Goal: Task Accomplishment & Management: Manage account settings

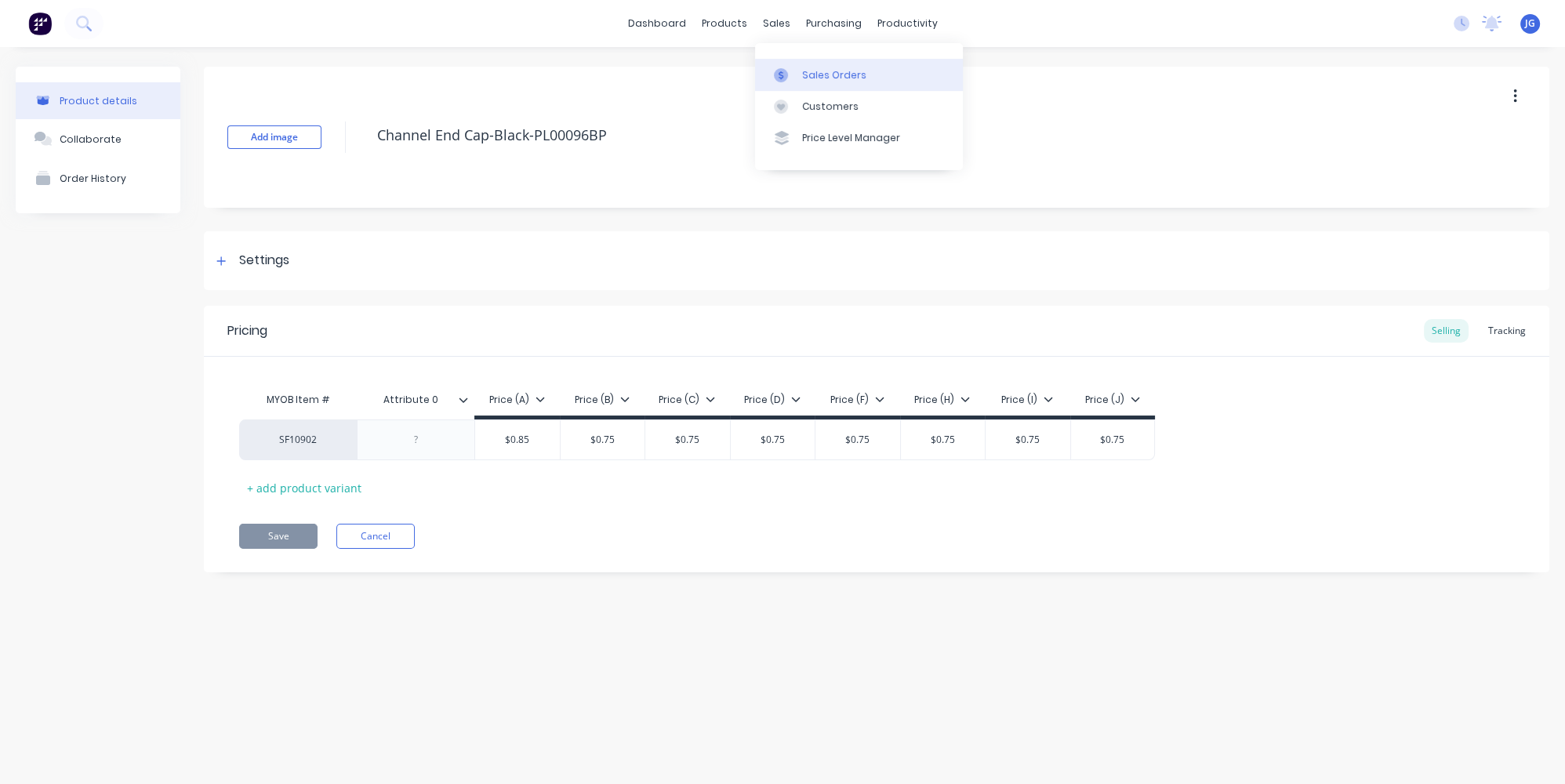
click at [790, 69] on div at bounding box center [785, 75] width 24 height 14
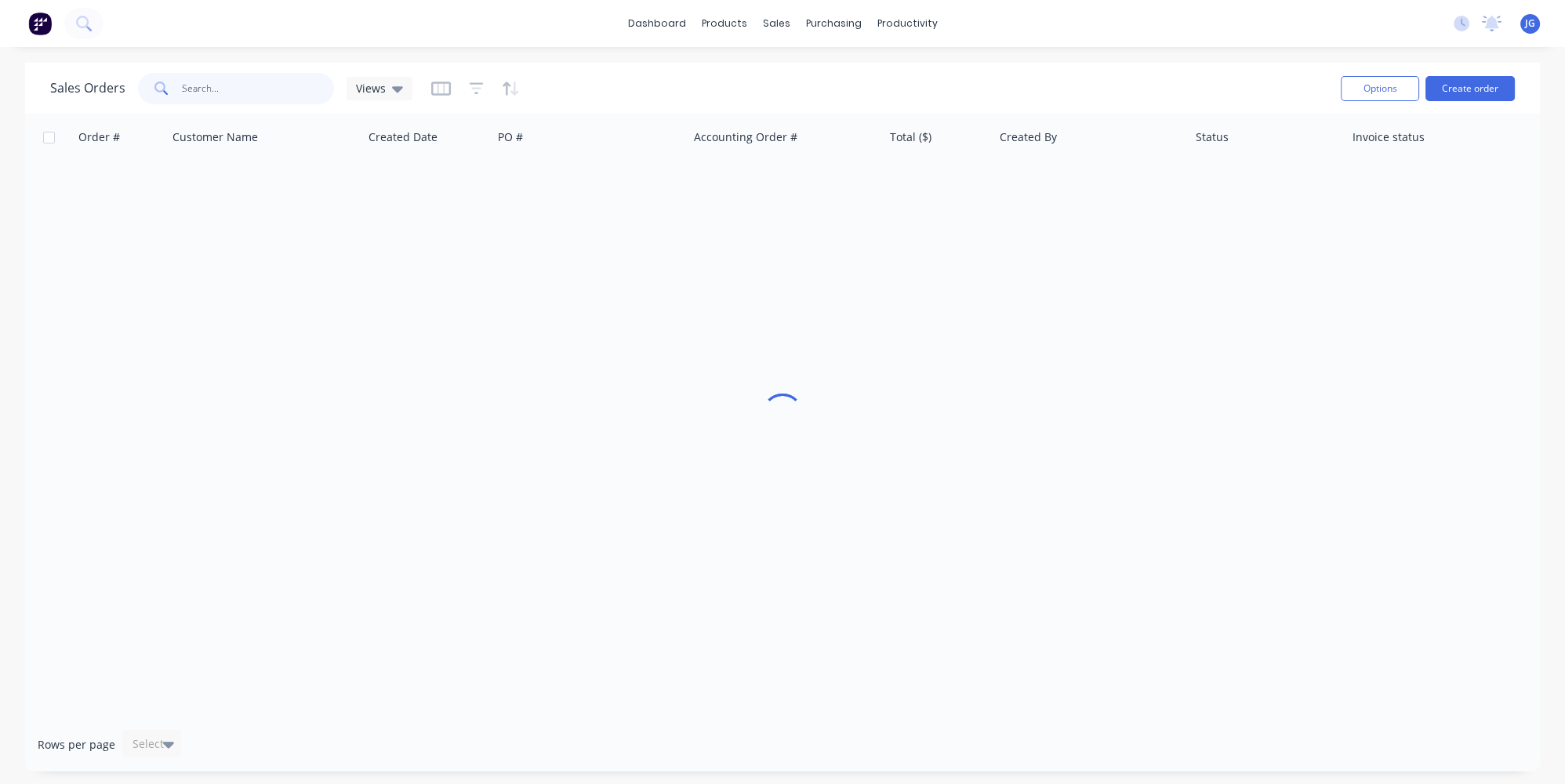
click at [281, 88] on input "text" at bounding box center [258, 89] width 153 height 32
paste input "49466"
type input "49466"
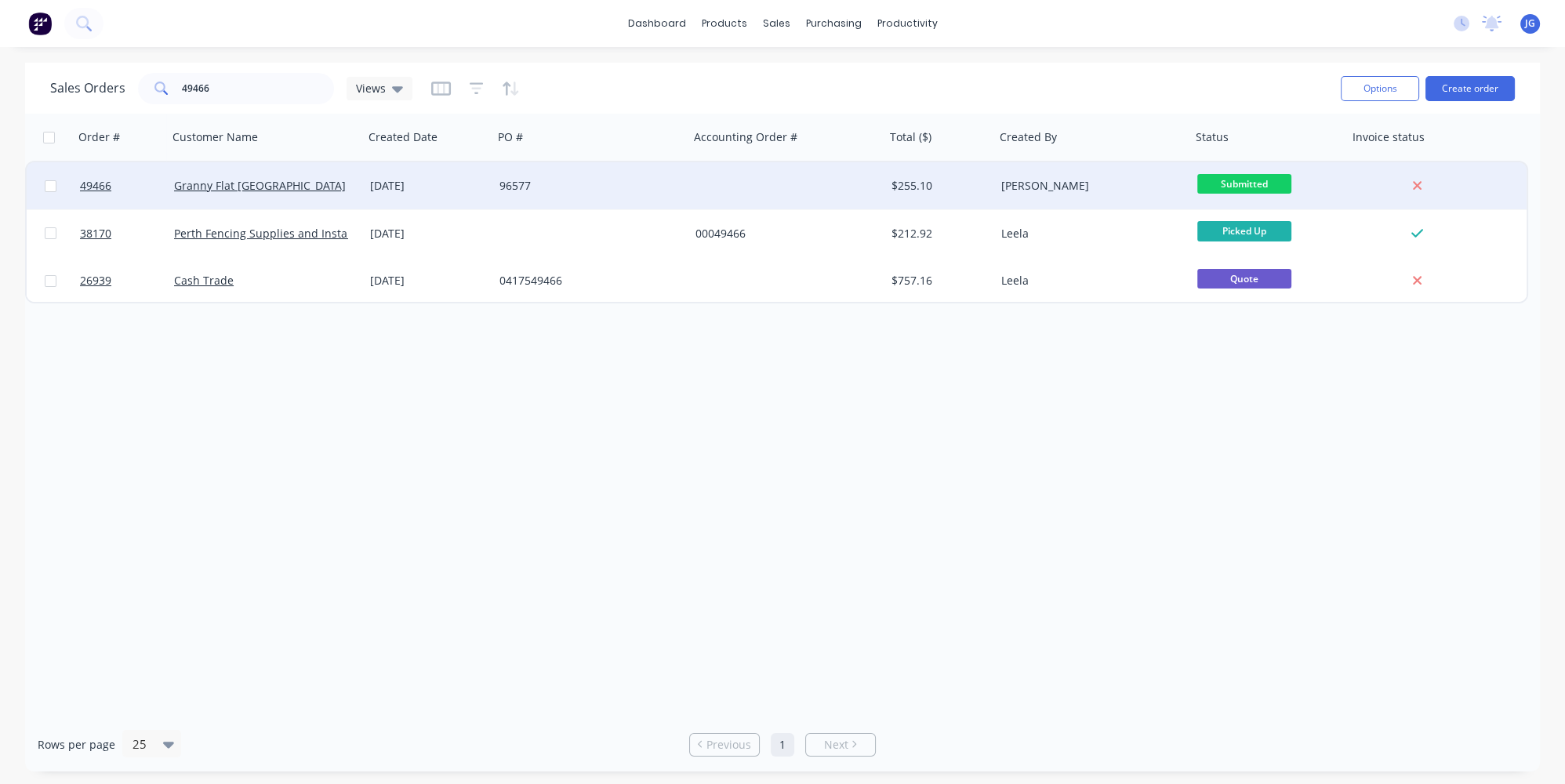
click at [339, 167] on div "Granny Flat WA" at bounding box center [265, 186] width 196 height 47
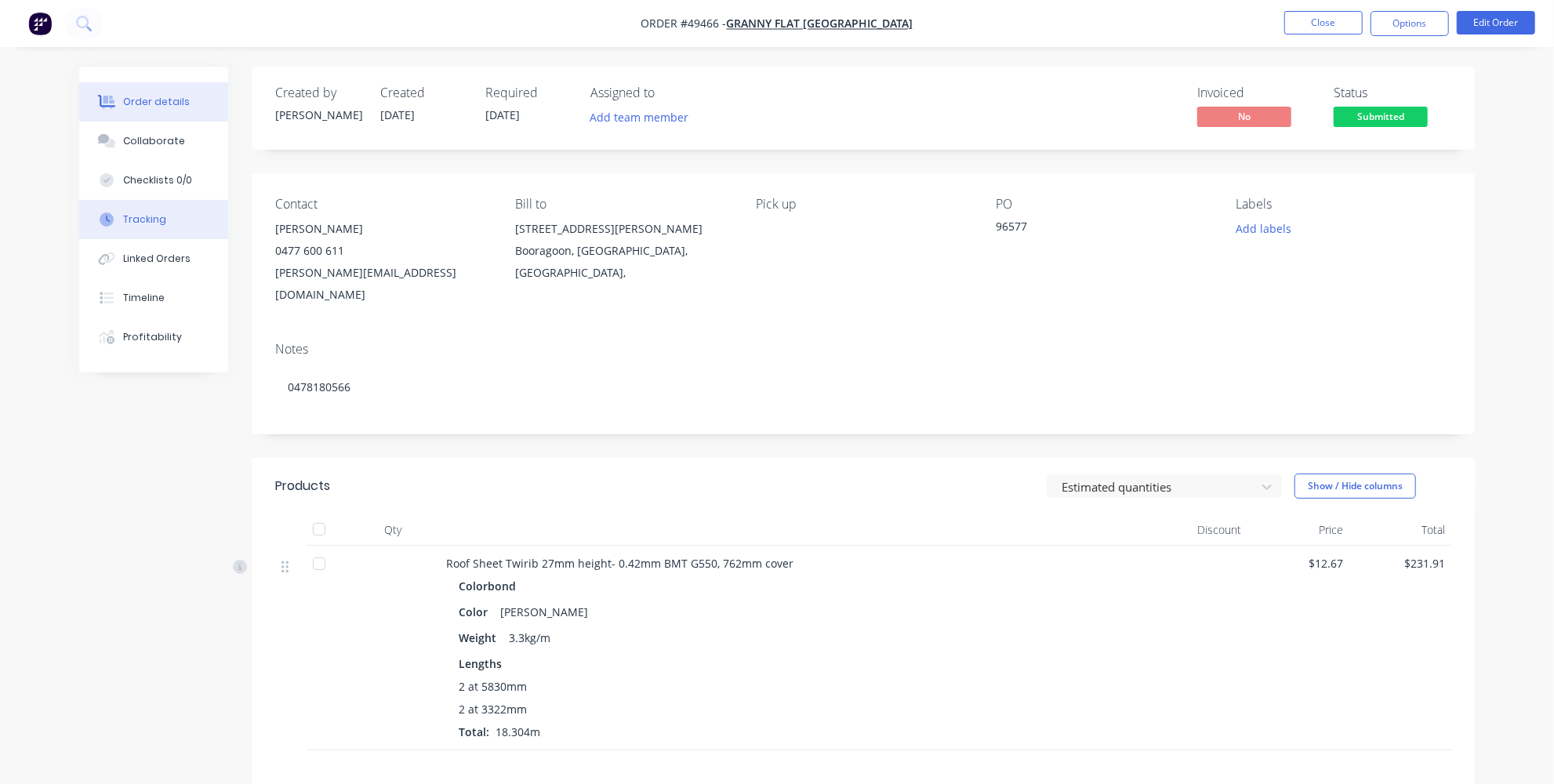
click at [107, 216] on icon at bounding box center [108, 218] width 4 height 7
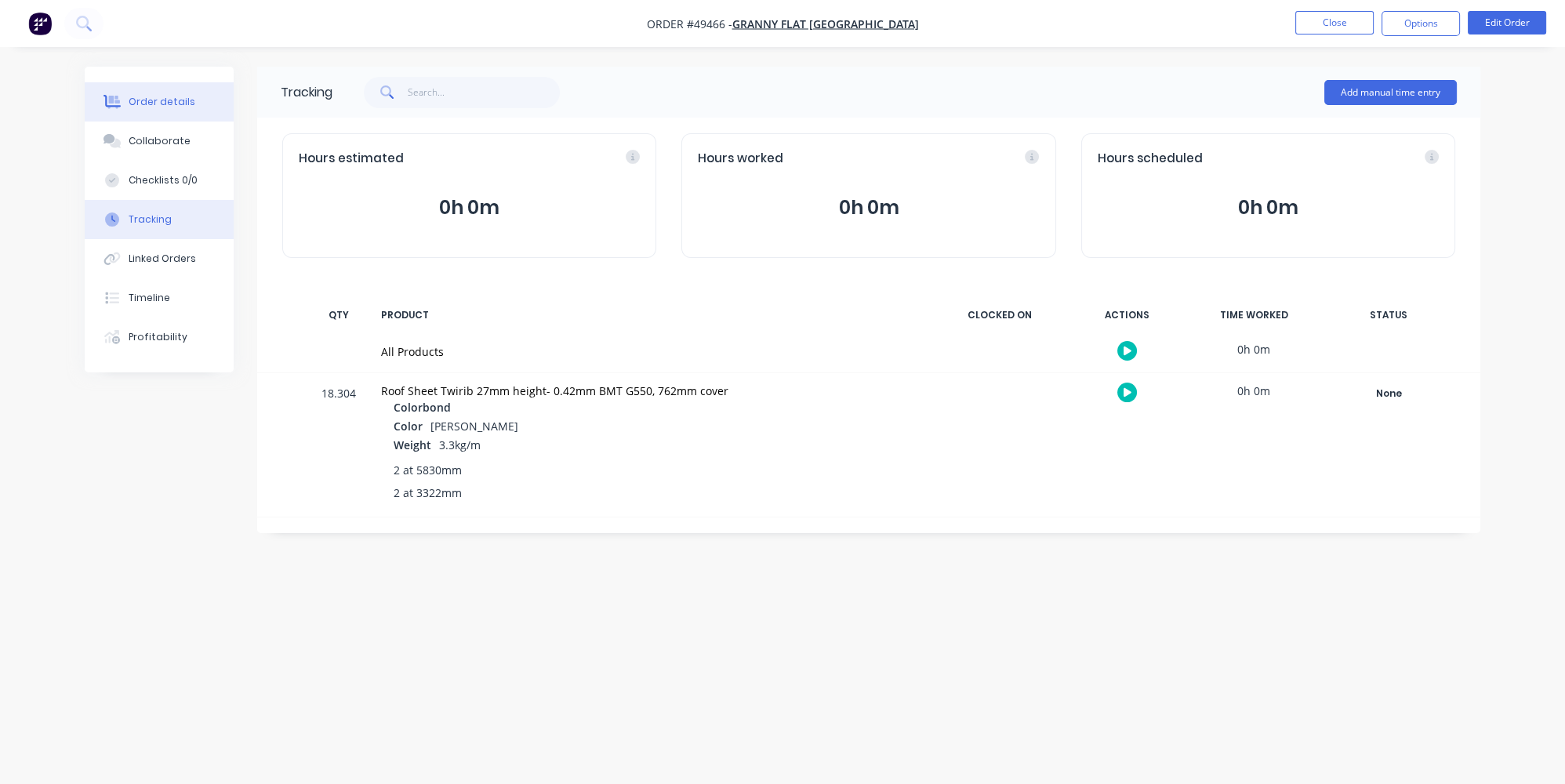
click at [154, 105] on div "Order details" at bounding box center [162, 102] width 67 height 14
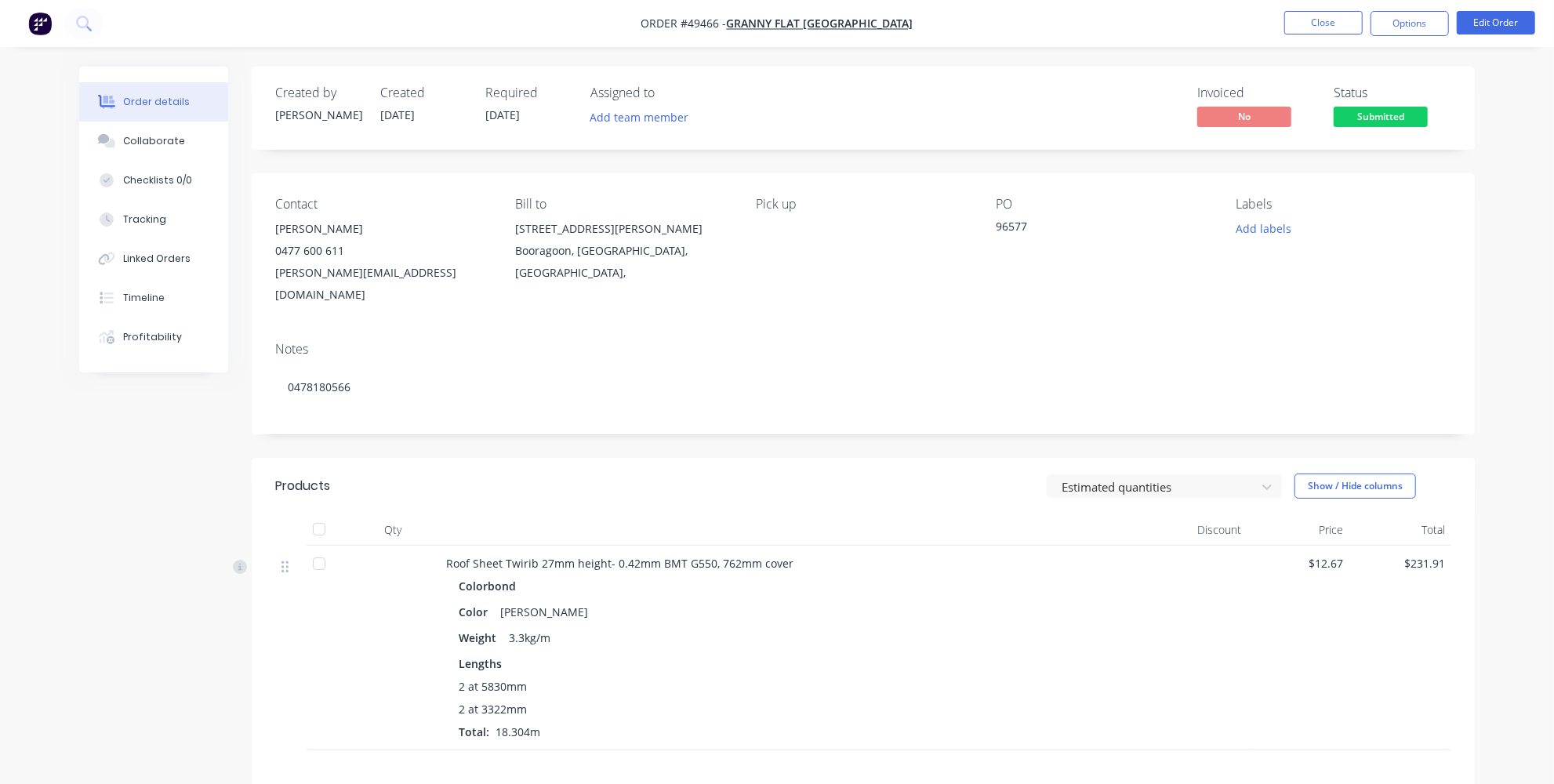
click at [37, 22] on img "button" at bounding box center [40, 24] width 24 height 24
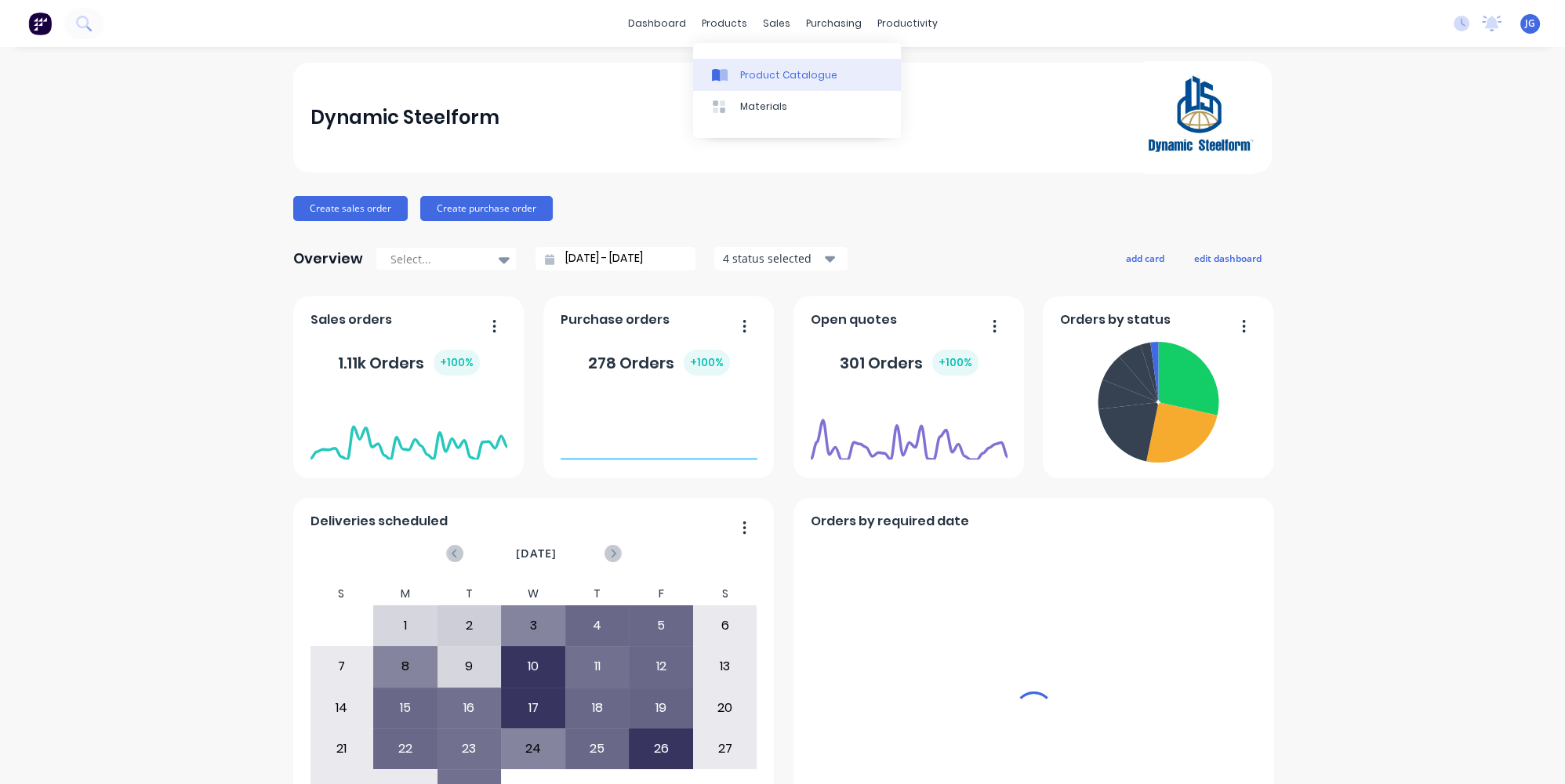
click at [773, 70] on div "Product Catalogue" at bounding box center [788, 75] width 98 height 14
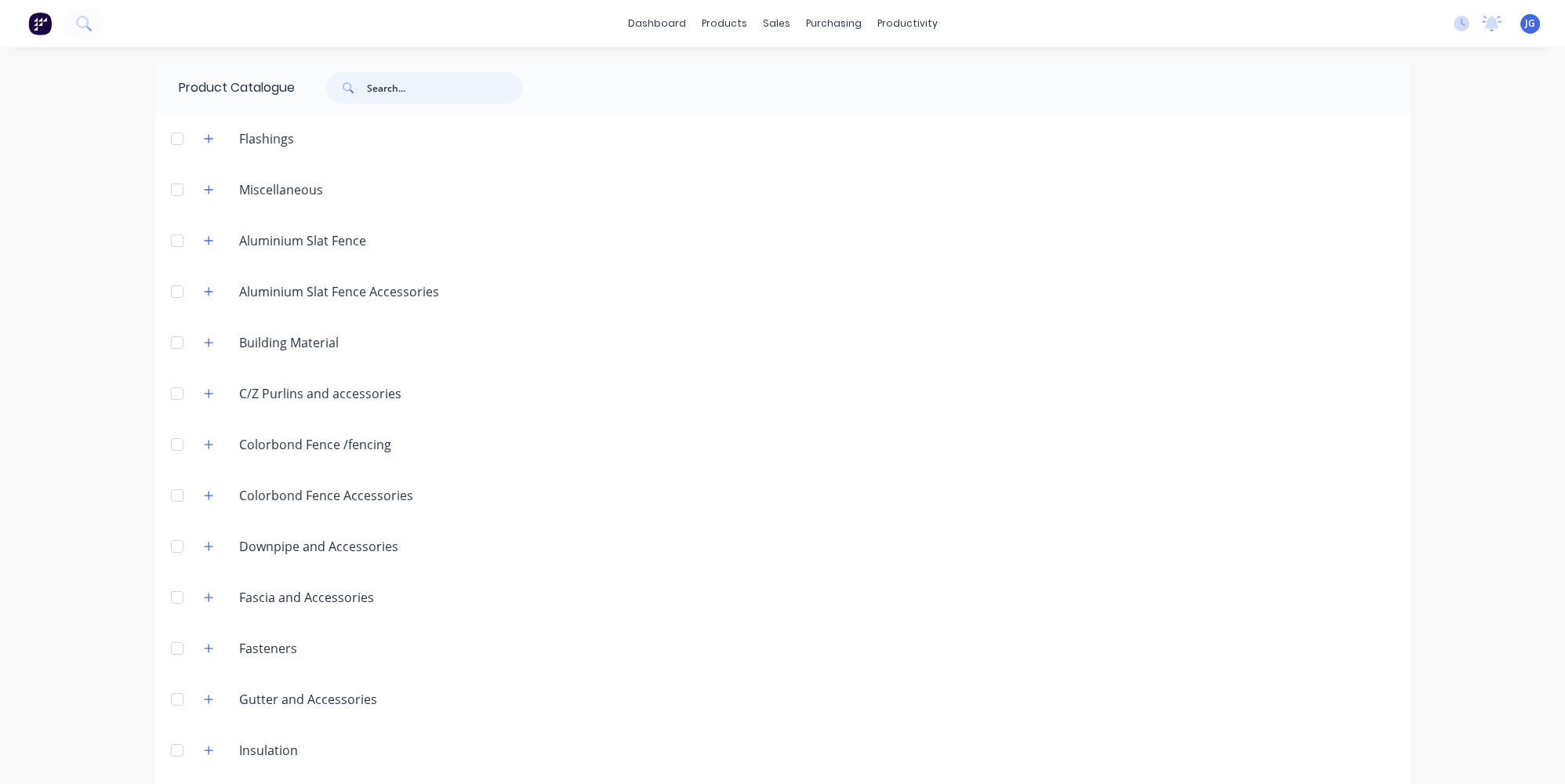
click at [449, 81] on input "text" at bounding box center [444, 88] width 155 height 32
paste input "49679"
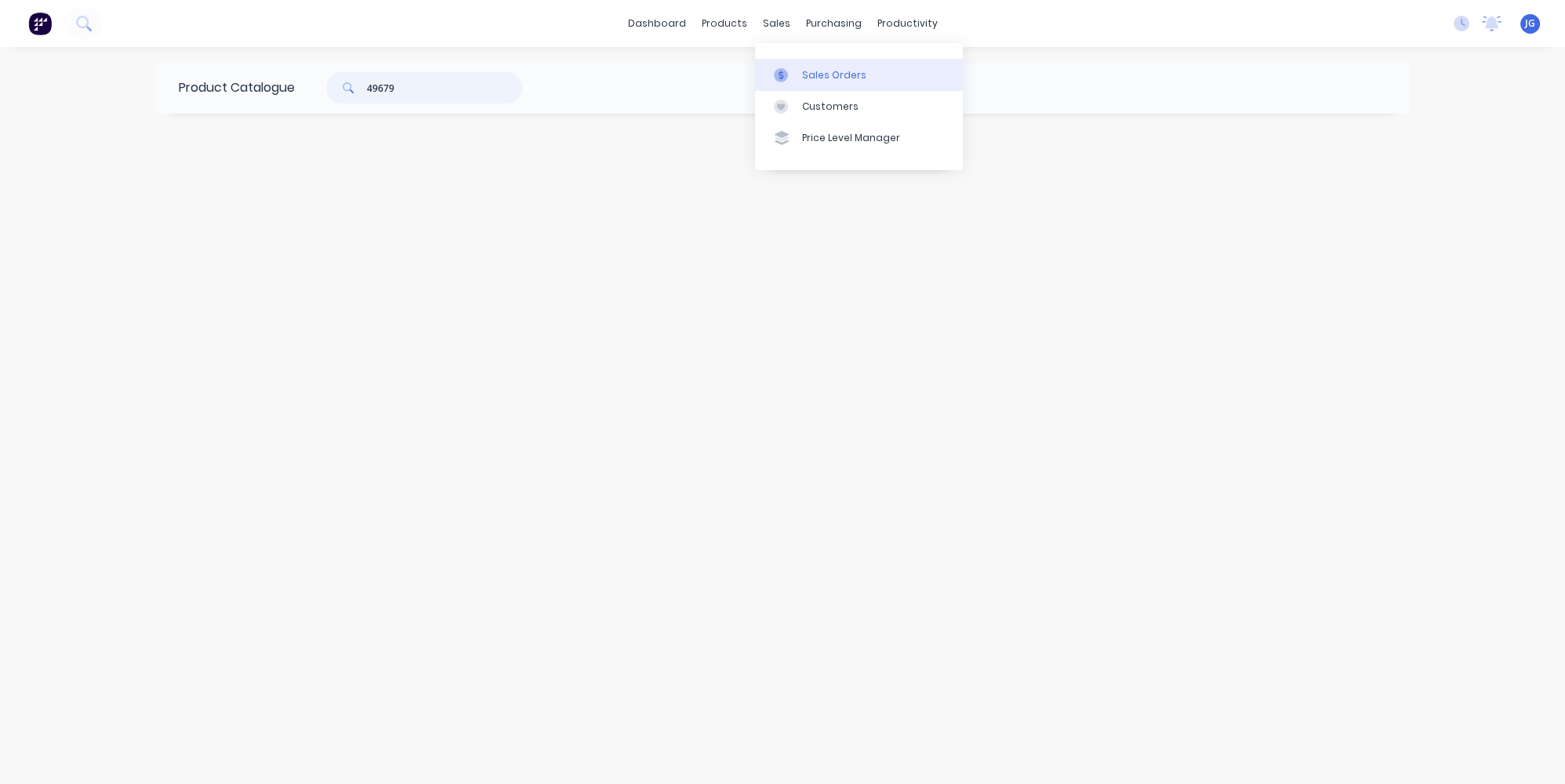
type input "49679"
click at [777, 63] on link "Sales Orders" at bounding box center [858, 75] width 208 height 32
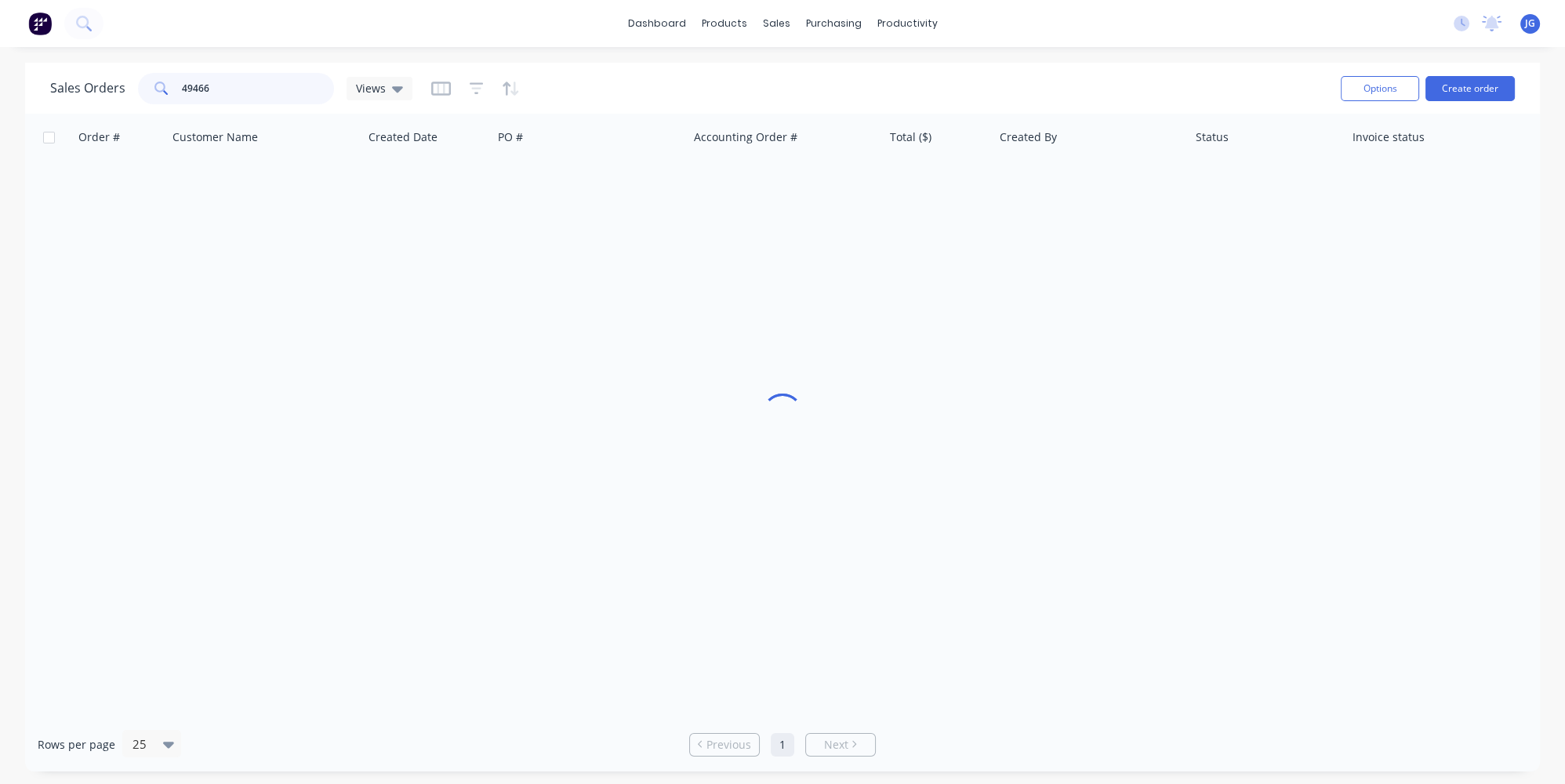
drag, startPoint x: 328, startPoint y: 90, endPoint x: 114, endPoint y: 88, distance: 214.0
click at [114, 88] on div "Sales Orders 49466 Views" at bounding box center [231, 89] width 362 height 32
paste input "49679"
type input "49679"
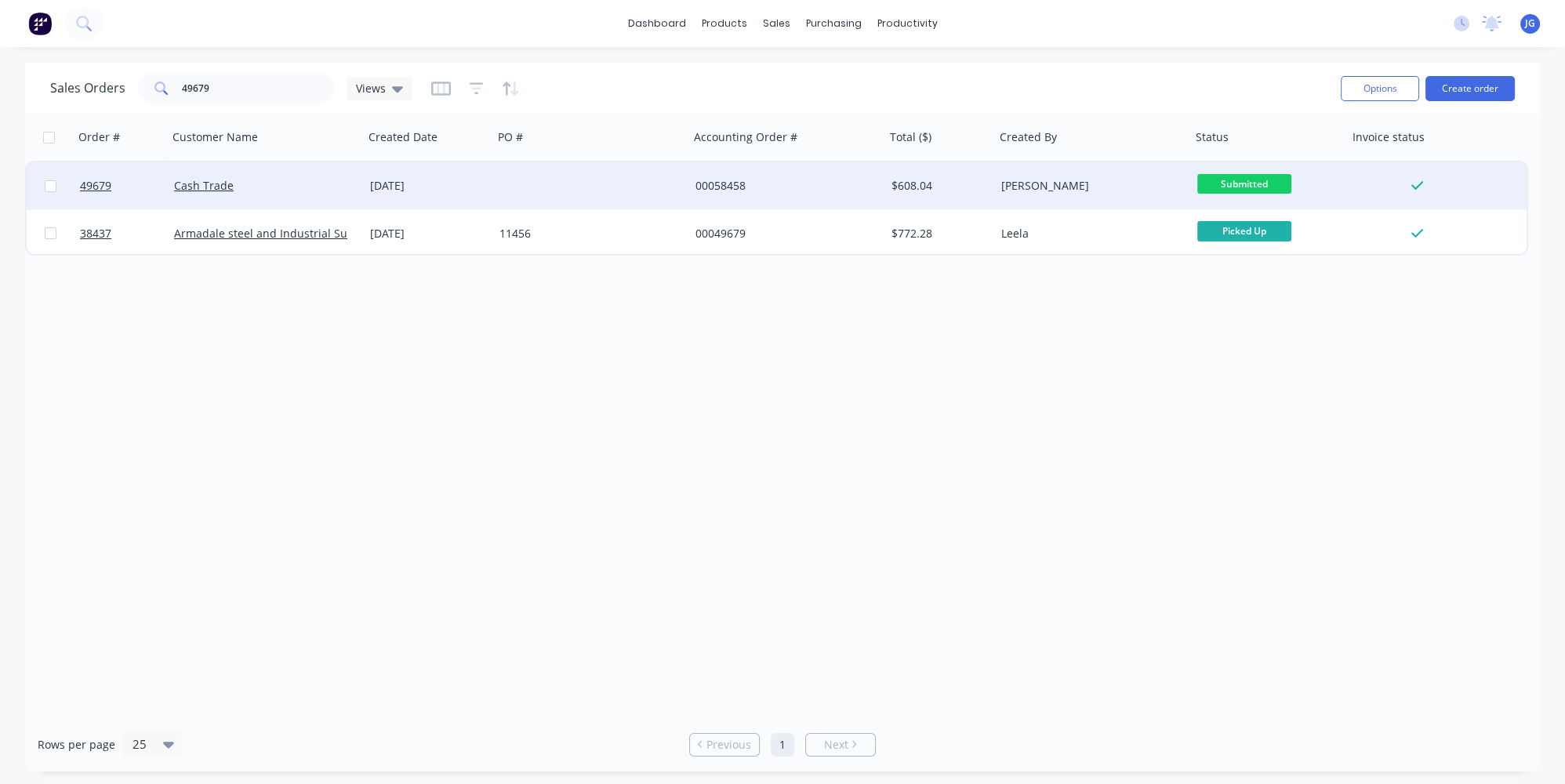
click at [275, 182] on div "Cash Trade" at bounding box center [261, 185] width 174 height 16
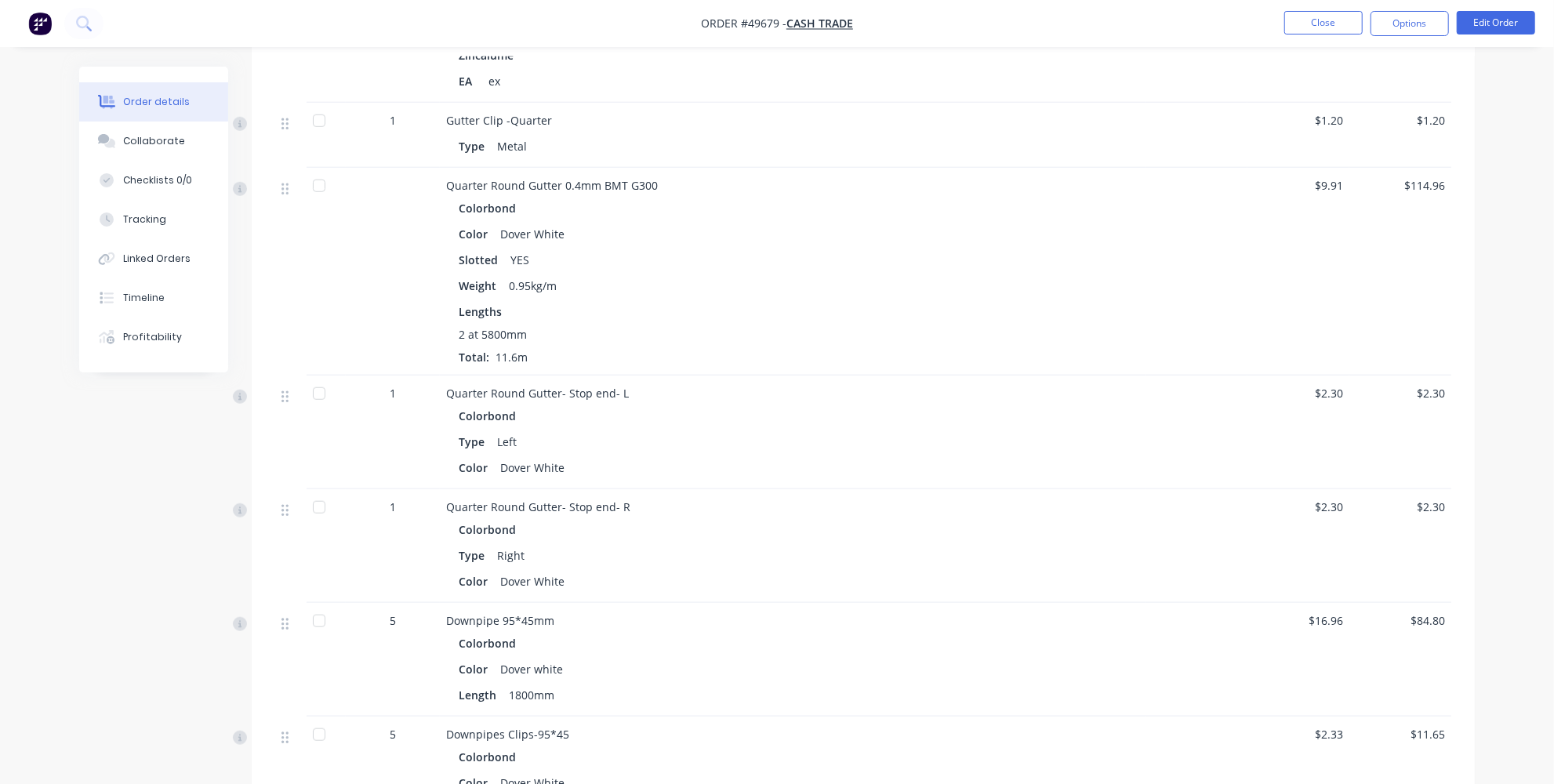
scroll to position [1274, 0]
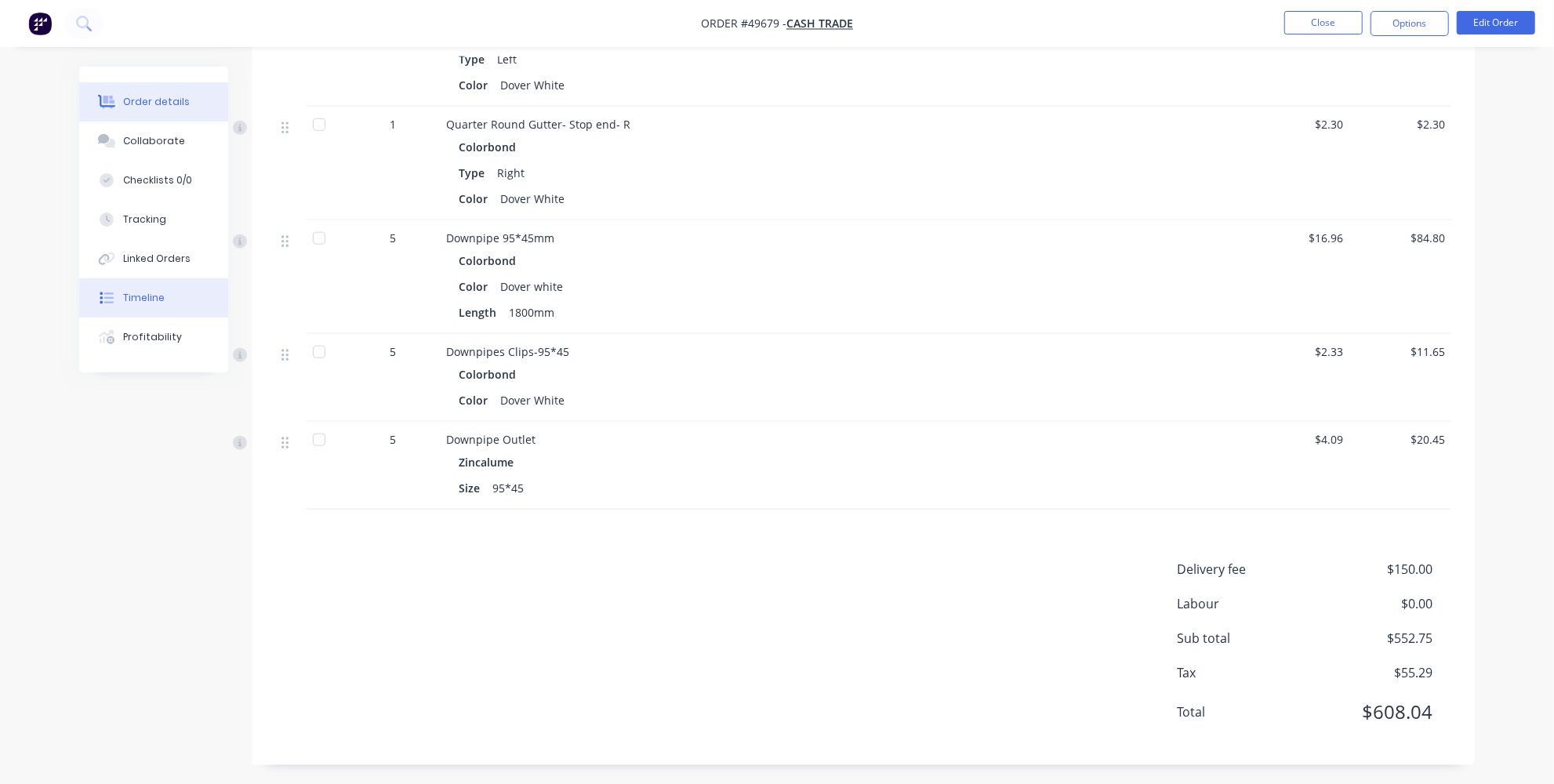
click at [123, 301] on div "Timeline" at bounding box center [144, 298] width 41 height 14
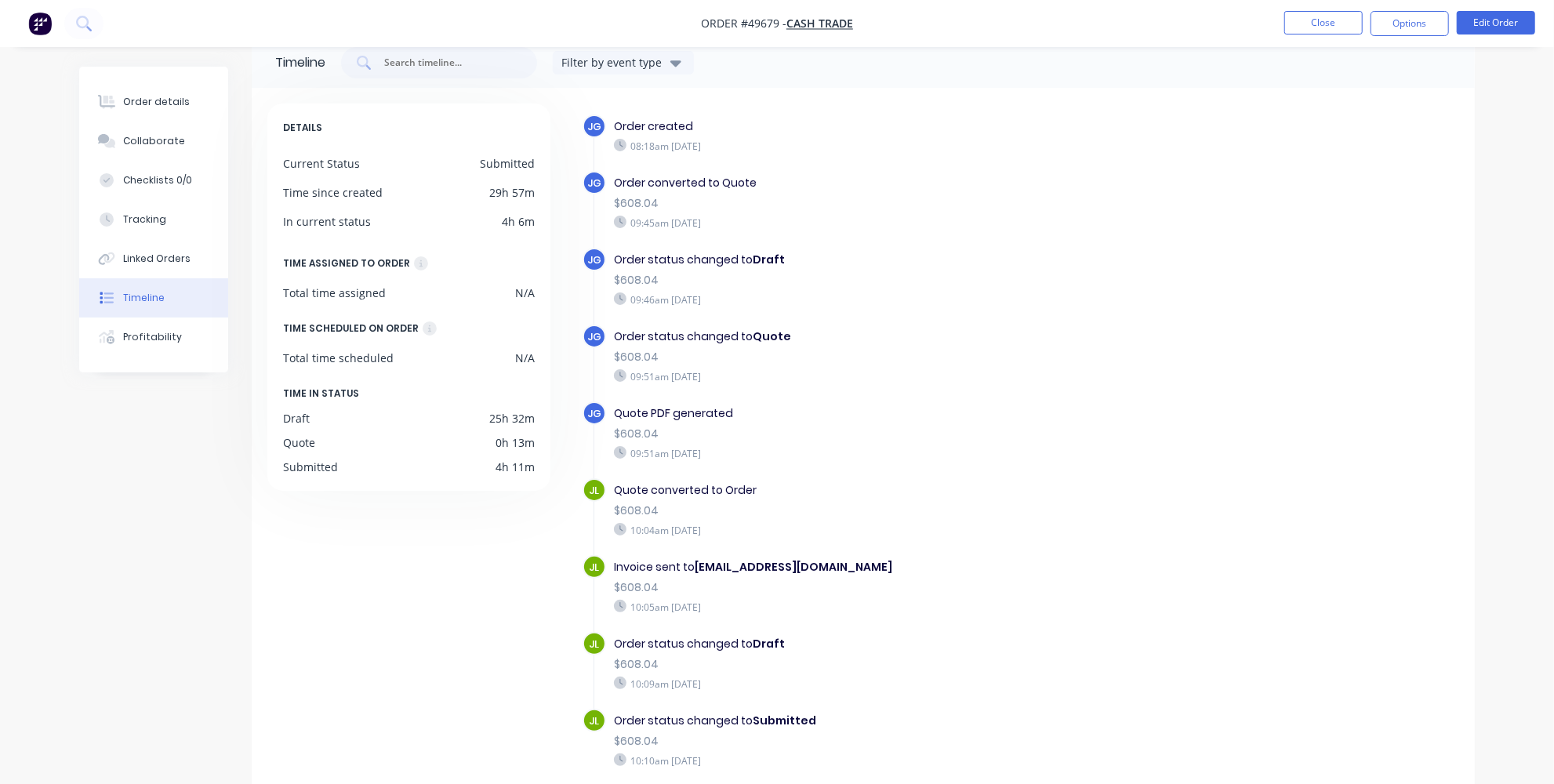
scroll to position [71, 0]
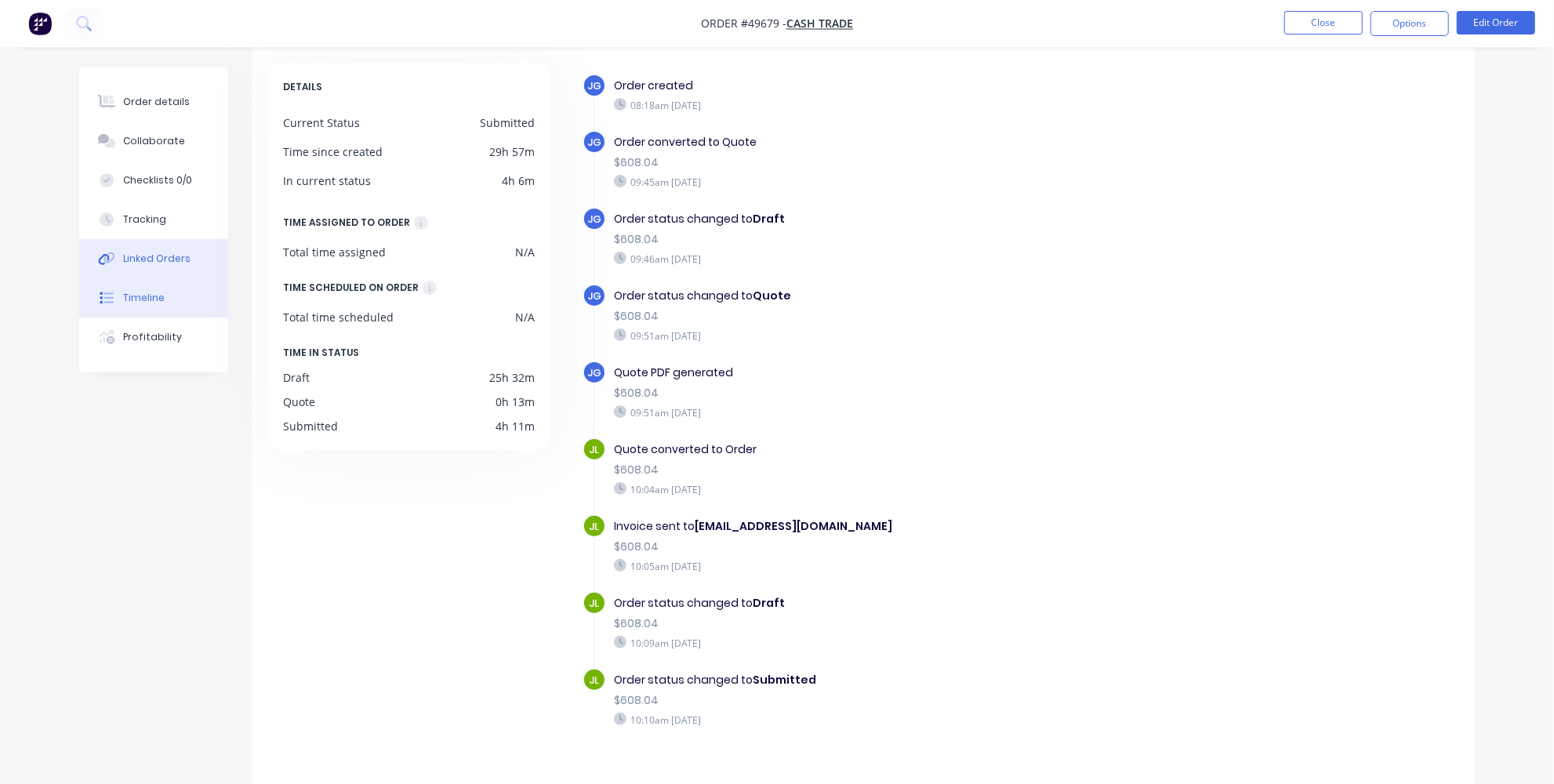
click at [153, 251] on div "Linked Orders" at bounding box center [157, 258] width 67 height 14
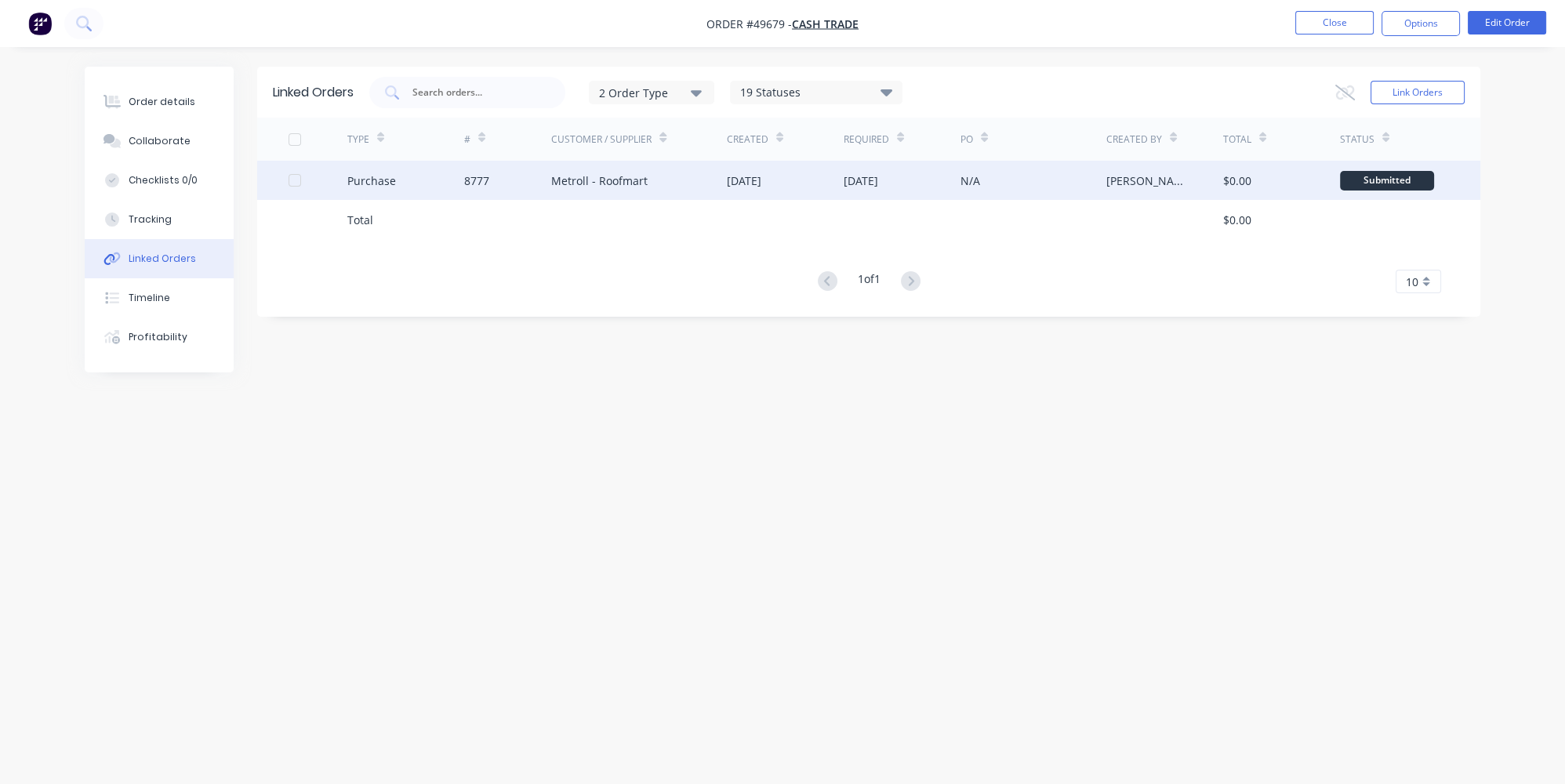
click at [425, 184] on div "Purchase" at bounding box center [406, 180] width 116 height 39
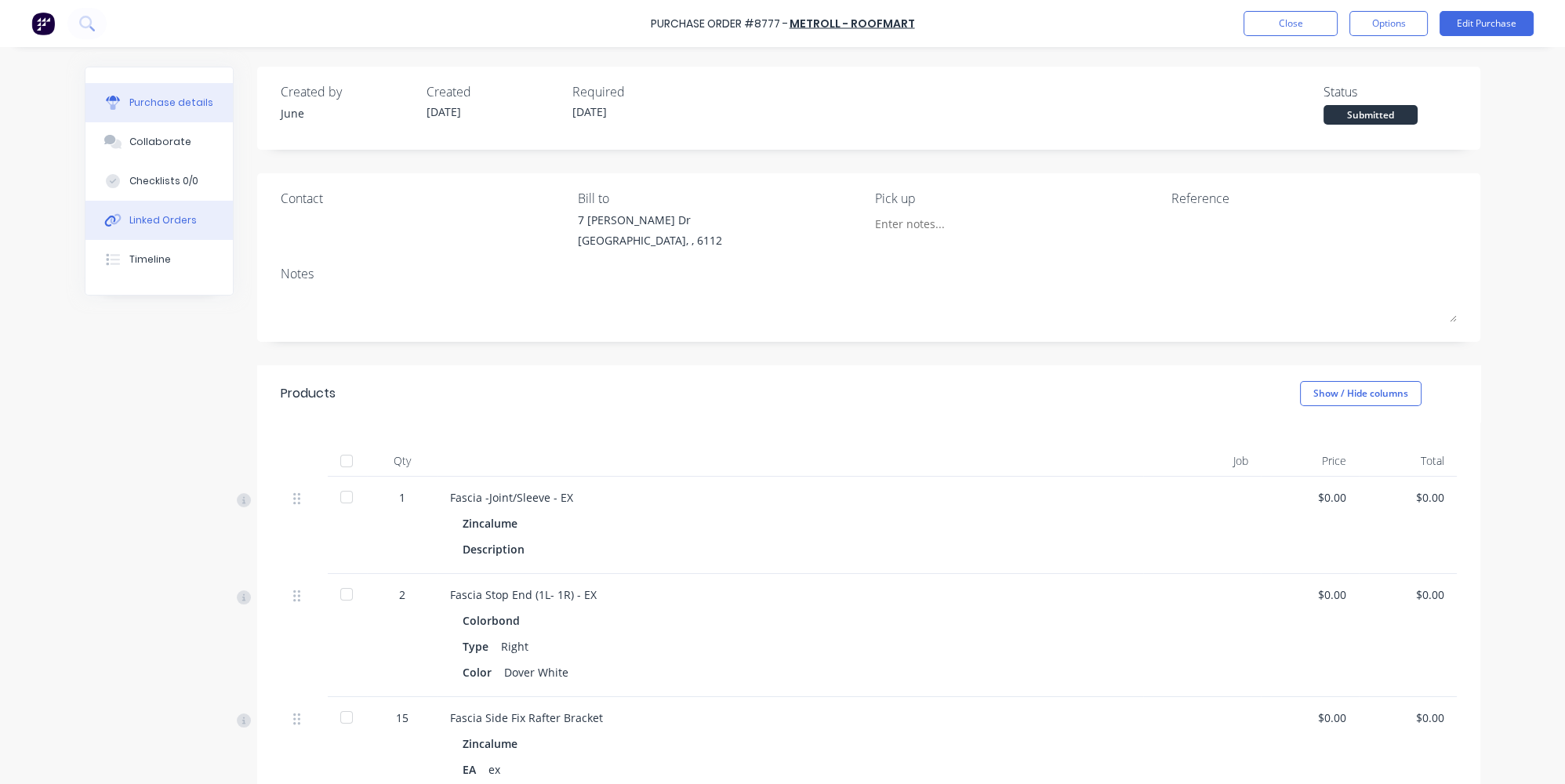
click at [129, 219] on div "Linked Orders" at bounding box center [163, 220] width 67 height 14
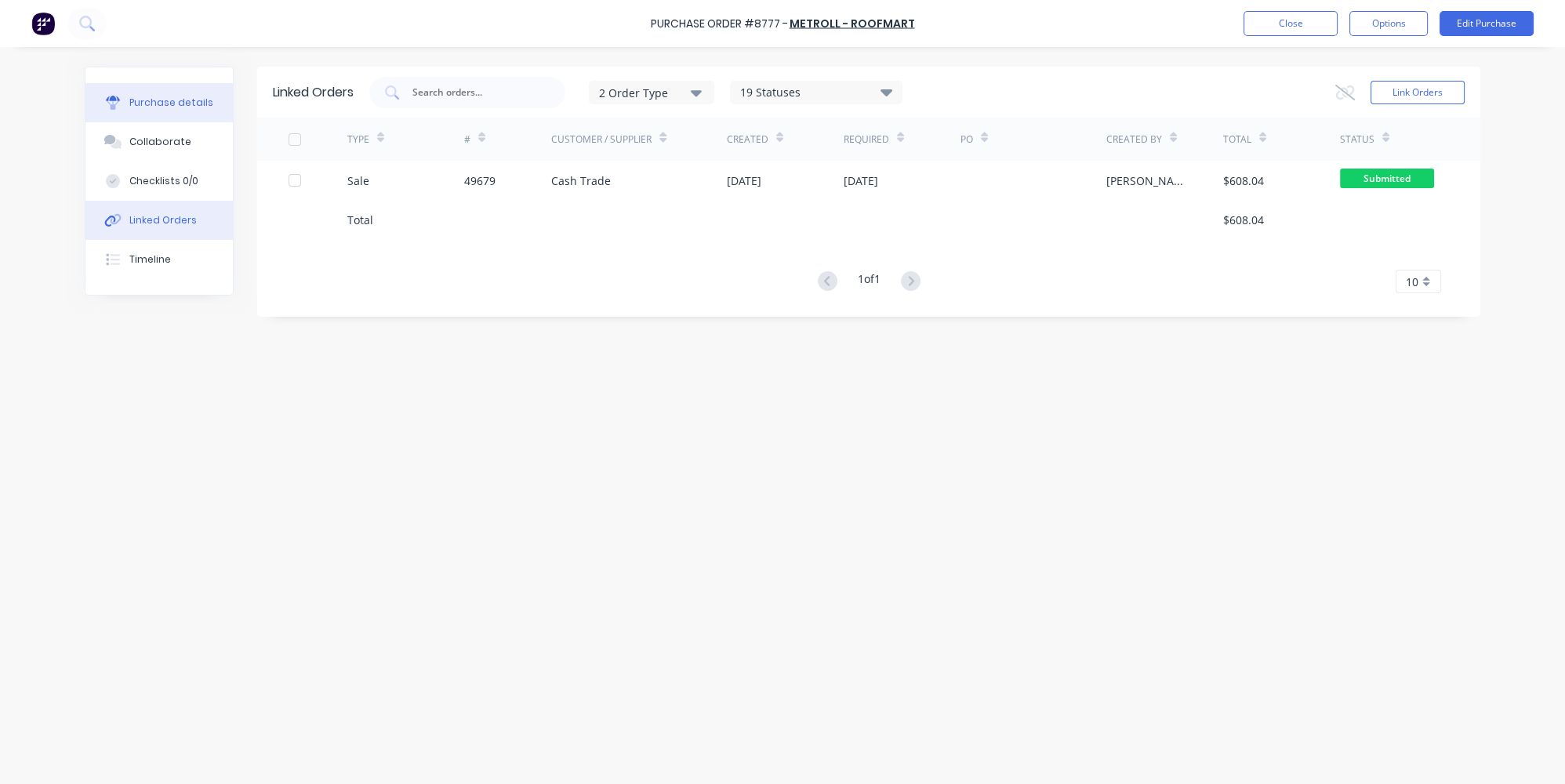
click at [113, 90] on button "Purchase details" at bounding box center [159, 103] width 147 height 39
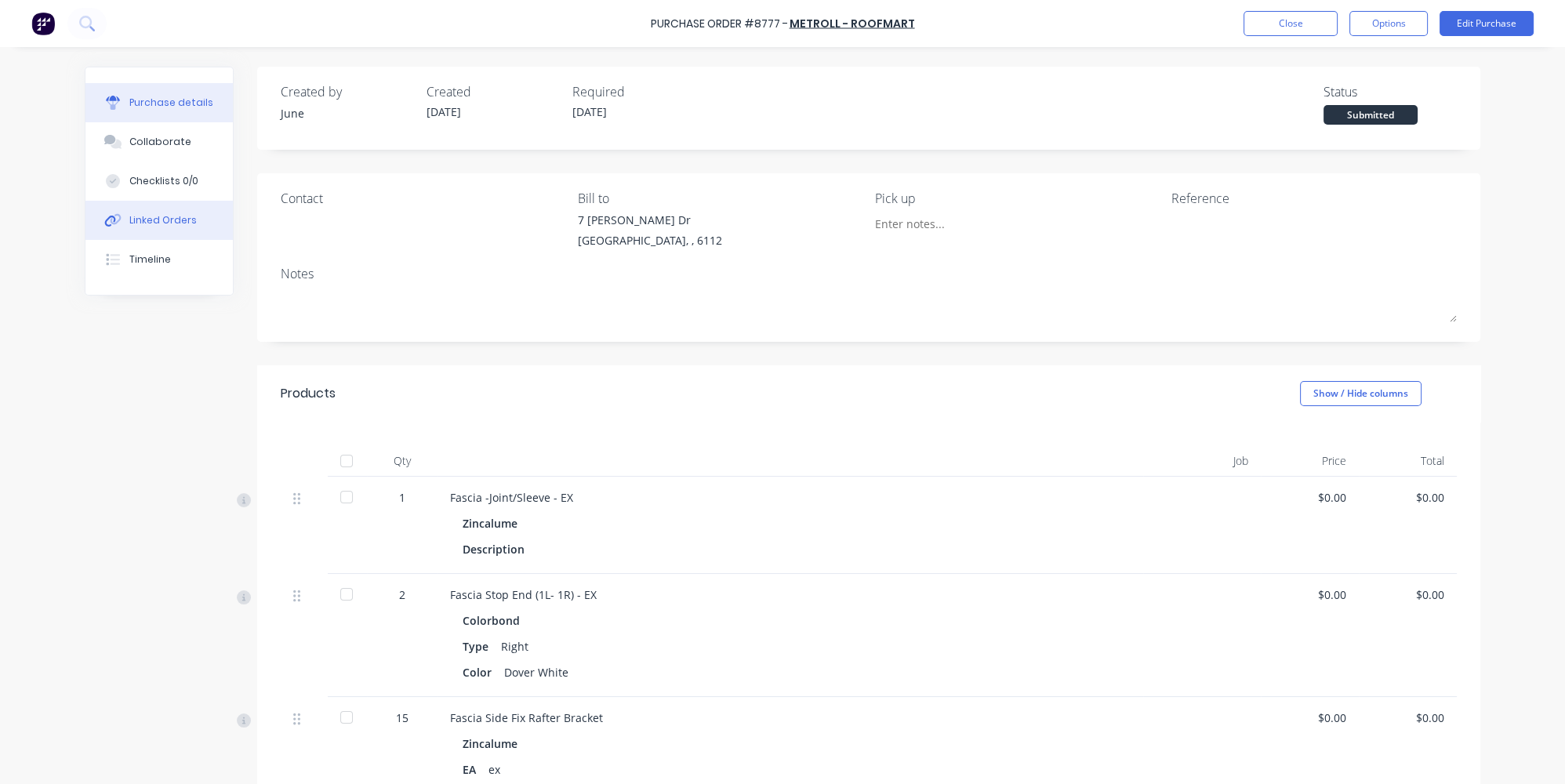
click at [168, 219] on div "Linked Orders" at bounding box center [163, 220] width 67 height 14
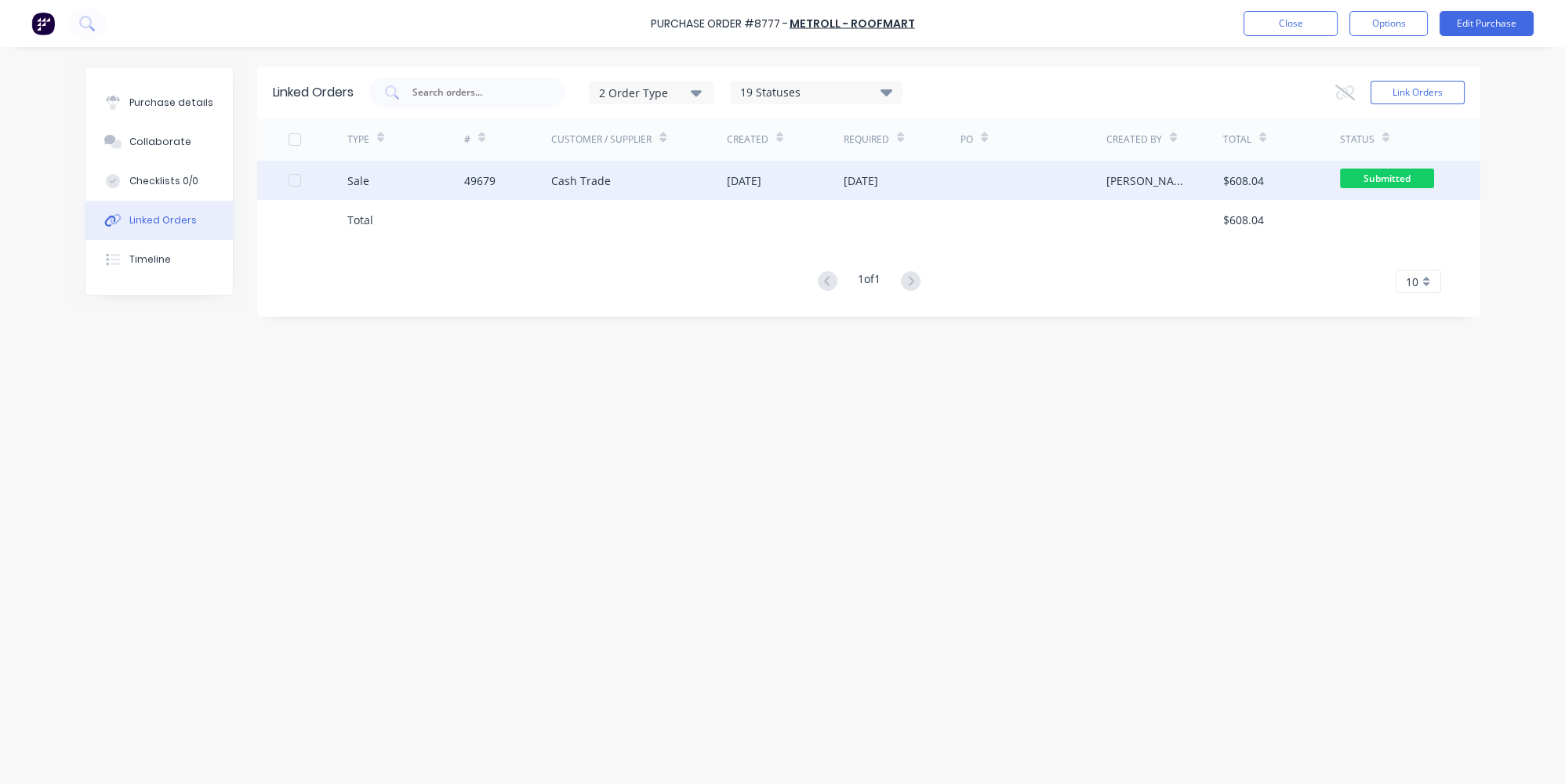
click at [335, 185] on div at bounding box center [318, 180] width 59 height 39
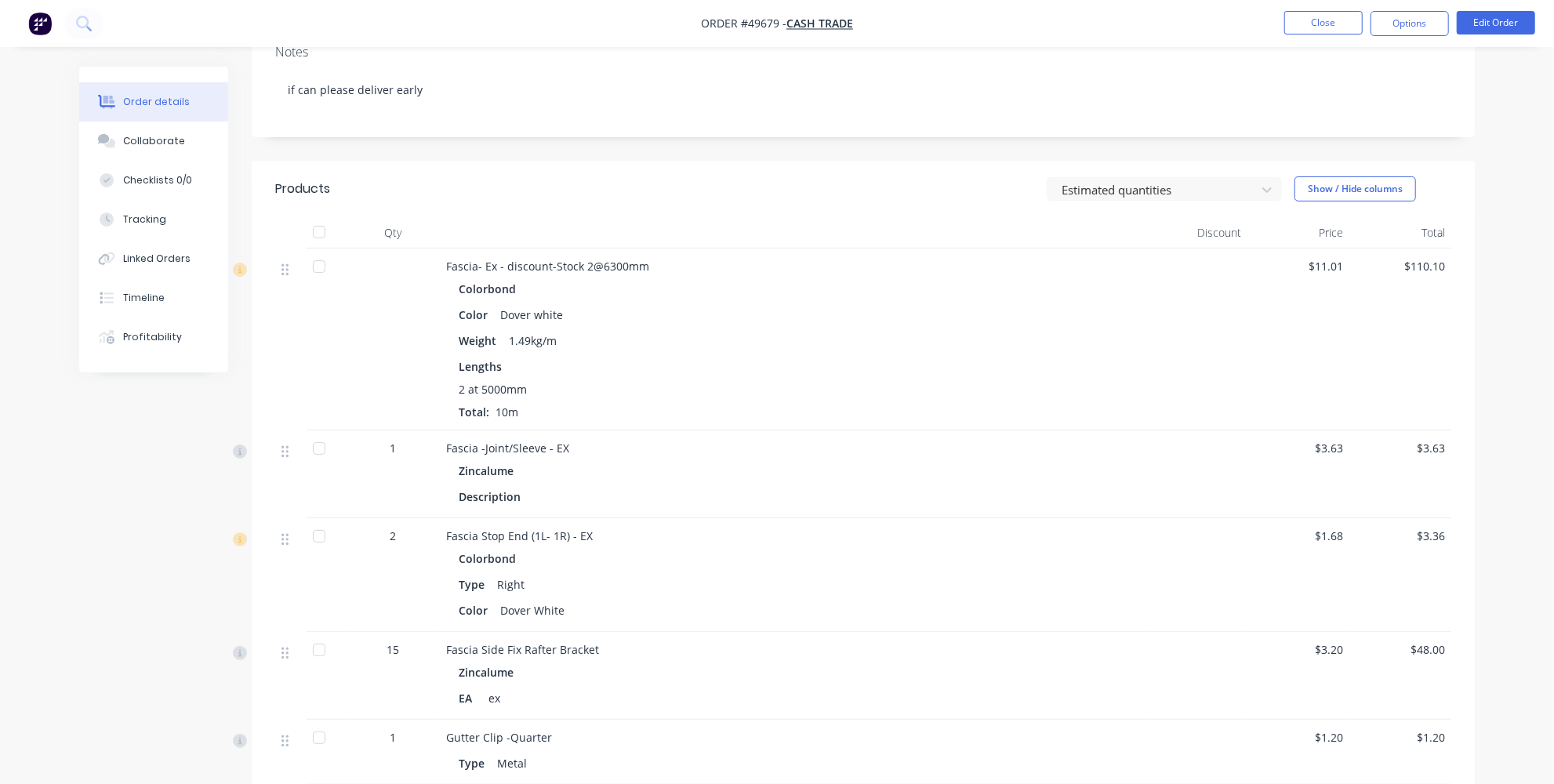
scroll to position [213, 0]
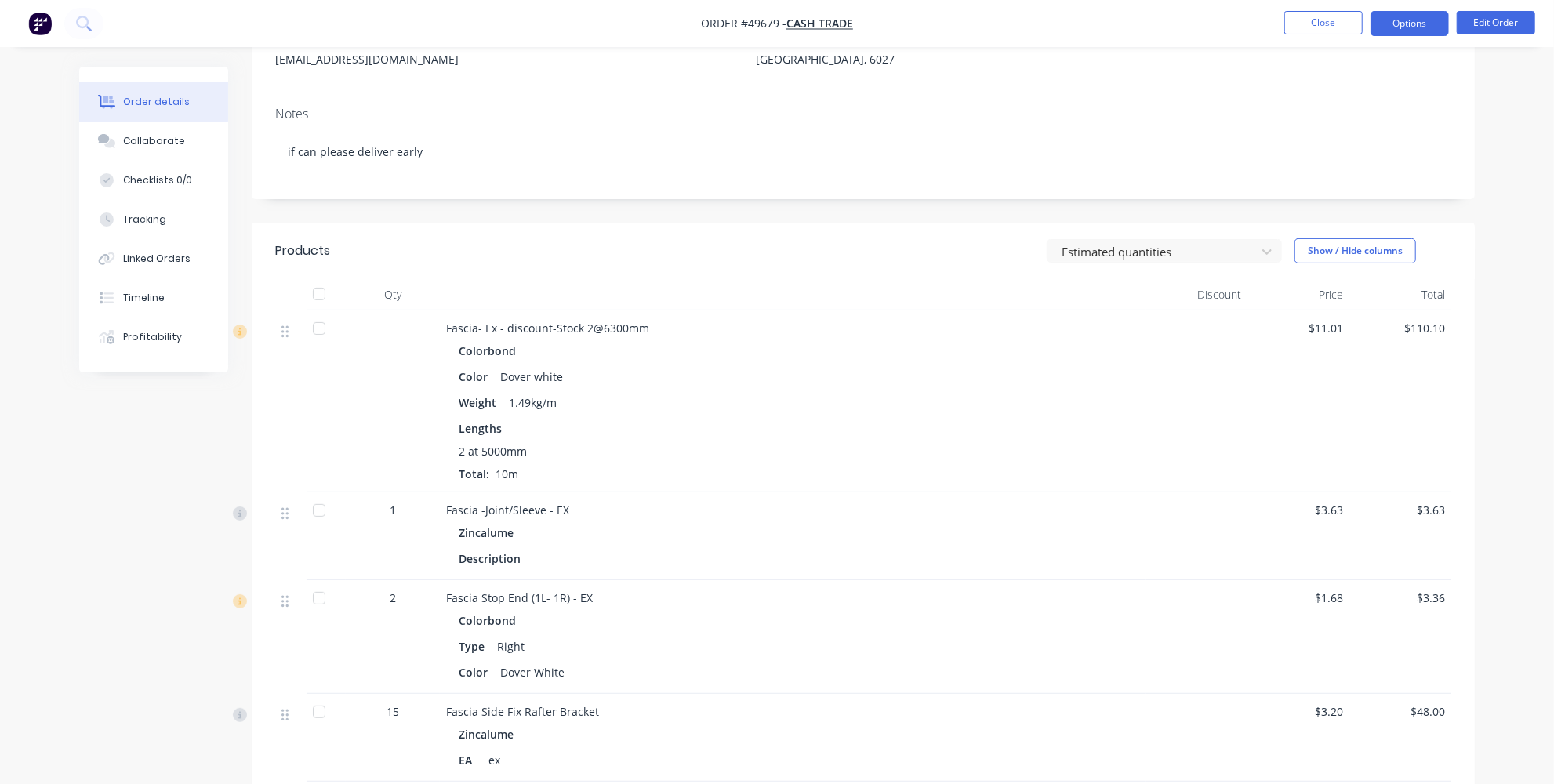
click at [1397, 20] on button "Options" at bounding box center [1409, 23] width 78 height 25
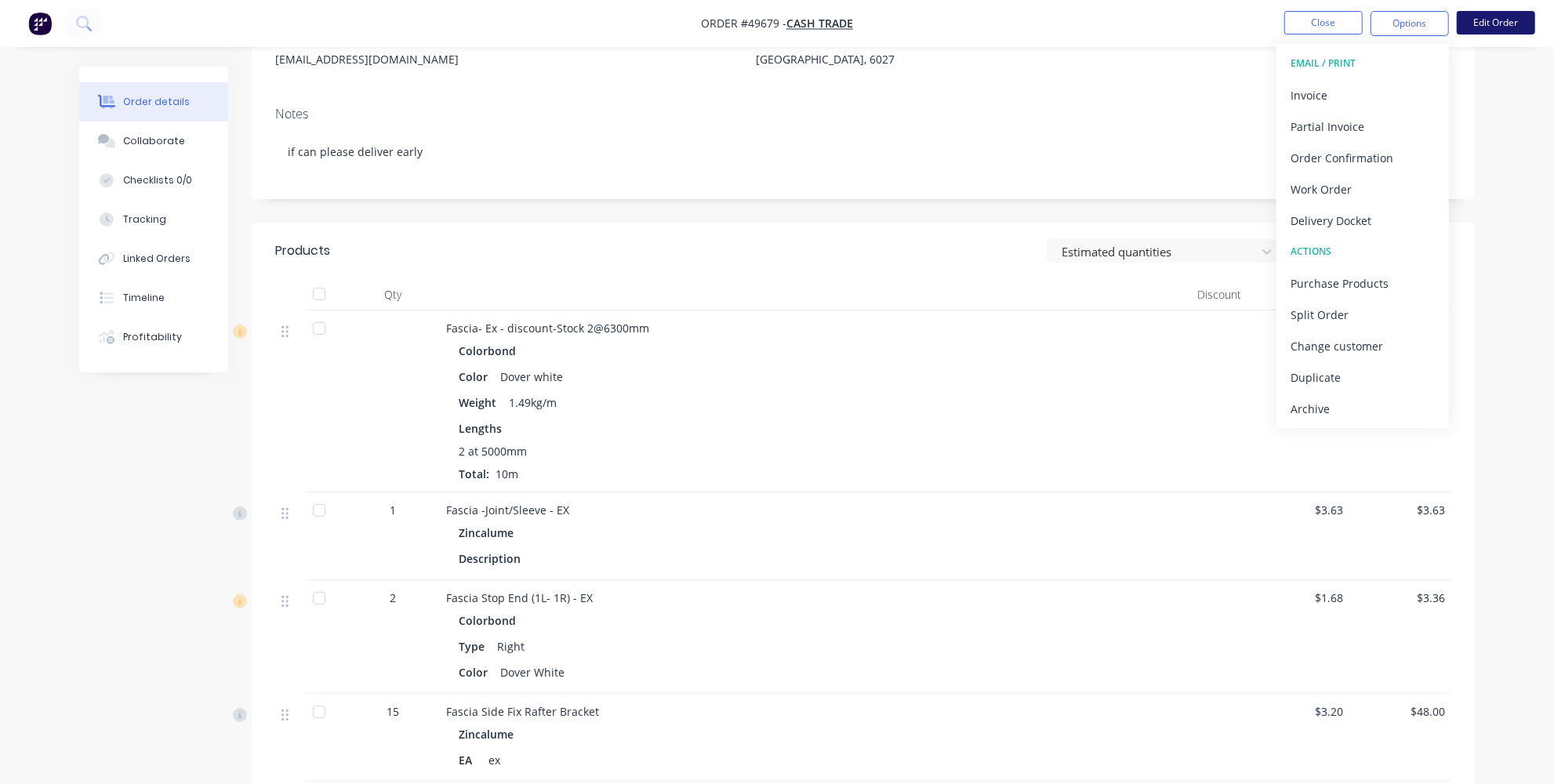
click at [1493, 24] on button "Edit Order" at bounding box center [1496, 23] width 78 height 24
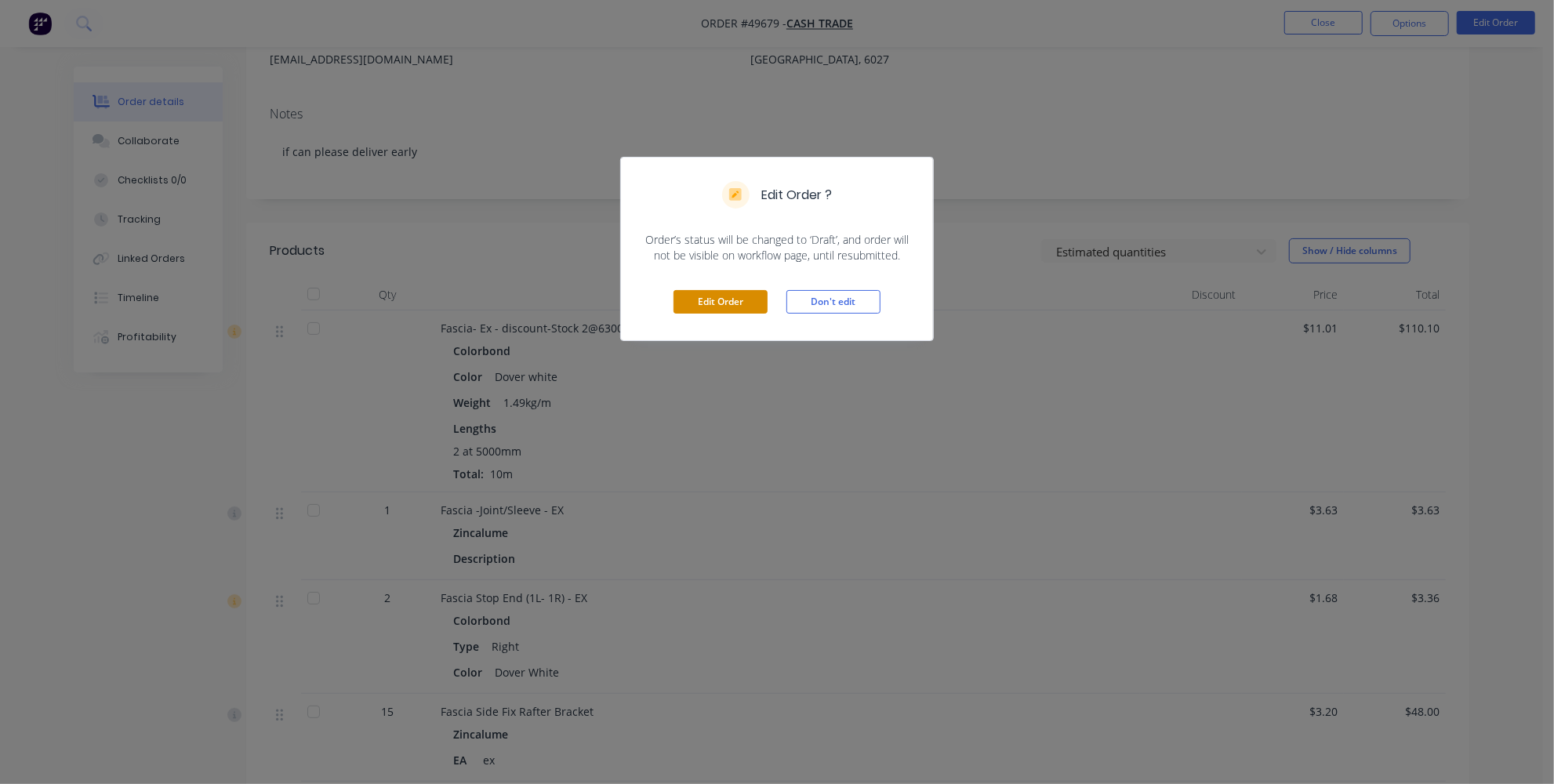
click at [713, 297] on button "Edit Order" at bounding box center [720, 302] width 94 height 24
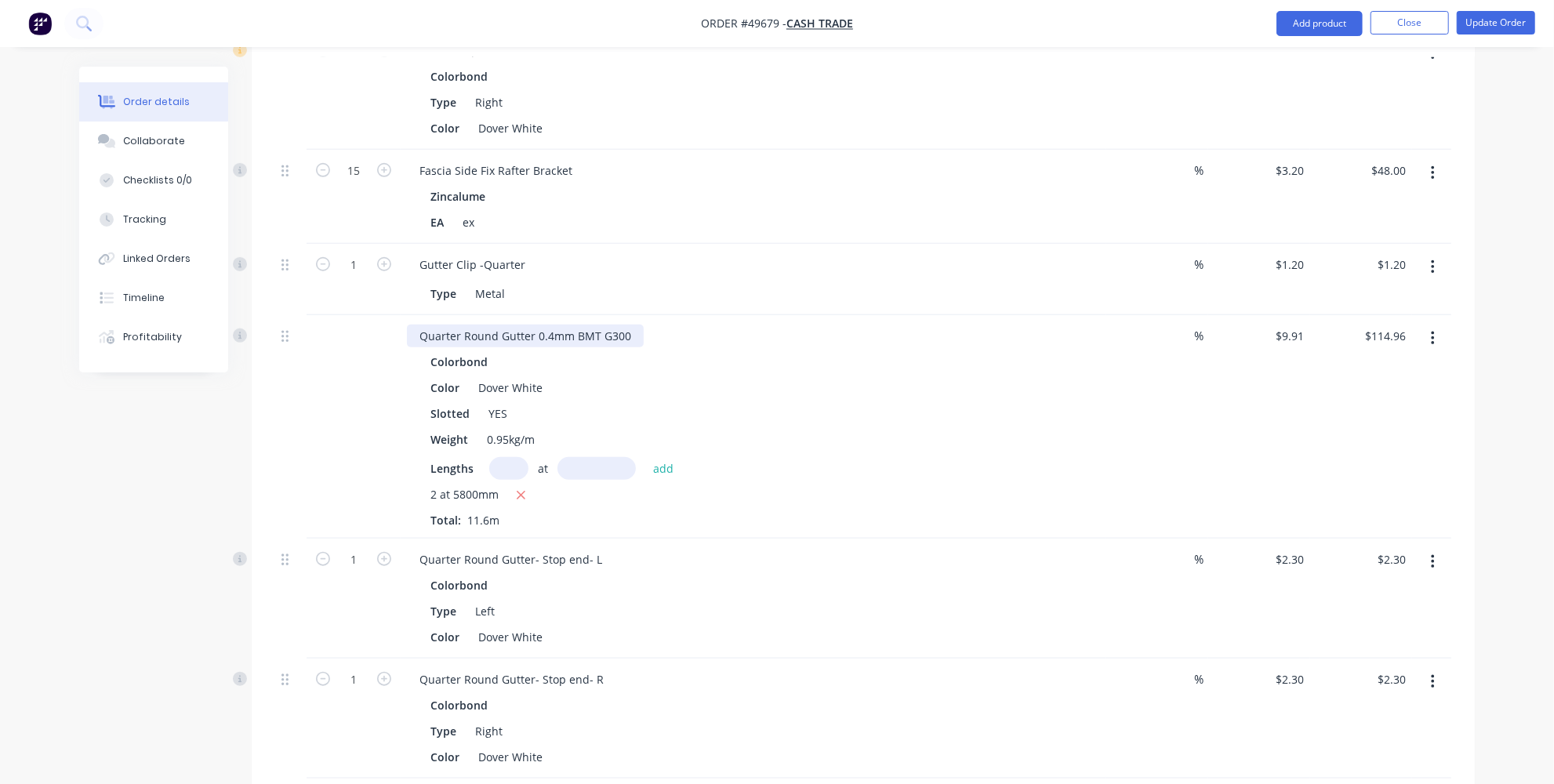
scroll to position [764, 0]
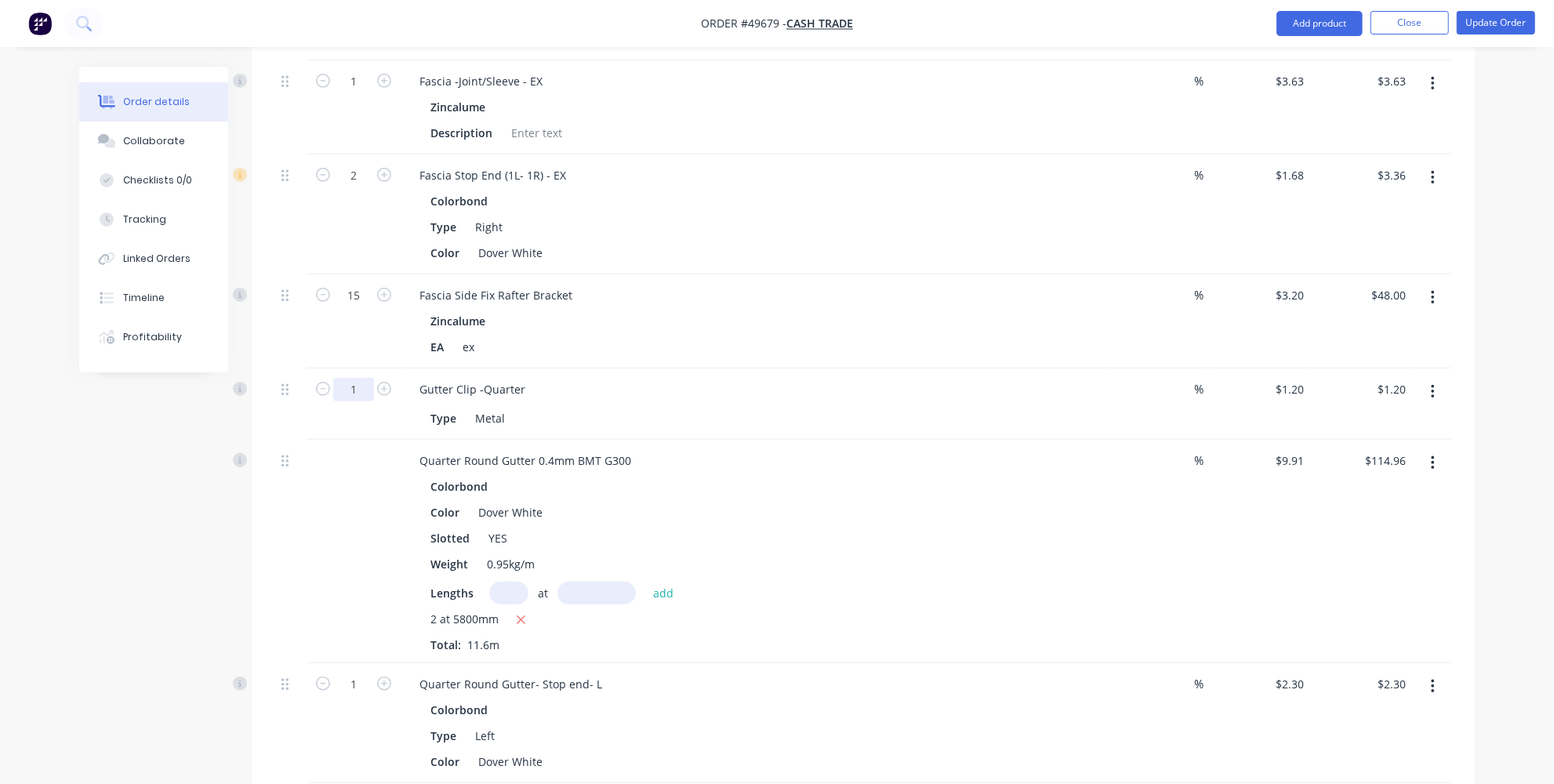
click at [360, 378] on input "1" at bounding box center [353, 390] width 40 height 24
type input "15"
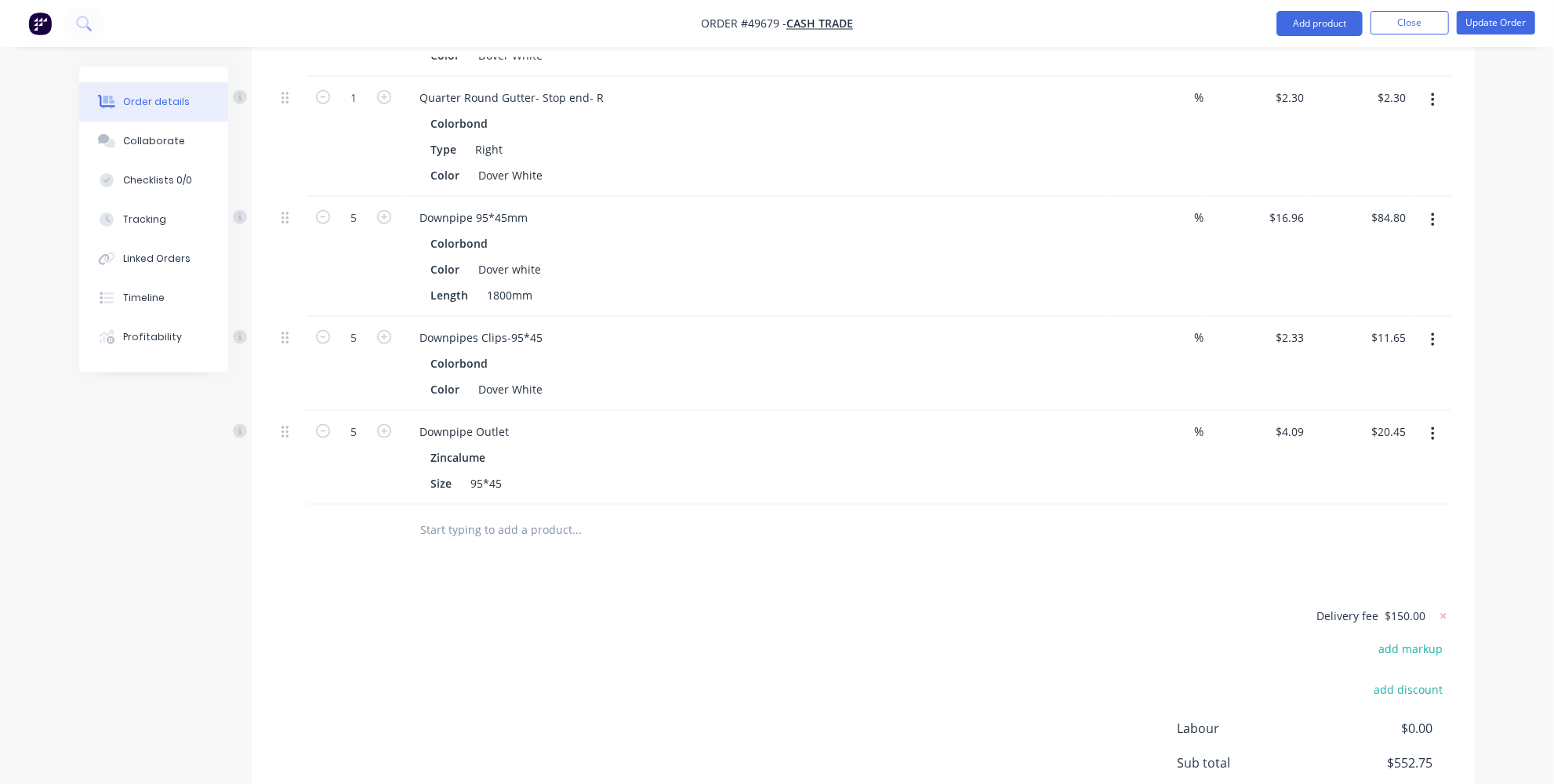
scroll to position [1548, 0]
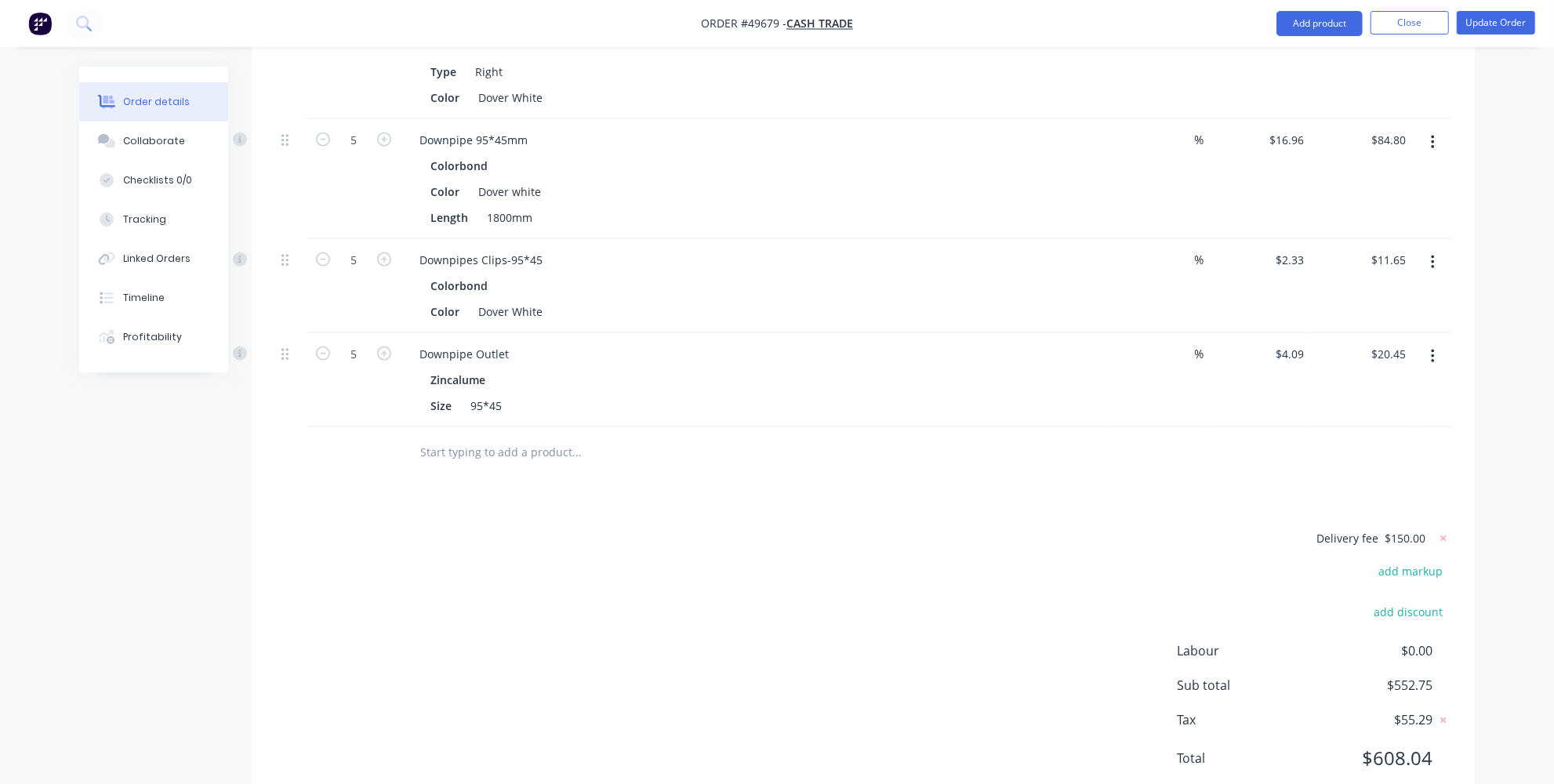
type input "$18.00"
click at [730, 632] on div "Delivery fee $150.00 add markup add discount Labour $0.00 Sub total $552.75 Tax…" at bounding box center [863, 659] width 1176 height 260
click at [1068, 596] on div "Delivery fee $150.00 add markup add discount Labour $0.00 Sub total $569.55 Tax…" at bounding box center [863, 659] width 1176 height 260
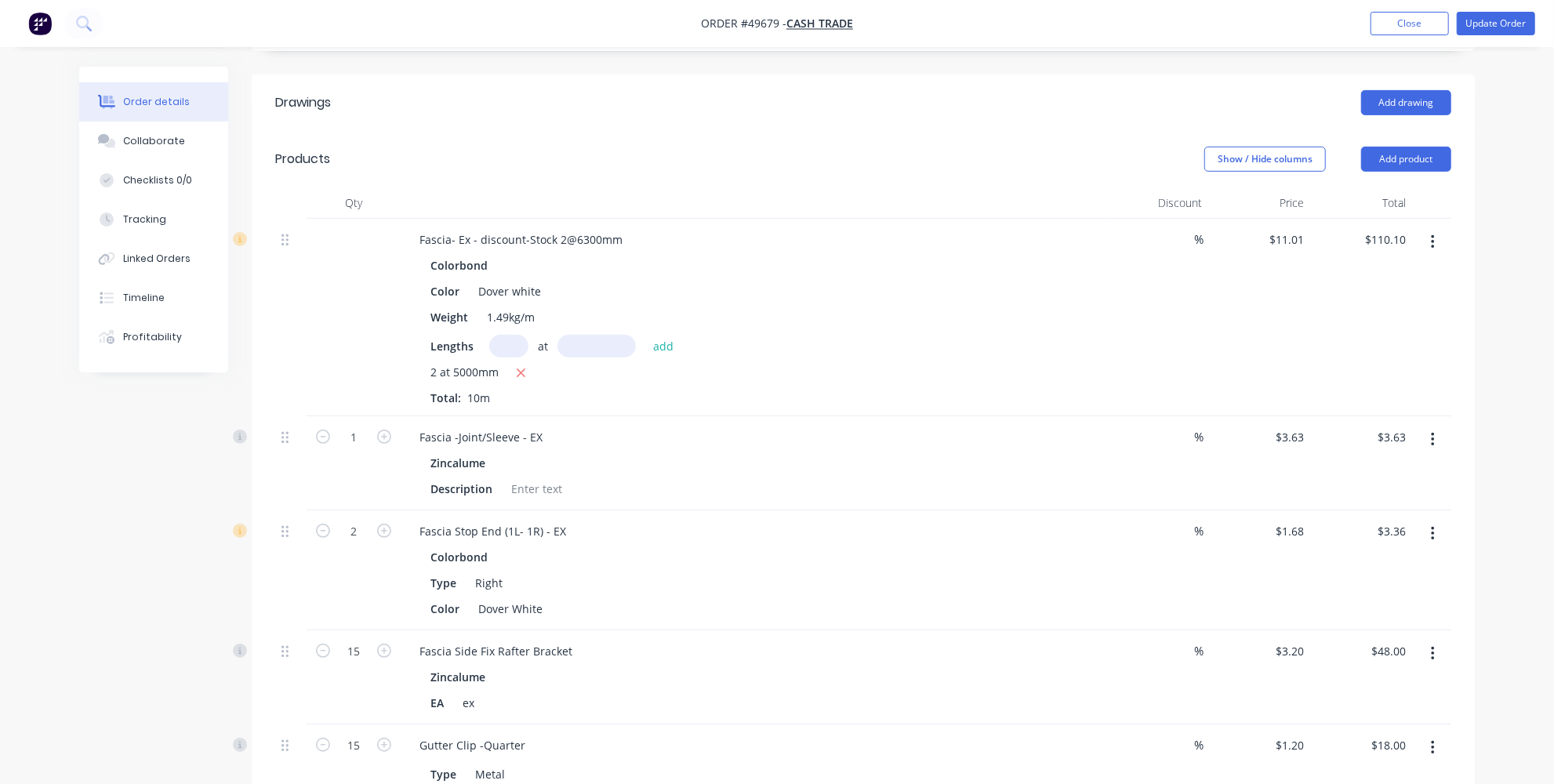
scroll to position [0, 0]
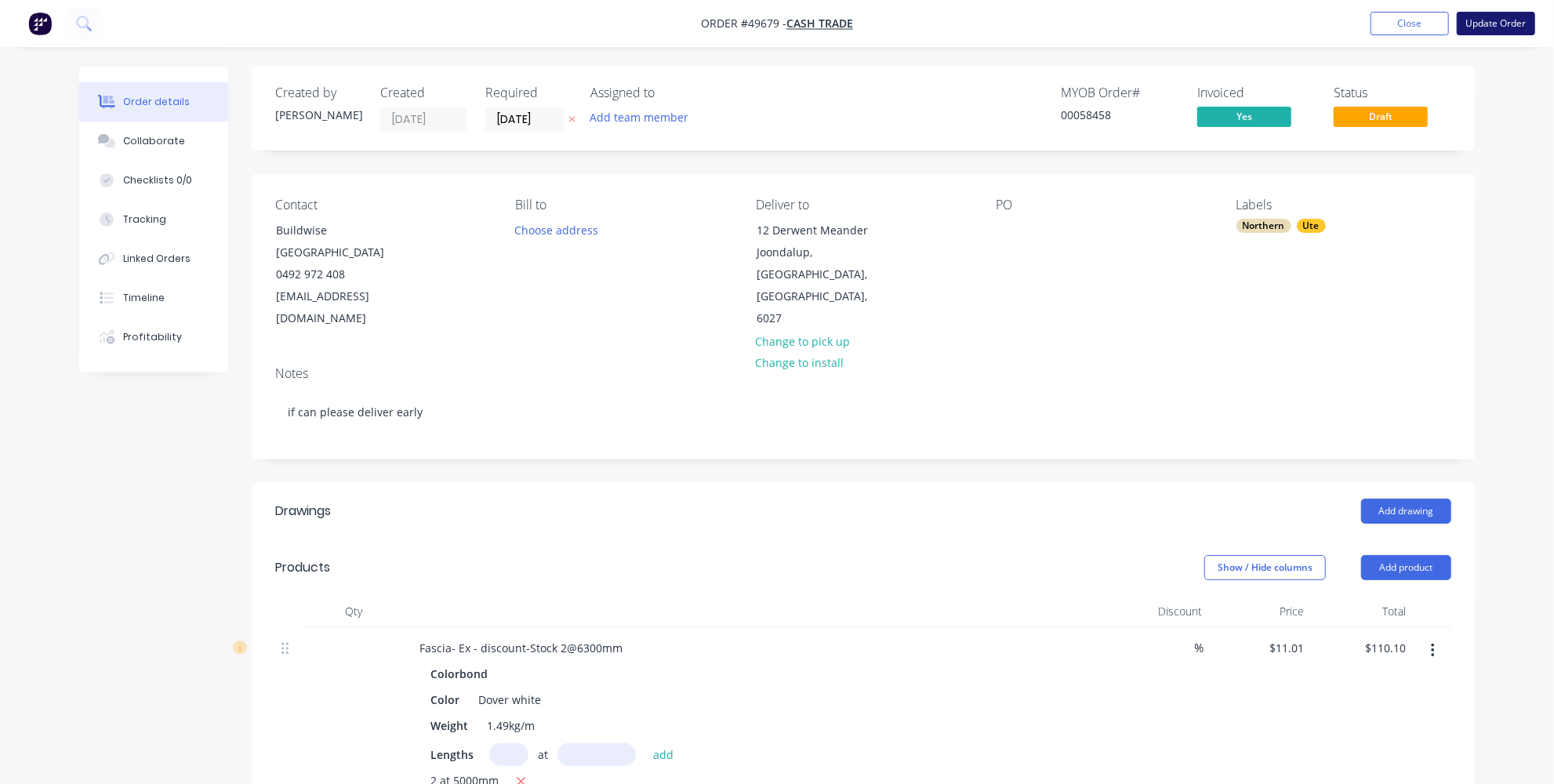
click at [1503, 17] on button "Update Order" at bounding box center [1496, 24] width 78 height 24
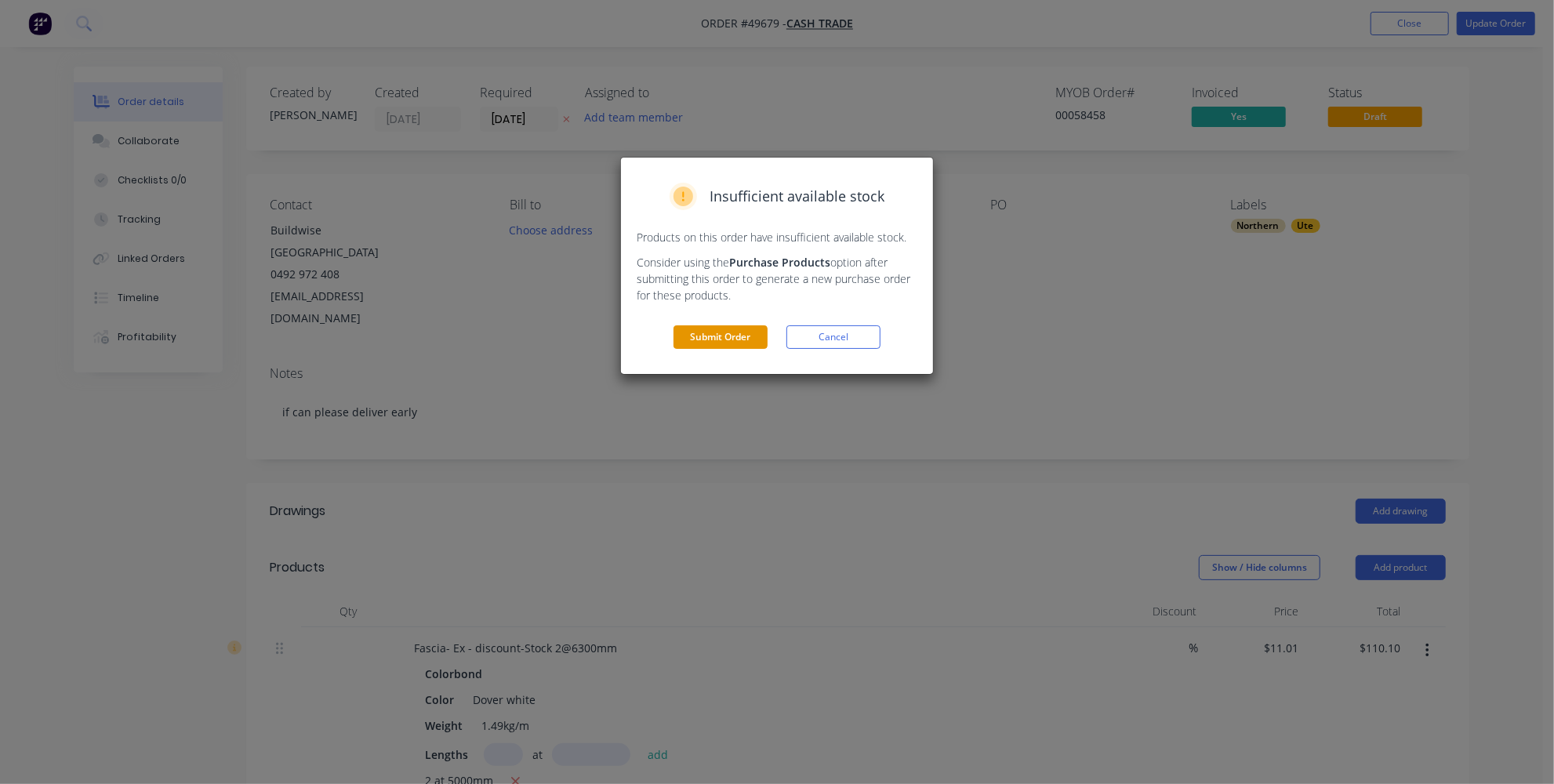
click at [742, 334] on button "Submit Order" at bounding box center [720, 337] width 94 height 24
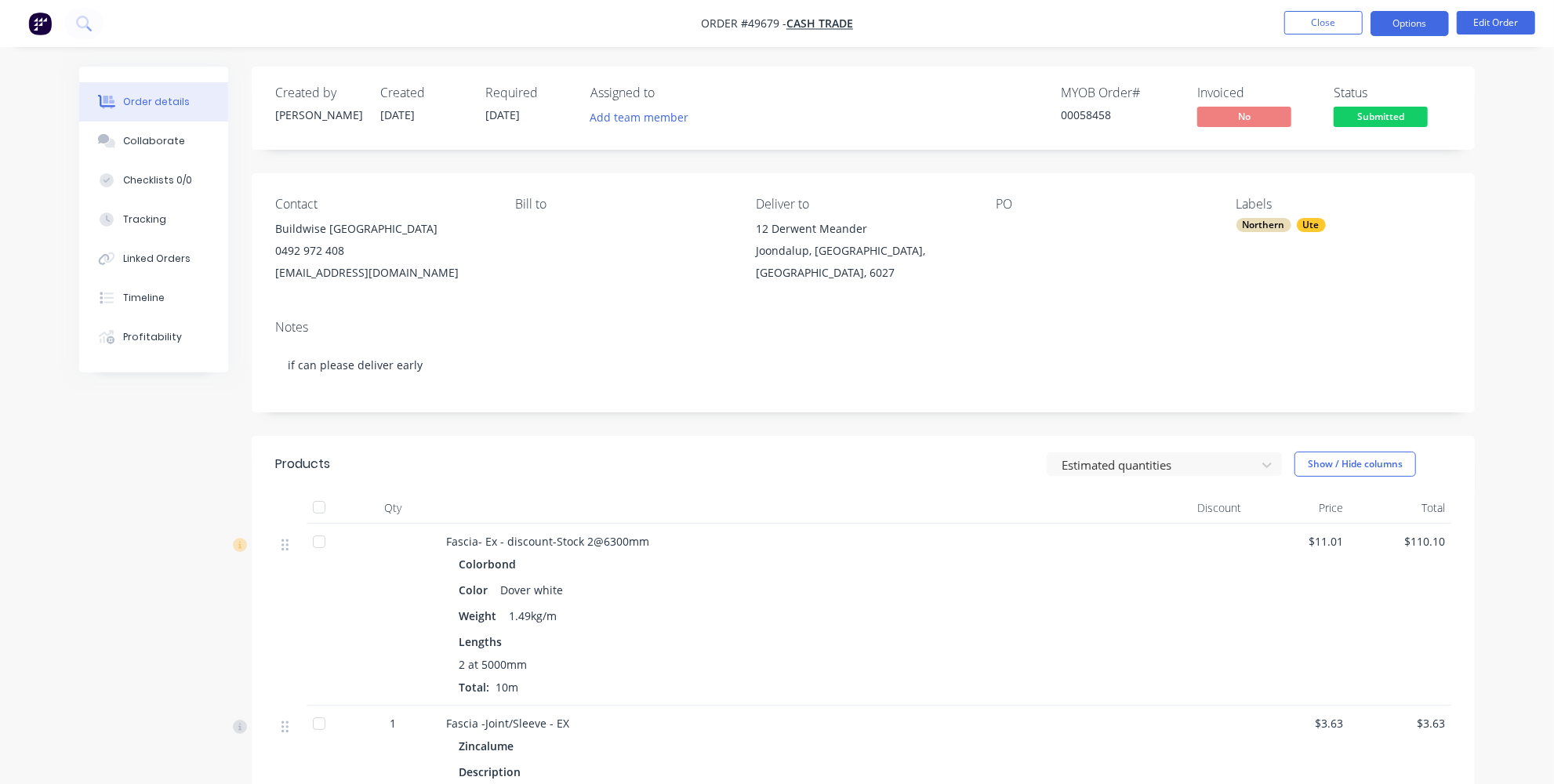
click at [1407, 25] on button "Options" at bounding box center [1409, 23] width 78 height 25
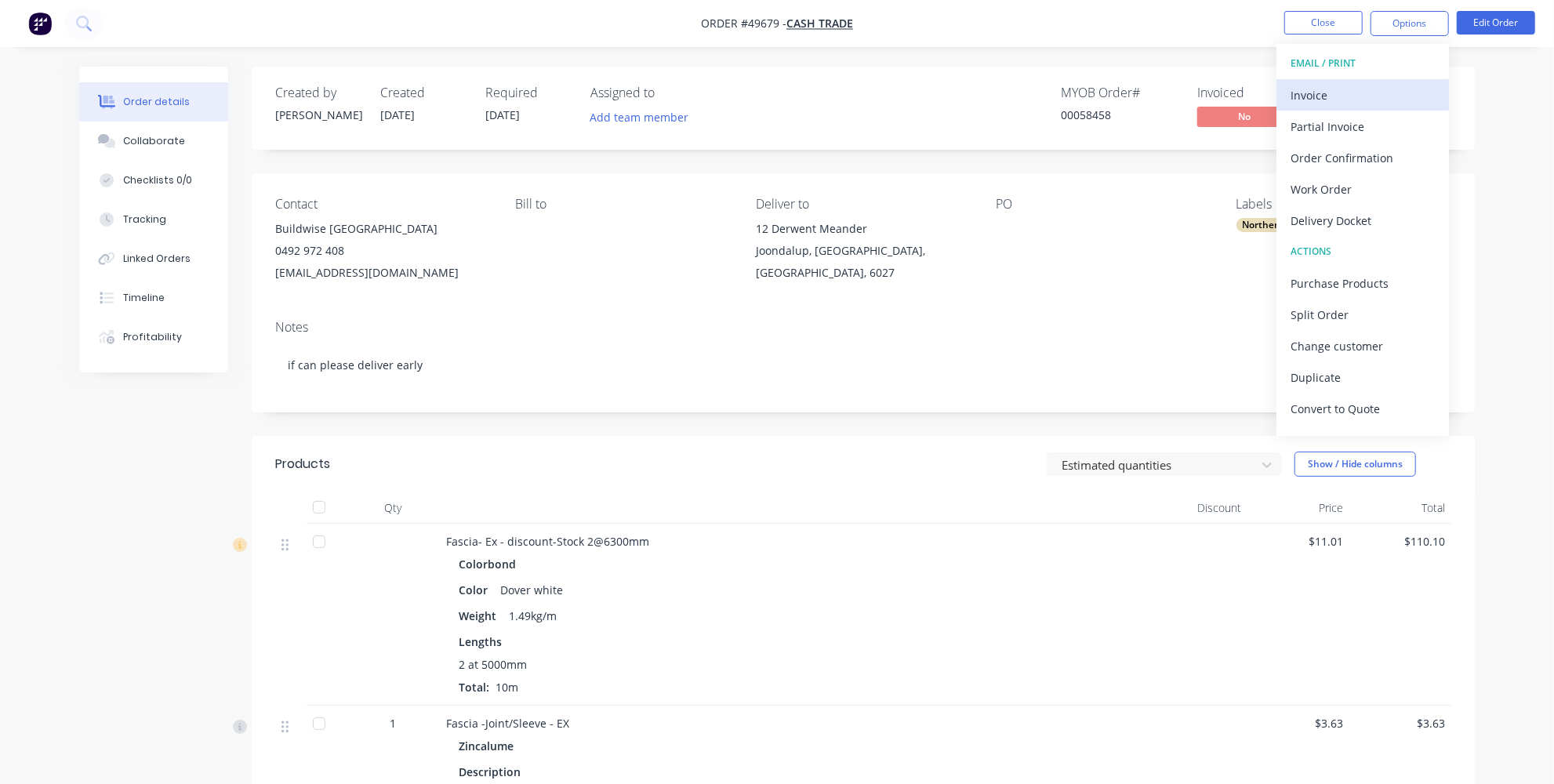
click at [1320, 92] on div "Invoice" at bounding box center [1363, 95] width 144 height 23
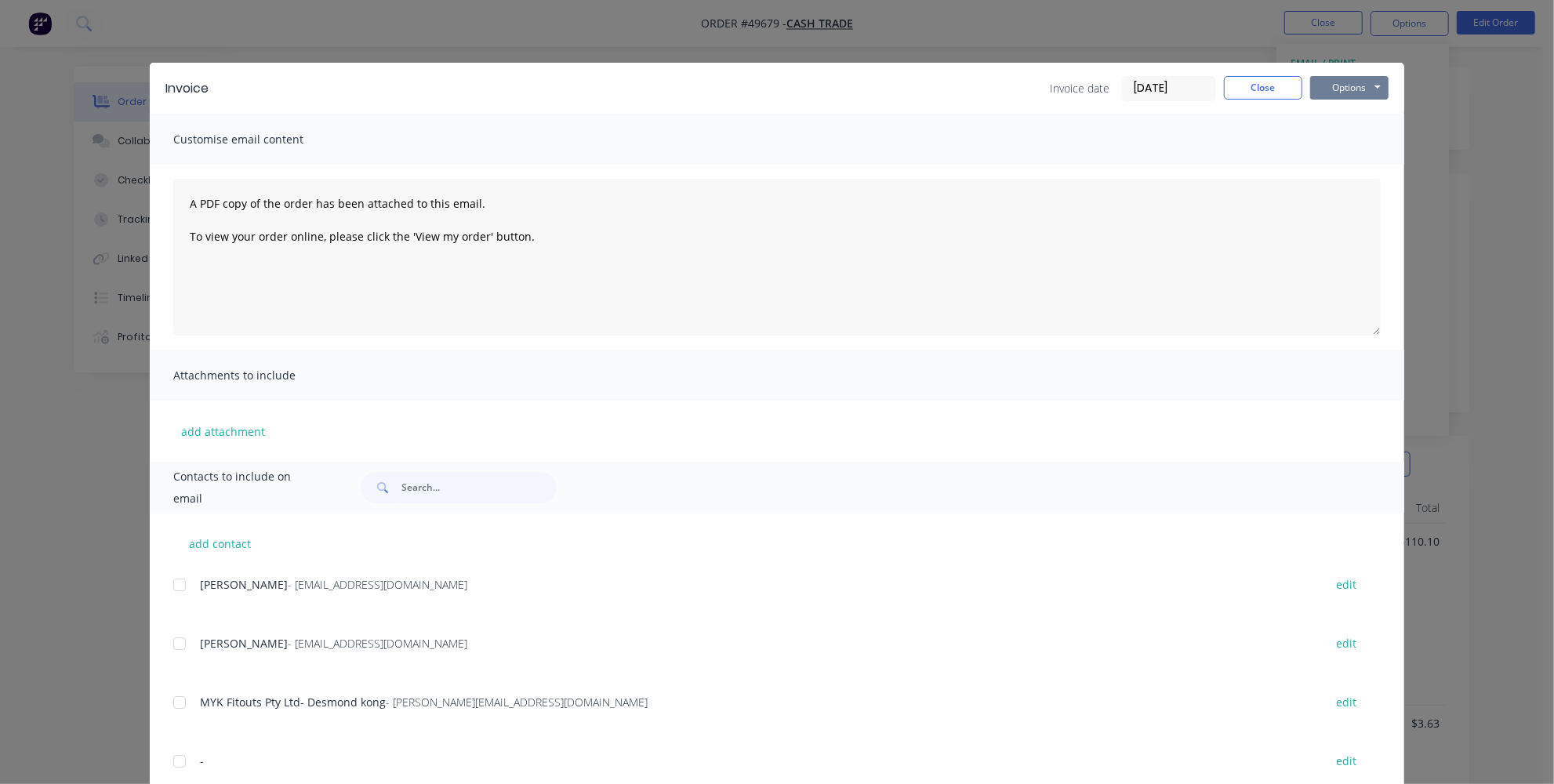
click at [1349, 86] on button "Options" at bounding box center [1349, 88] width 78 height 24
click at [1359, 148] on button "Print" at bounding box center [1361, 141] width 101 height 26
click at [1248, 90] on button "Close" at bounding box center [1263, 88] width 78 height 24
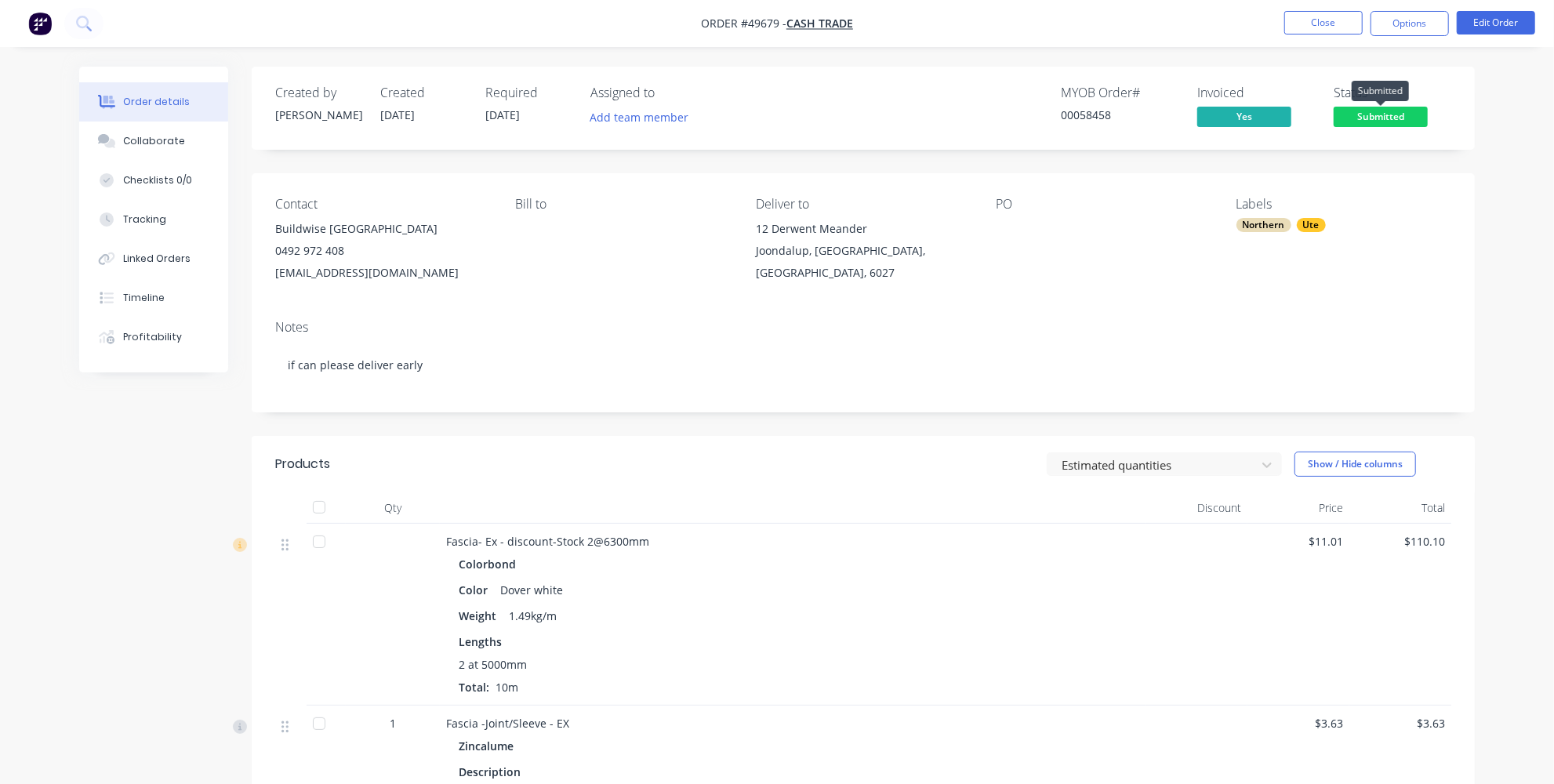
click at [1357, 112] on span "Submitted" at bounding box center [1380, 116] width 94 height 20
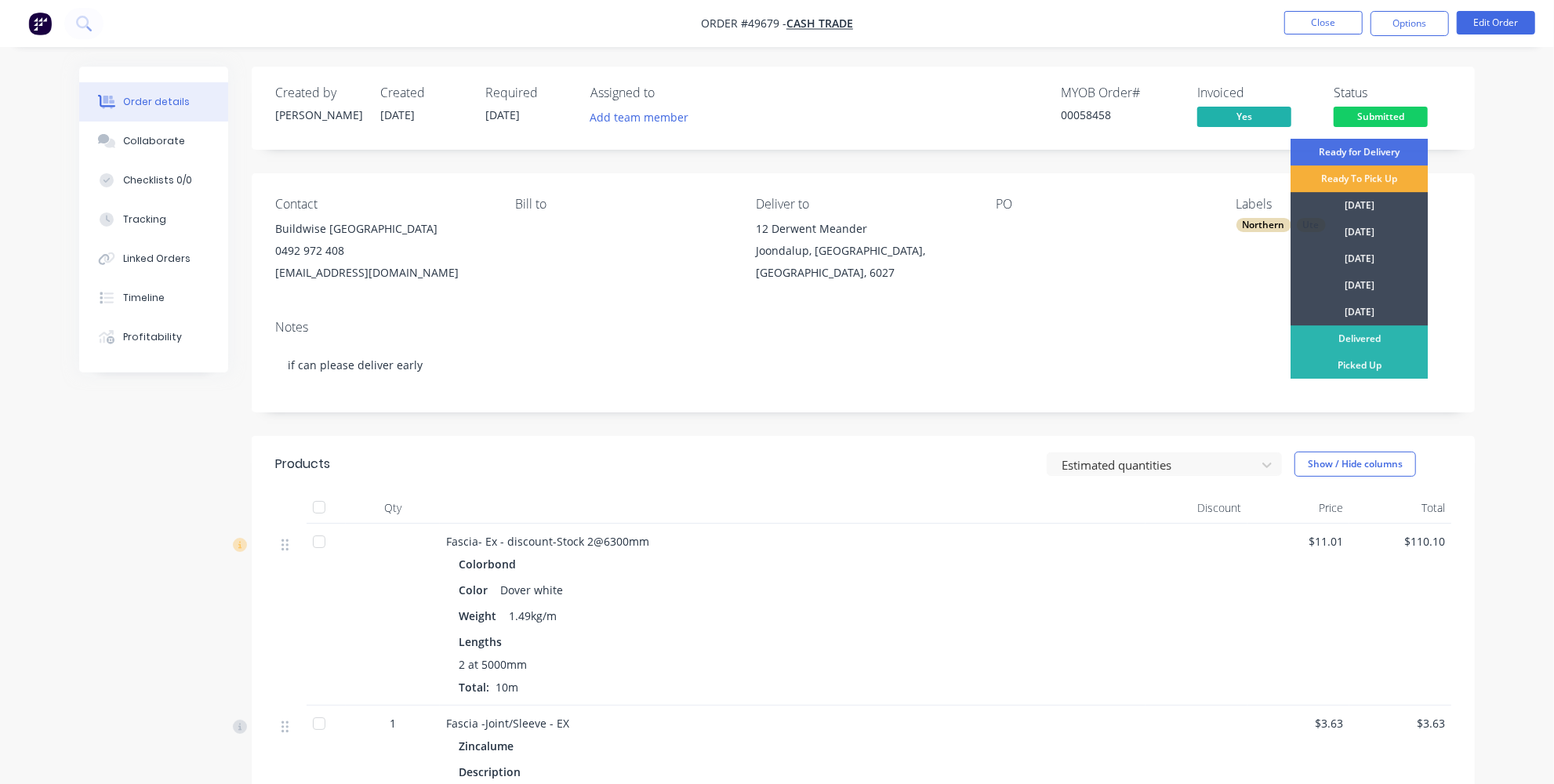
click at [1081, 680] on div "2 at 5000mm Total: 10m" at bounding box center [792, 676] width 668 height 39
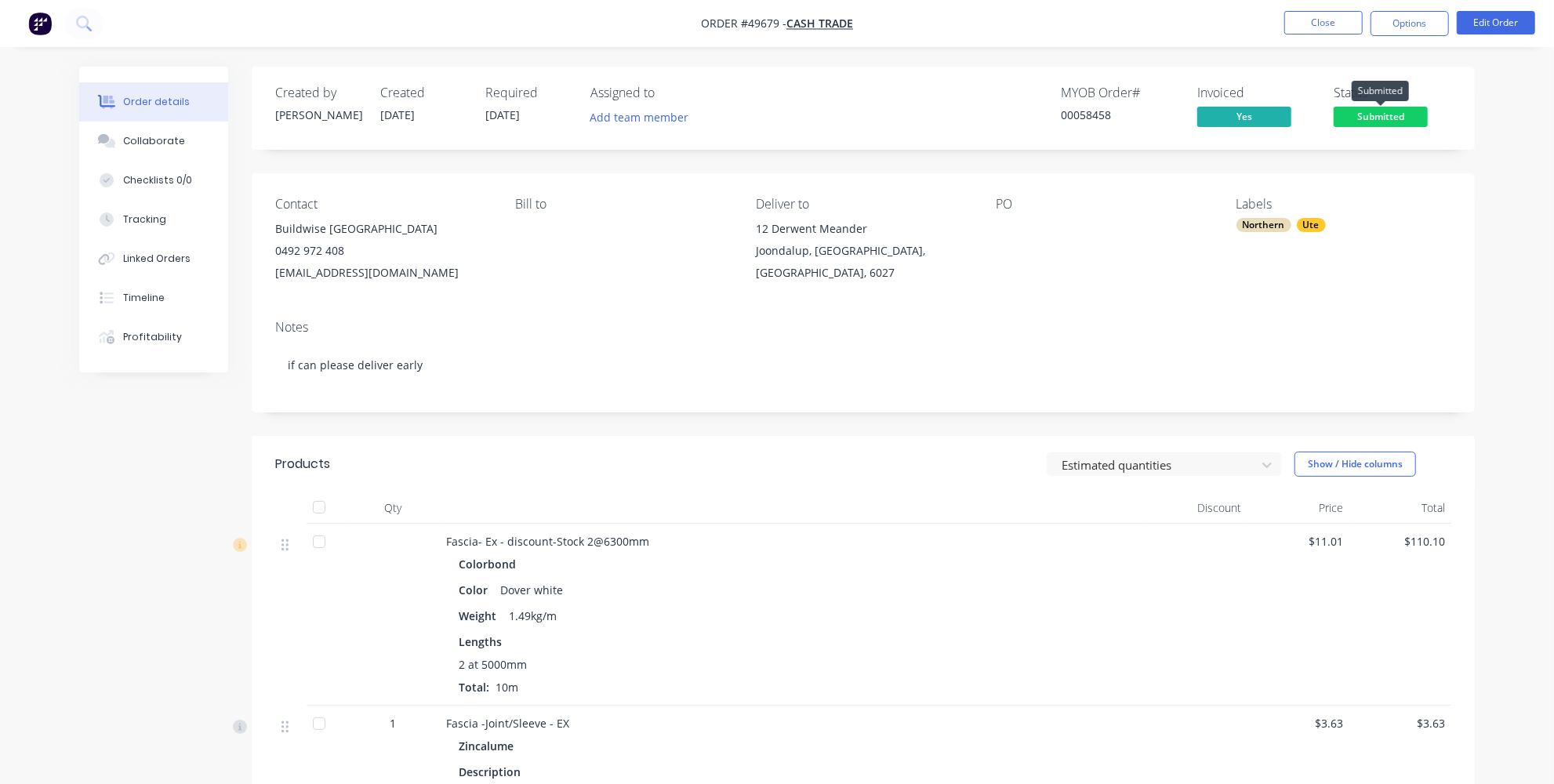
click at [1380, 114] on span "Submitted" at bounding box center [1380, 116] width 94 height 20
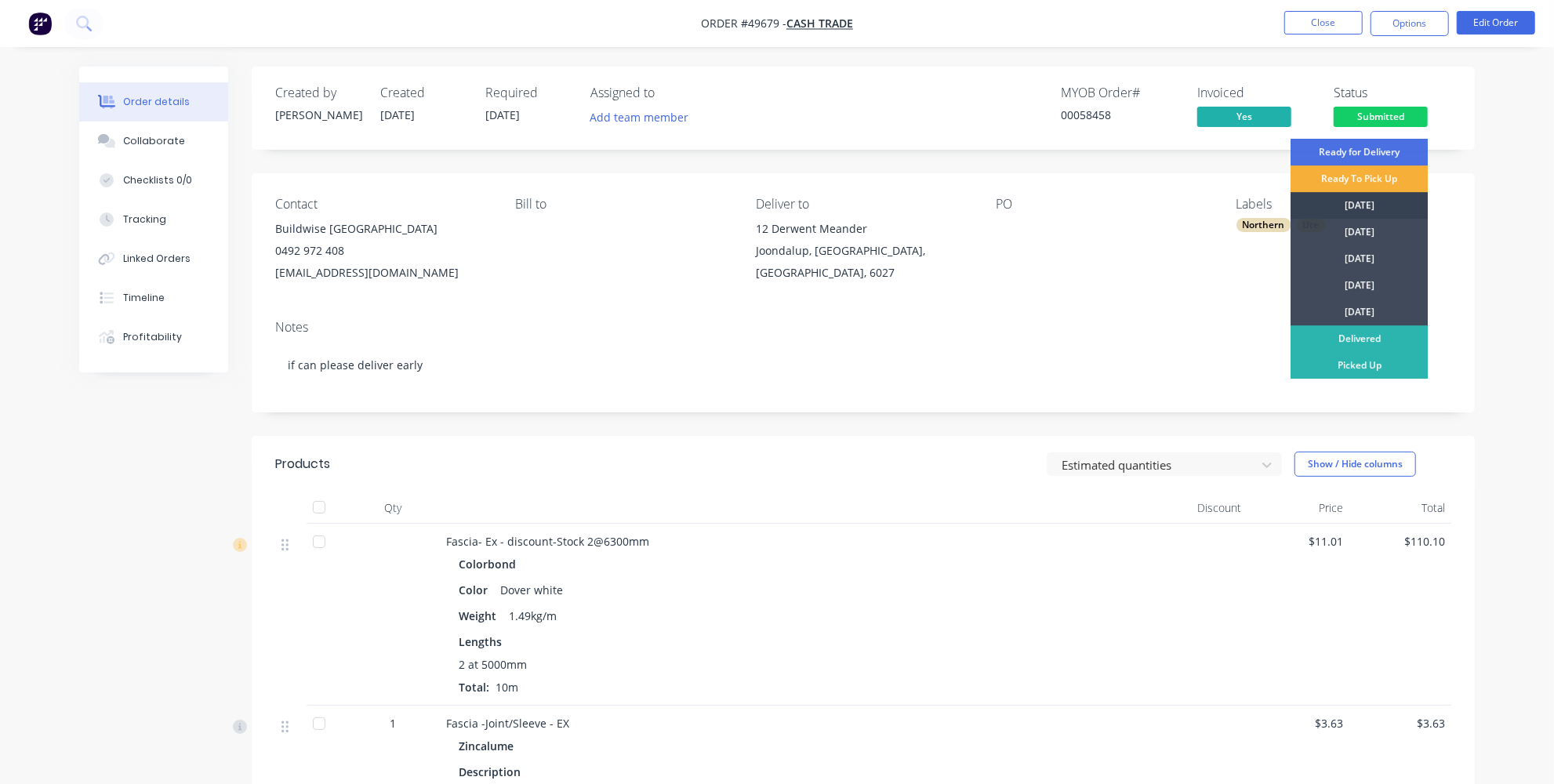
click at [1345, 202] on div "[DATE]" at bounding box center [1359, 205] width 137 height 27
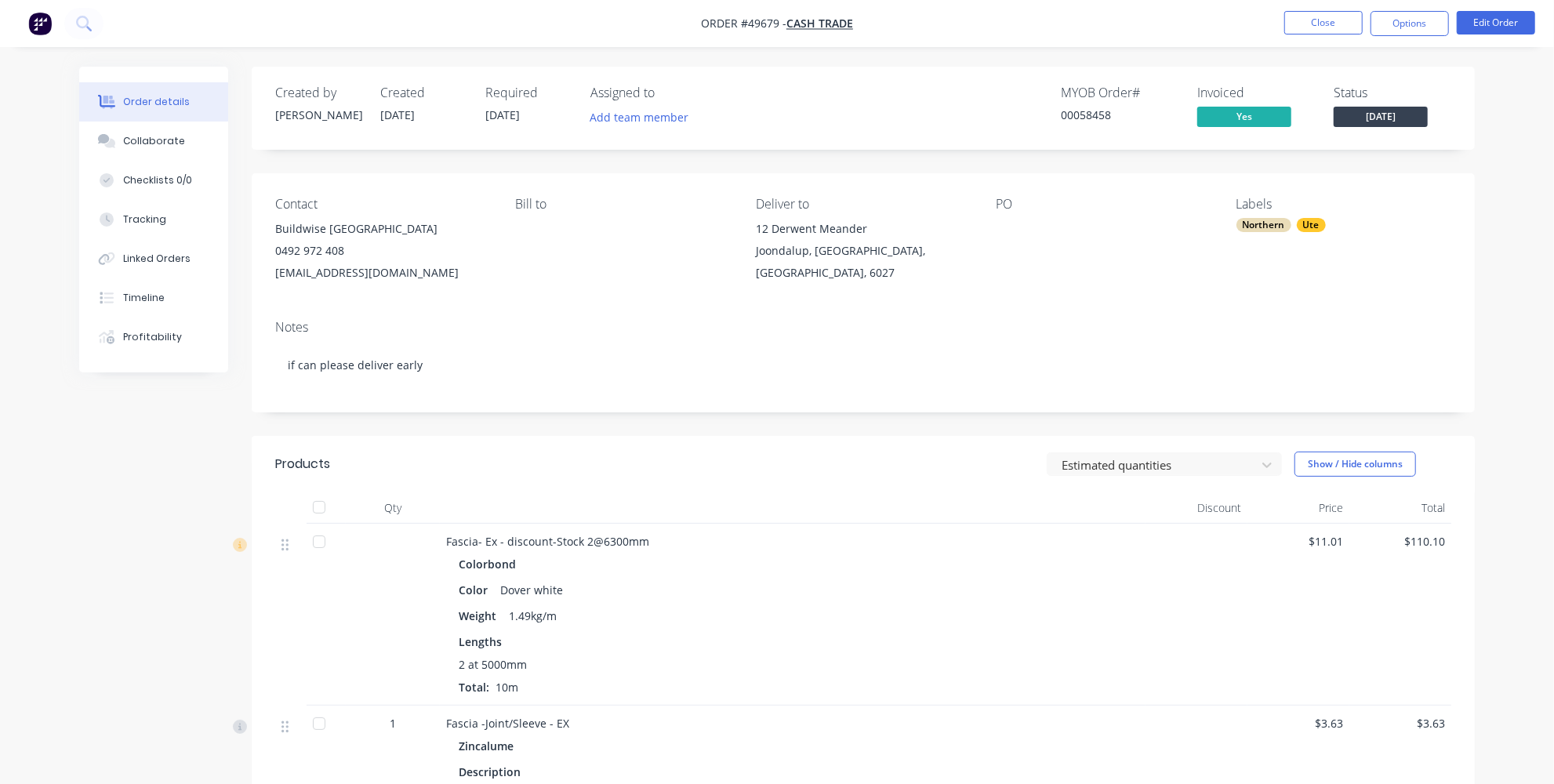
click at [971, 551] on div "Fascia- Ex - discount-Stock 2@6300mm Colorbond Color Dover white Weight 1.49kg/…" at bounding box center [792, 614] width 705 height 181
click at [1404, 26] on button "Options" at bounding box center [1409, 23] width 78 height 25
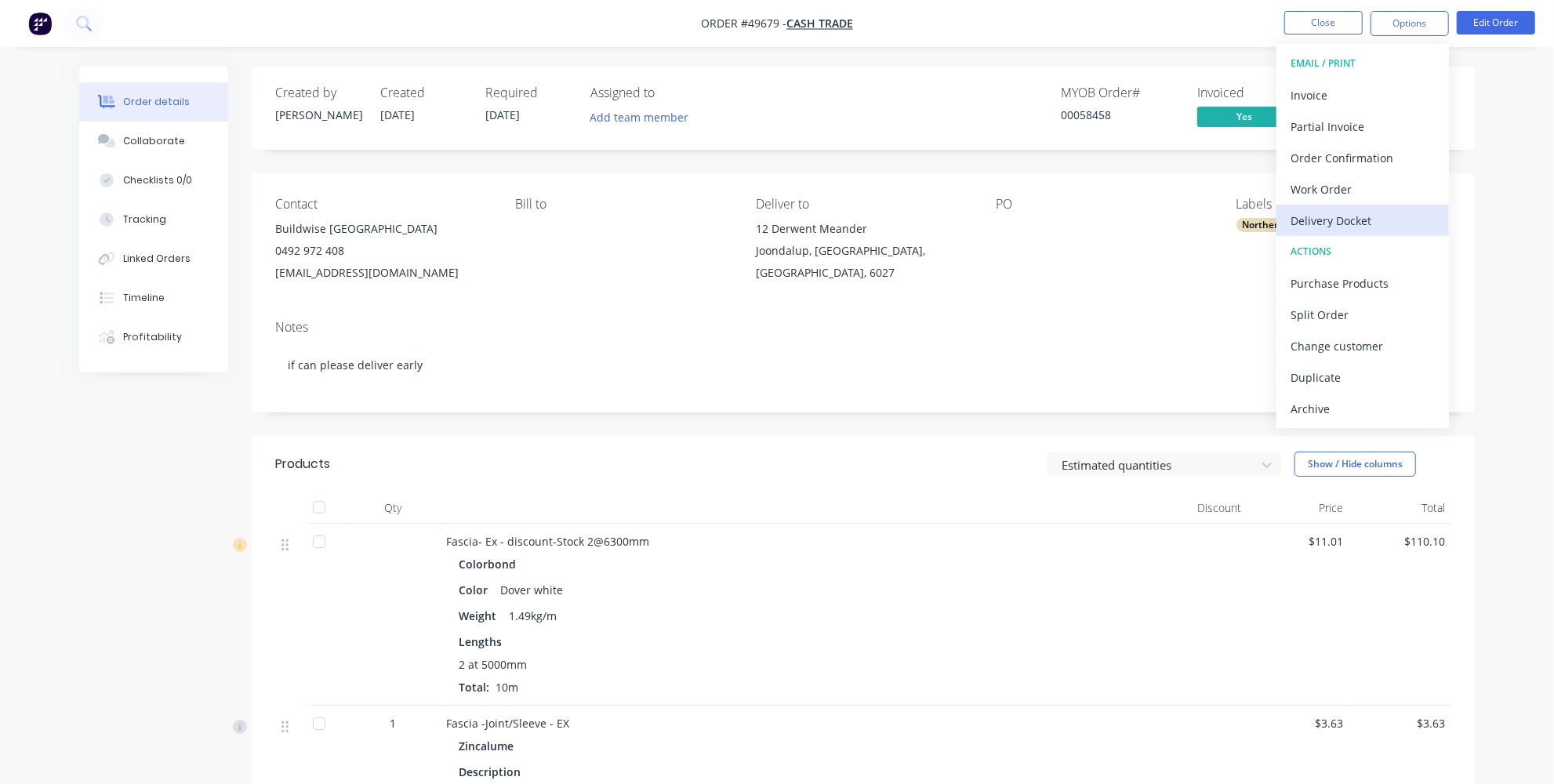
click at [1334, 215] on div "Delivery Docket" at bounding box center [1363, 220] width 144 height 23
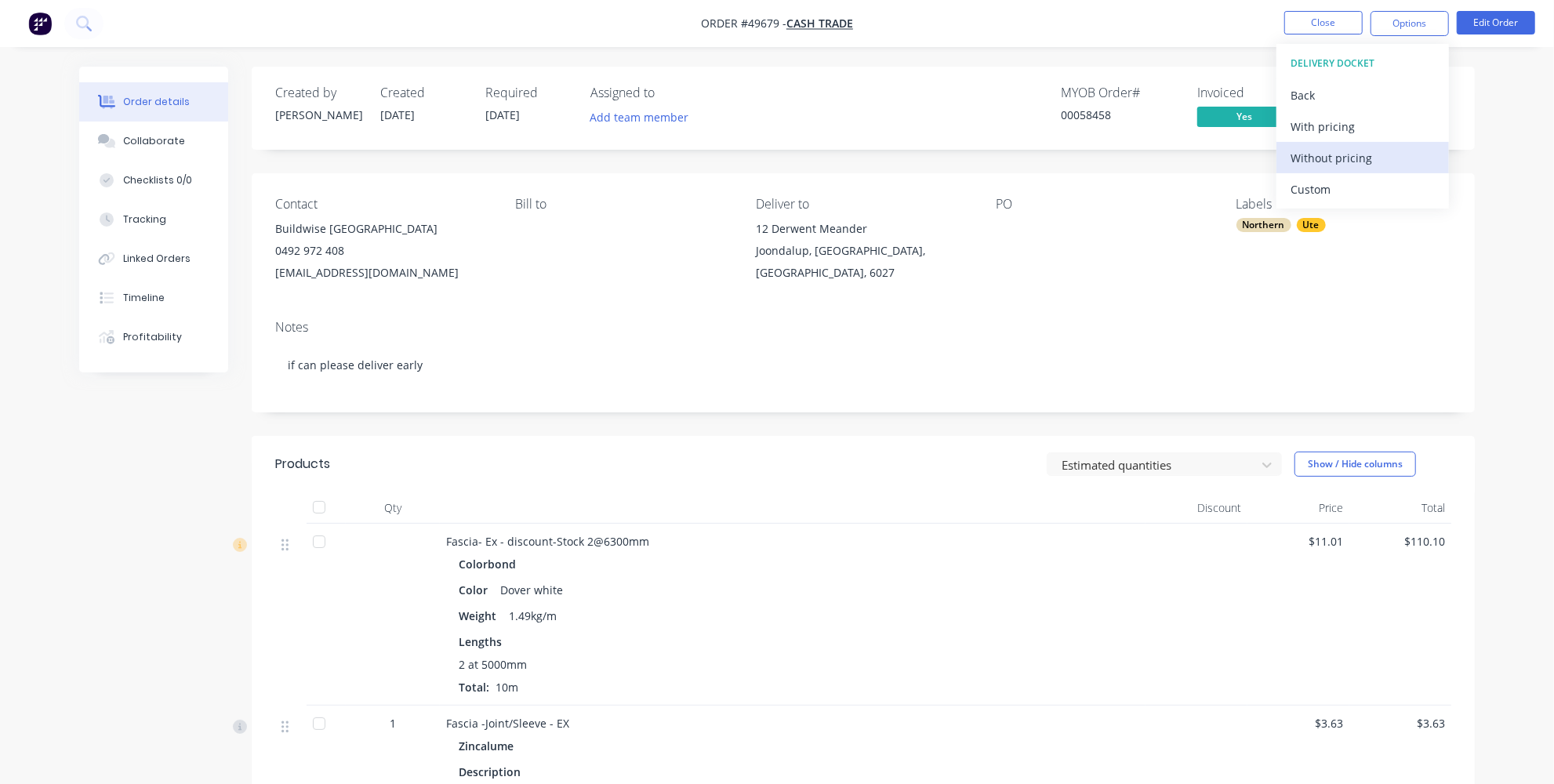
click at [1327, 150] on div "Without pricing" at bounding box center [1363, 158] width 144 height 23
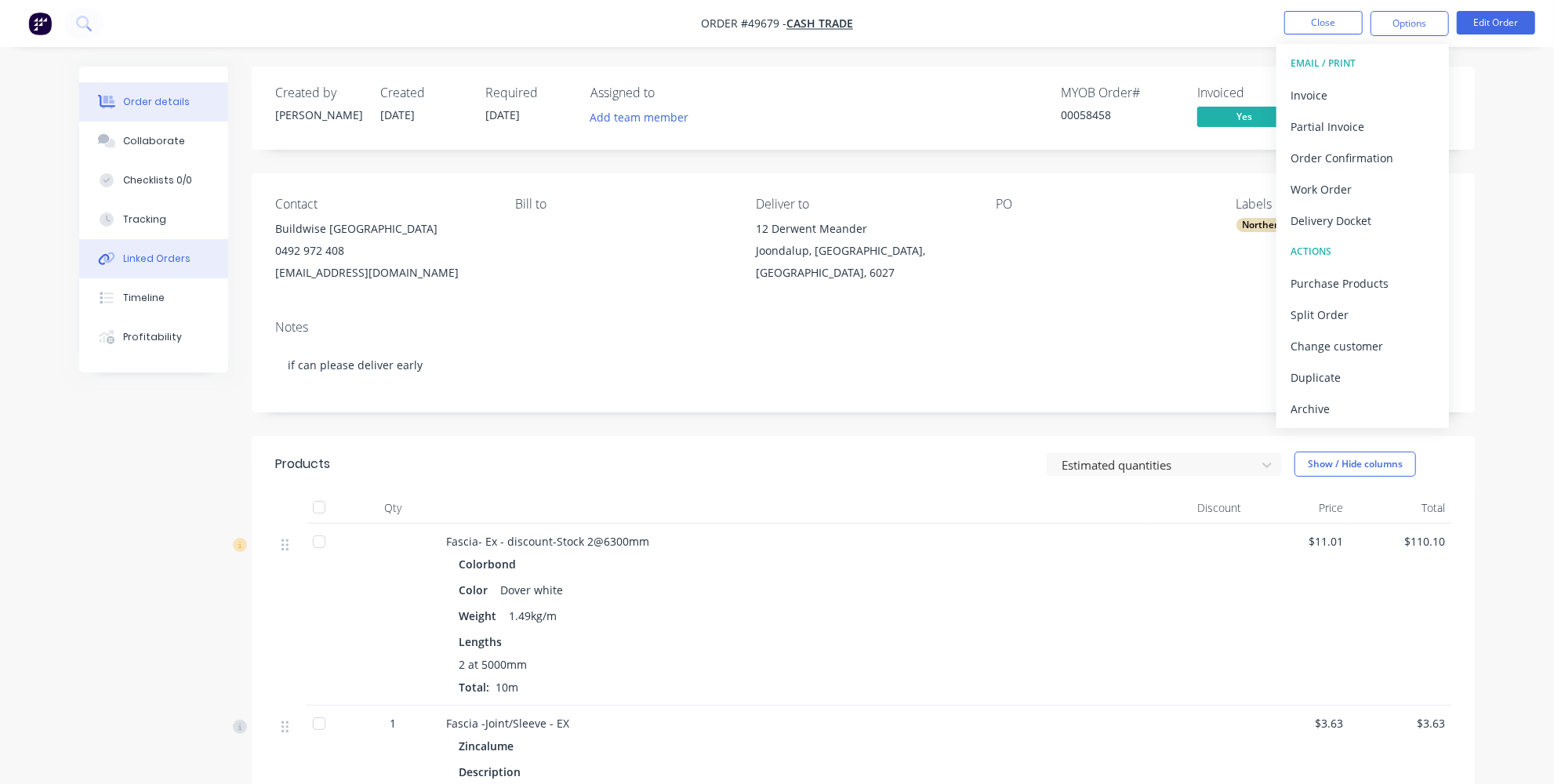
click at [150, 261] on div "Linked Orders" at bounding box center [157, 258] width 67 height 14
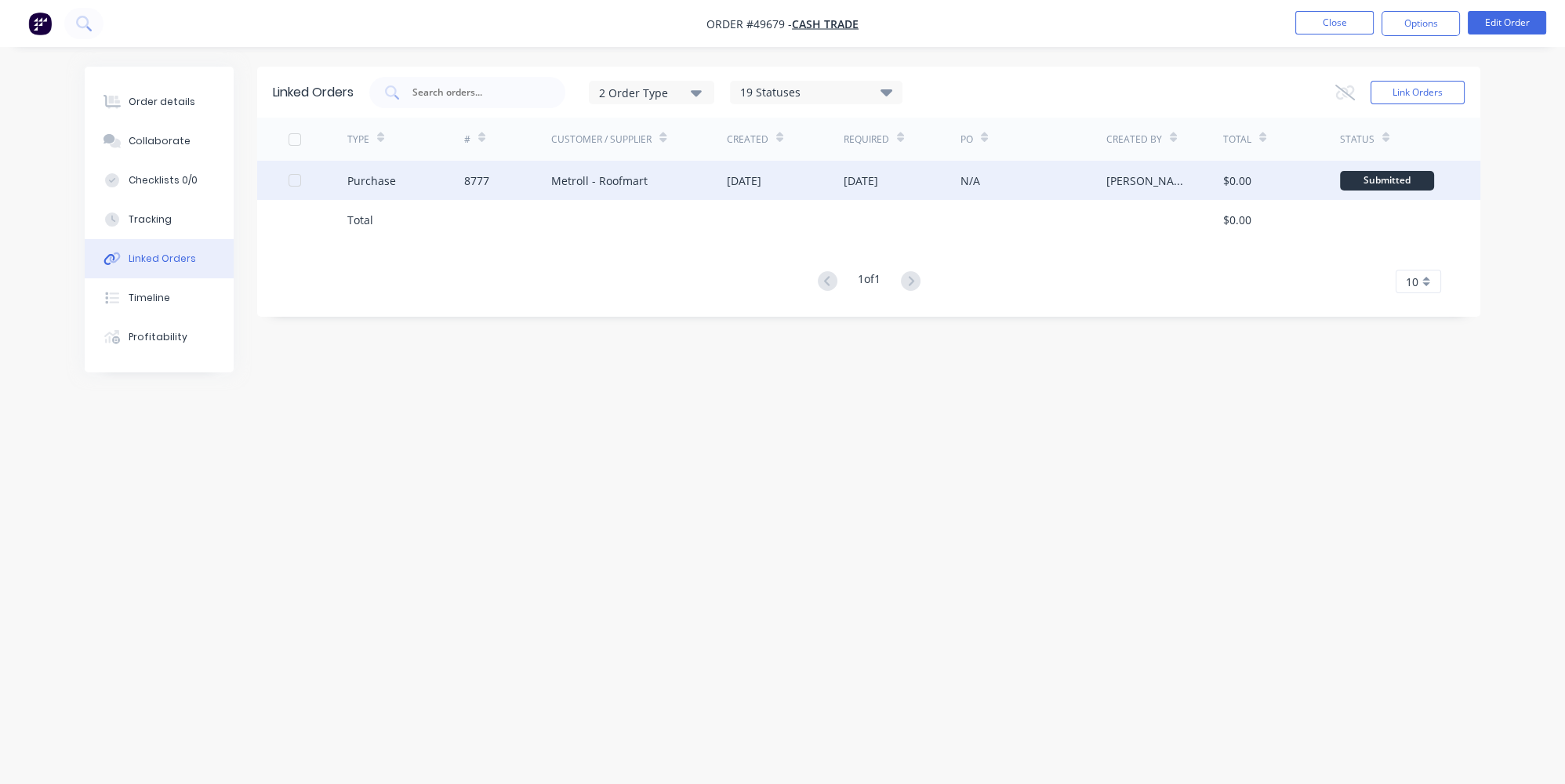
click at [480, 178] on div "8777" at bounding box center [477, 180] width 25 height 17
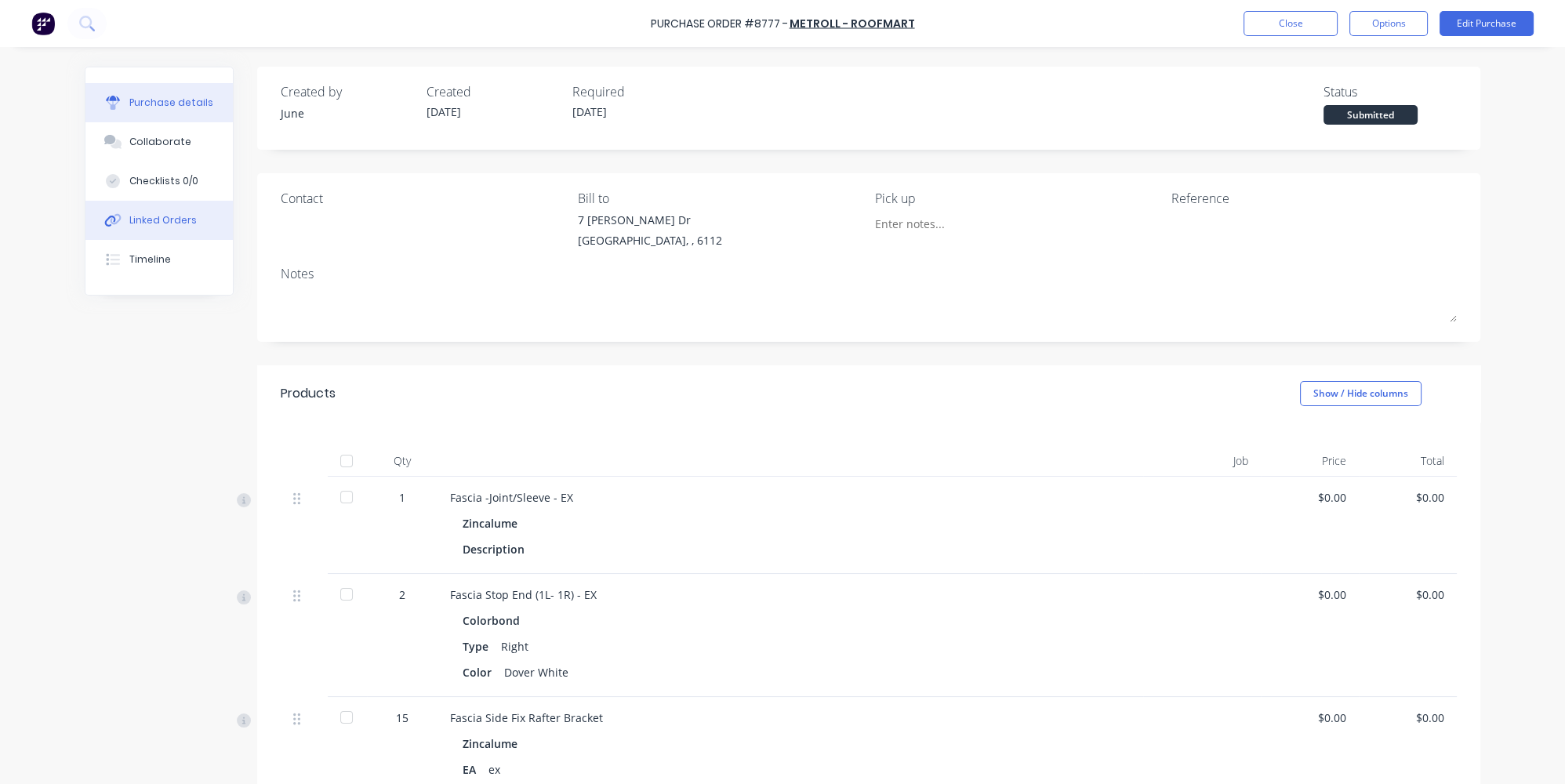
click at [190, 208] on button "Linked Orders" at bounding box center [159, 220] width 147 height 39
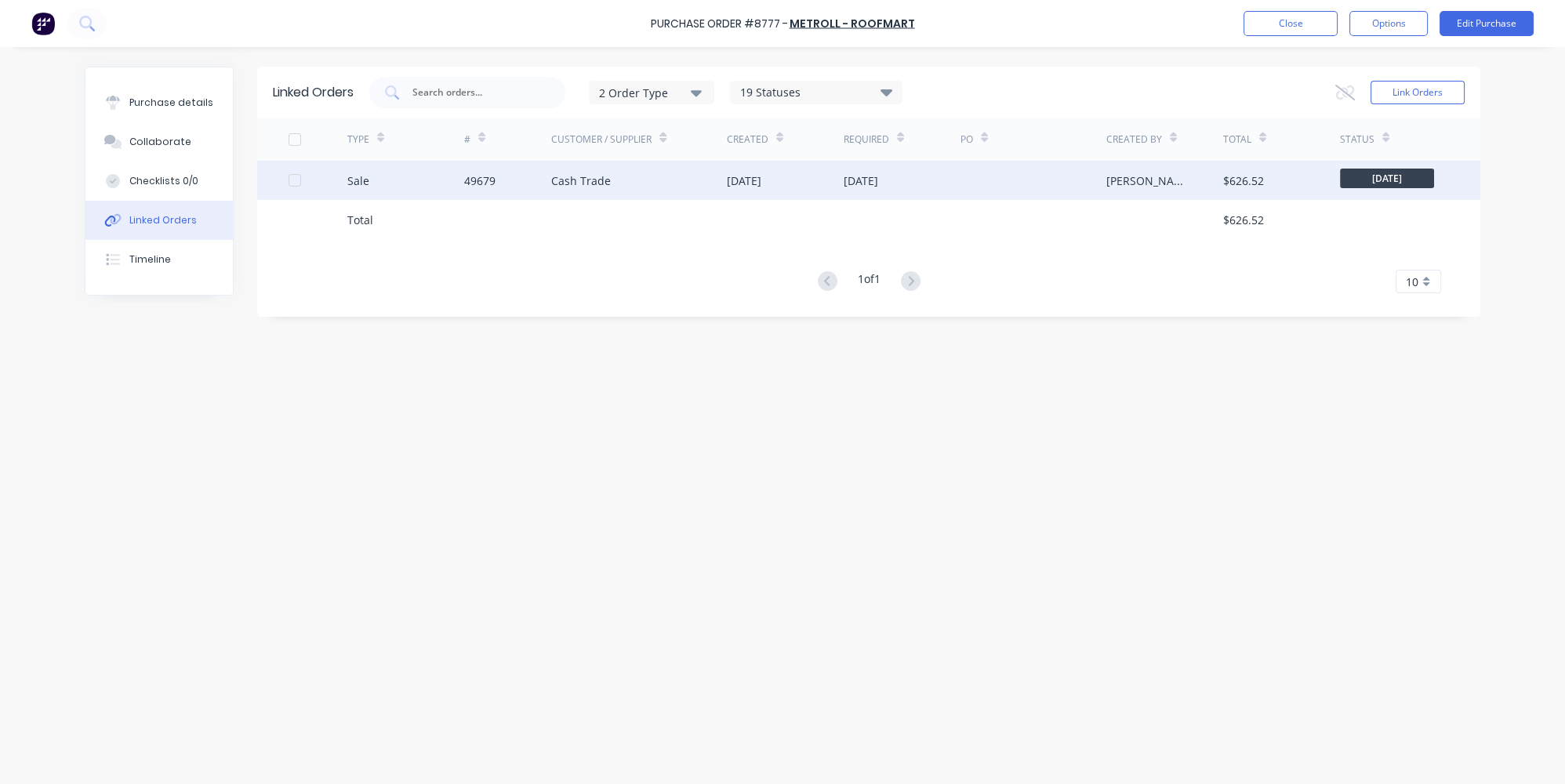
click at [411, 184] on div "Sale" at bounding box center [406, 180] width 116 height 39
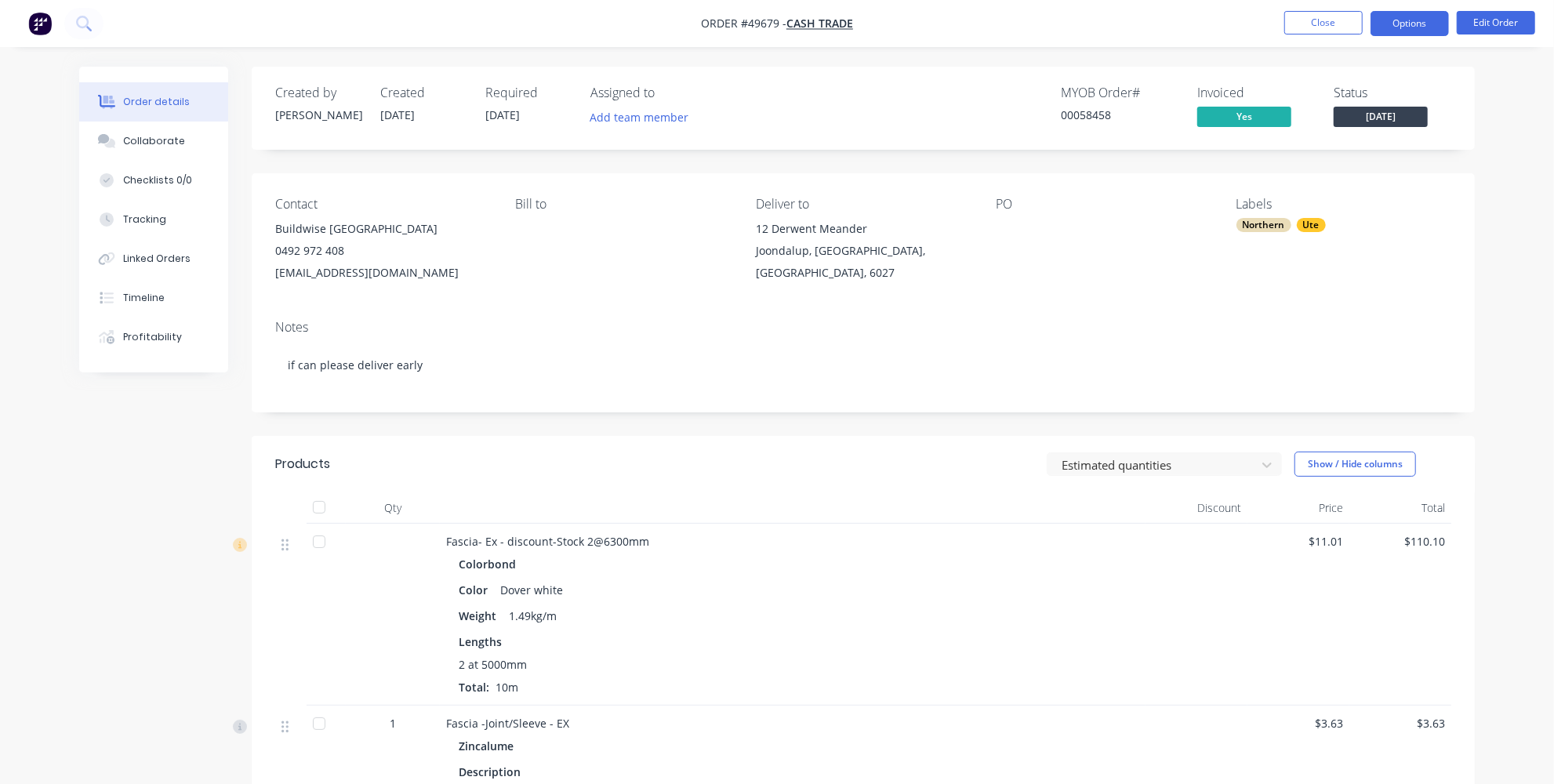
click at [1392, 27] on button "Options" at bounding box center [1409, 23] width 78 height 25
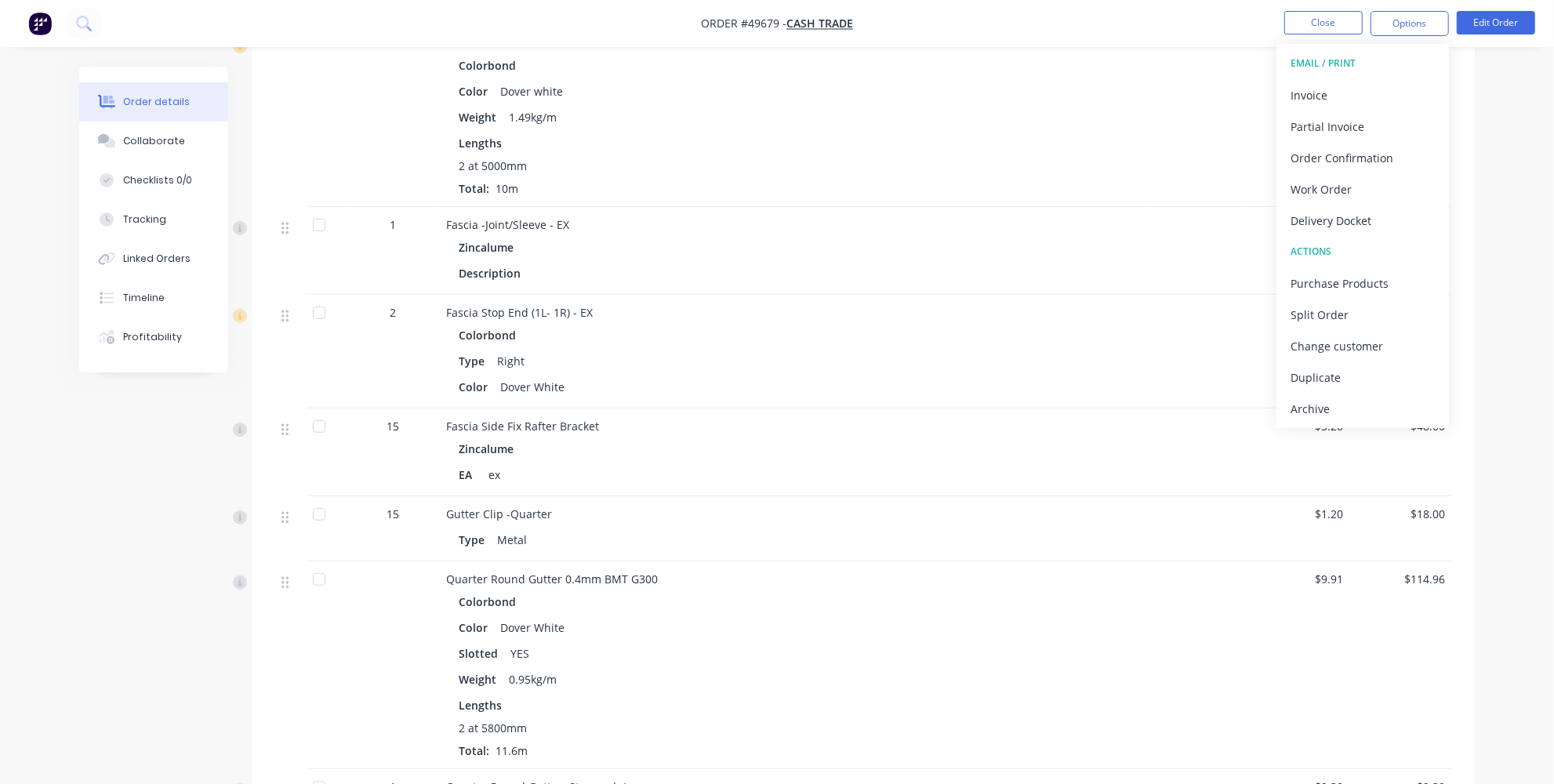
scroll to position [570, 0]
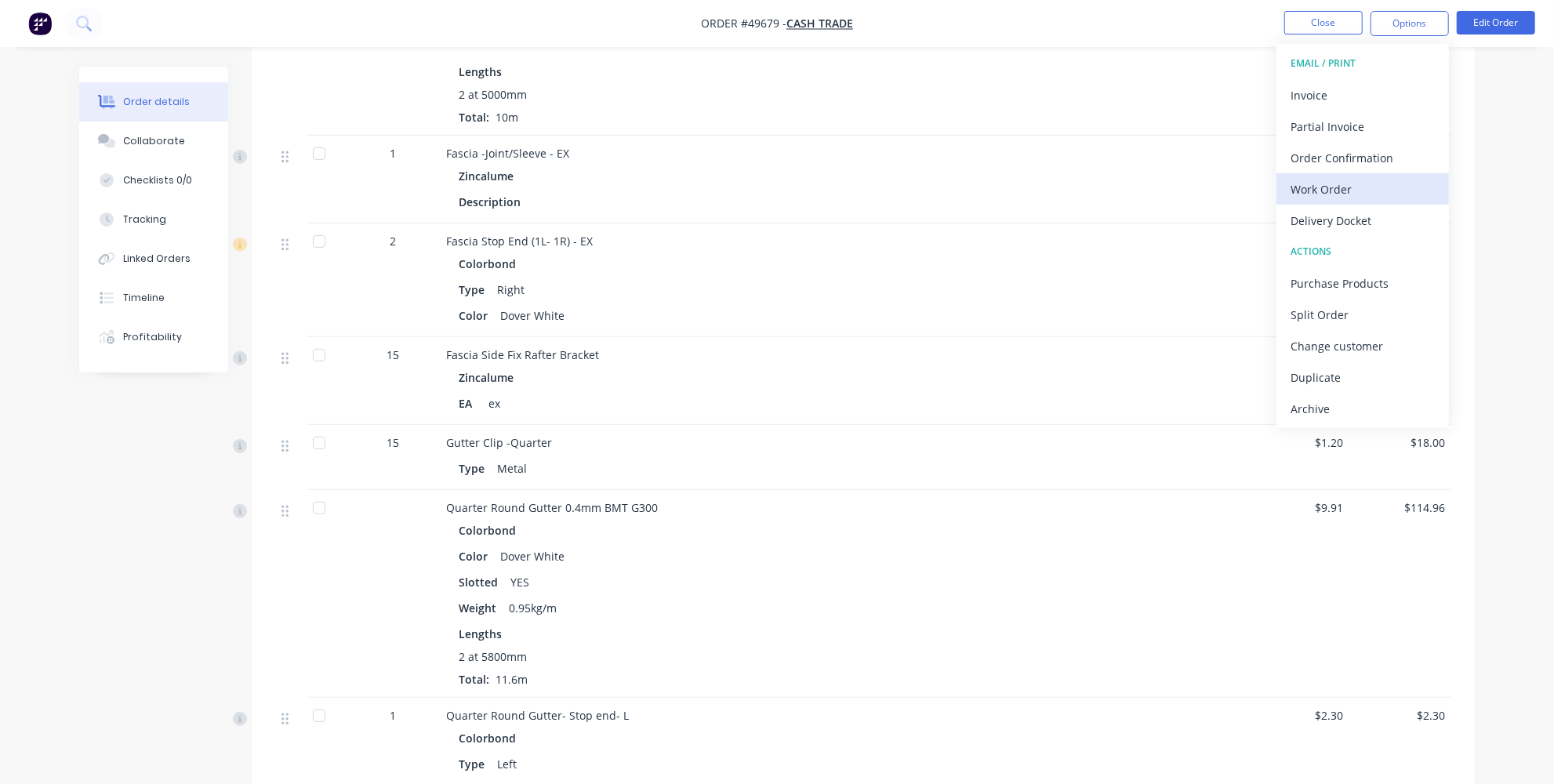
click at [1339, 187] on div "Work Order" at bounding box center [1363, 188] width 144 height 23
click at [1340, 181] on div "Custom" at bounding box center [1363, 188] width 144 height 23
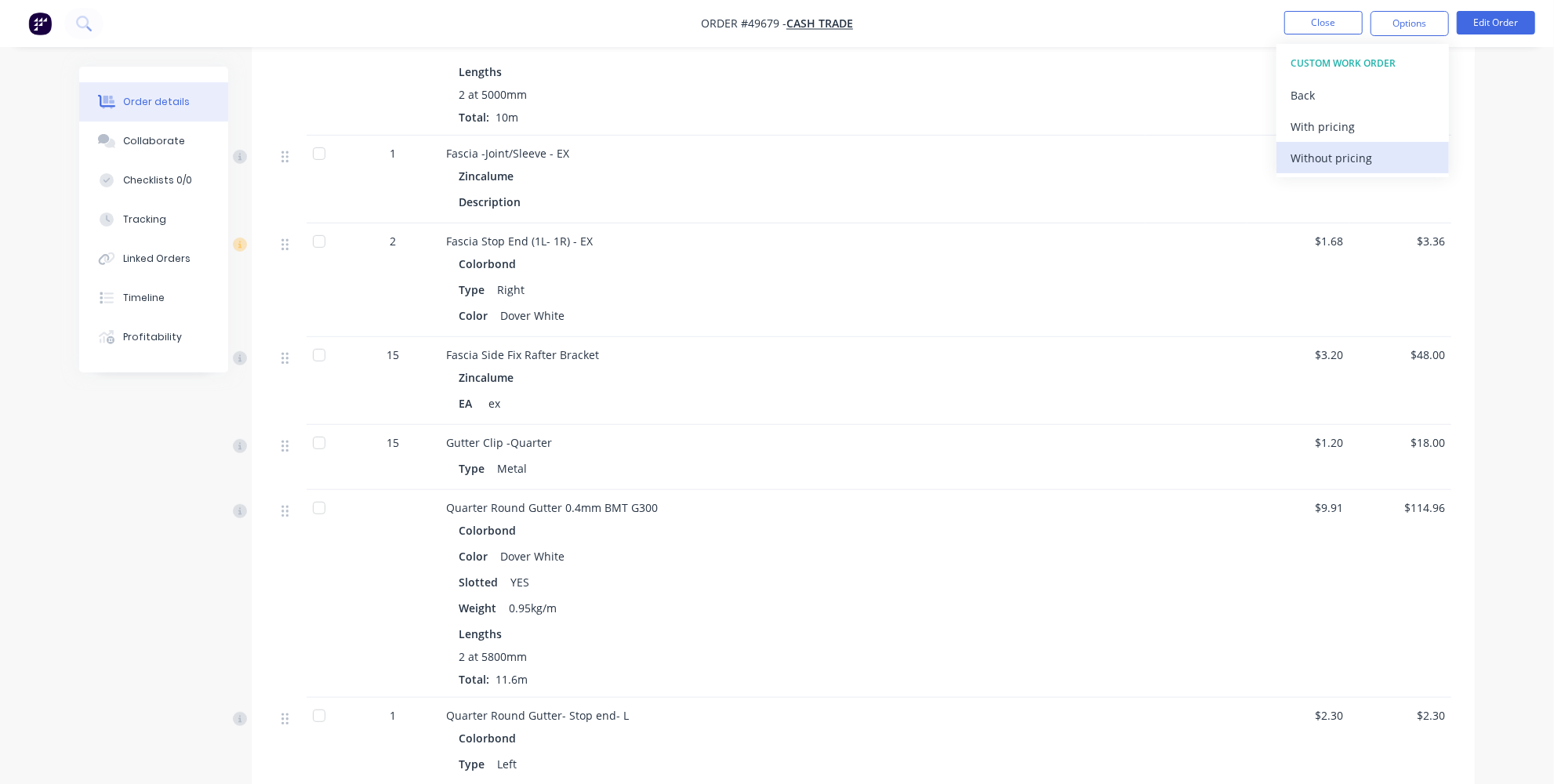
click at [1342, 159] on div "Without pricing" at bounding box center [1363, 158] width 144 height 23
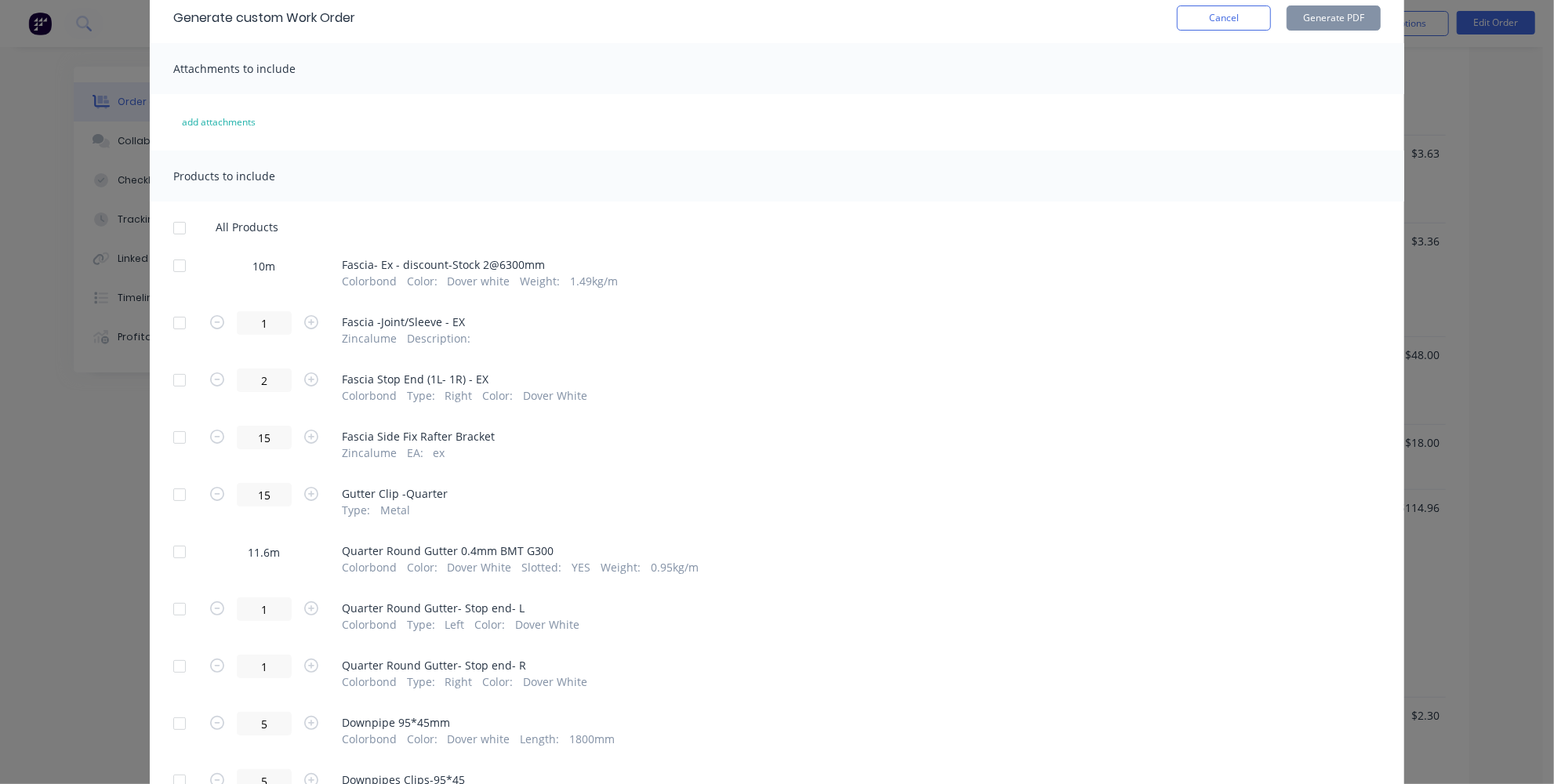
scroll to position [142, 0]
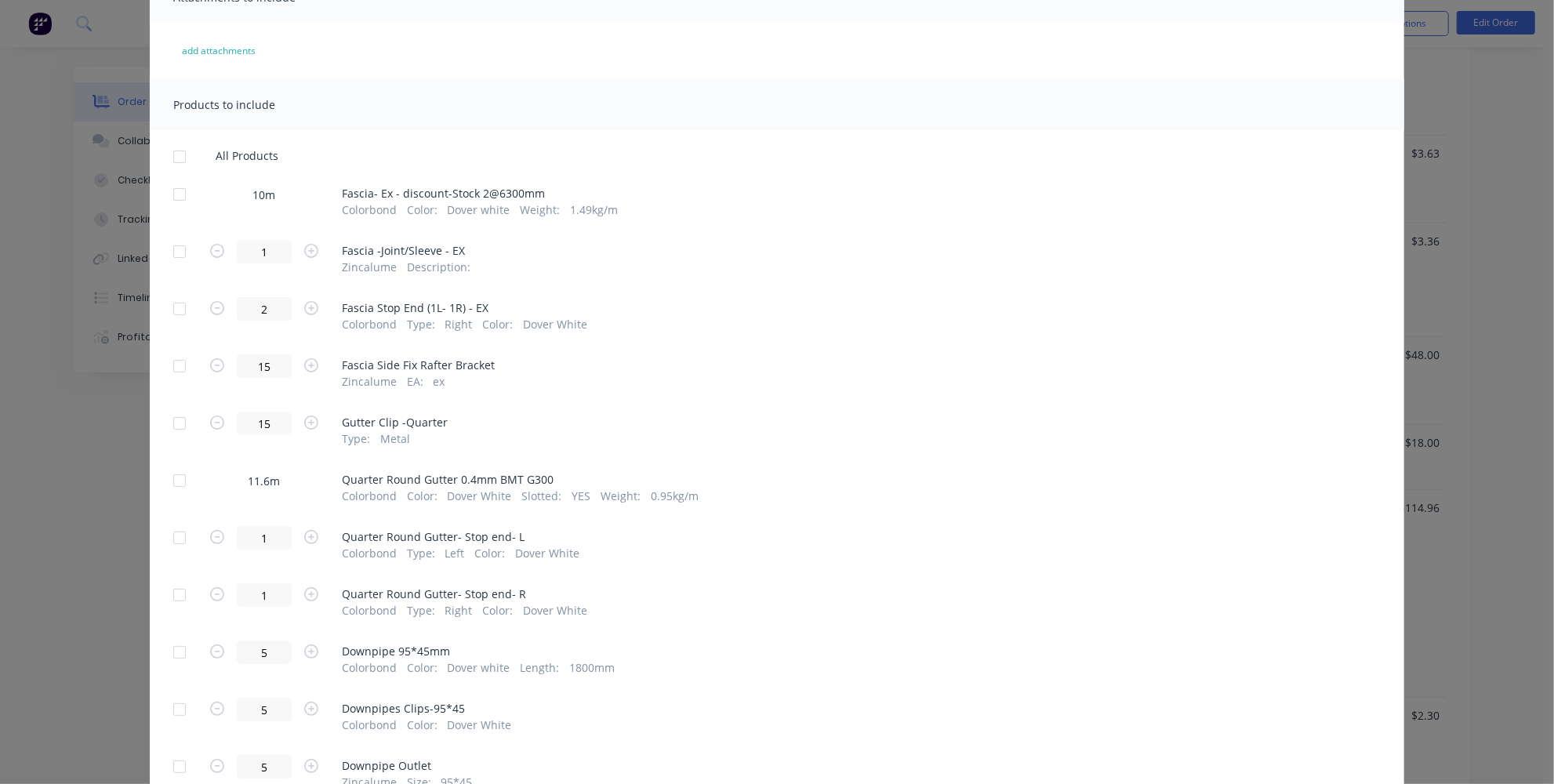
click at [174, 475] on div at bounding box center [180, 480] width 32 height 32
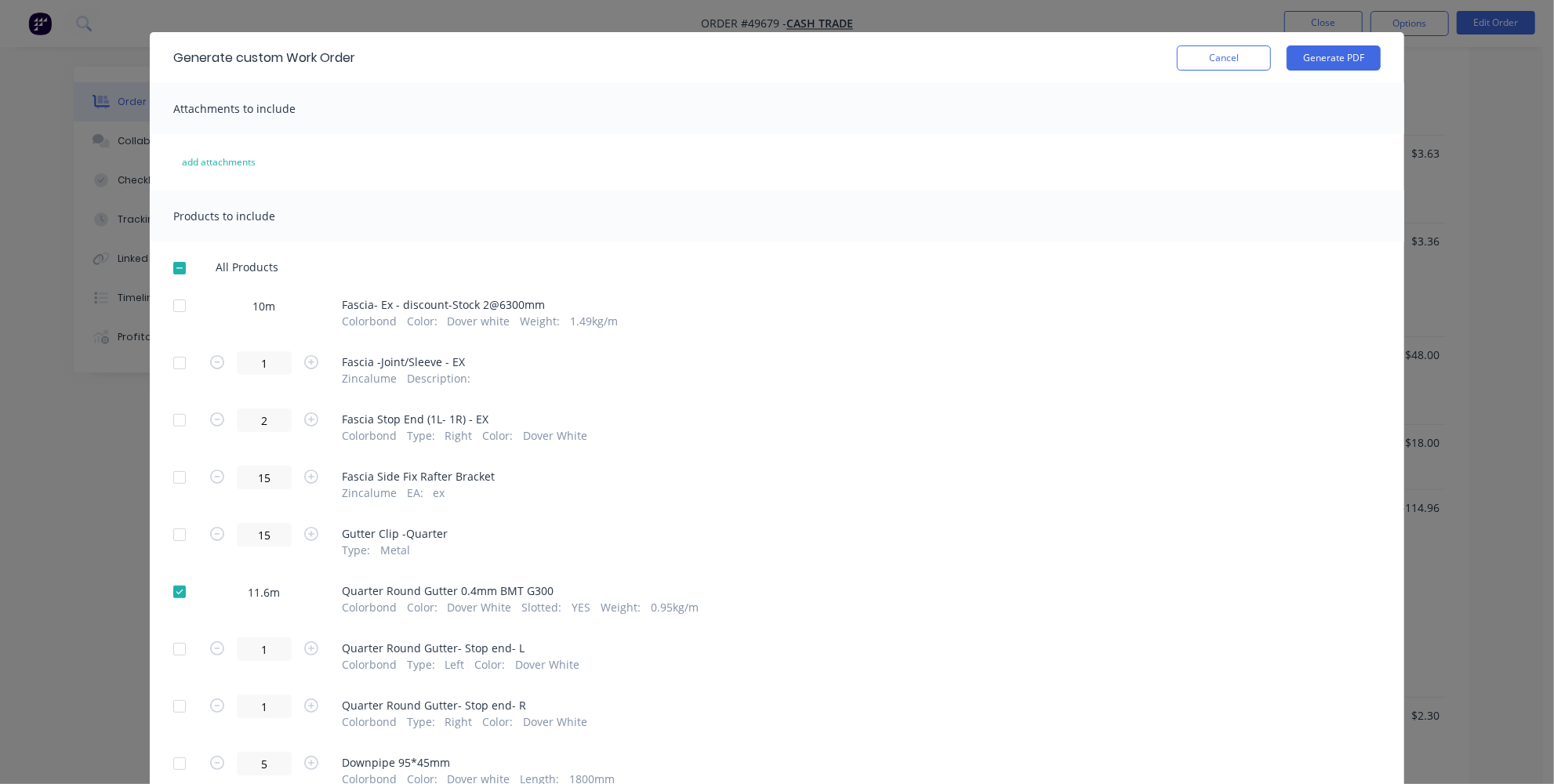
scroll to position [2, 0]
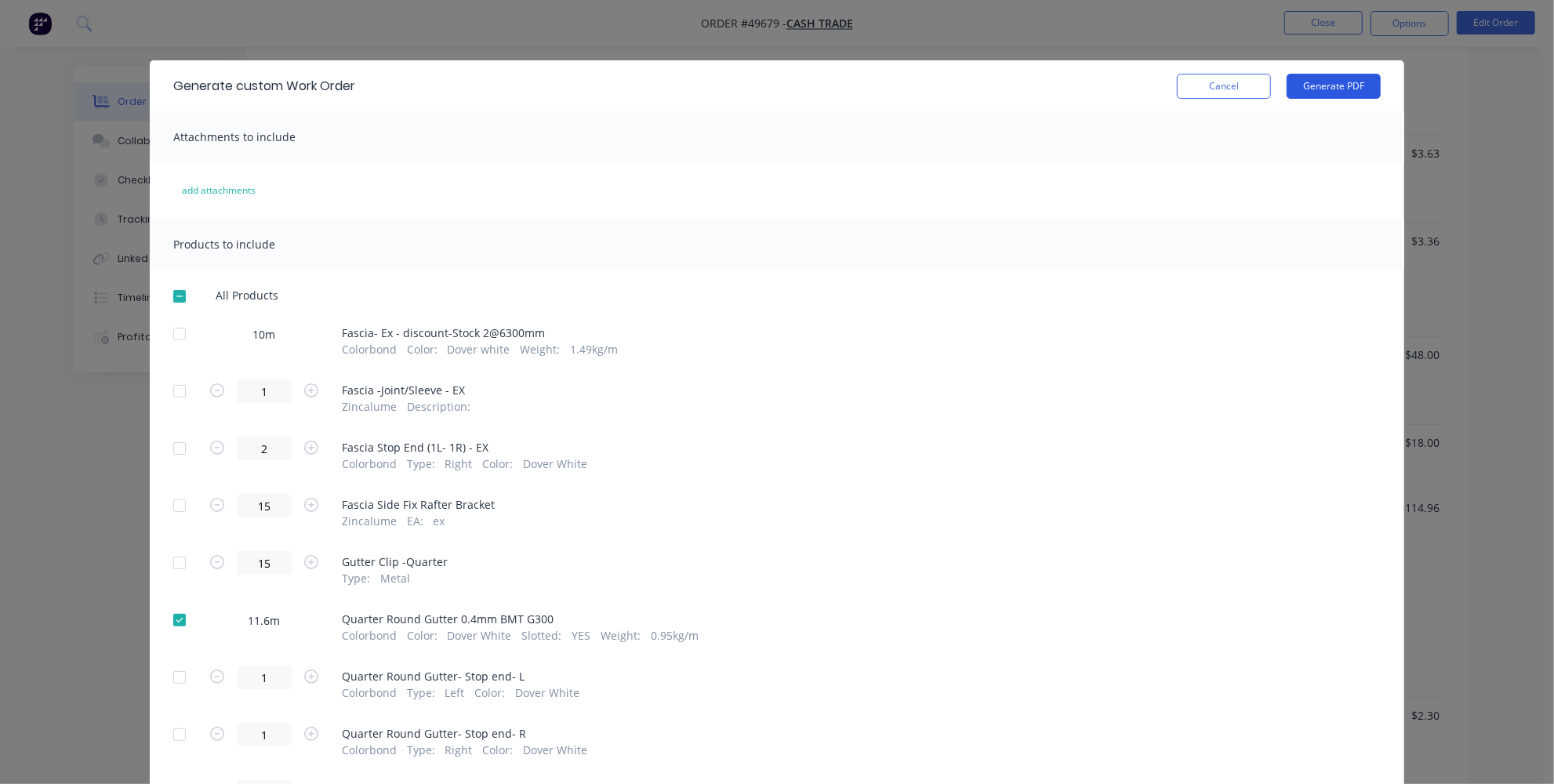
click at [1338, 90] on button "Generate PDF" at bounding box center [1333, 86] width 94 height 25
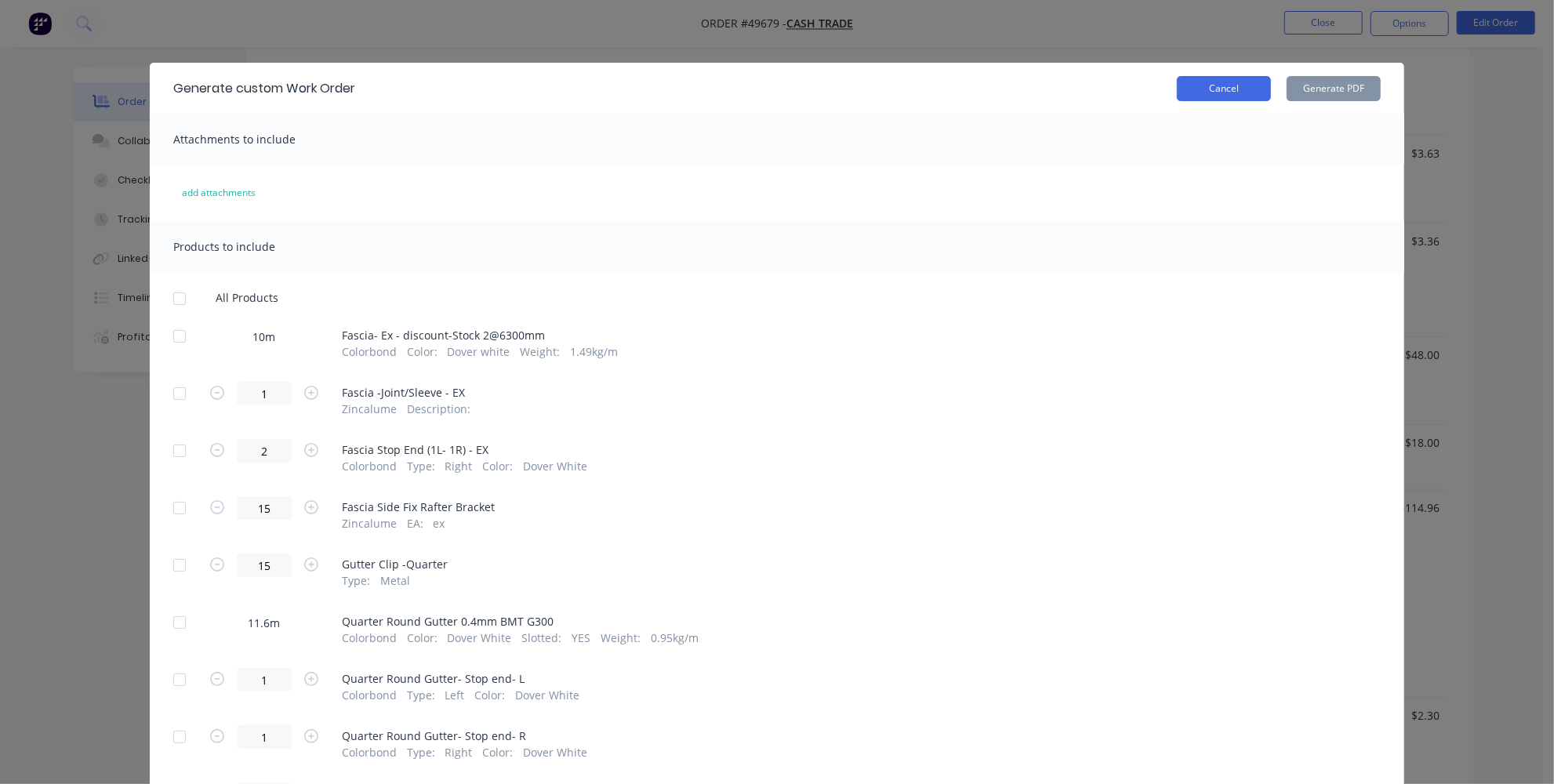
click at [1201, 81] on button "Cancel" at bounding box center [1223, 88] width 94 height 25
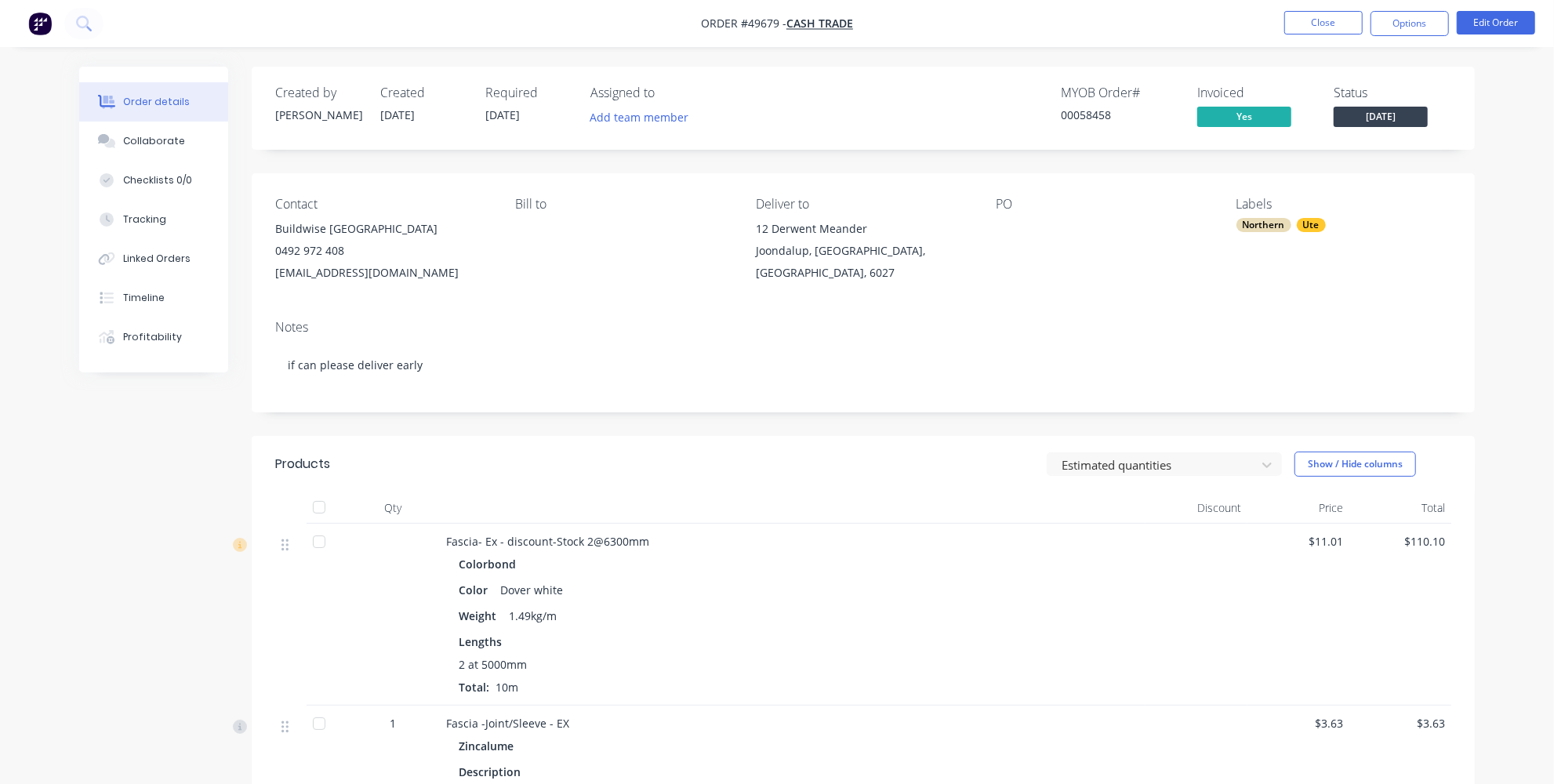
click at [1328, 223] on div "Northern Ute" at bounding box center [1344, 225] width 215 height 14
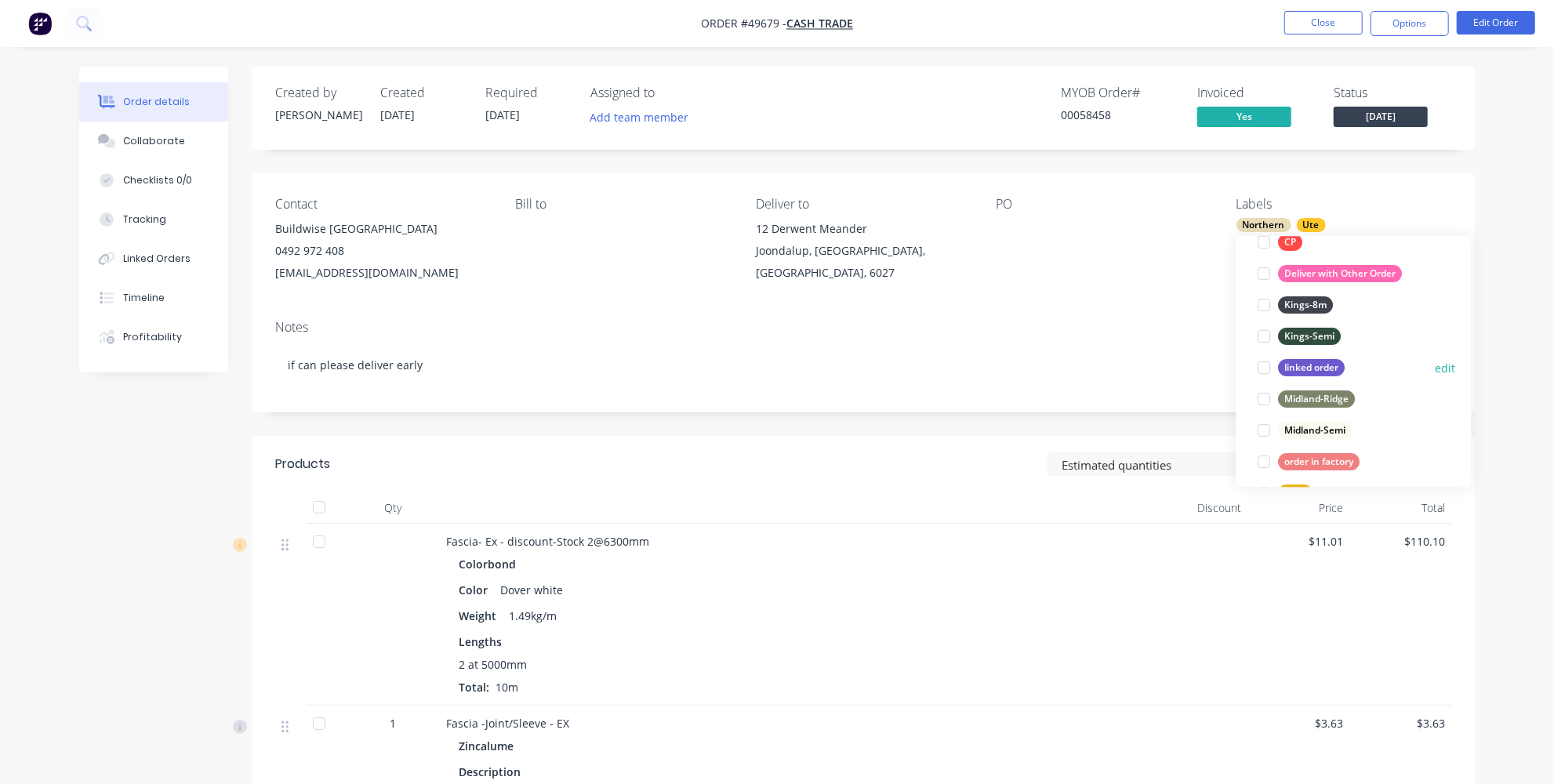
scroll to position [356, 0]
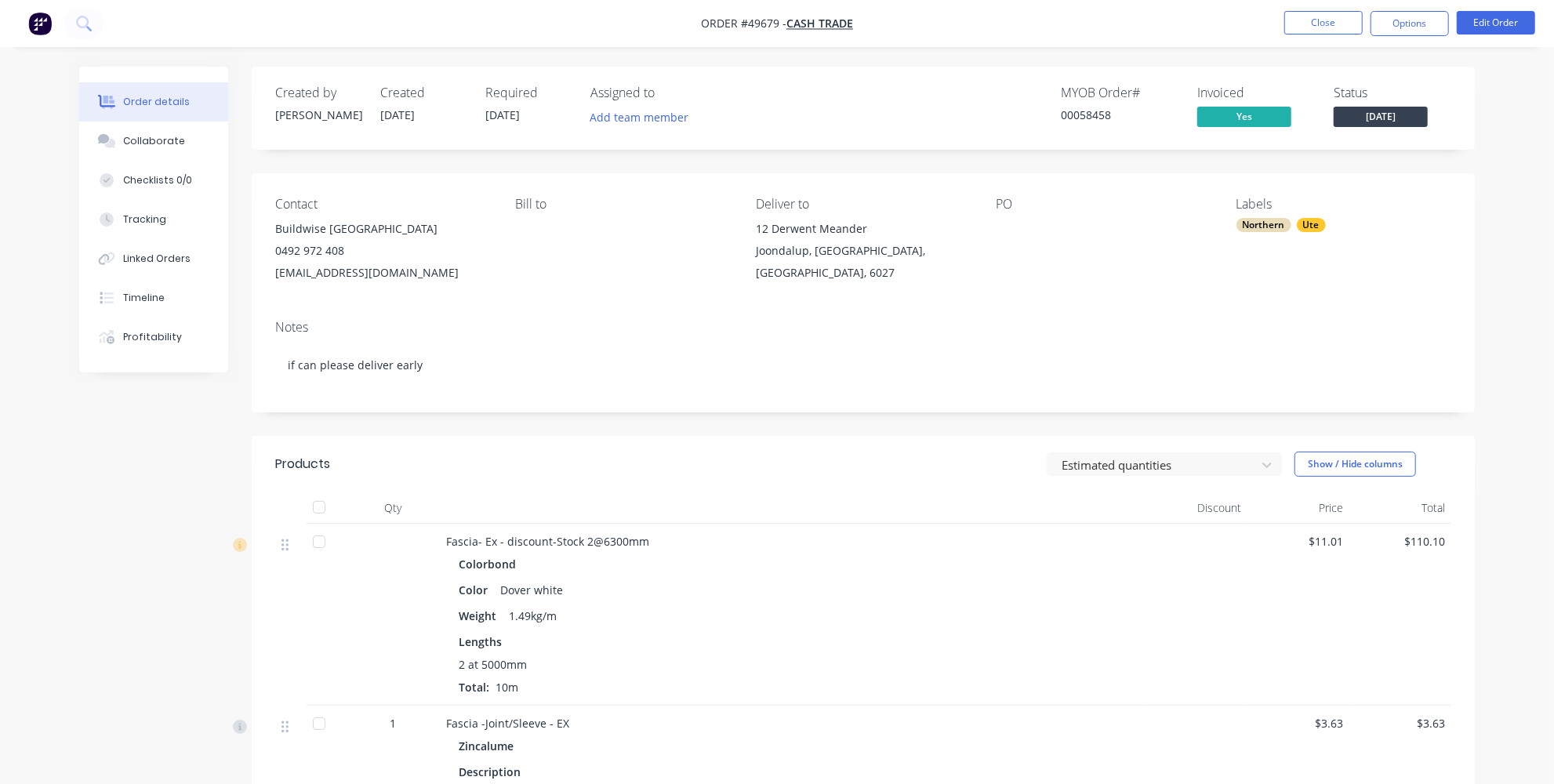
click at [1250, 249] on div "Labels Northern Ute" at bounding box center [1344, 240] width 215 height 87
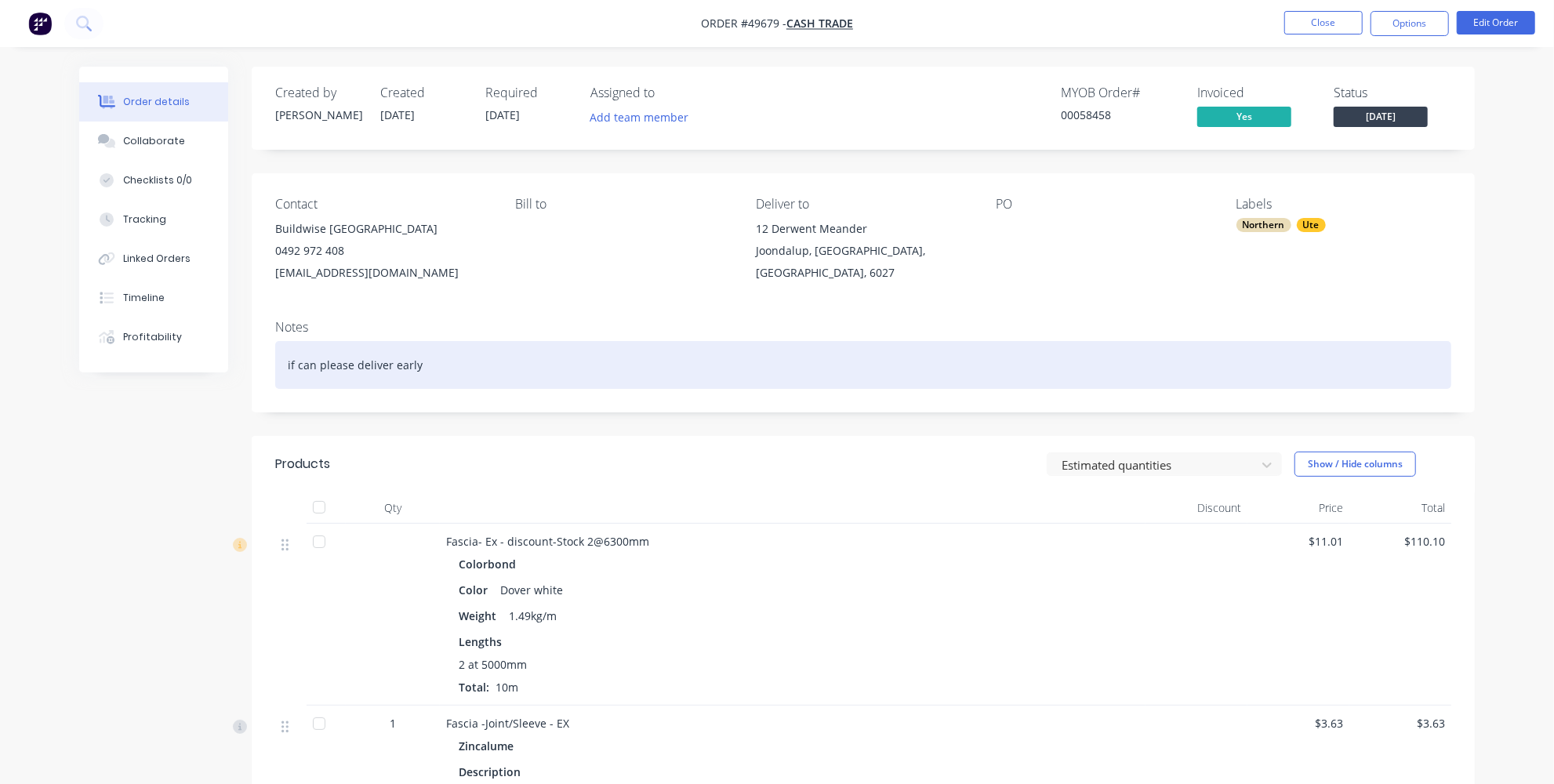
click at [517, 357] on div "if can please deliver early" at bounding box center [863, 365] width 1176 height 47
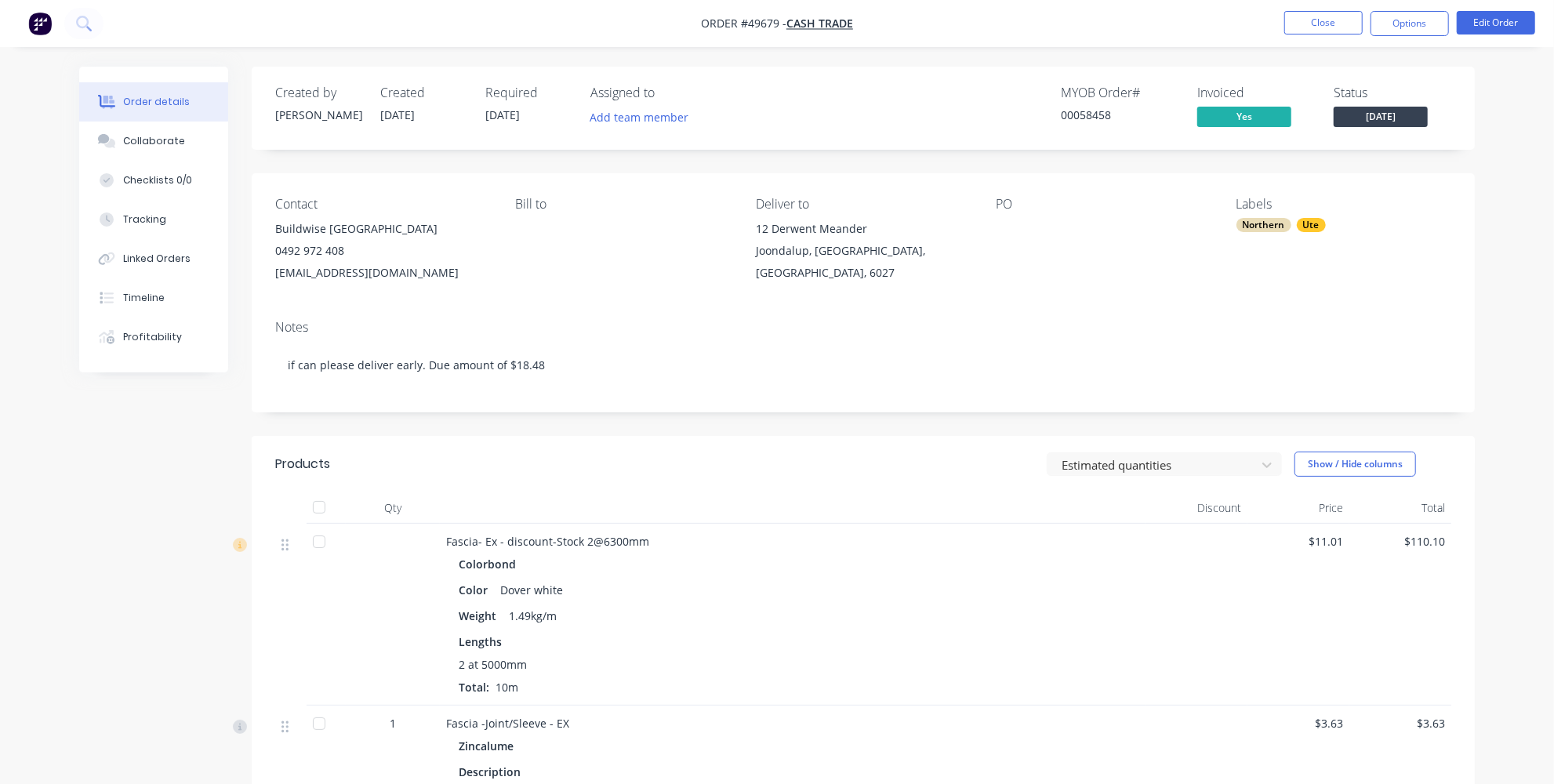
click at [1351, 220] on div "Northern Ute" at bounding box center [1344, 225] width 215 height 14
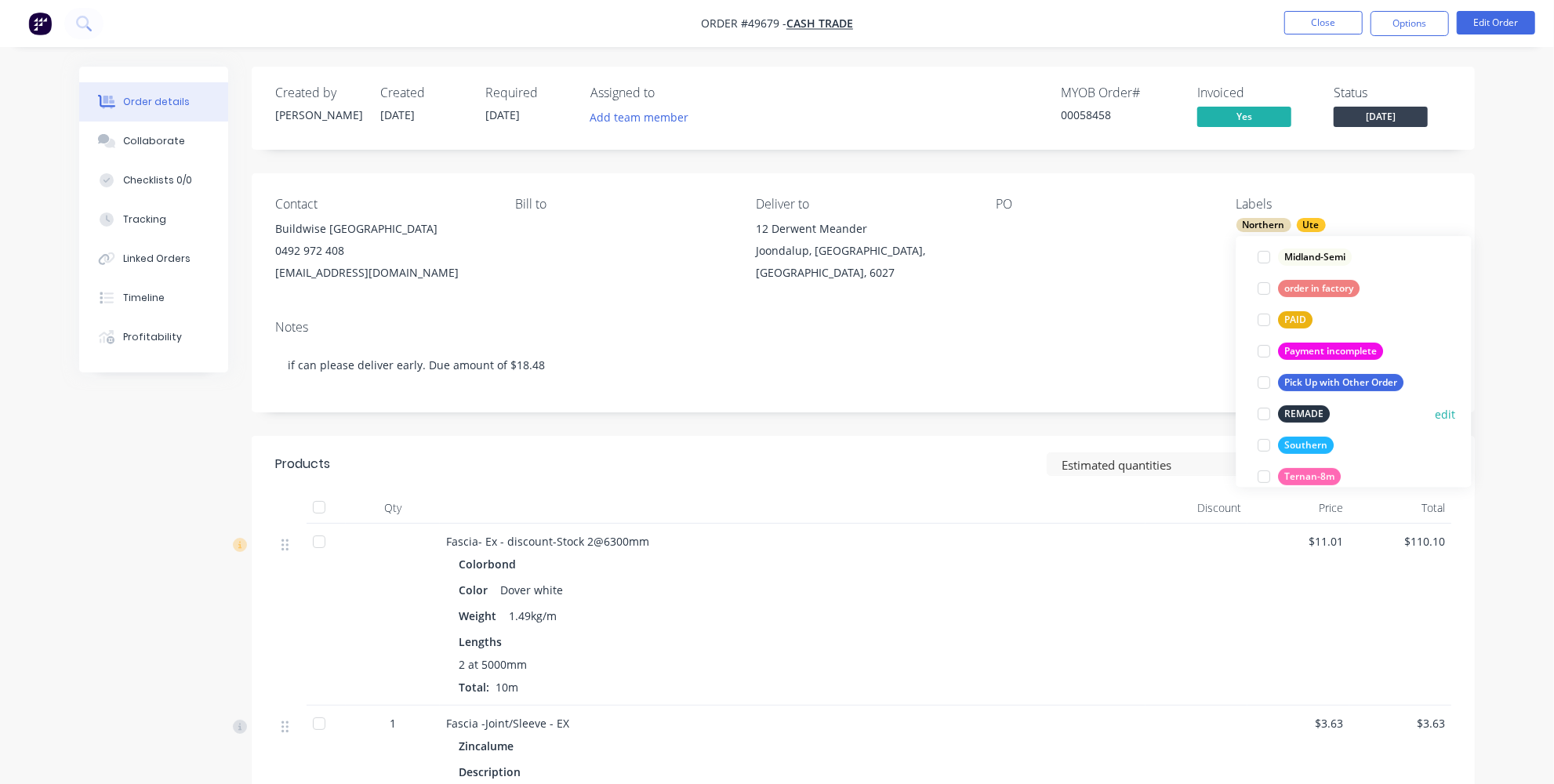
scroll to position [427, 0]
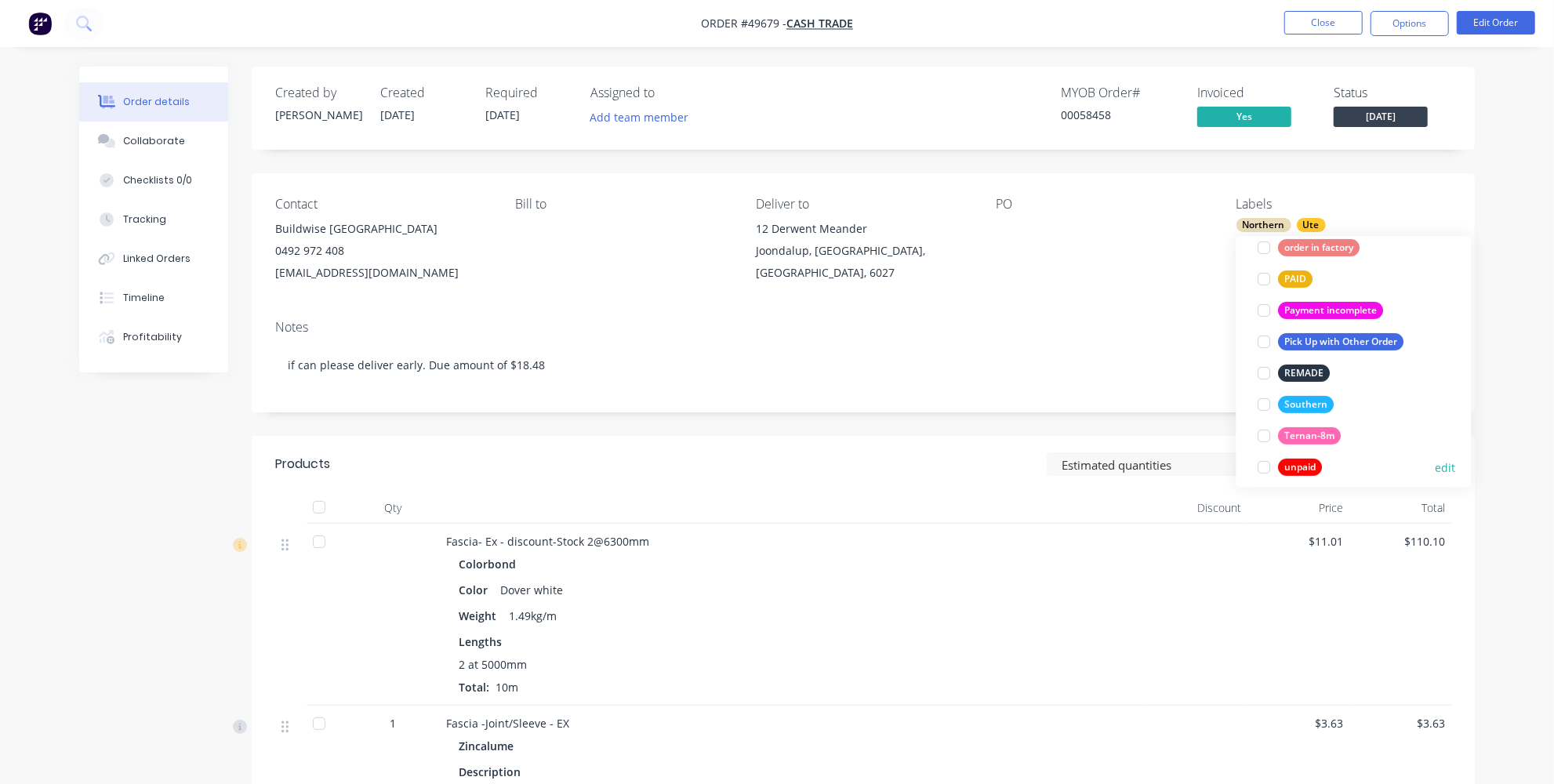
click at [1271, 471] on div at bounding box center [1265, 467] width 32 height 32
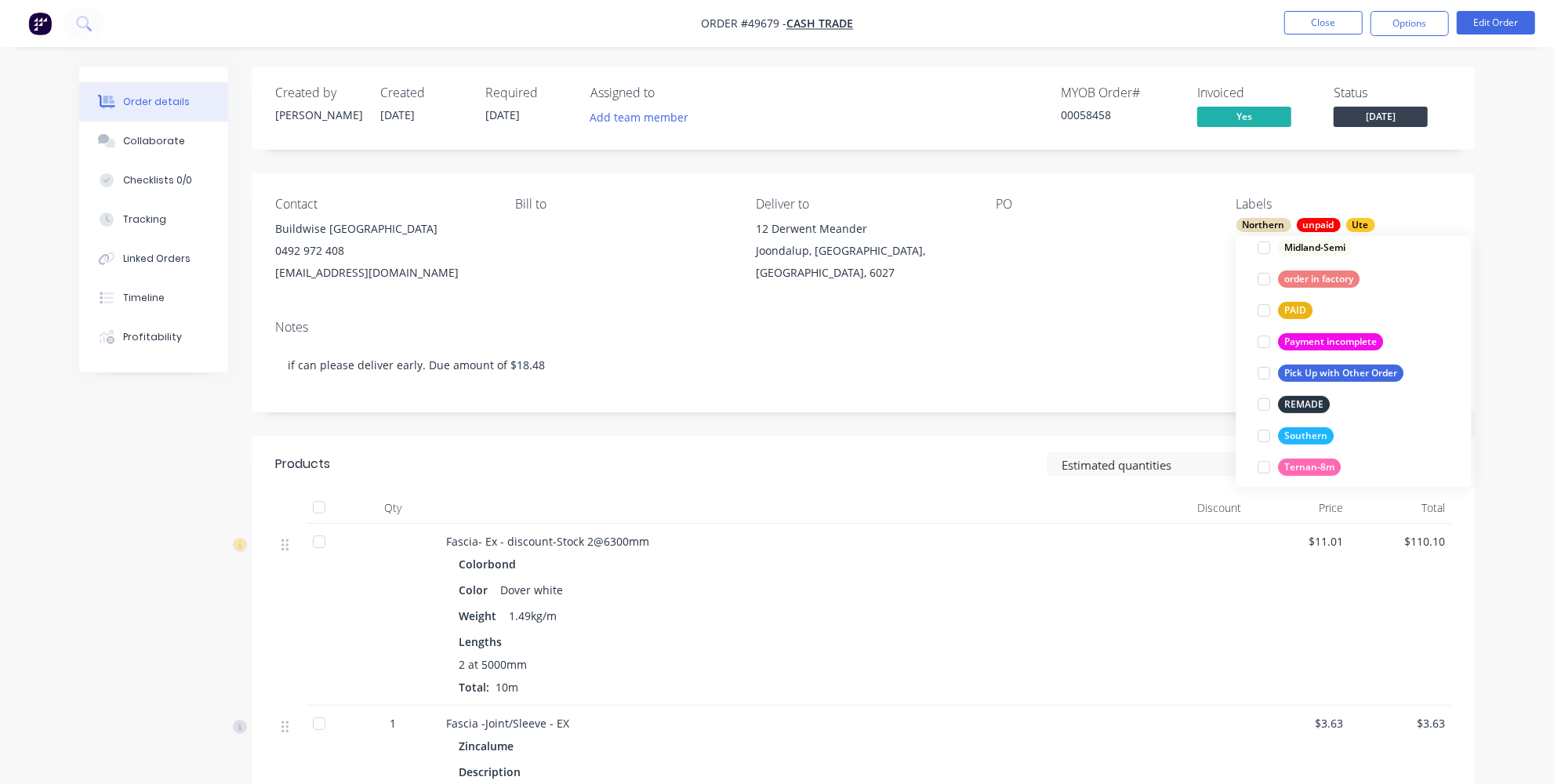
scroll to position [0, 0]
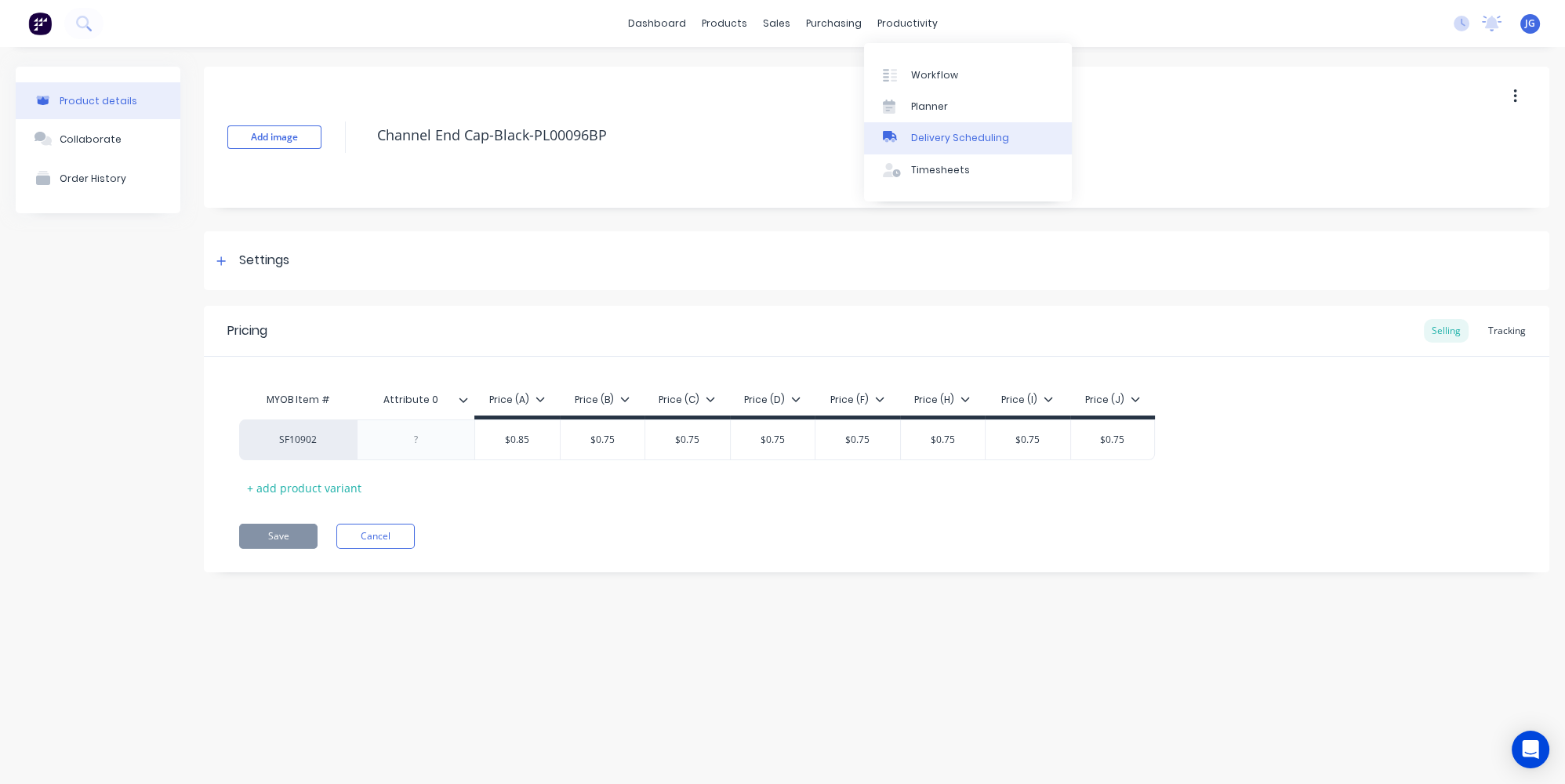
click at [917, 146] on link "Delivery Scheduling" at bounding box center [968, 138] width 208 height 32
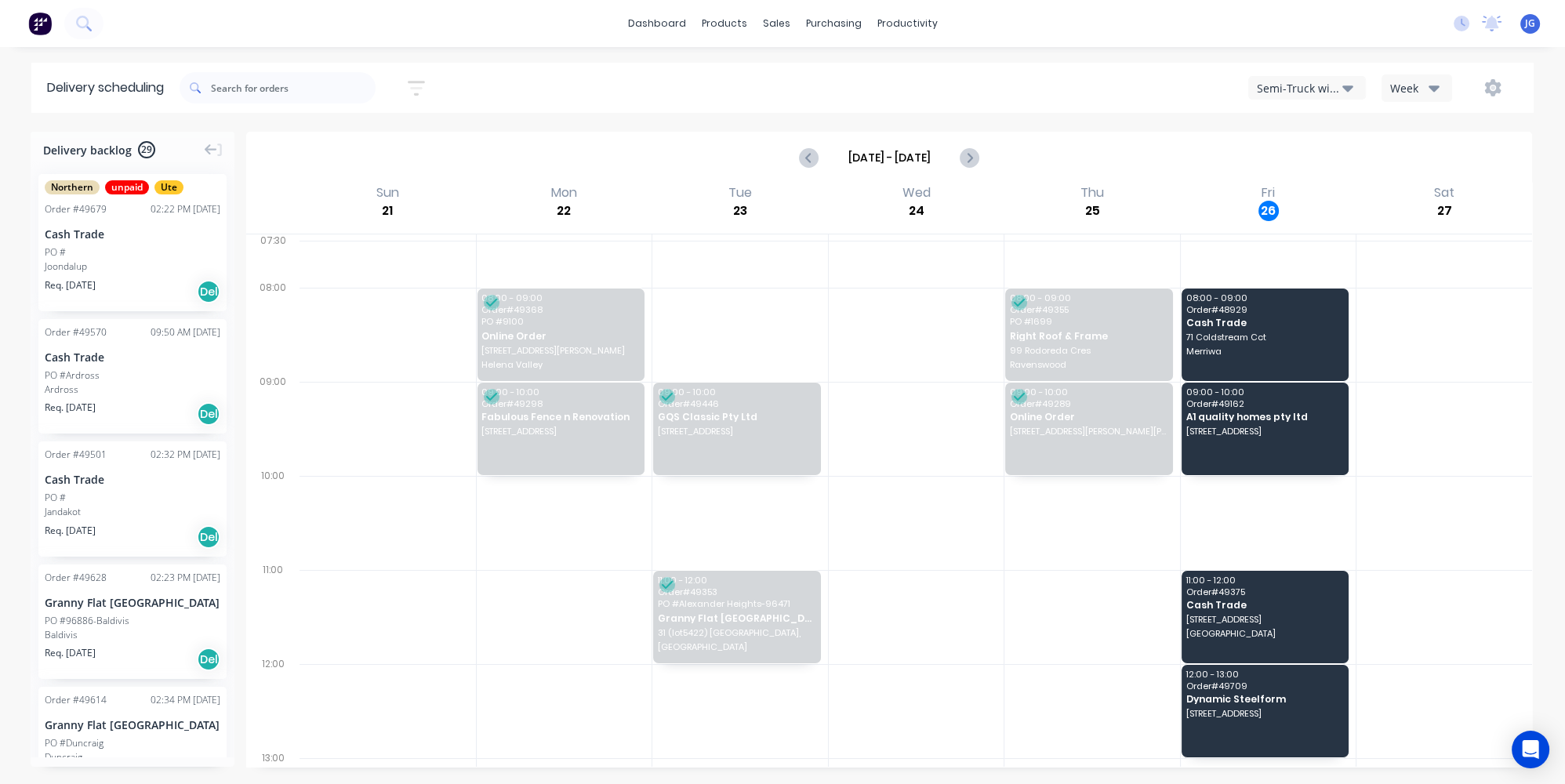
click at [1362, 84] on button "Semi-Truck with Hiab" at bounding box center [1306, 88] width 117 height 24
click at [1337, 223] on div "Midland Hiab" at bounding box center [1326, 222] width 155 height 32
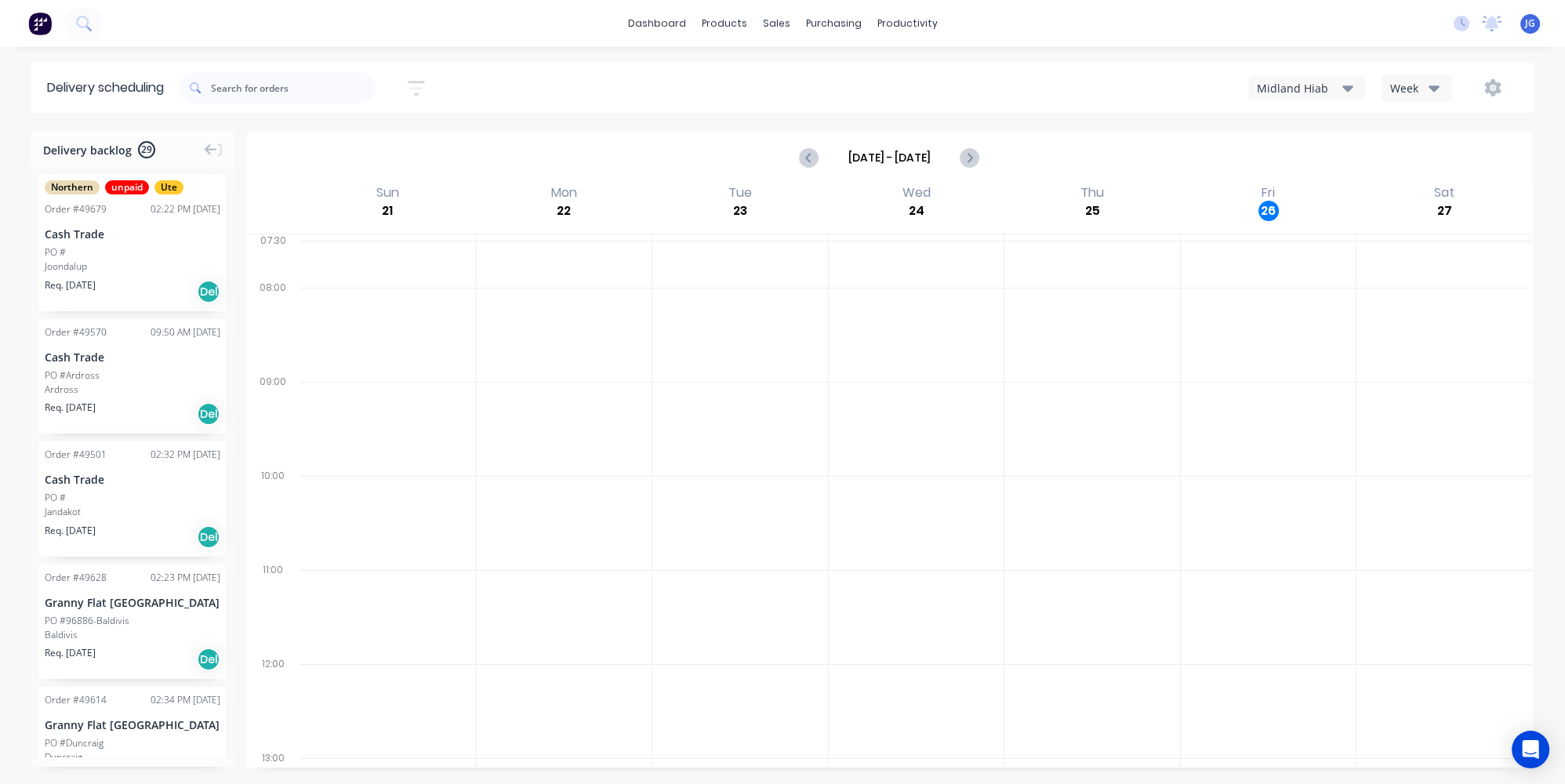
click at [1300, 83] on div "Midland Hiab" at bounding box center [1300, 88] width 86 height 17
click at [1302, 123] on div "Semi-Truck with Hiab" at bounding box center [1326, 128] width 155 height 32
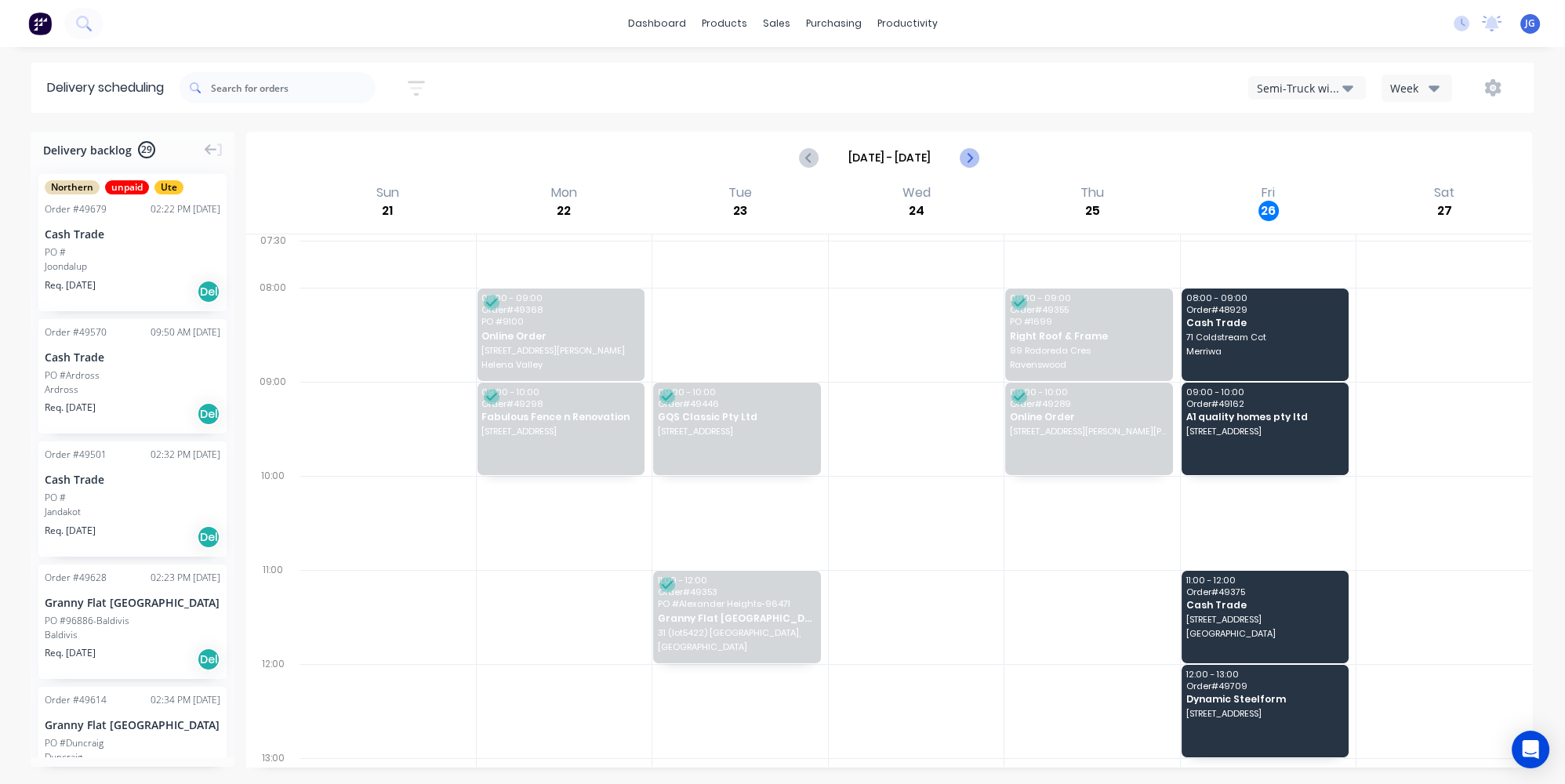
click at [980, 155] on button "Next page" at bounding box center [969, 158] width 32 height 32
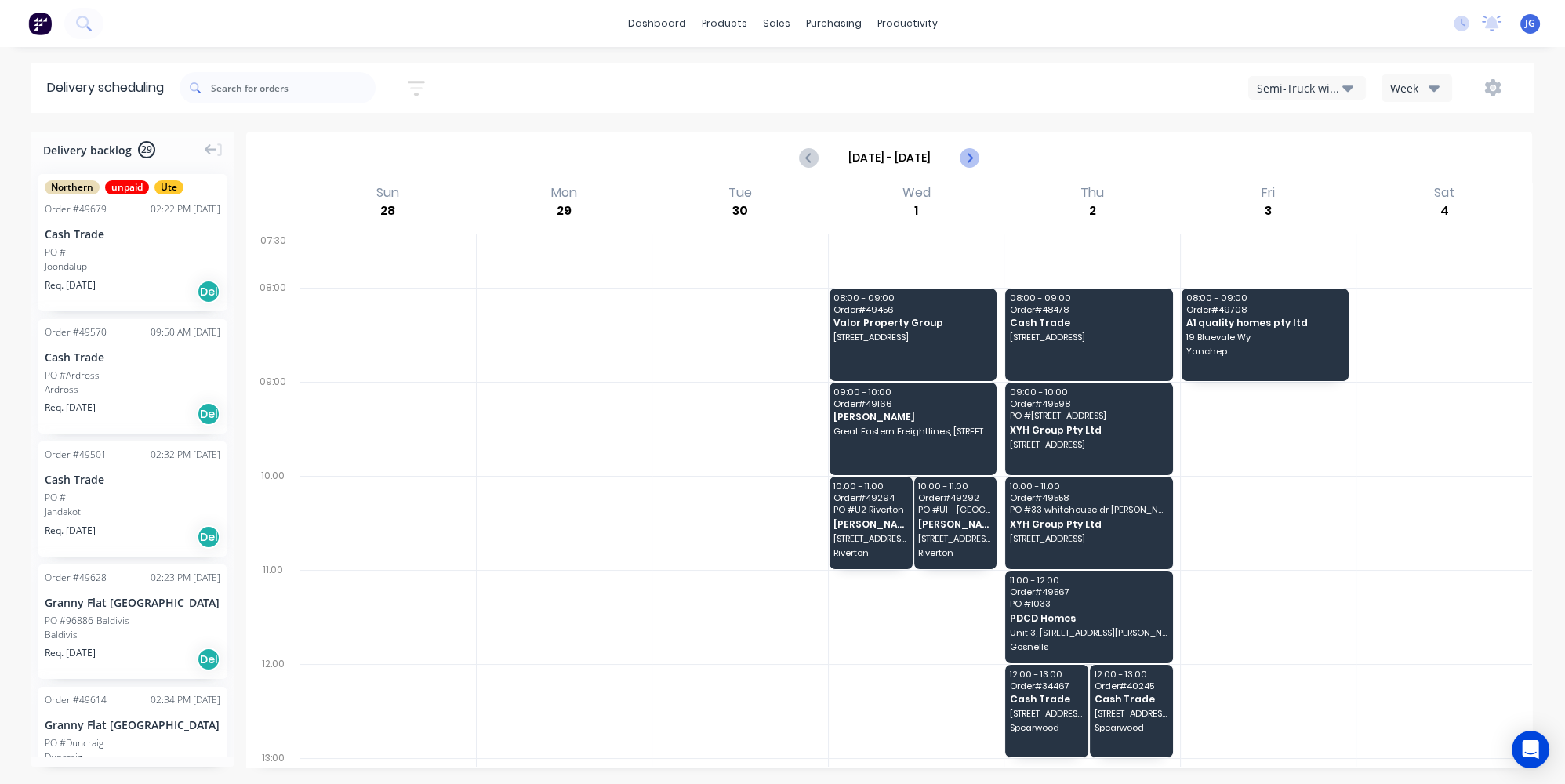
click at [977, 151] on icon "Next page" at bounding box center [969, 157] width 19 height 19
type input "Oct 5 - Oct 11"
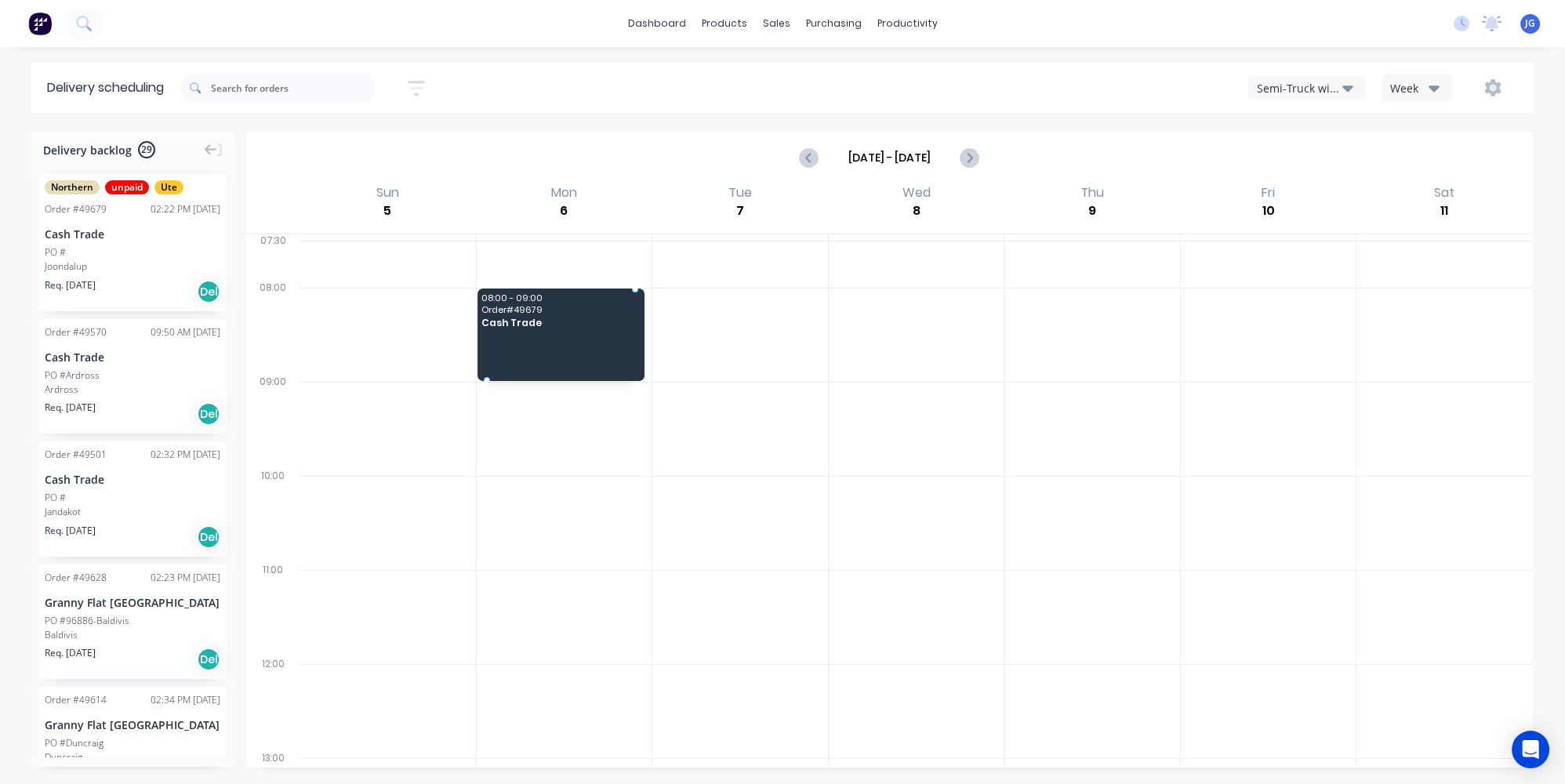
drag, startPoint x: 150, startPoint y: 231, endPoint x: 545, endPoint y: 322, distance: 405.3
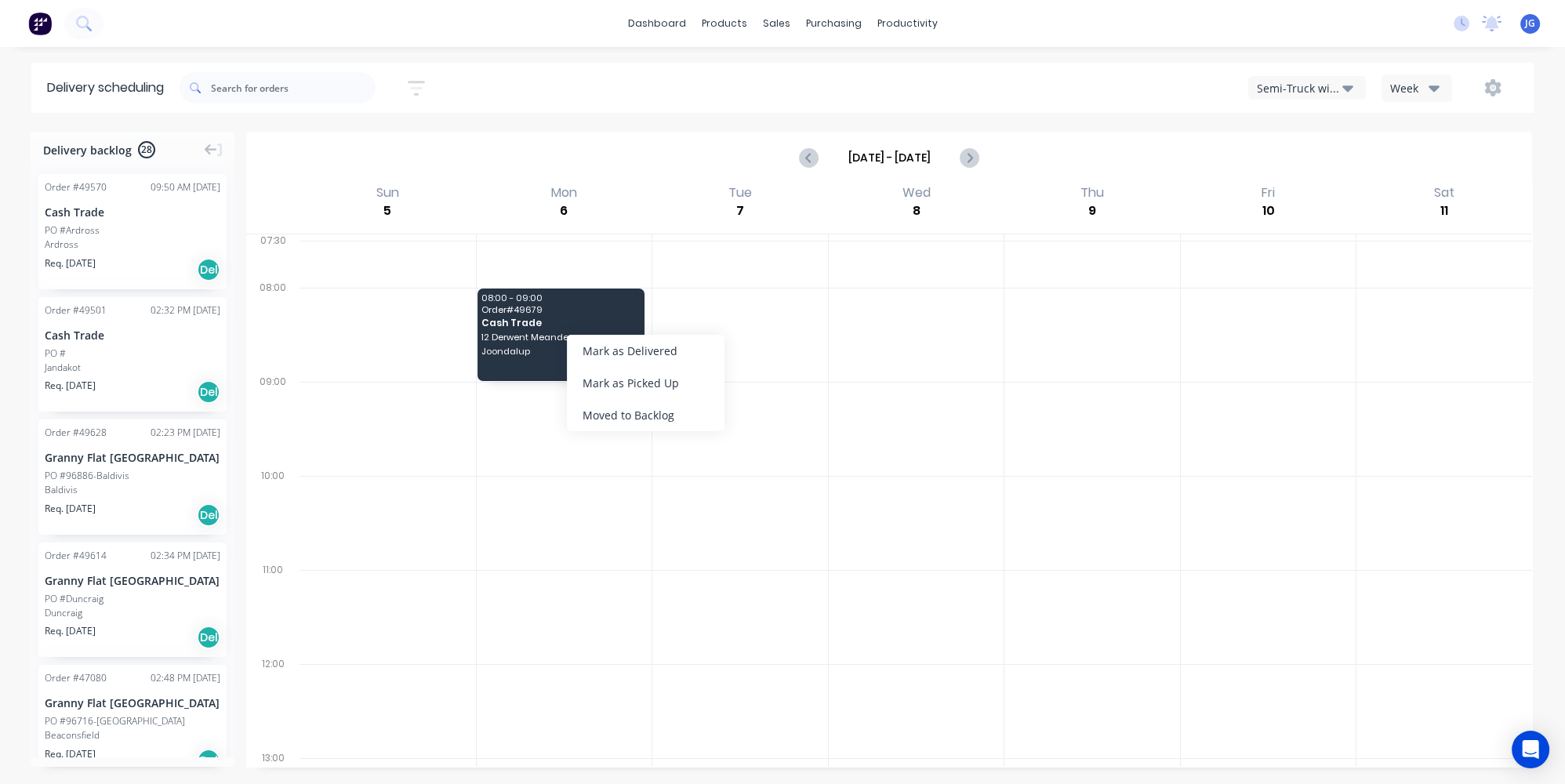
click at [639, 415] on div "Moved to Backlog" at bounding box center [646, 415] width 158 height 33
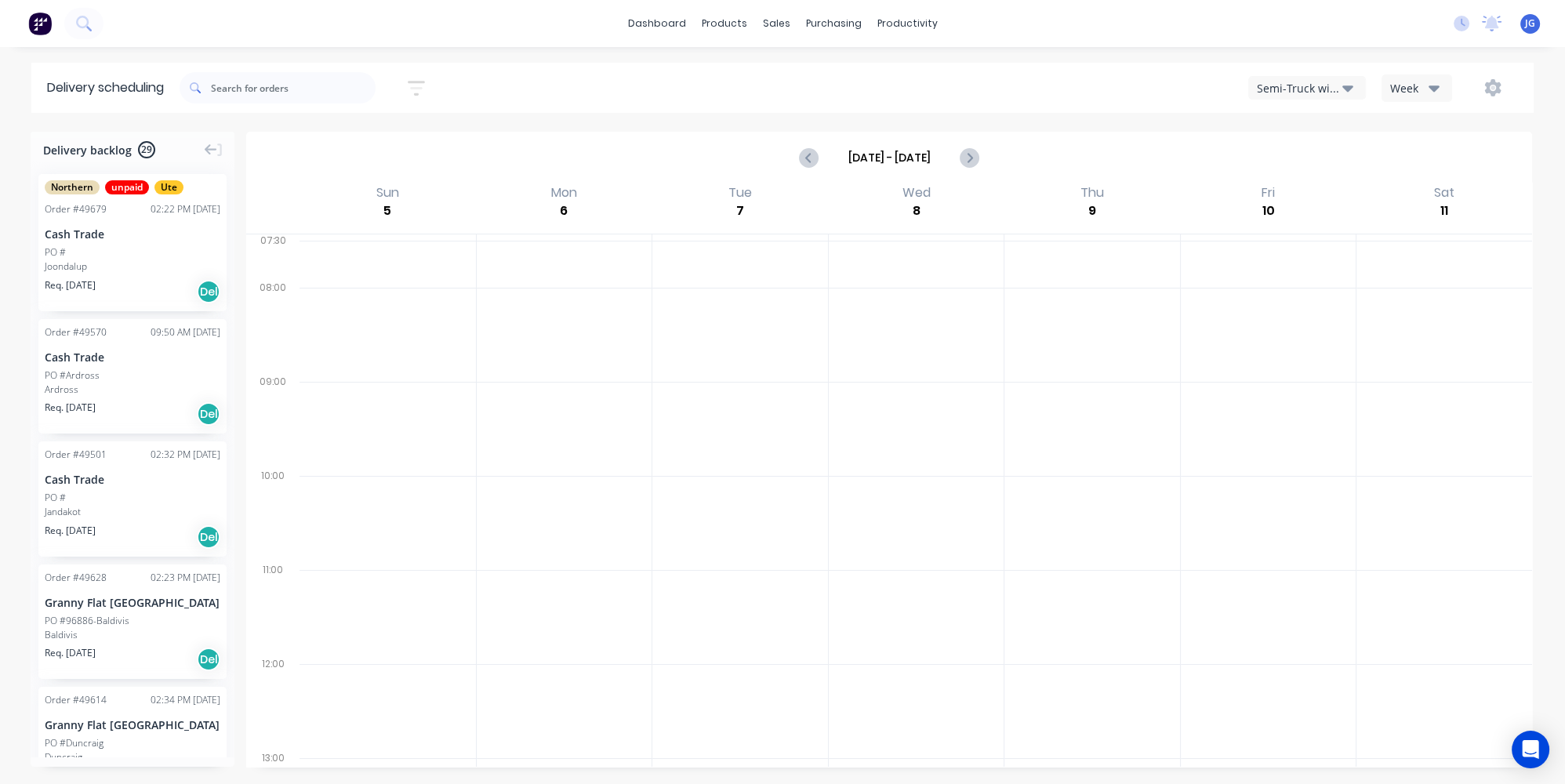
click at [1329, 94] on div "Semi-Truck with Hiab" at bounding box center [1300, 88] width 86 height 17
click at [1324, 187] on div "Utes Delivery" at bounding box center [1326, 190] width 155 height 32
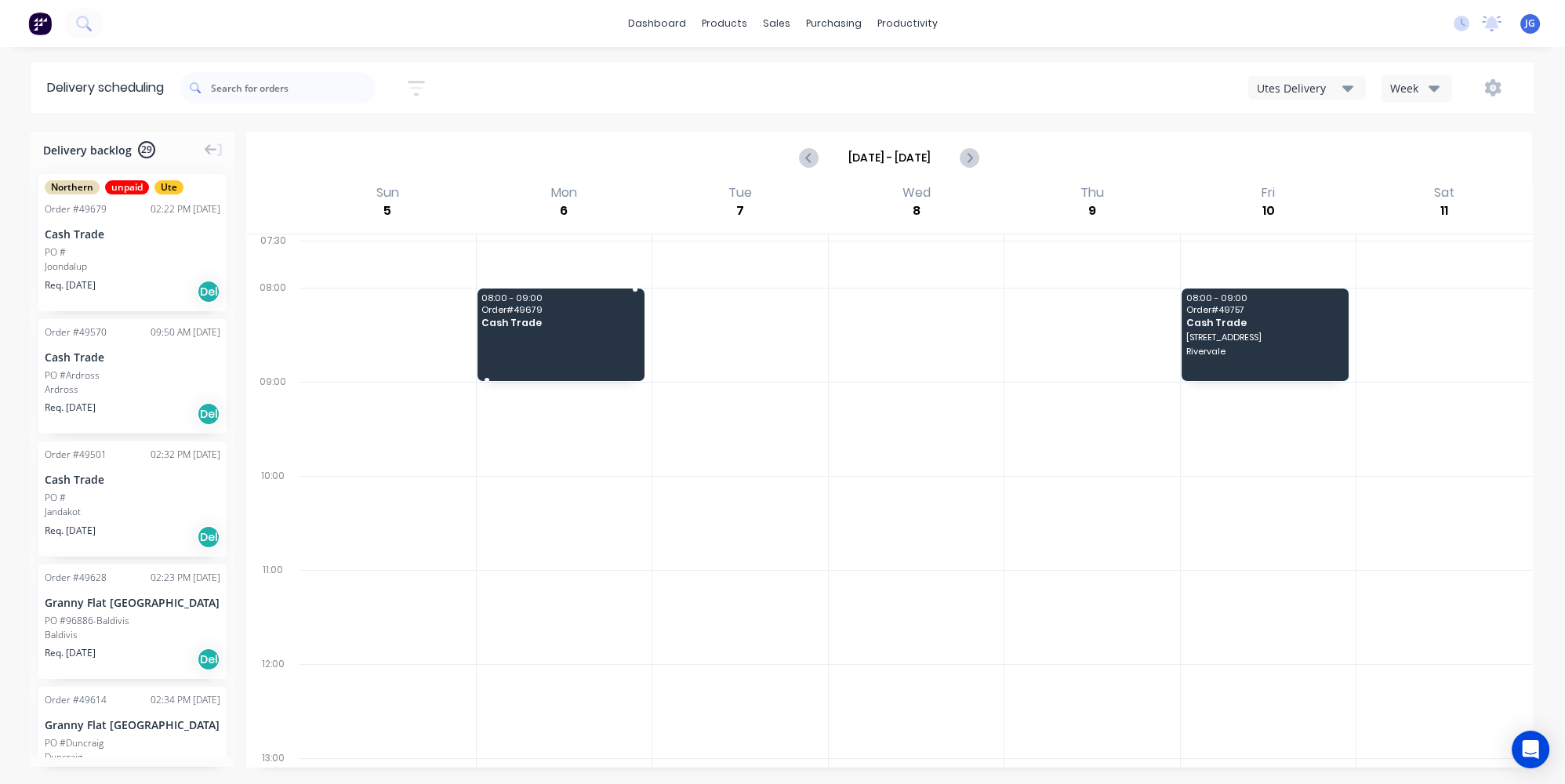
drag, startPoint x: 124, startPoint y: 220, endPoint x: 551, endPoint y: 300, distance: 434.4
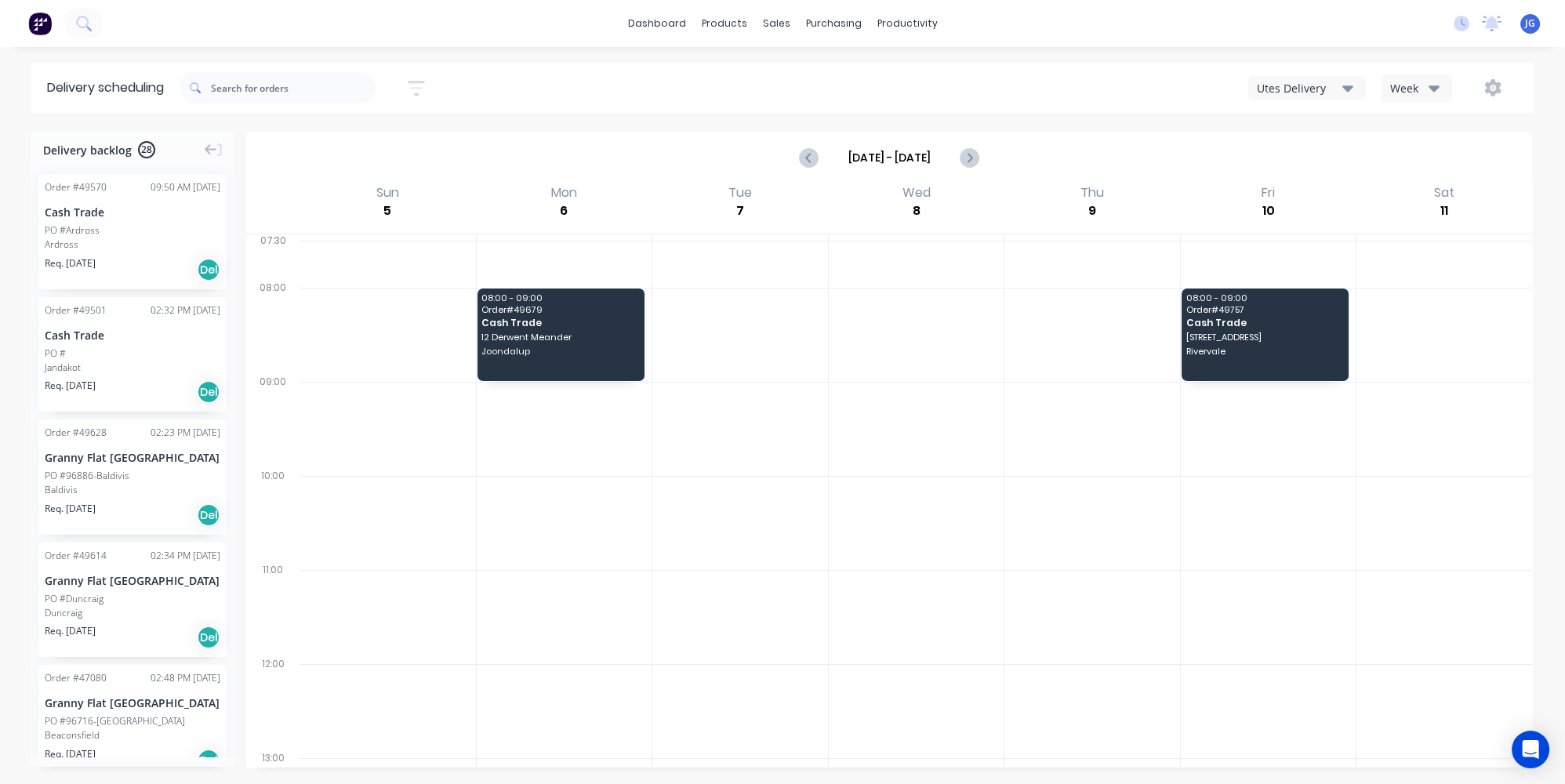
click at [21, 32] on div at bounding box center [51, 24] width 104 height 32
click at [32, 27] on img at bounding box center [40, 24] width 24 height 24
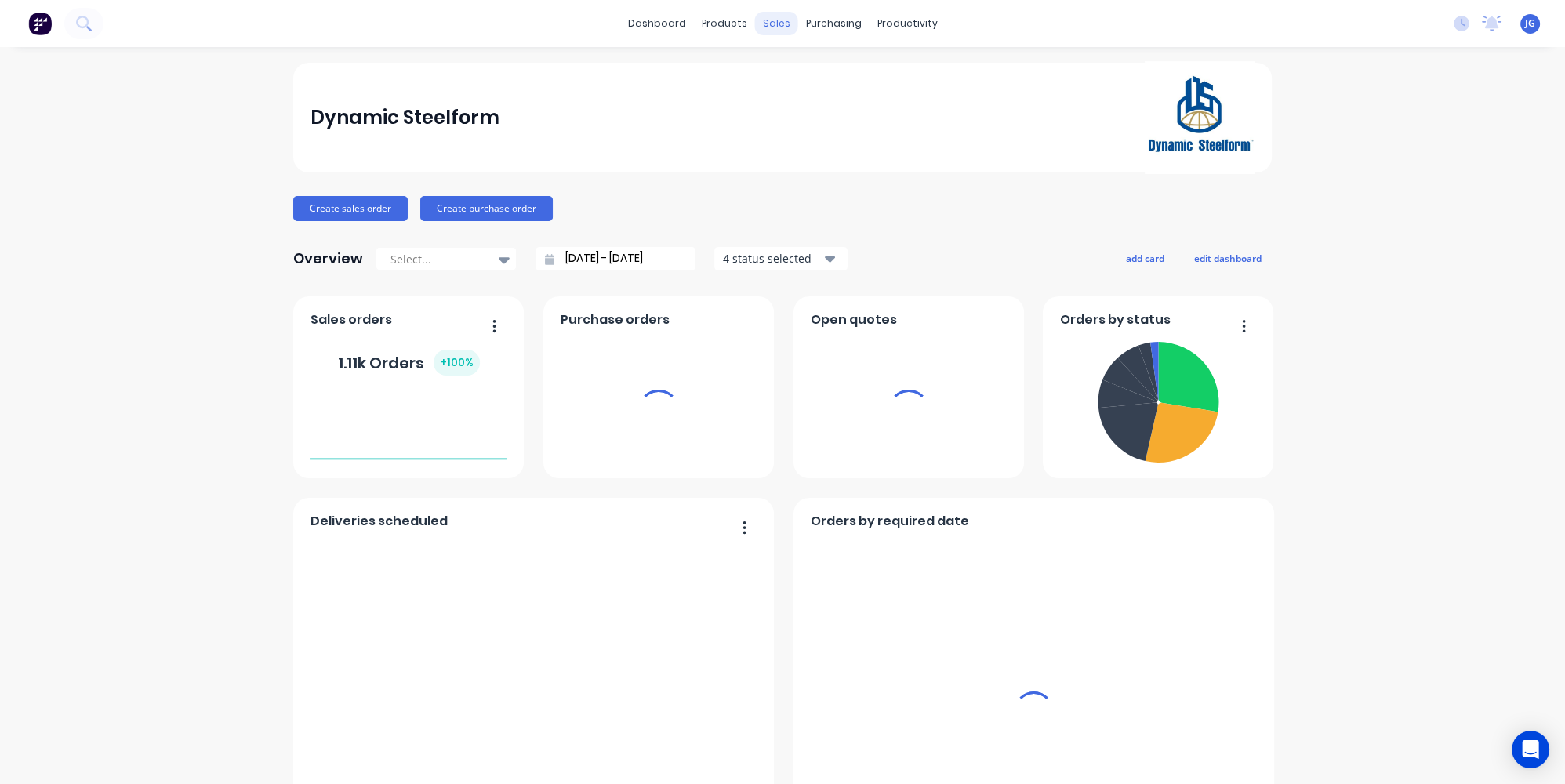
click at [770, 21] on div "sales" at bounding box center [777, 24] width 43 height 24
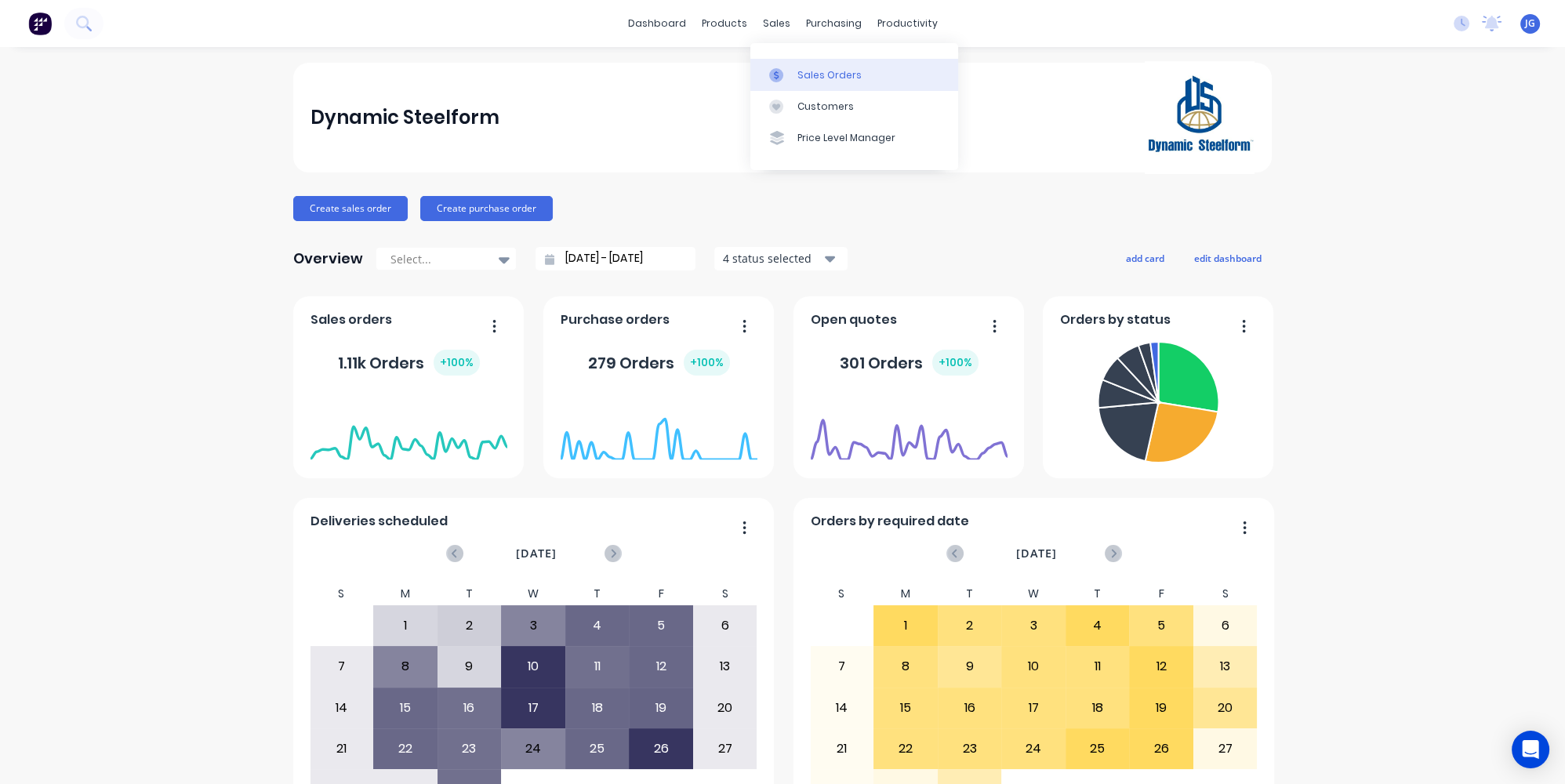
drag, startPoint x: 775, startPoint y: 74, endPoint x: 757, endPoint y: 76, distance: 18.1
click at [774, 74] on icon at bounding box center [776, 75] width 5 height 9
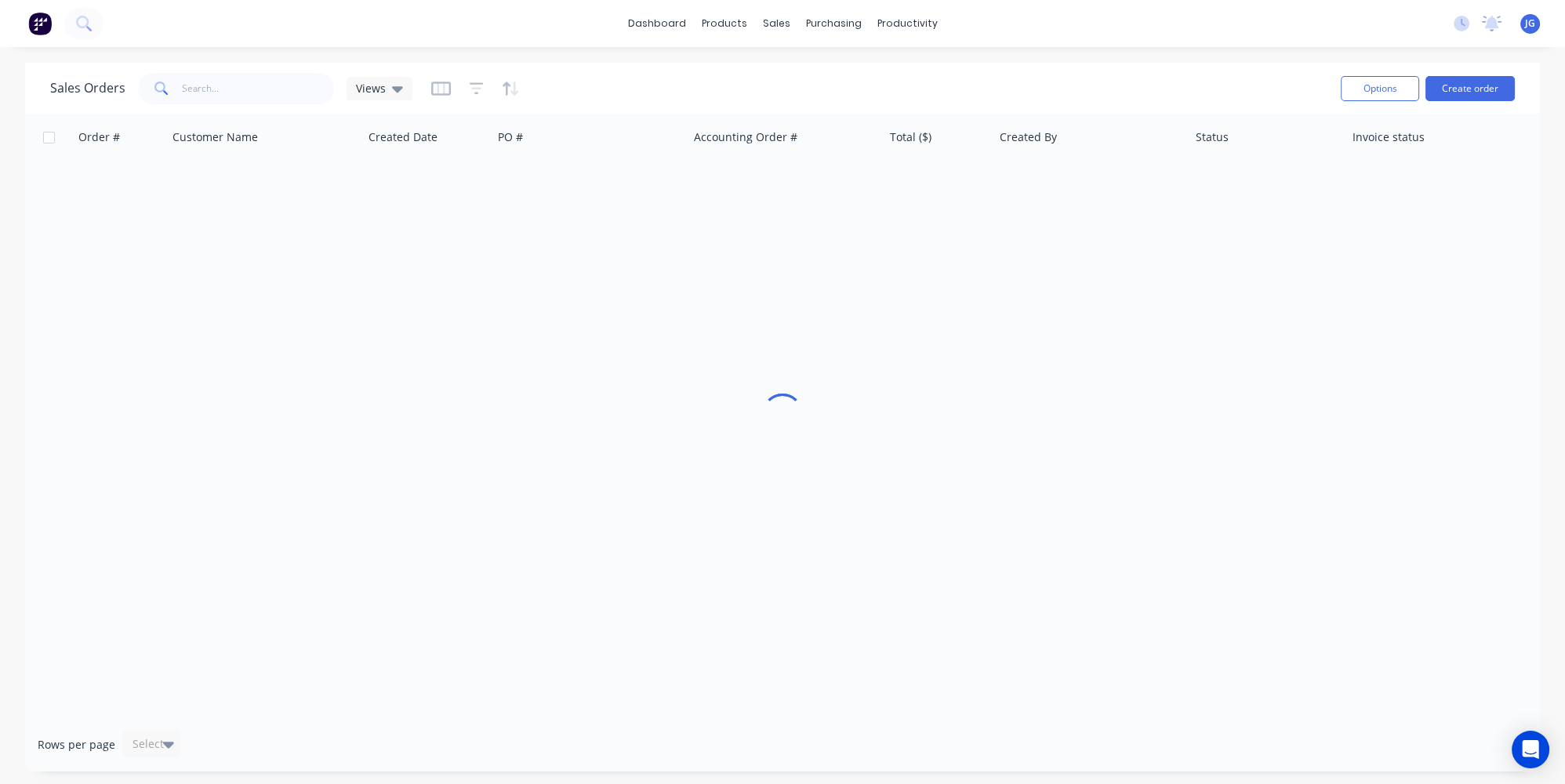
click at [174, 77] on span at bounding box center [160, 89] width 44 height 32
click at [182, 89] on input "text" at bounding box center [258, 89] width 153 height 32
paste input "49739"
type input "49739"
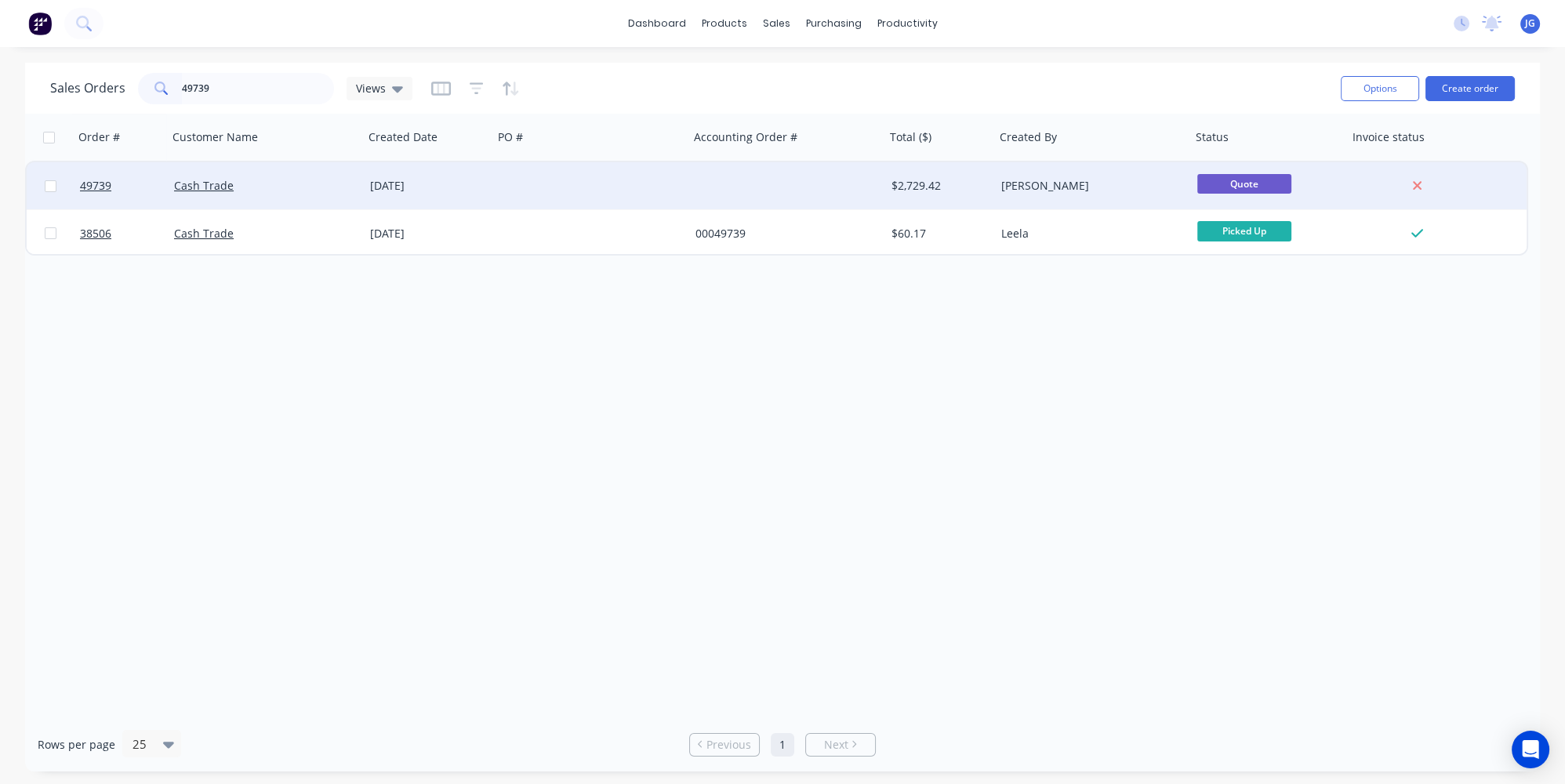
click at [271, 197] on div "Cash Trade" at bounding box center [265, 186] width 196 height 47
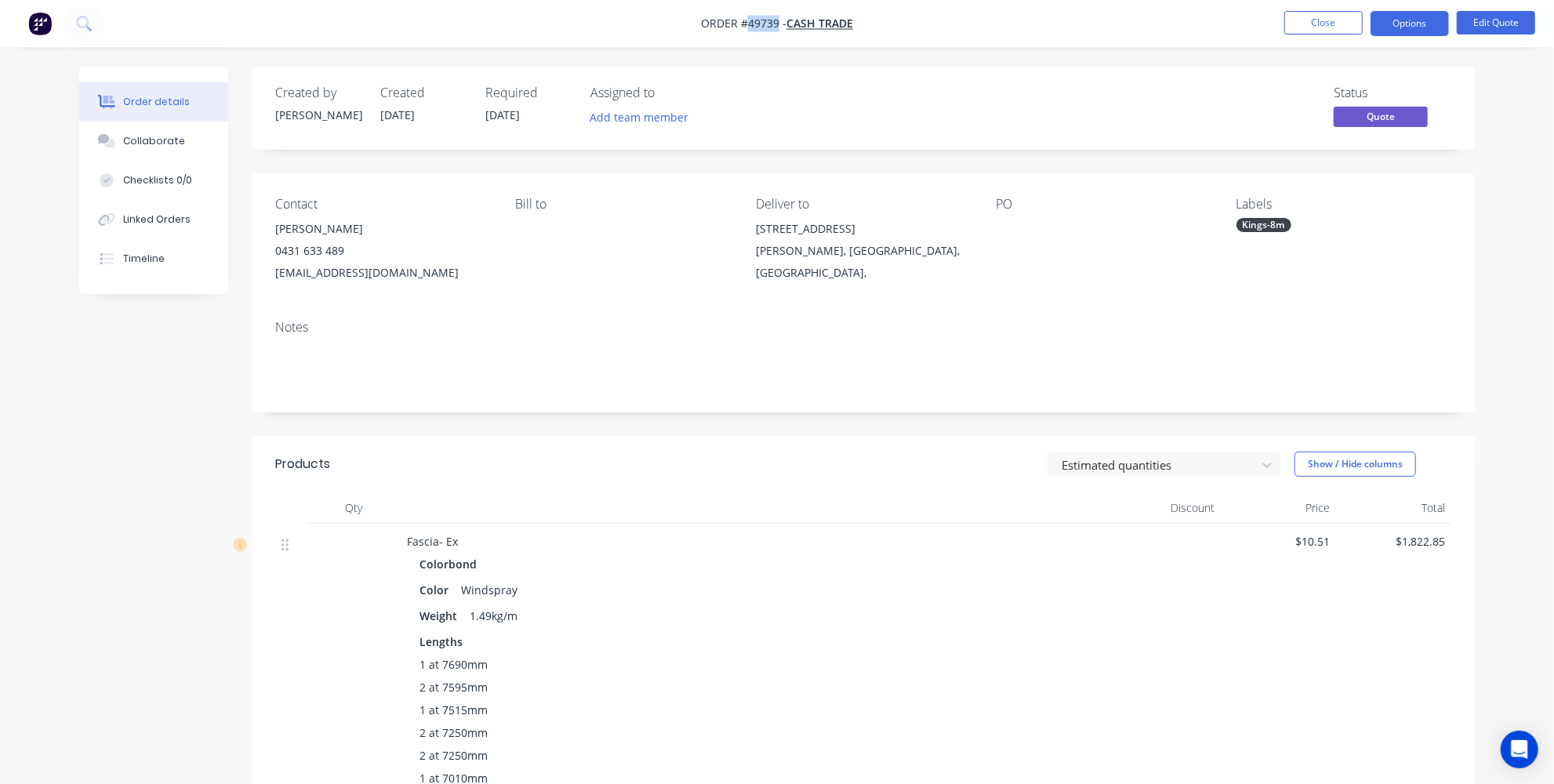
drag, startPoint x: 777, startPoint y: 21, endPoint x: 748, endPoint y: 20, distance: 29.0
click at [748, 20] on span "Order #49739 -" at bounding box center [744, 24] width 86 height 15
copy span "49739"
click at [1261, 248] on div "Labels Kings-8m" at bounding box center [1344, 240] width 215 height 87
click at [1261, 230] on div "Kings-8m" at bounding box center [1264, 225] width 55 height 14
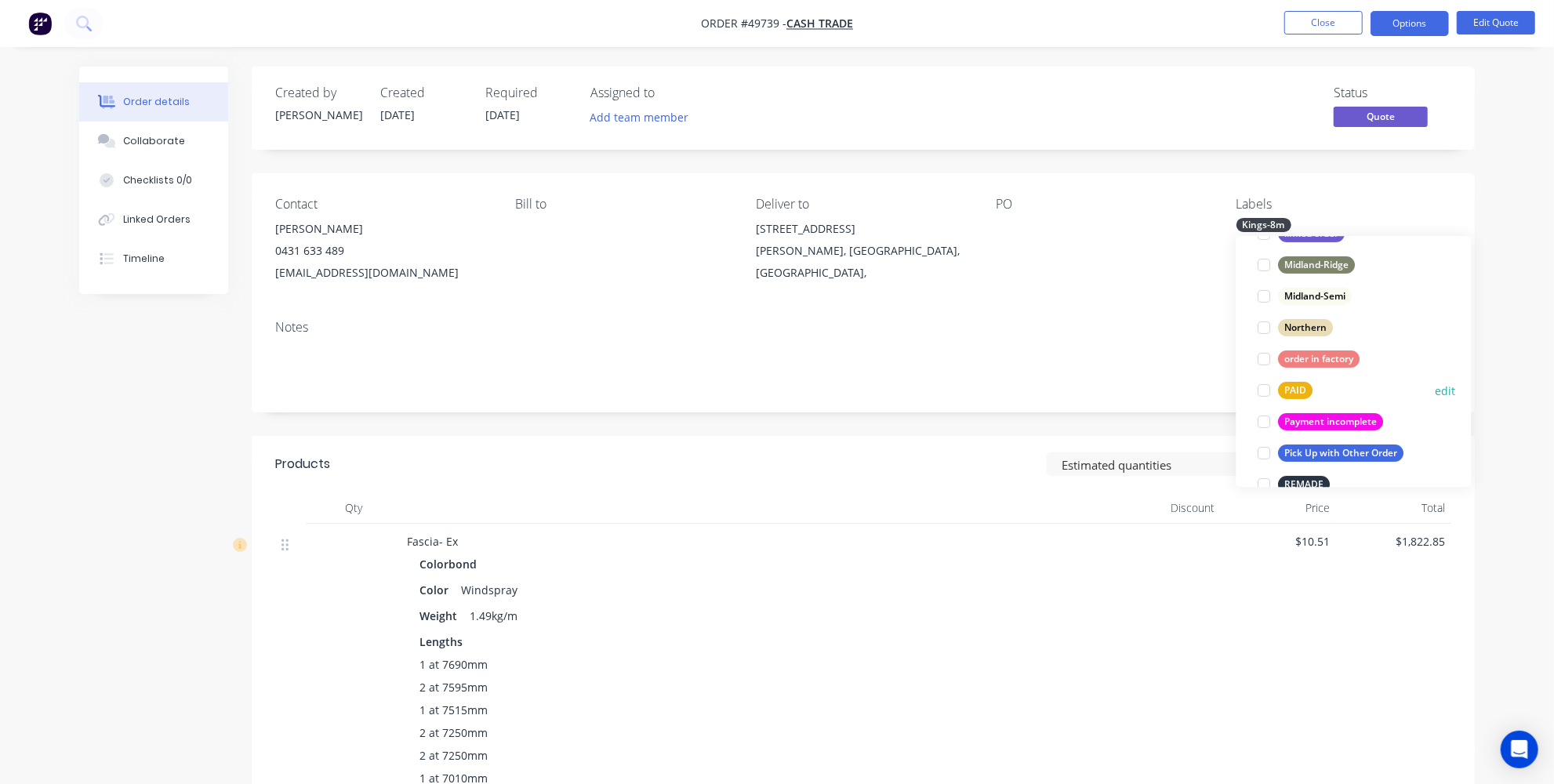
click at [1272, 389] on div at bounding box center [1265, 391] width 32 height 32
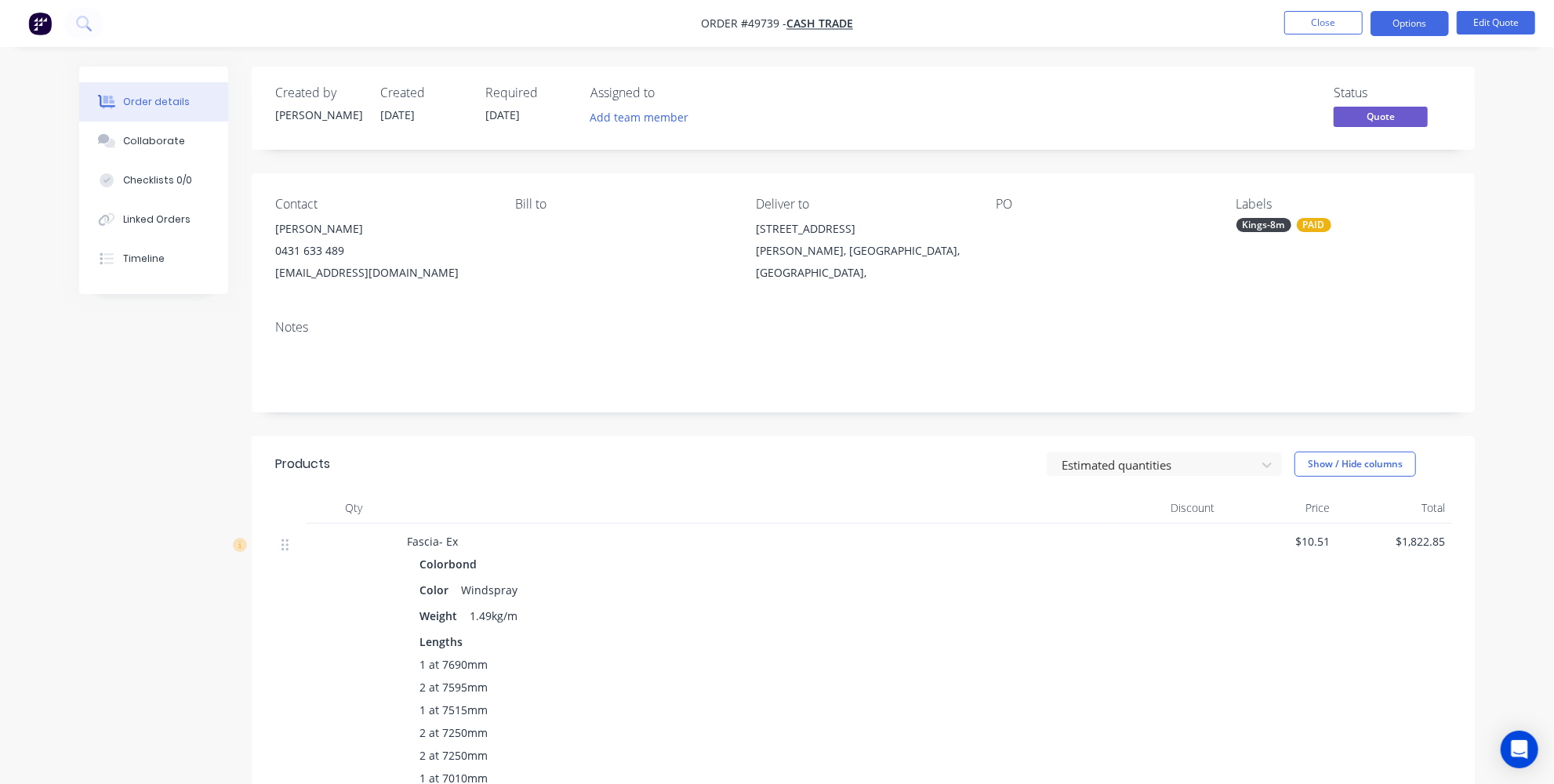
click at [502, 108] on span "06/10/25" at bounding box center [502, 114] width 35 height 15
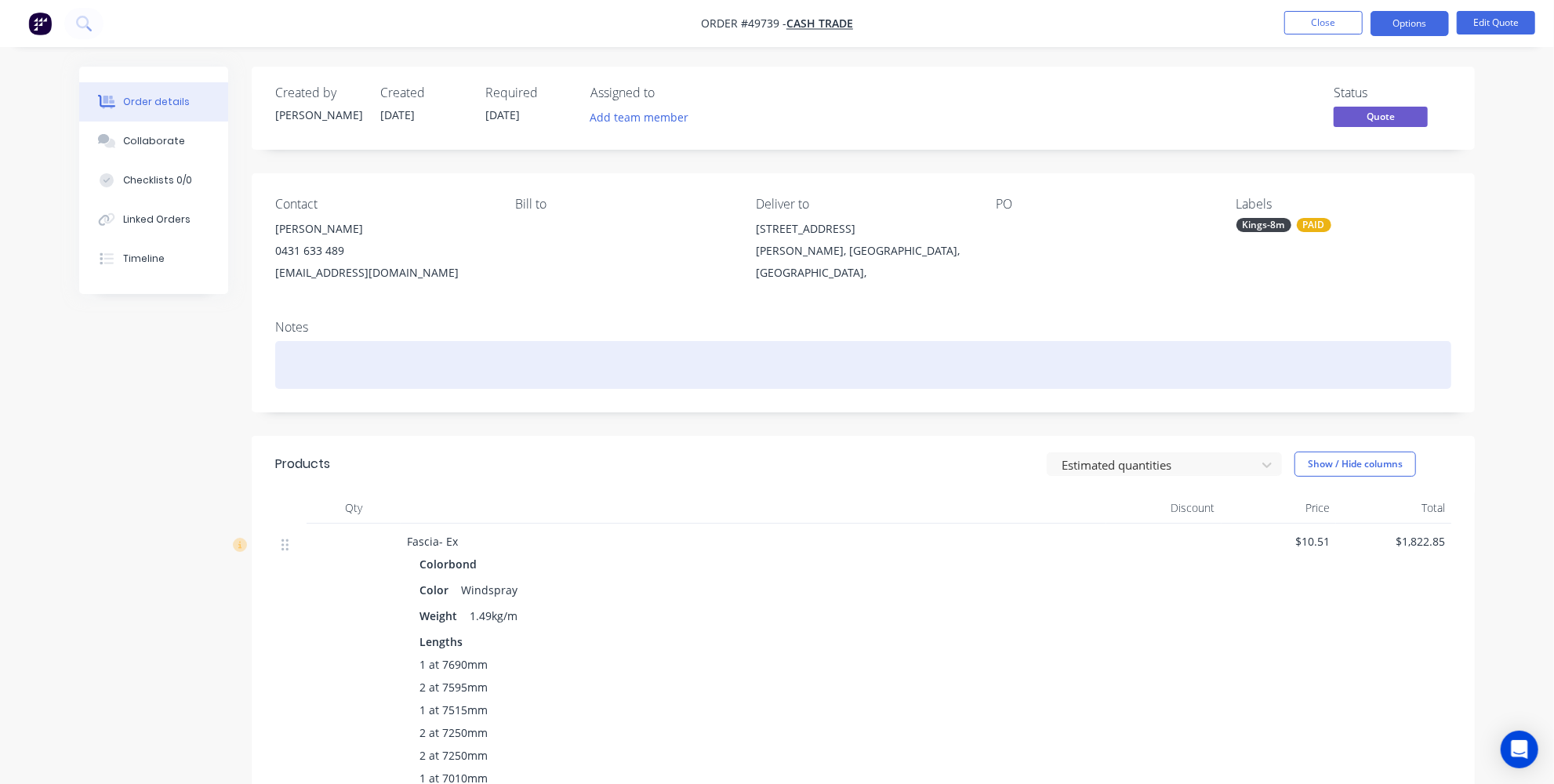
click at [381, 373] on div at bounding box center [863, 365] width 1176 height 47
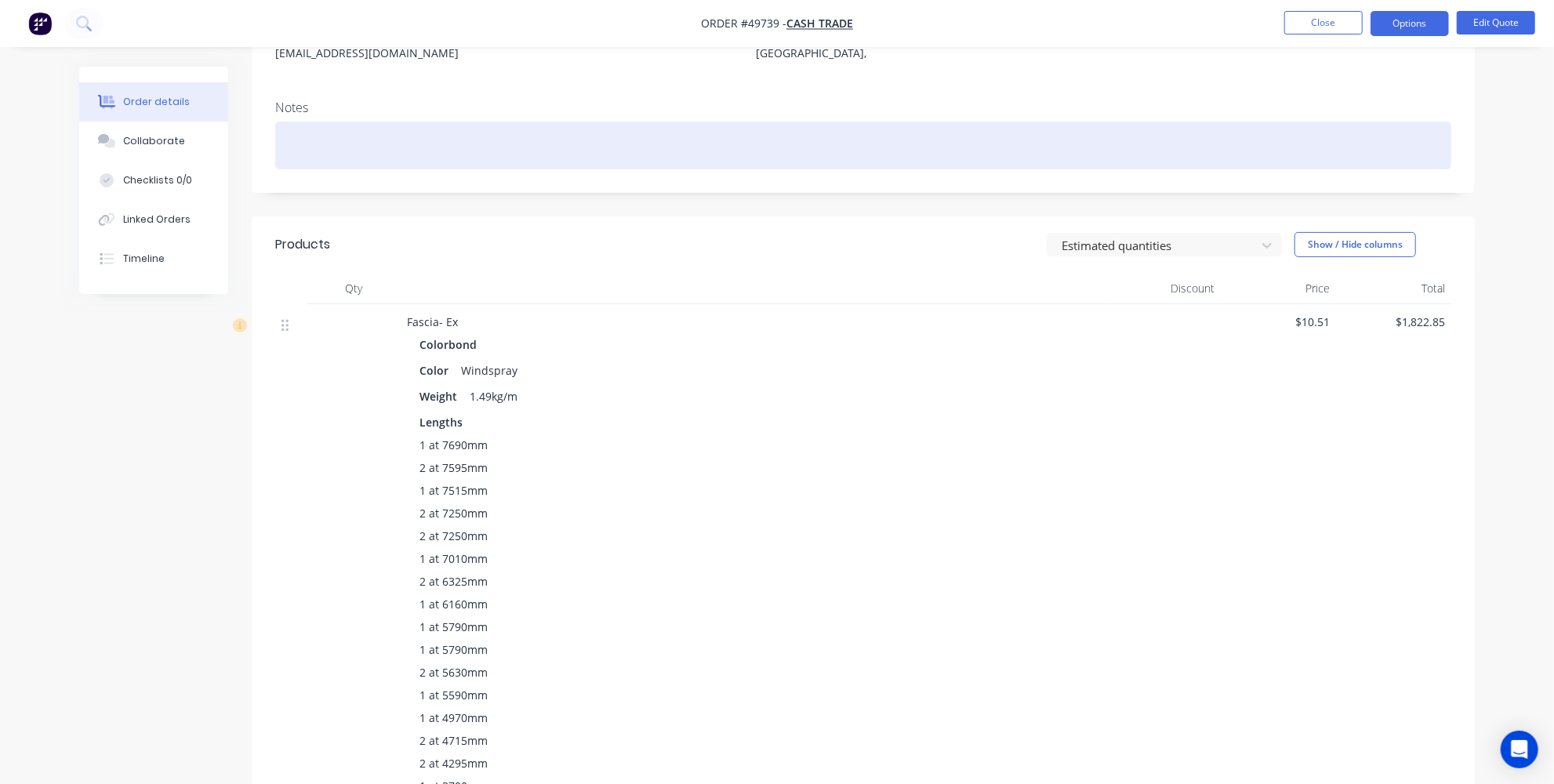
scroll to position [71, 0]
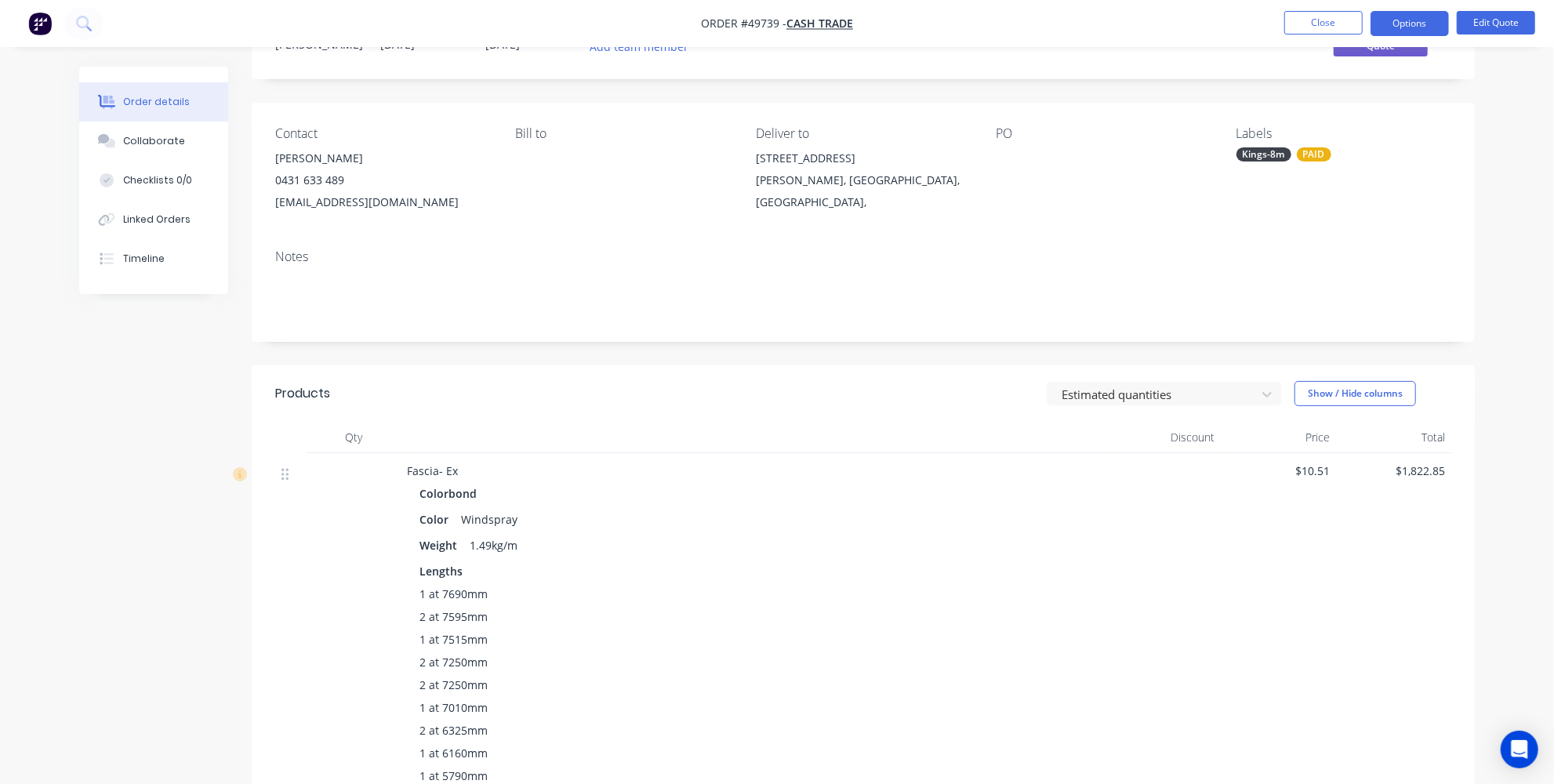
click at [916, 329] on div "Notes" at bounding box center [863, 289] width 1223 height 106
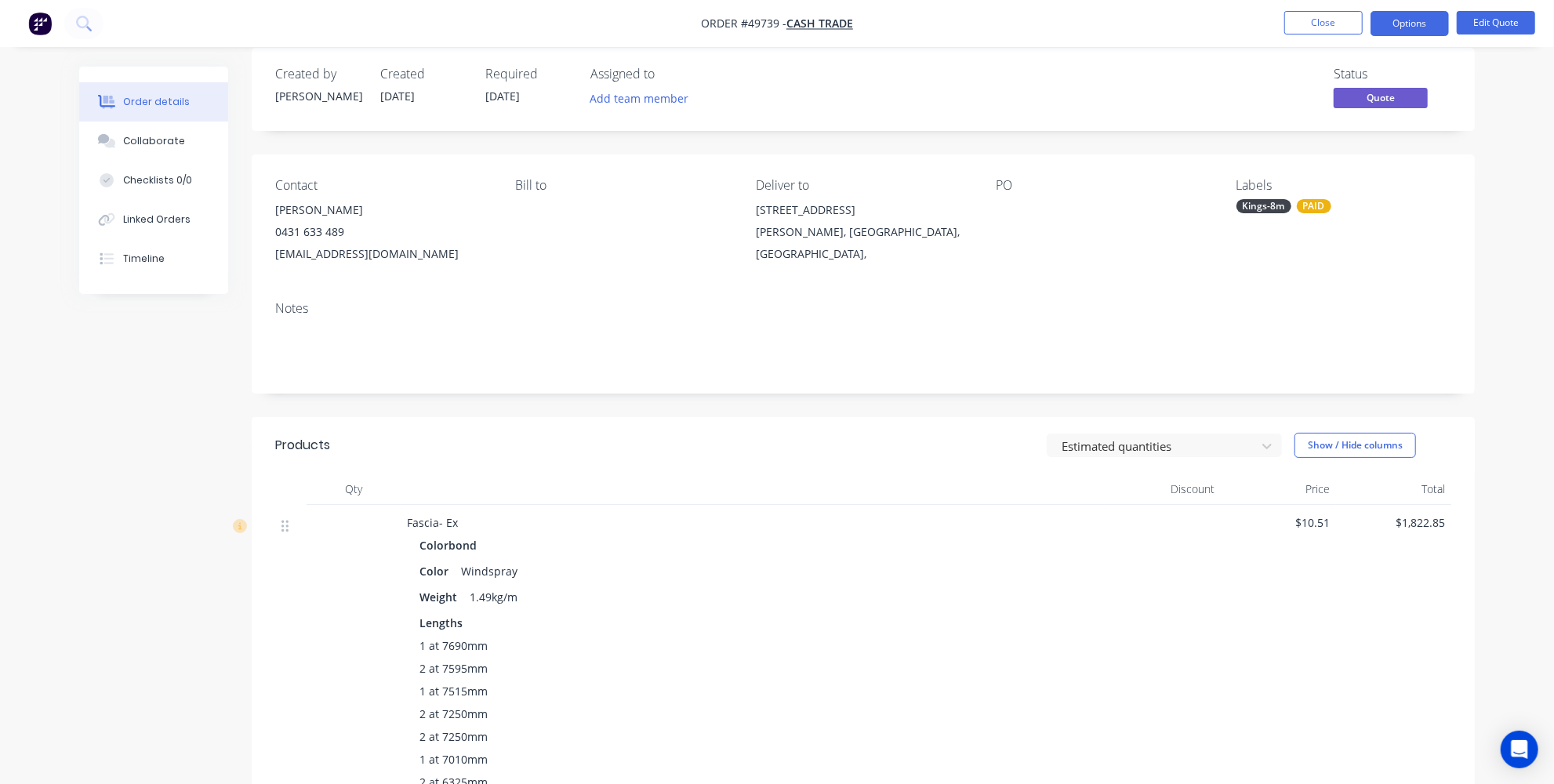
scroll to position [0, 0]
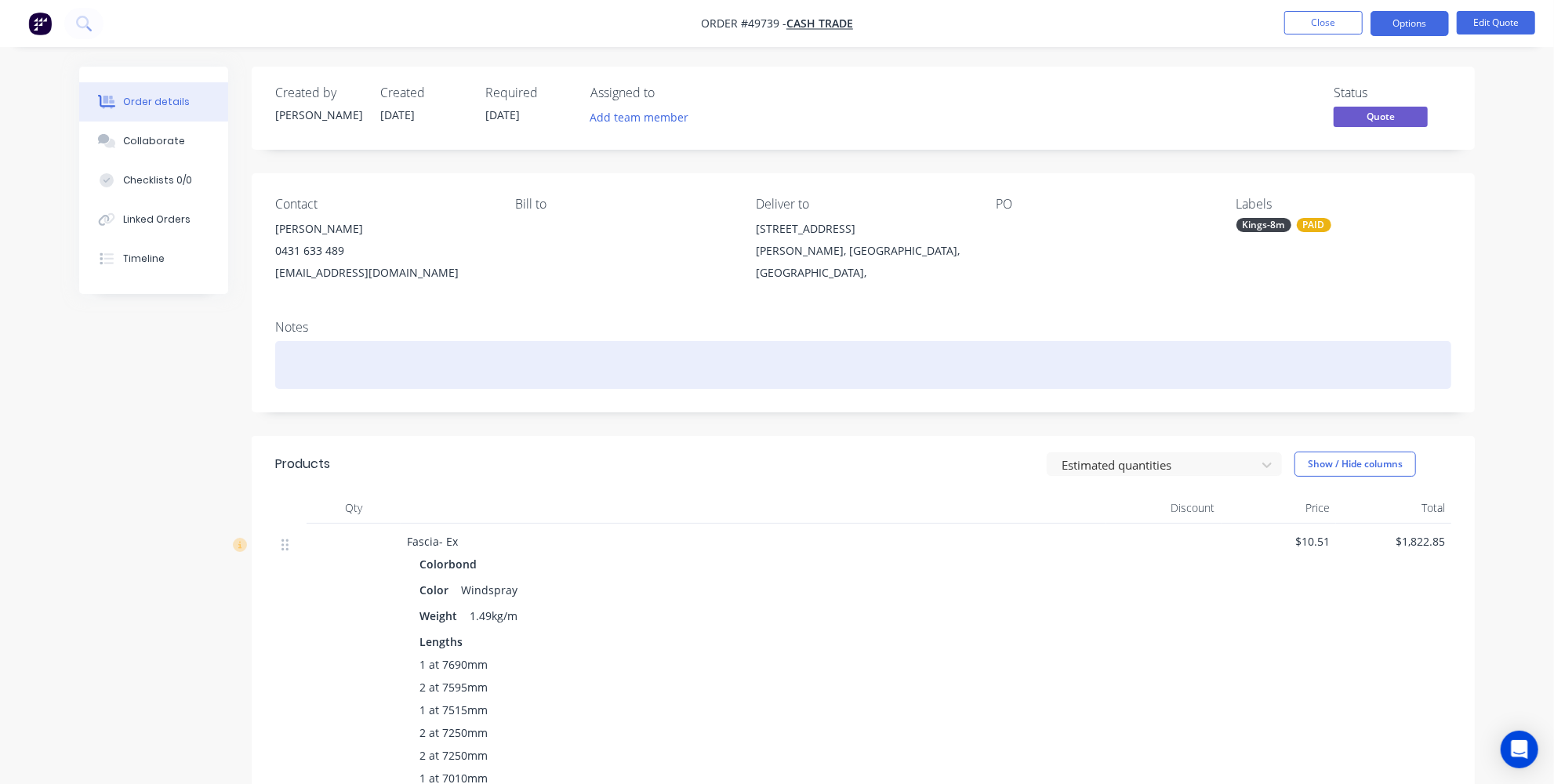
click at [417, 357] on div at bounding box center [863, 365] width 1176 height 47
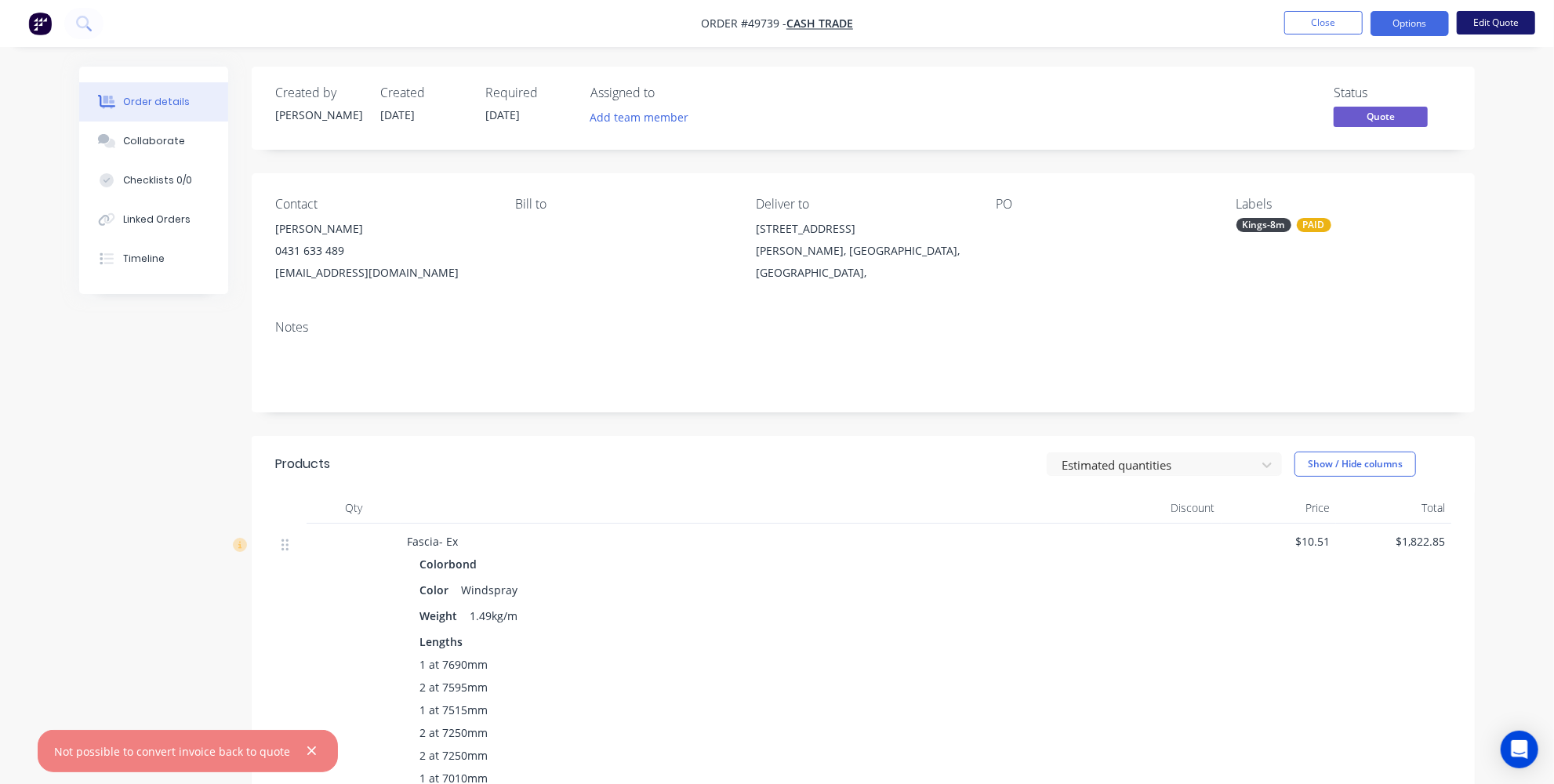
click at [1496, 15] on button "Edit Quote" at bounding box center [1496, 23] width 78 height 24
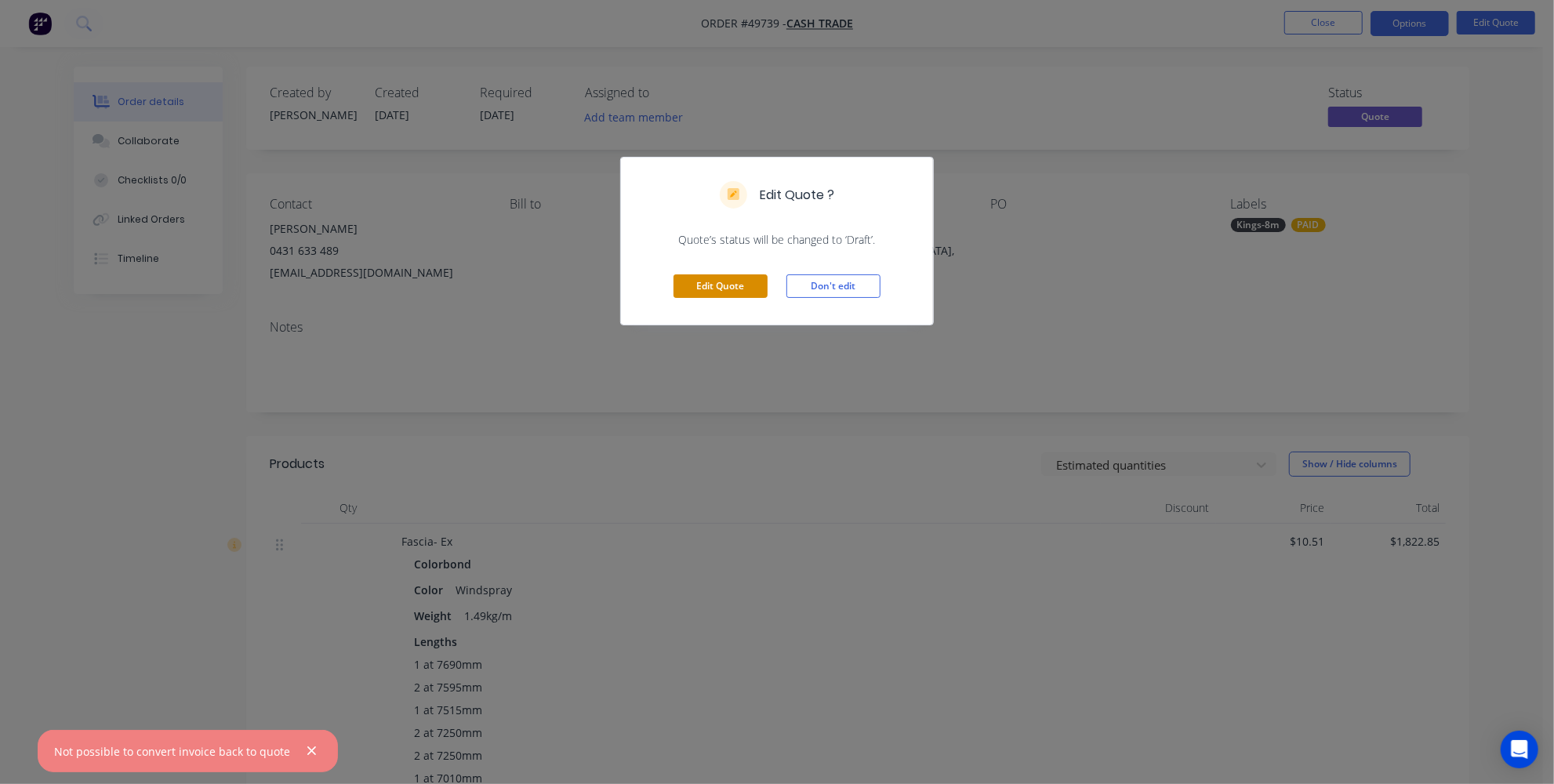
click at [744, 287] on button "Edit Quote" at bounding box center [720, 286] width 94 height 24
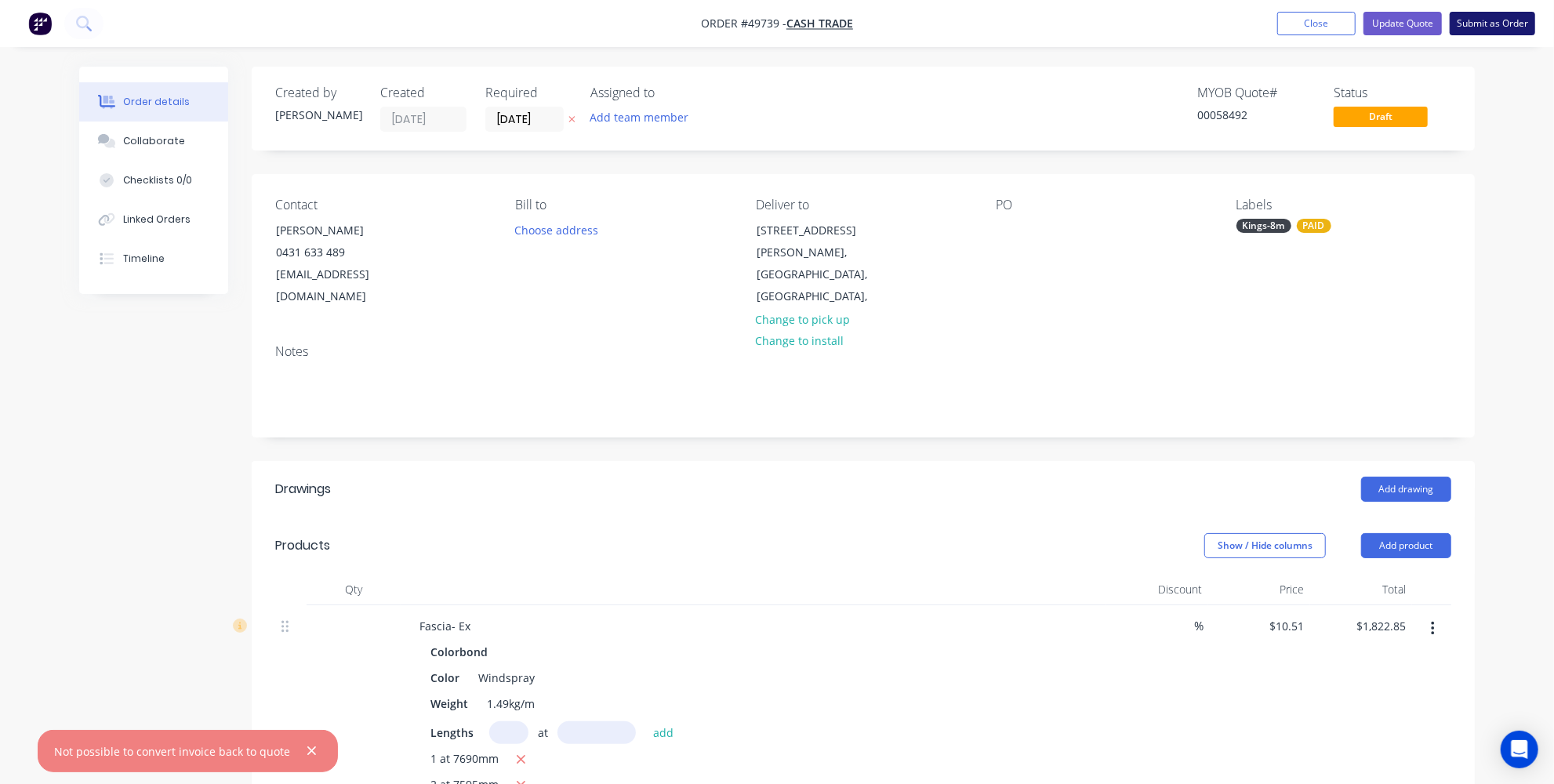
click at [1512, 18] on button "Submit as Order" at bounding box center [1493, 24] width 86 height 24
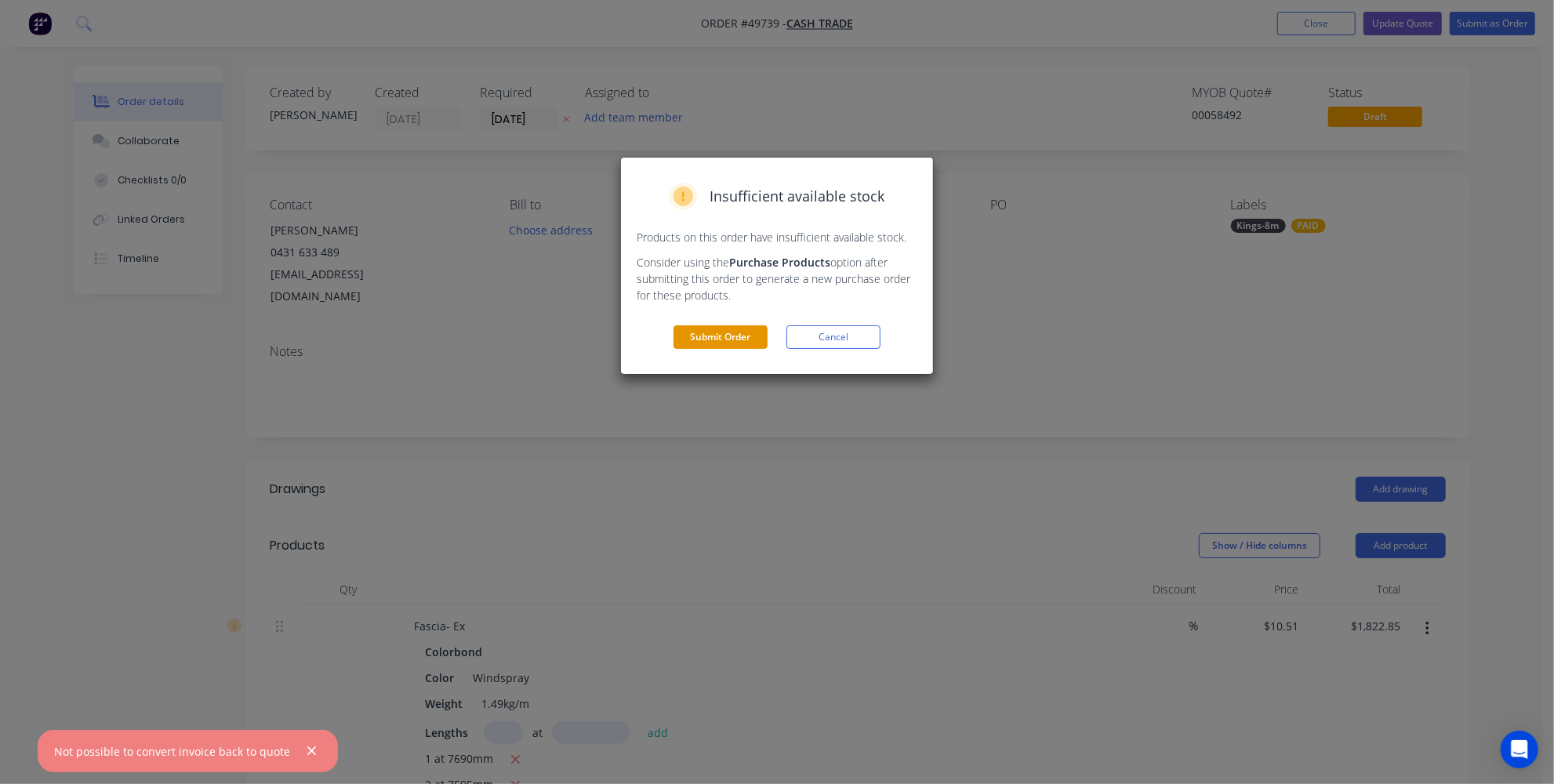
click at [723, 334] on button "Submit Order" at bounding box center [720, 337] width 94 height 24
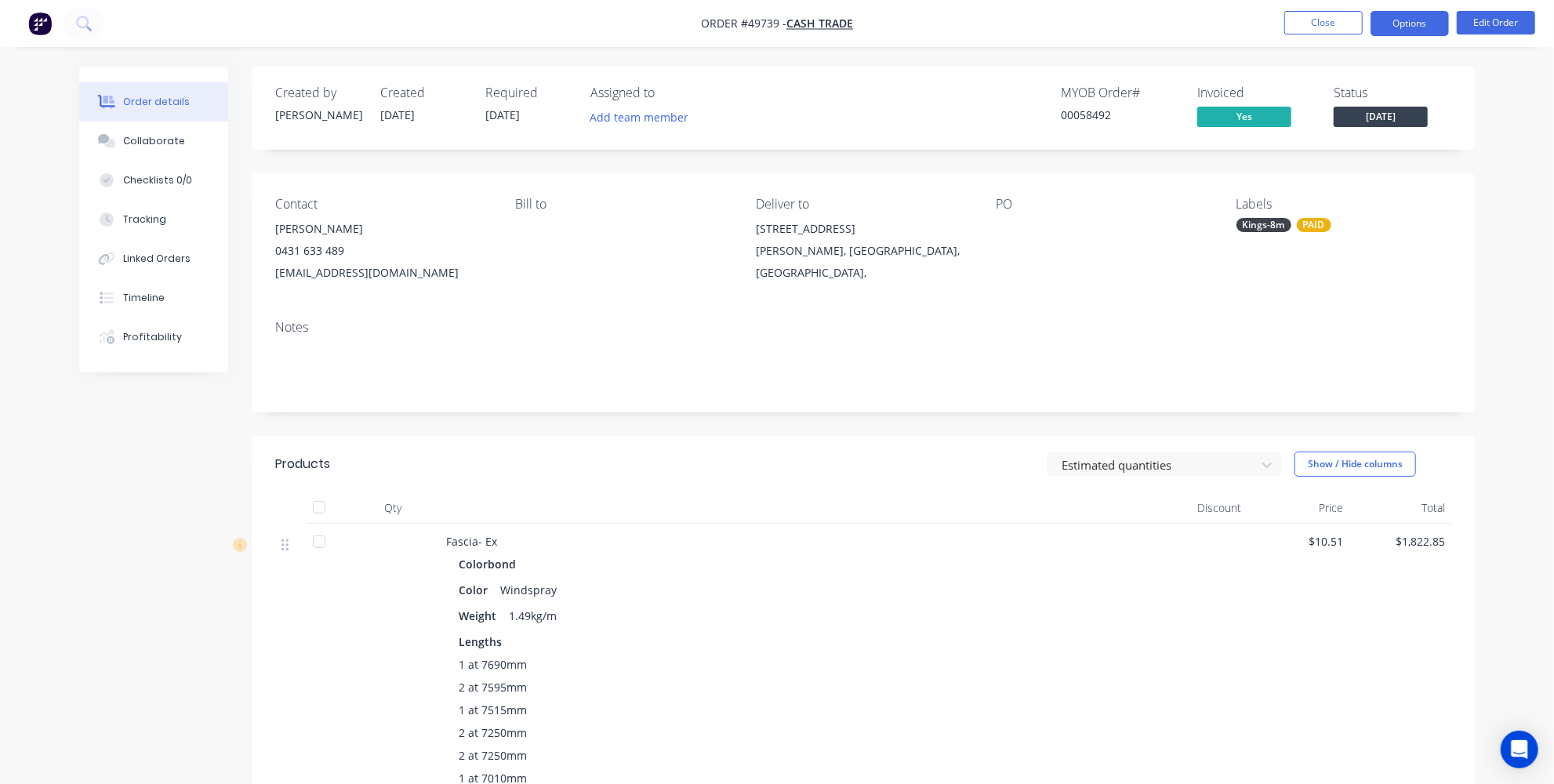
click at [1404, 29] on button "Options" at bounding box center [1409, 23] width 78 height 25
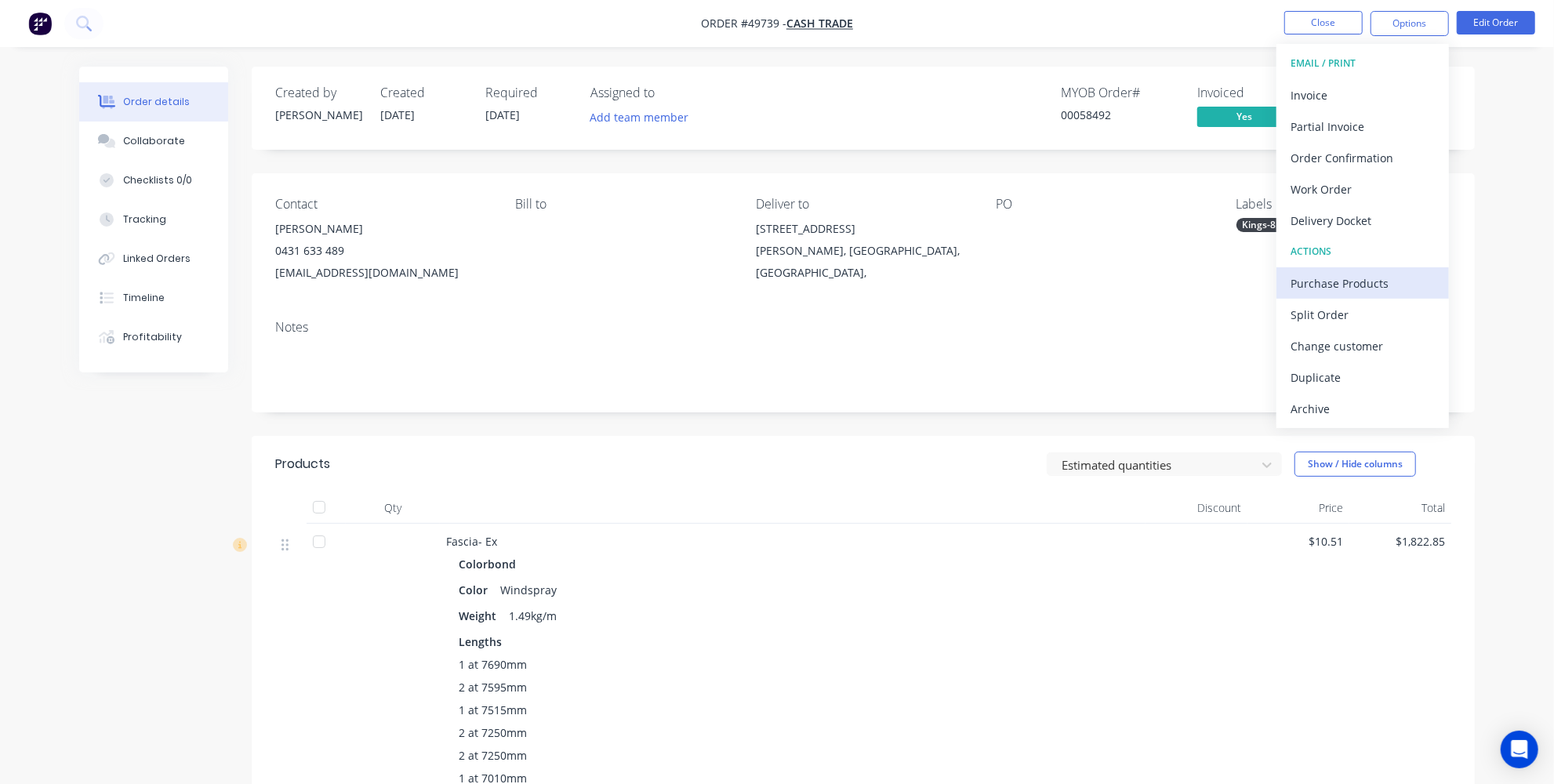
click at [1345, 283] on div "Purchase Products" at bounding box center [1363, 283] width 144 height 23
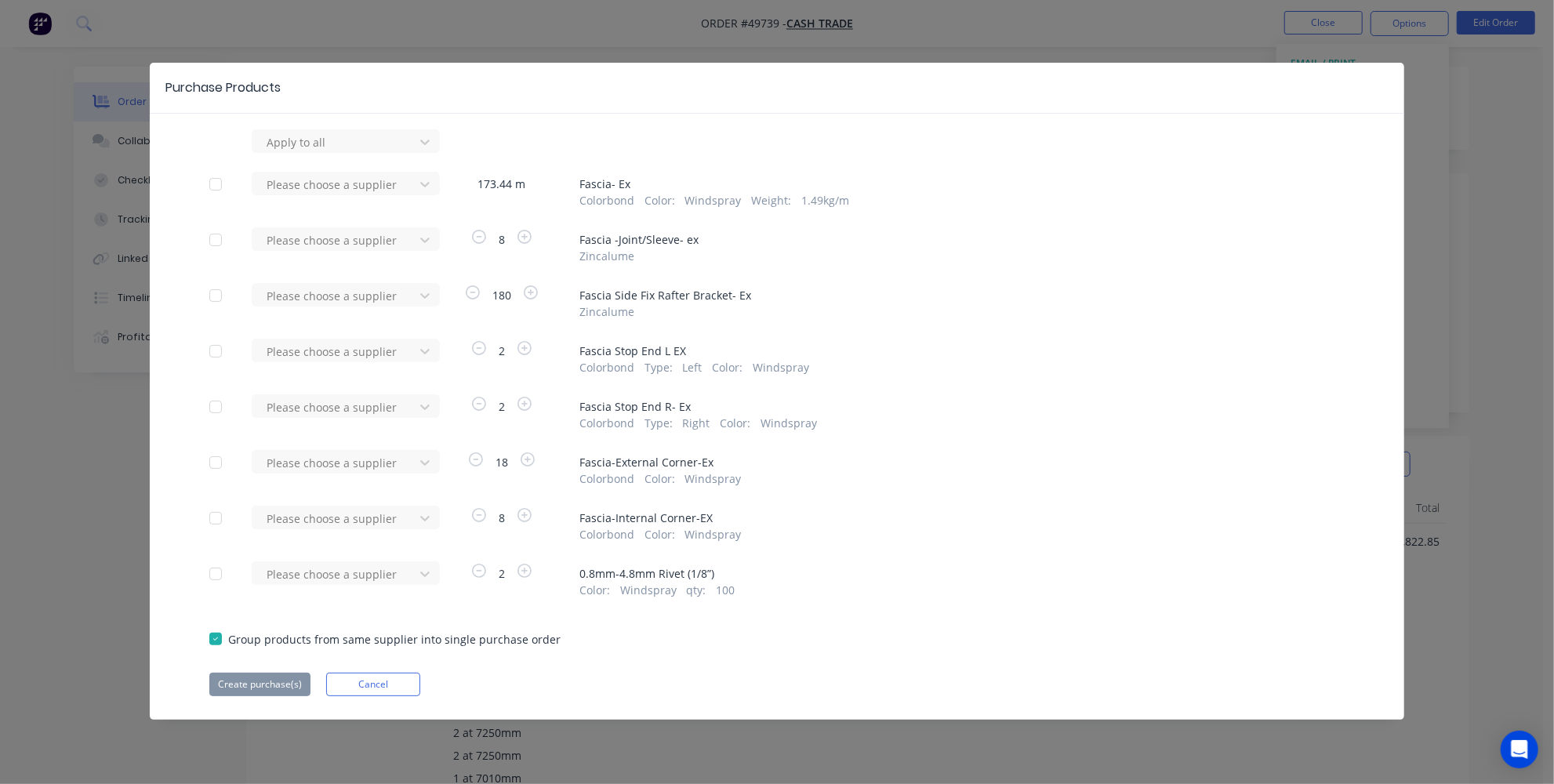
drag, startPoint x: 215, startPoint y: 177, endPoint x: 224, endPoint y: 185, distance: 12.0
click at [216, 177] on div at bounding box center [216, 184] width 32 height 32
click at [214, 236] on div at bounding box center [216, 240] width 32 height 32
click at [215, 292] on div at bounding box center [216, 296] width 32 height 32
click at [211, 343] on div at bounding box center [216, 351] width 32 height 32
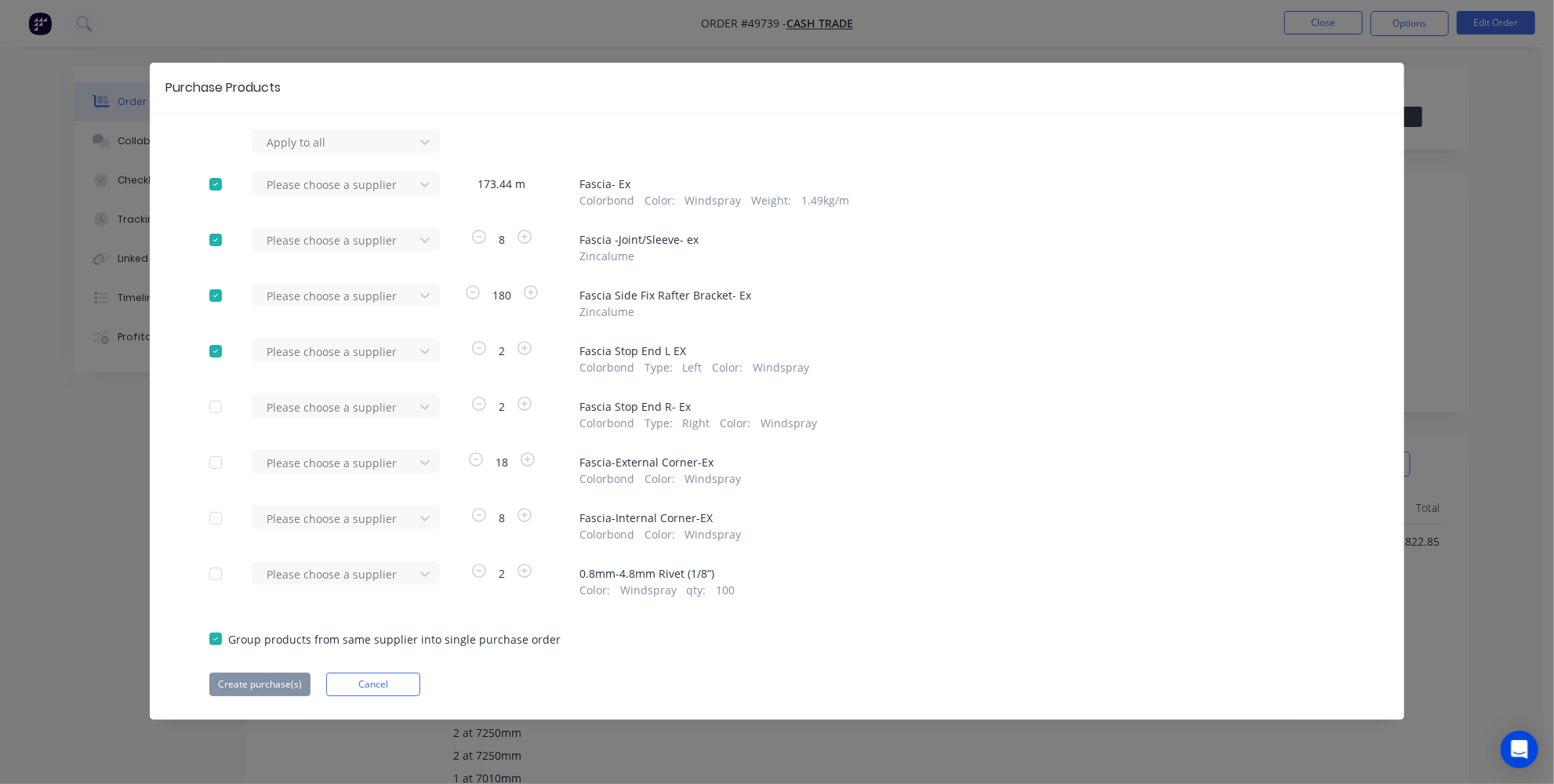
click at [208, 409] on div at bounding box center [216, 407] width 32 height 32
click at [214, 459] on div at bounding box center [216, 463] width 32 height 32
click at [212, 516] on div at bounding box center [216, 518] width 32 height 32
click at [380, 149] on div at bounding box center [335, 142] width 141 height 20
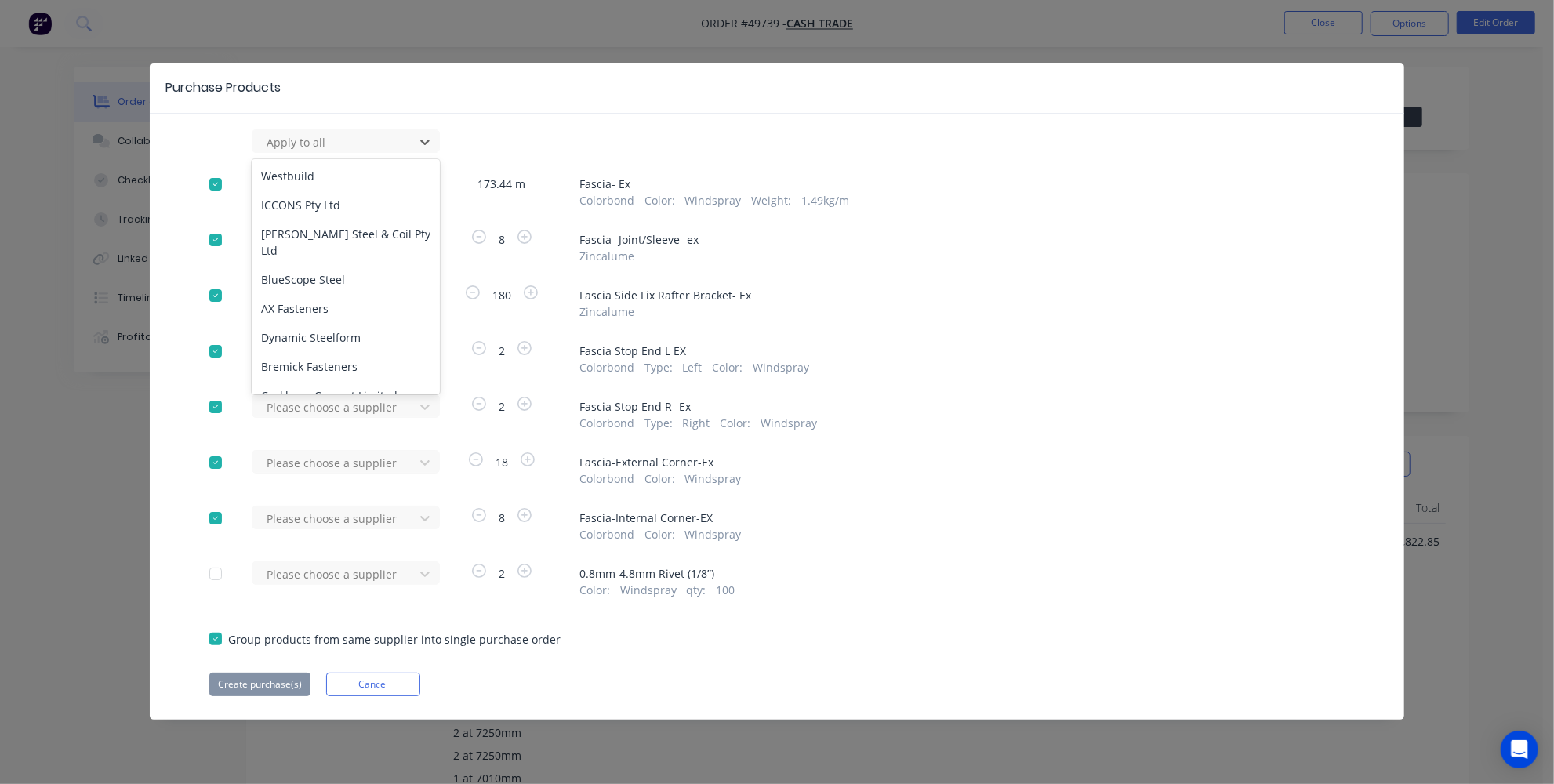
scroll to position [789, 0]
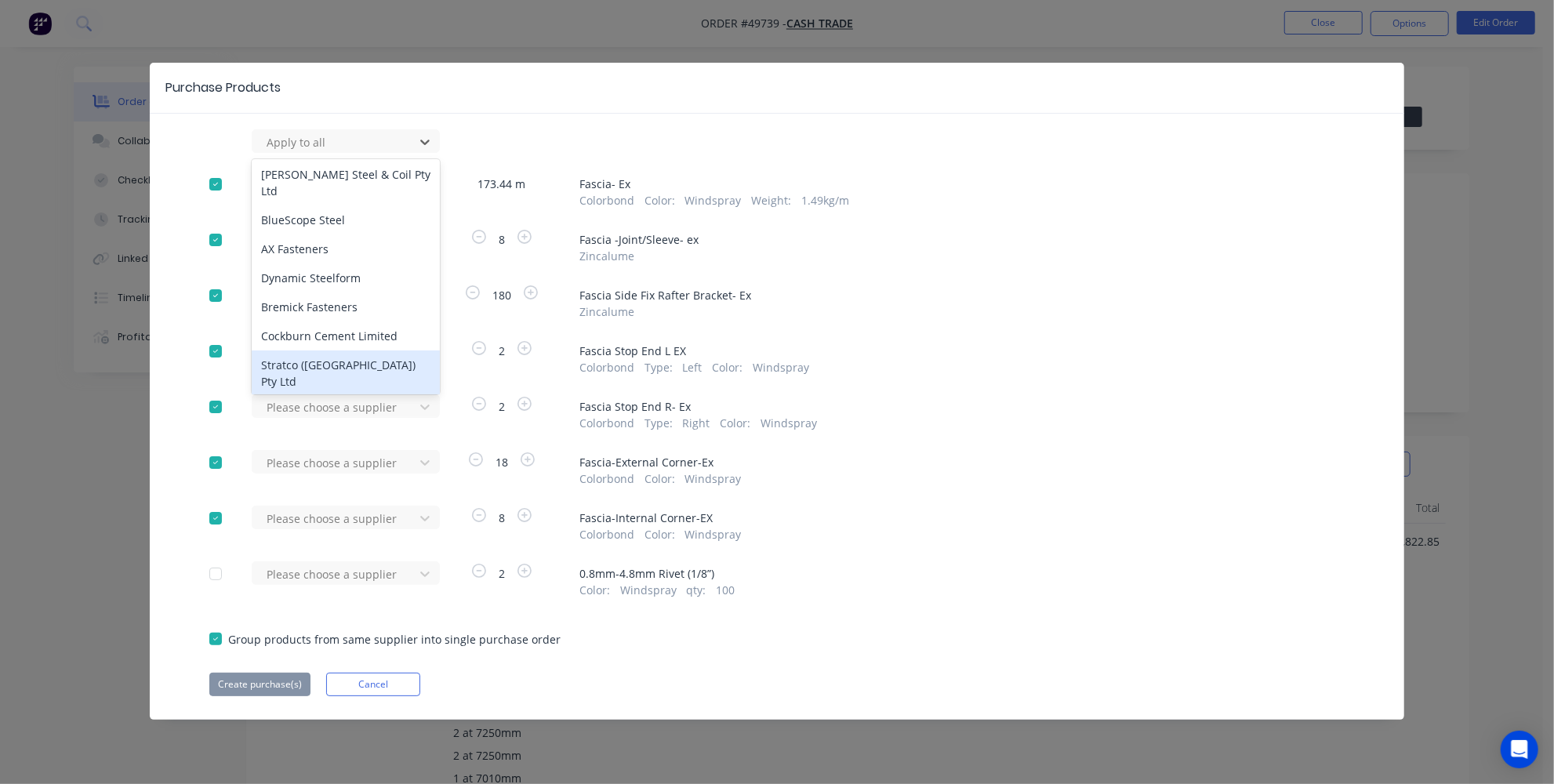
click at [327, 350] on div "Stratco (WA) Pty Ltd" at bounding box center [345, 373] width 188 height 45
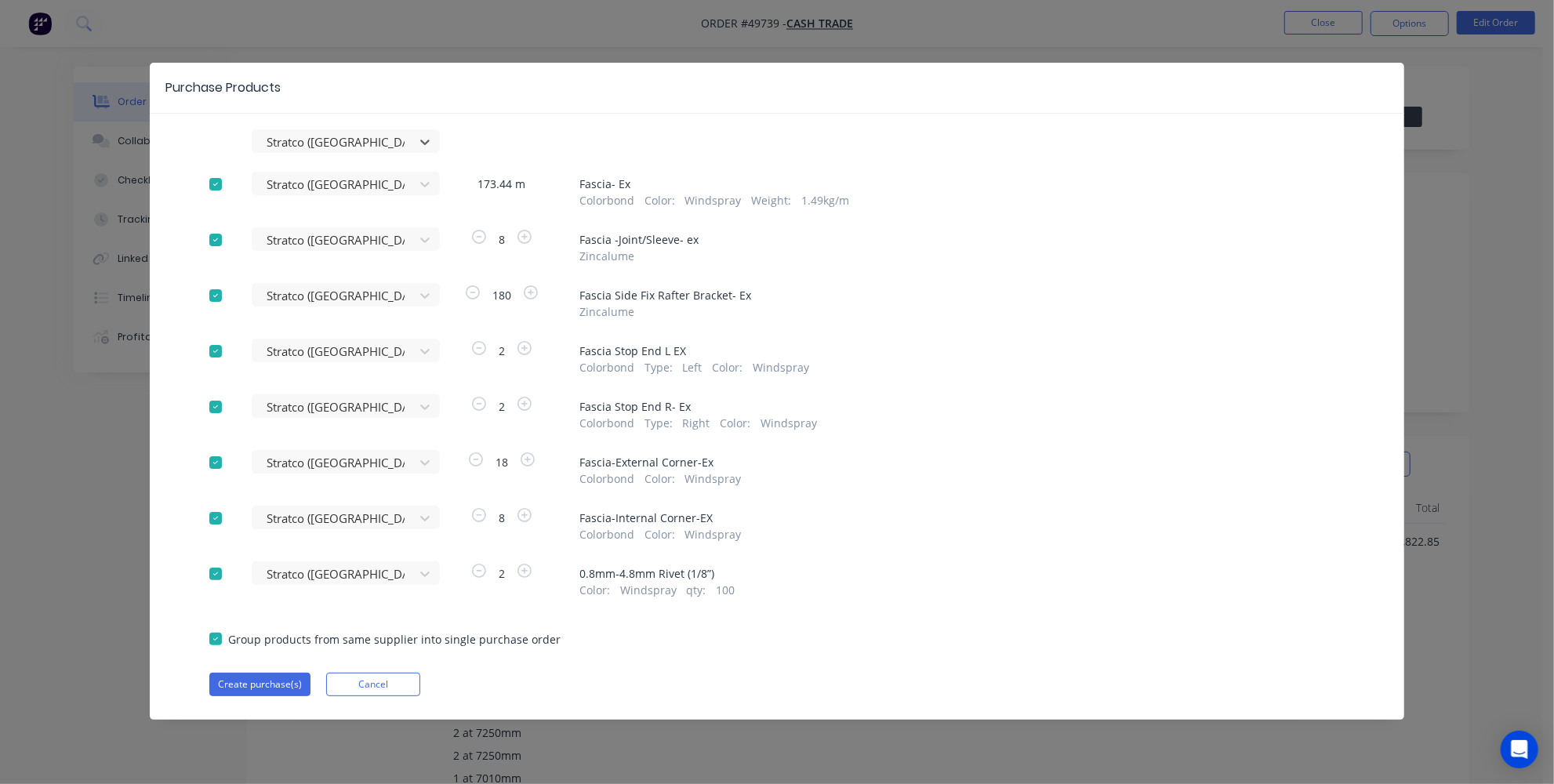
click at [212, 574] on div at bounding box center [216, 574] width 32 height 32
click at [284, 685] on button "Create purchase(s)" at bounding box center [259, 684] width 102 height 24
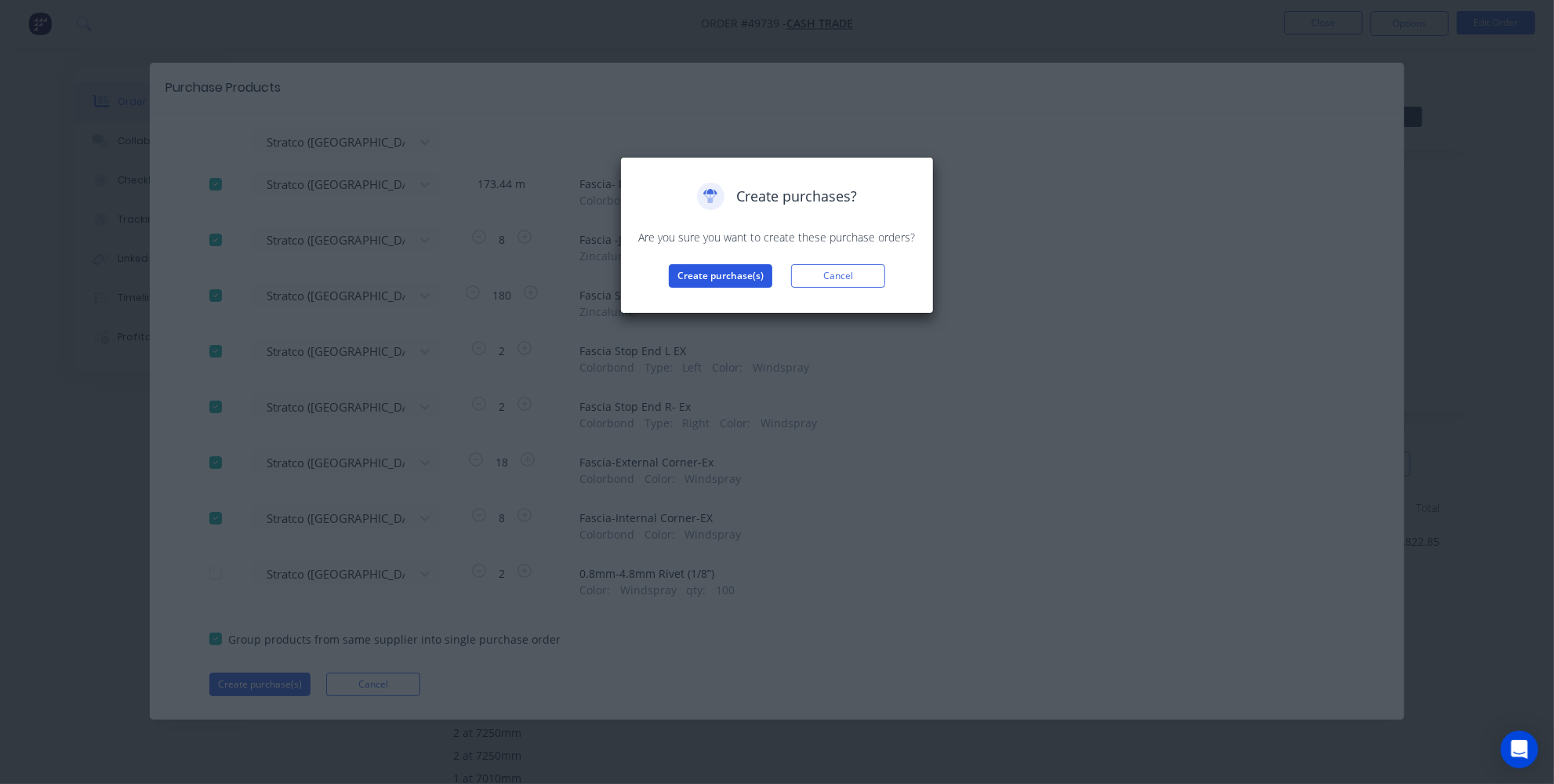
click at [700, 287] on button "Create purchase(s)" at bounding box center [720, 276] width 104 height 24
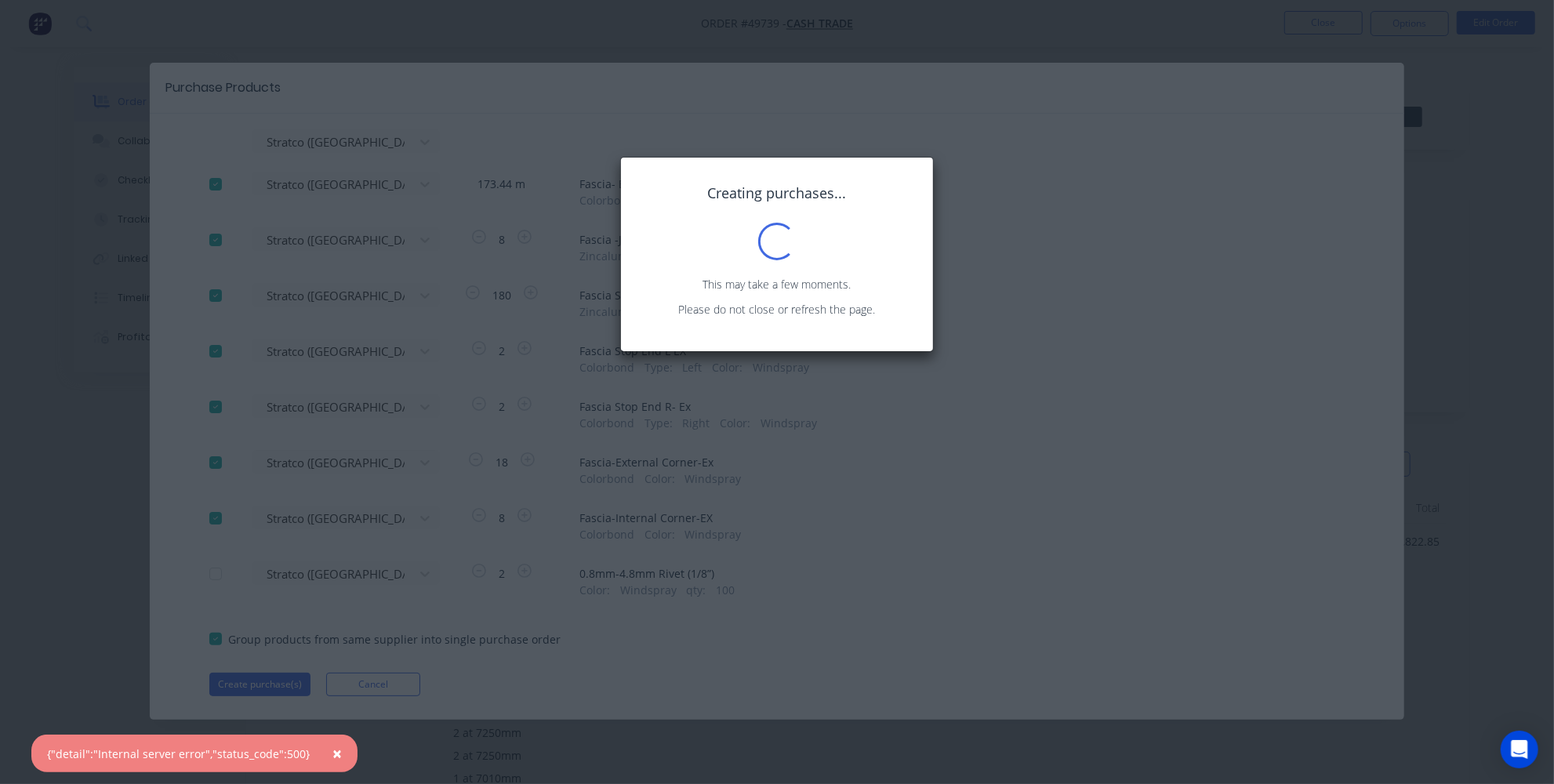
drag, startPoint x: 384, startPoint y: 182, endPoint x: 362, endPoint y: 188, distance: 22.8
click at [372, 186] on div "Creating purchases... Loading... This may take a few moments. Please do not clo…" at bounding box center [777, 392] width 1554 height 784
click at [359, 189] on div "Creating purchases... Loading... This may take a few moments. Please do not clo…" at bounding box center [777, 392] width 1554 height 784
click at [355, 194] on div "Creating purchases... Loading... This may take a few moments. Please do not clo…" at bounding box center [777, 392] width 1554 height 784
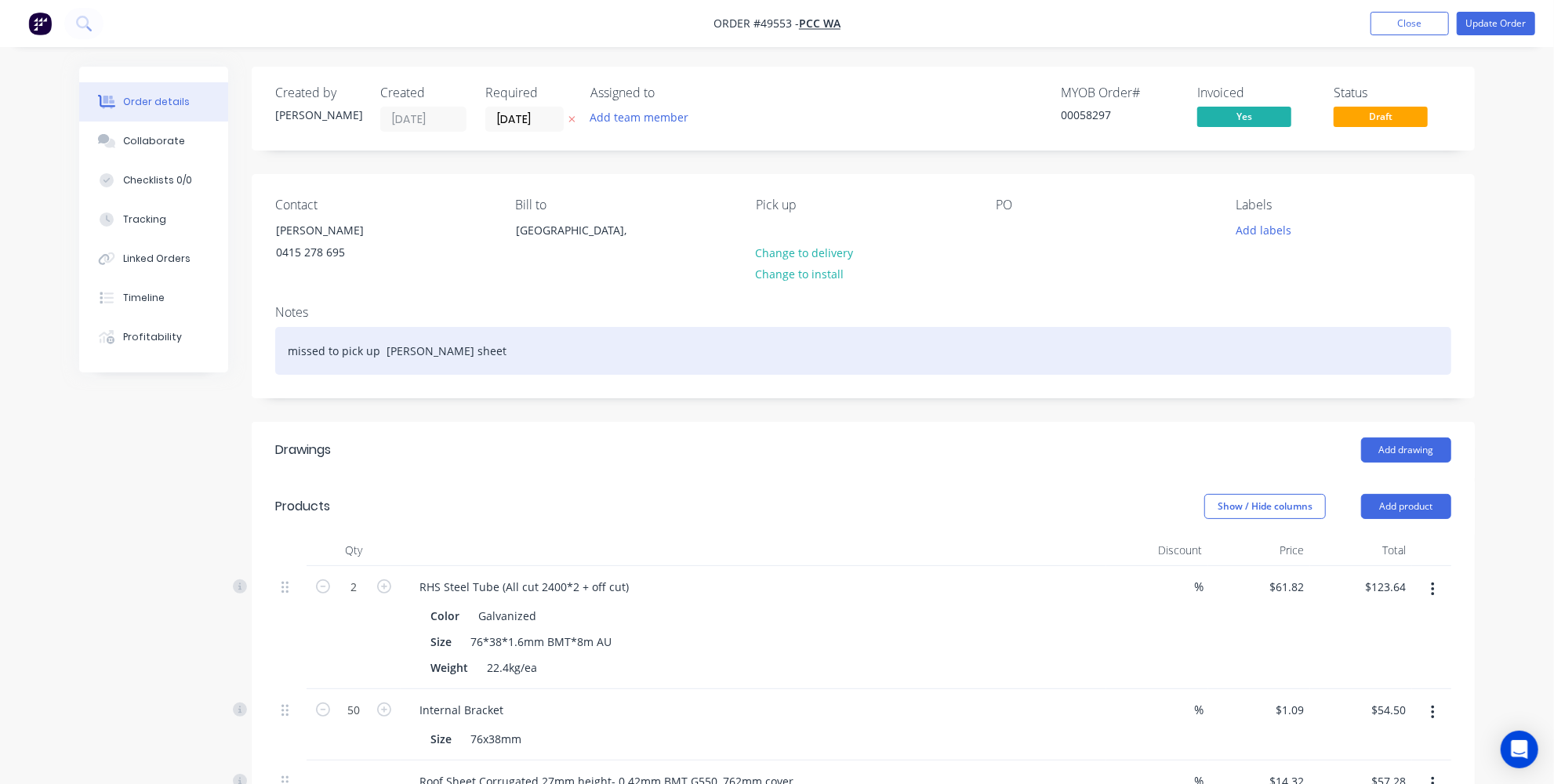
click at [475, 345] on div "missed to pick up [PERSON_NAME] sheet" at bounding box center [863, 350] width 1176 height 47
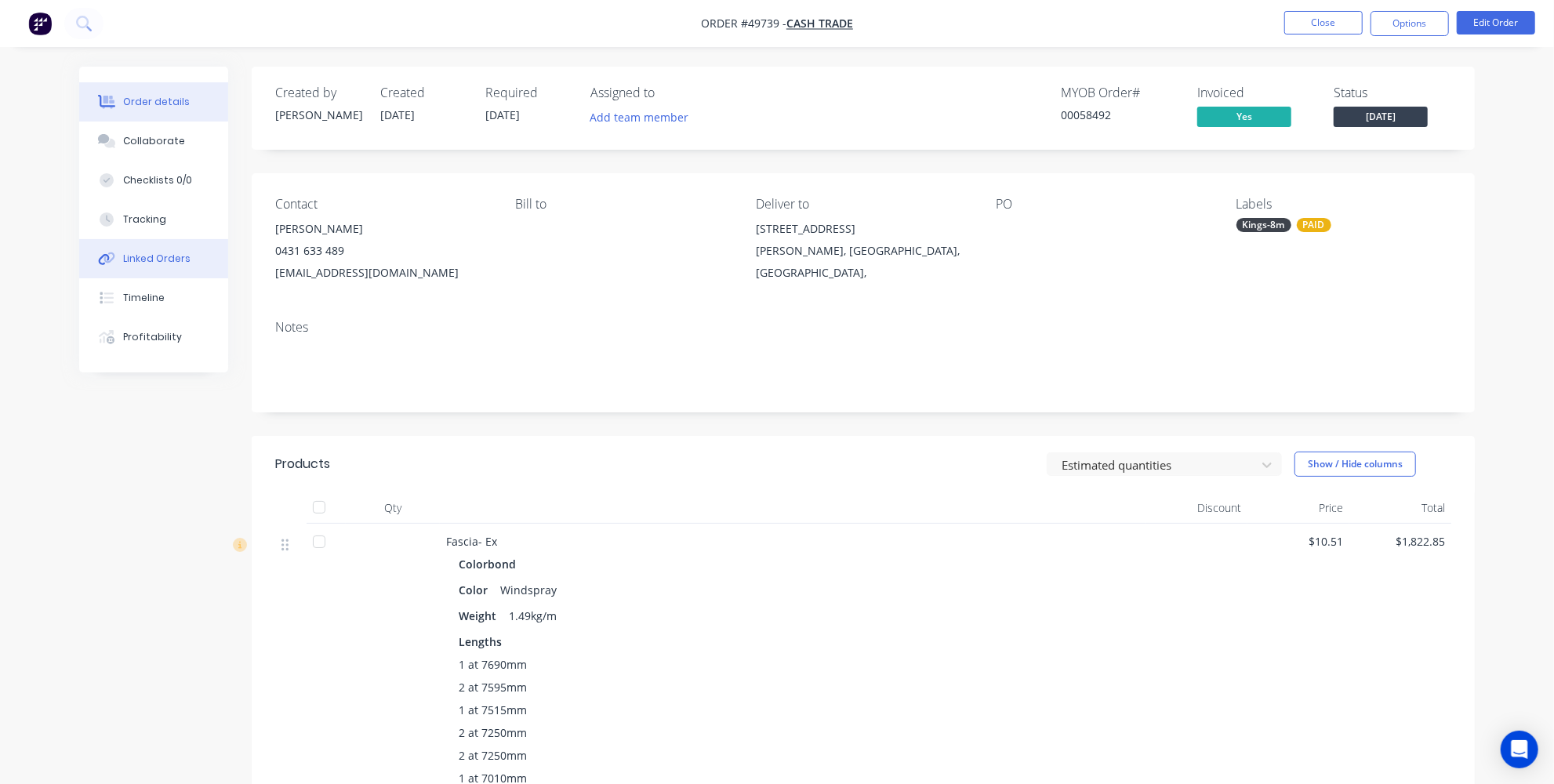
click at [187, 270] on button "Linked Orders" at bounding box center [153, 258] width 149 height 39
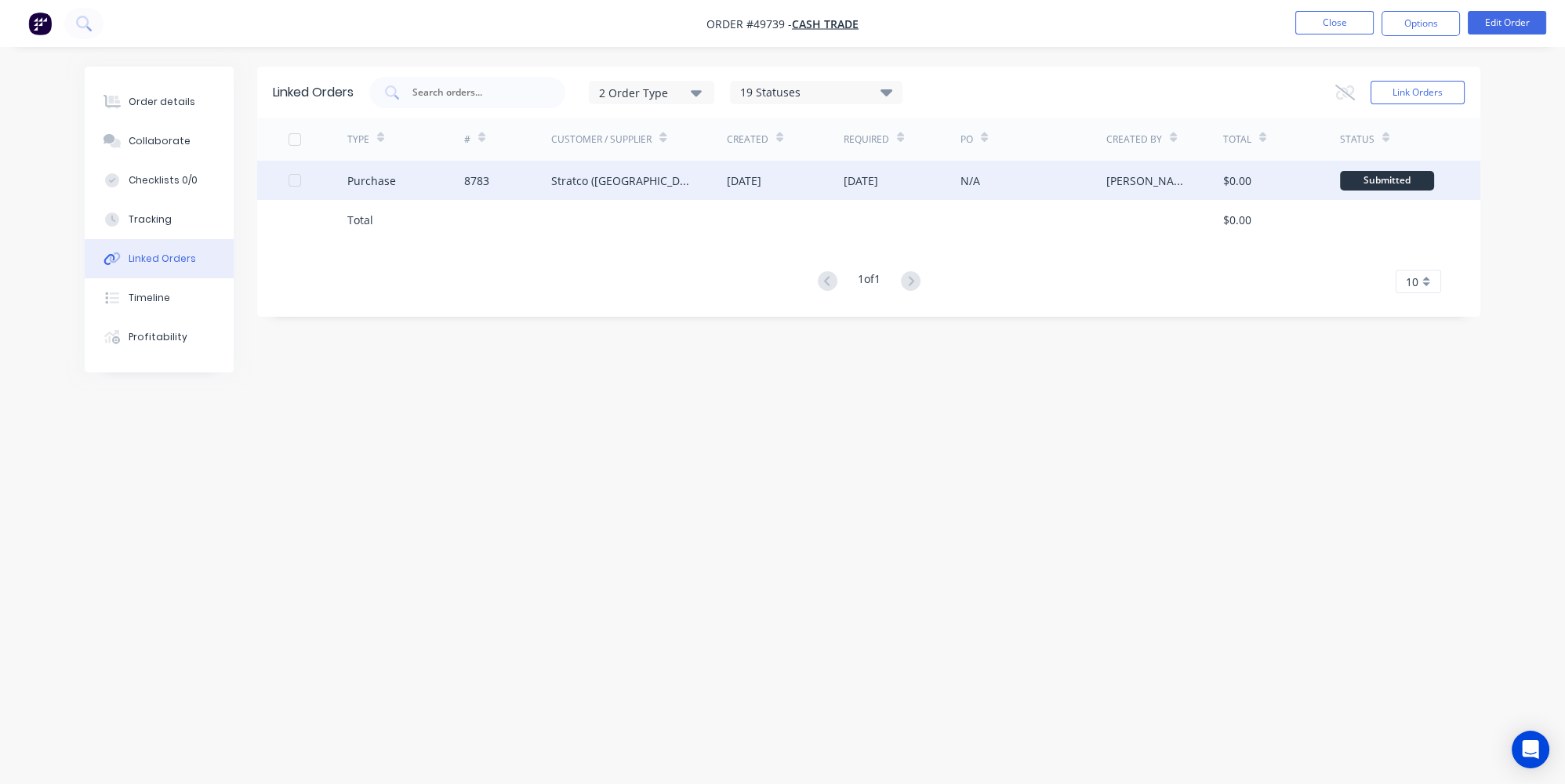
click at [419, 190] on div "Purchase" at bounding box center [406, 180] width 116 height 39
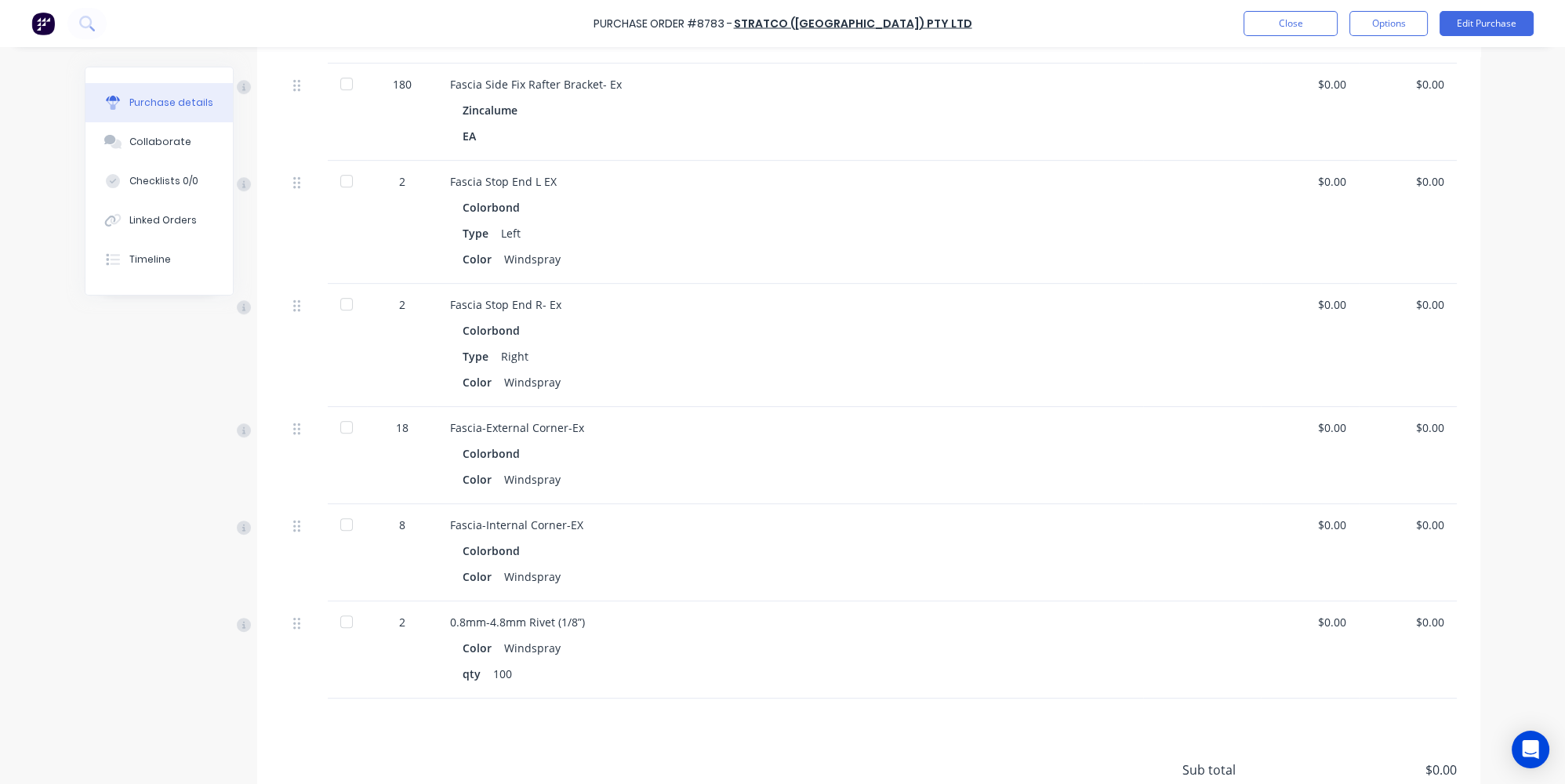
scroll to position [1456, 0]
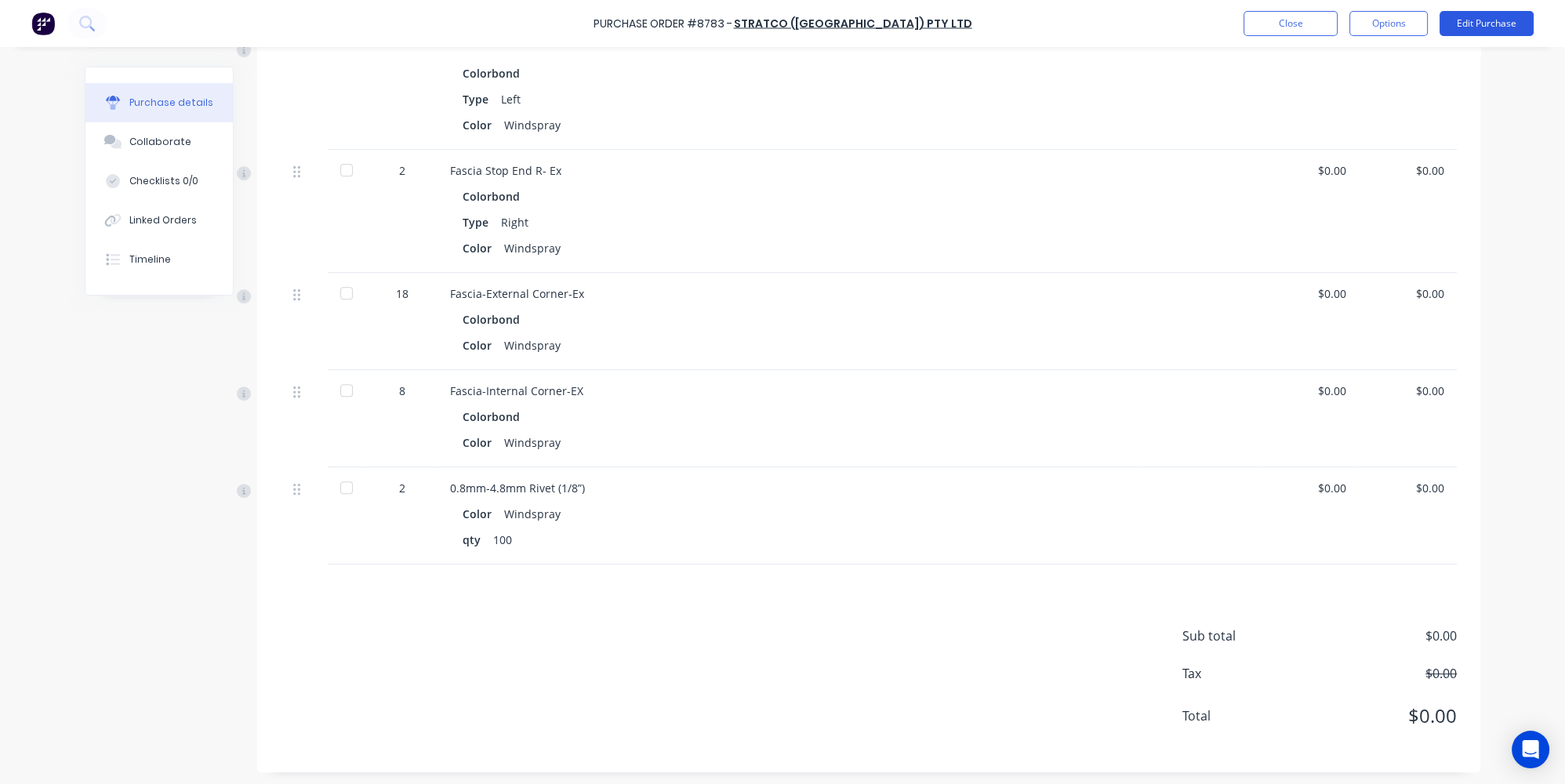
click at [1469, 29] on button "Edit Purchase" at bounding box center [1486, 23] width 94 height 25
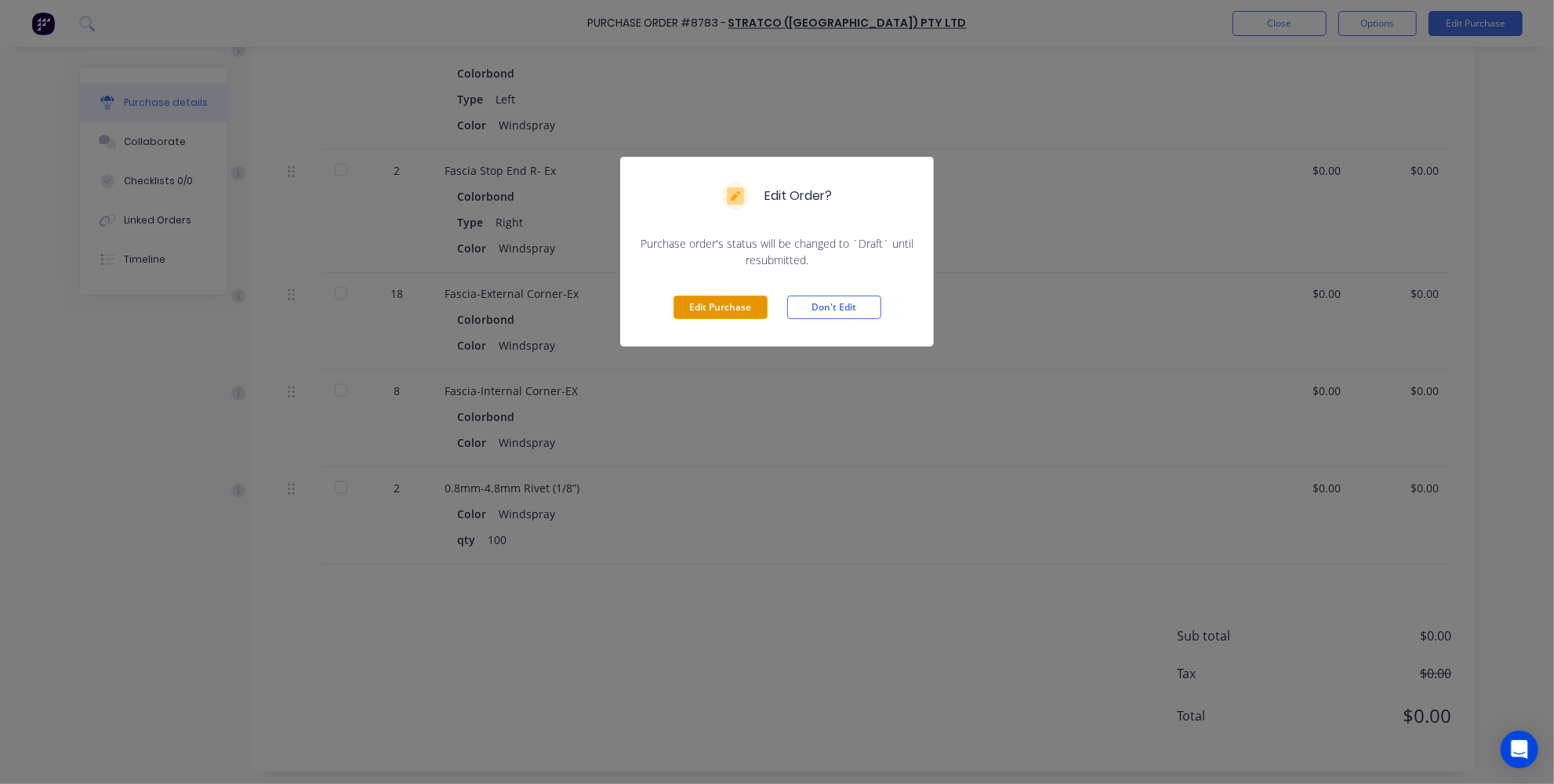
click at [707, 309] on button "Edit Purchase" at bounding box center [720, 308] width 94 height 24
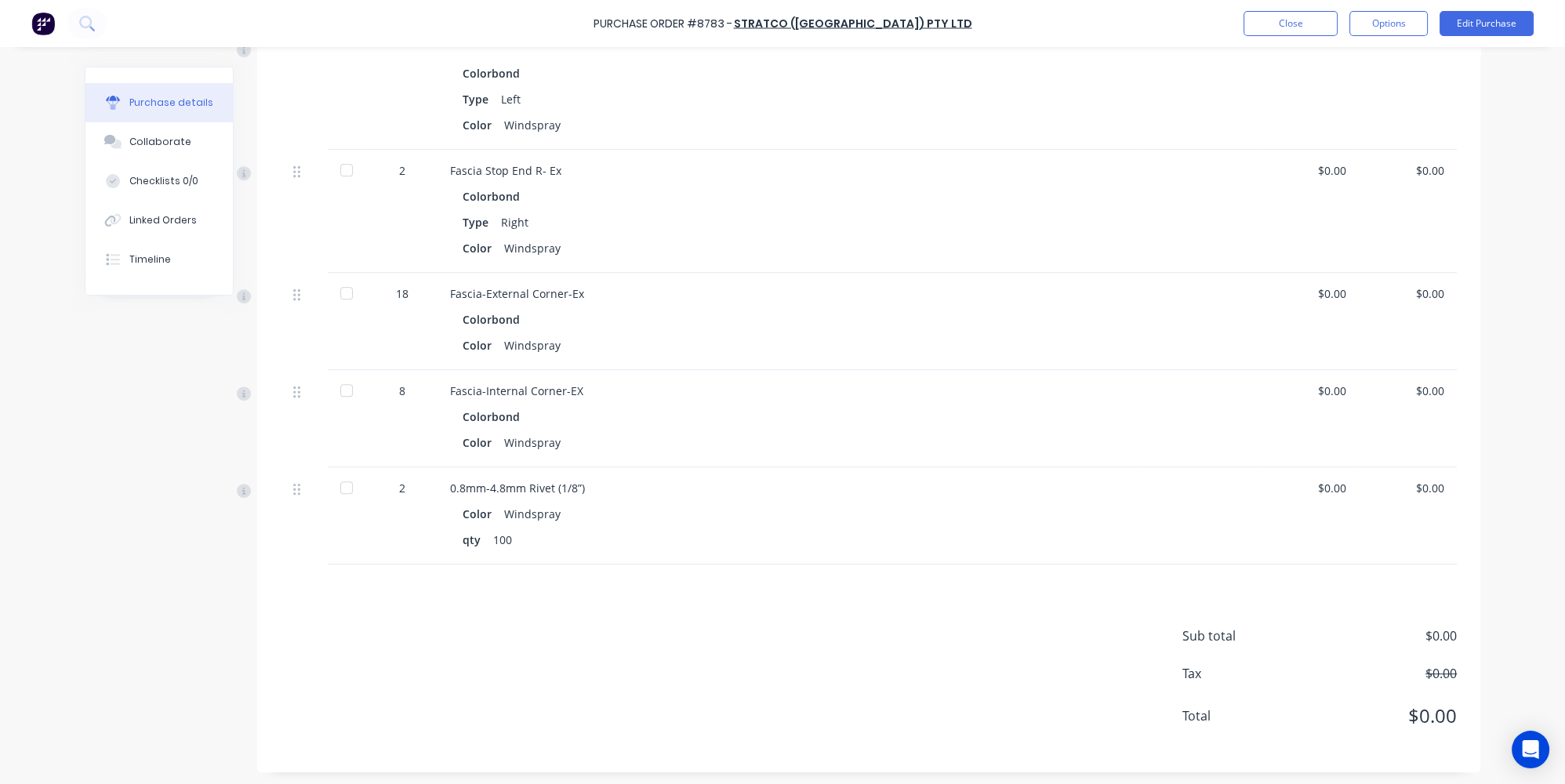
scroll to position [1480, 0]
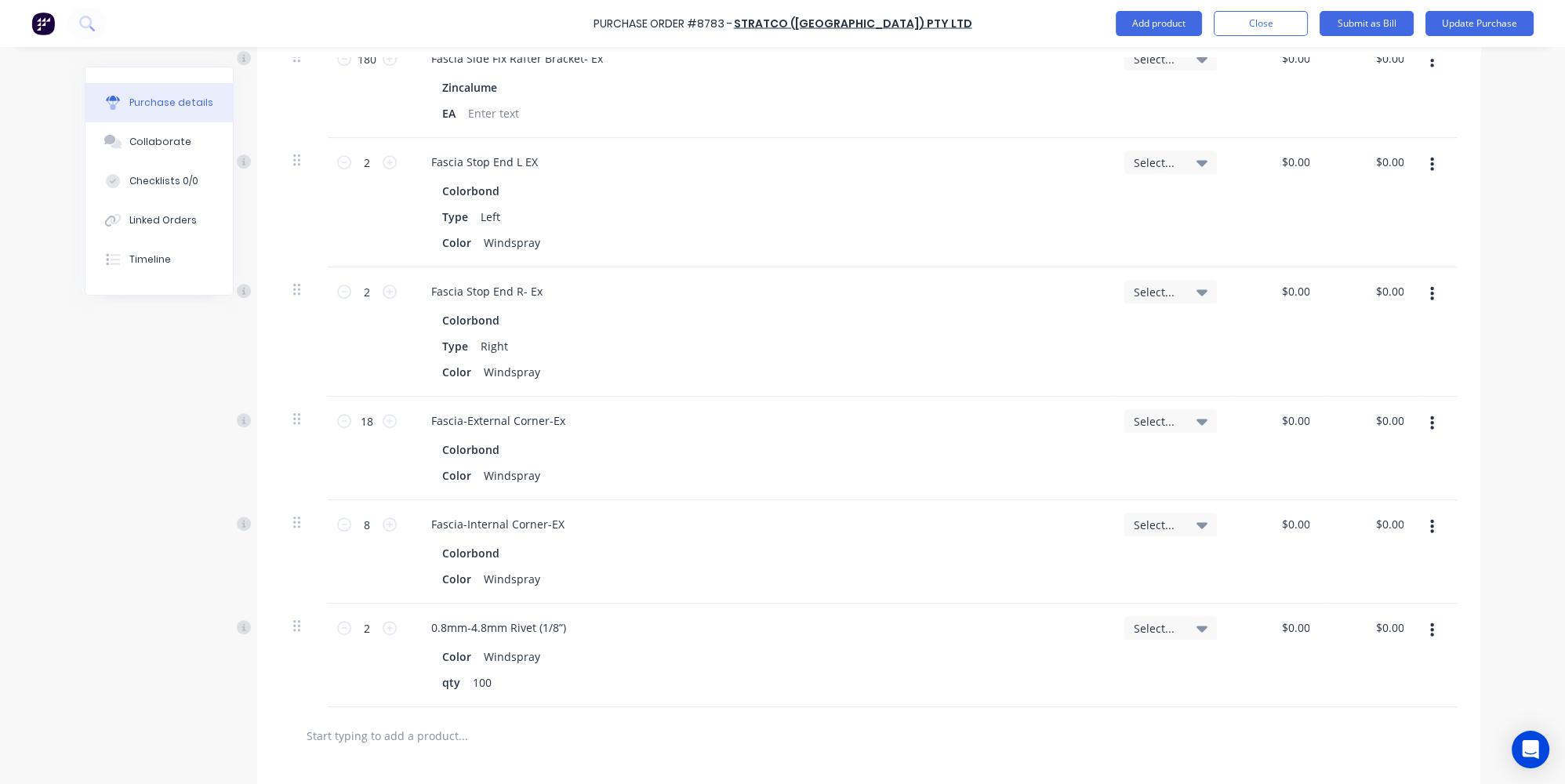
click at [1431, 624] on icon "button" at bounding box center [1433, 630] width 4 height 14
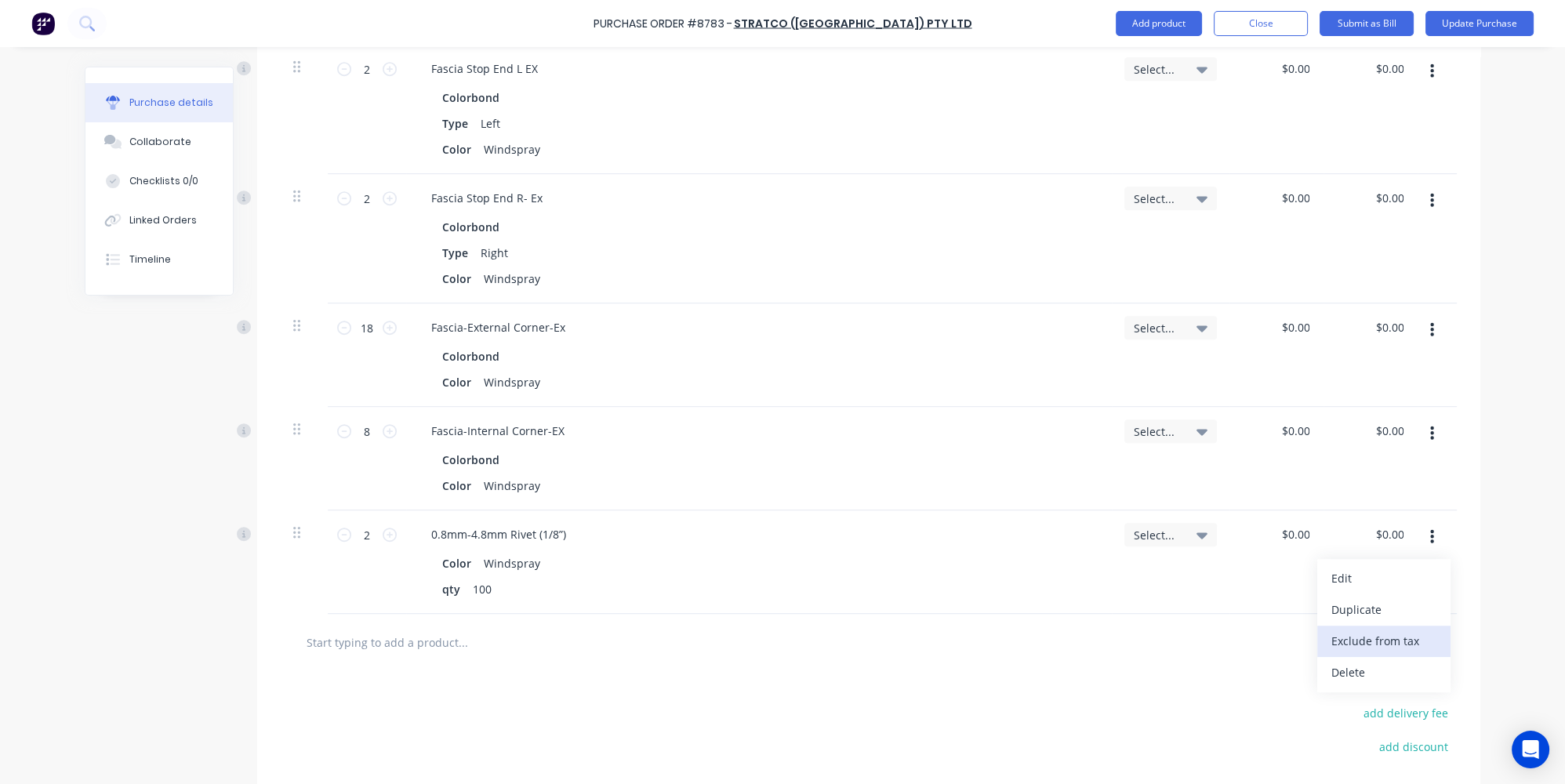
scroll to position [1622, 0]
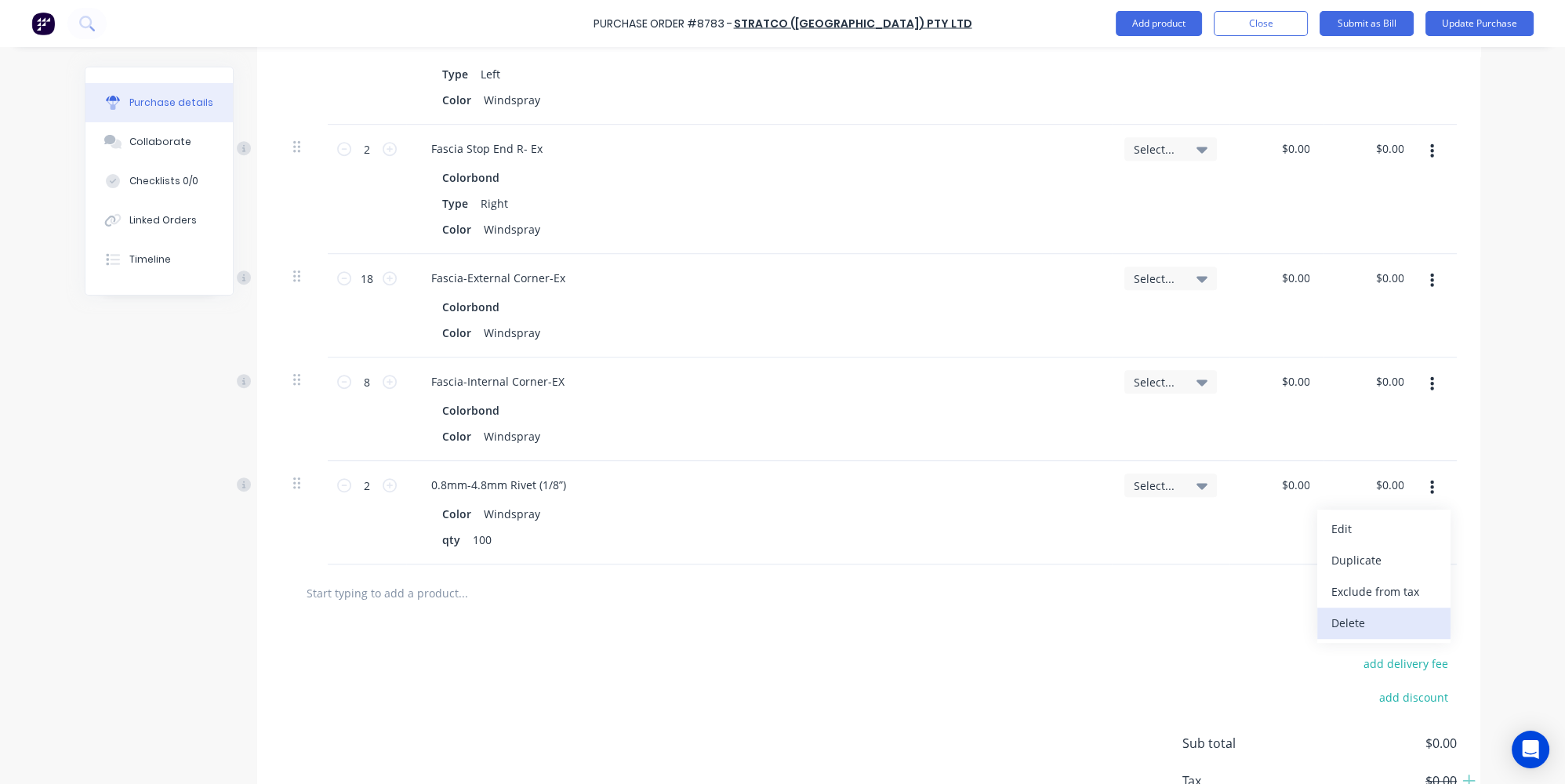
click at [1350, 629] on button "Delete" at bounding box center [1383, 623] width 133 height 32
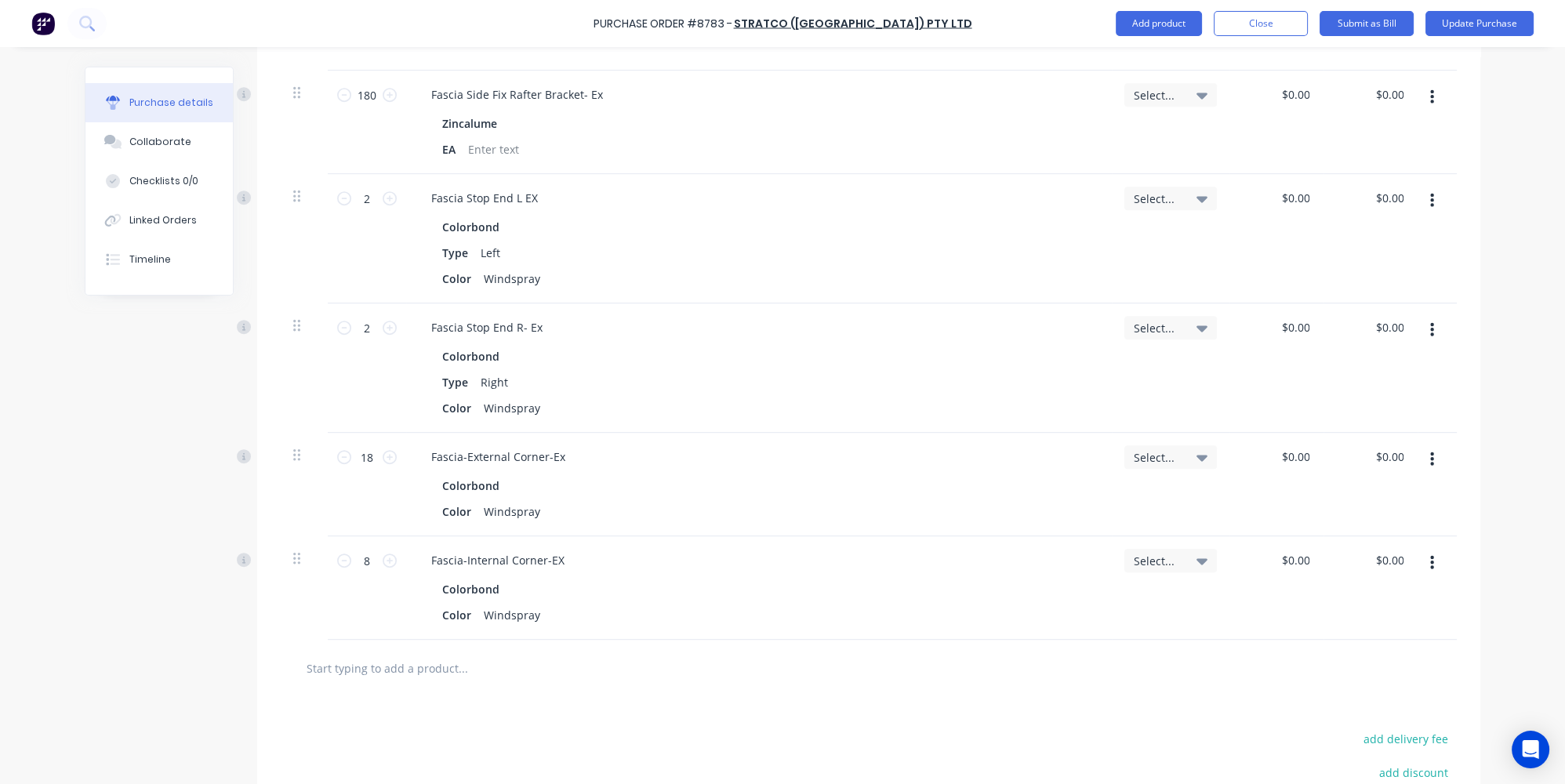
scroll to position [1338, 0]
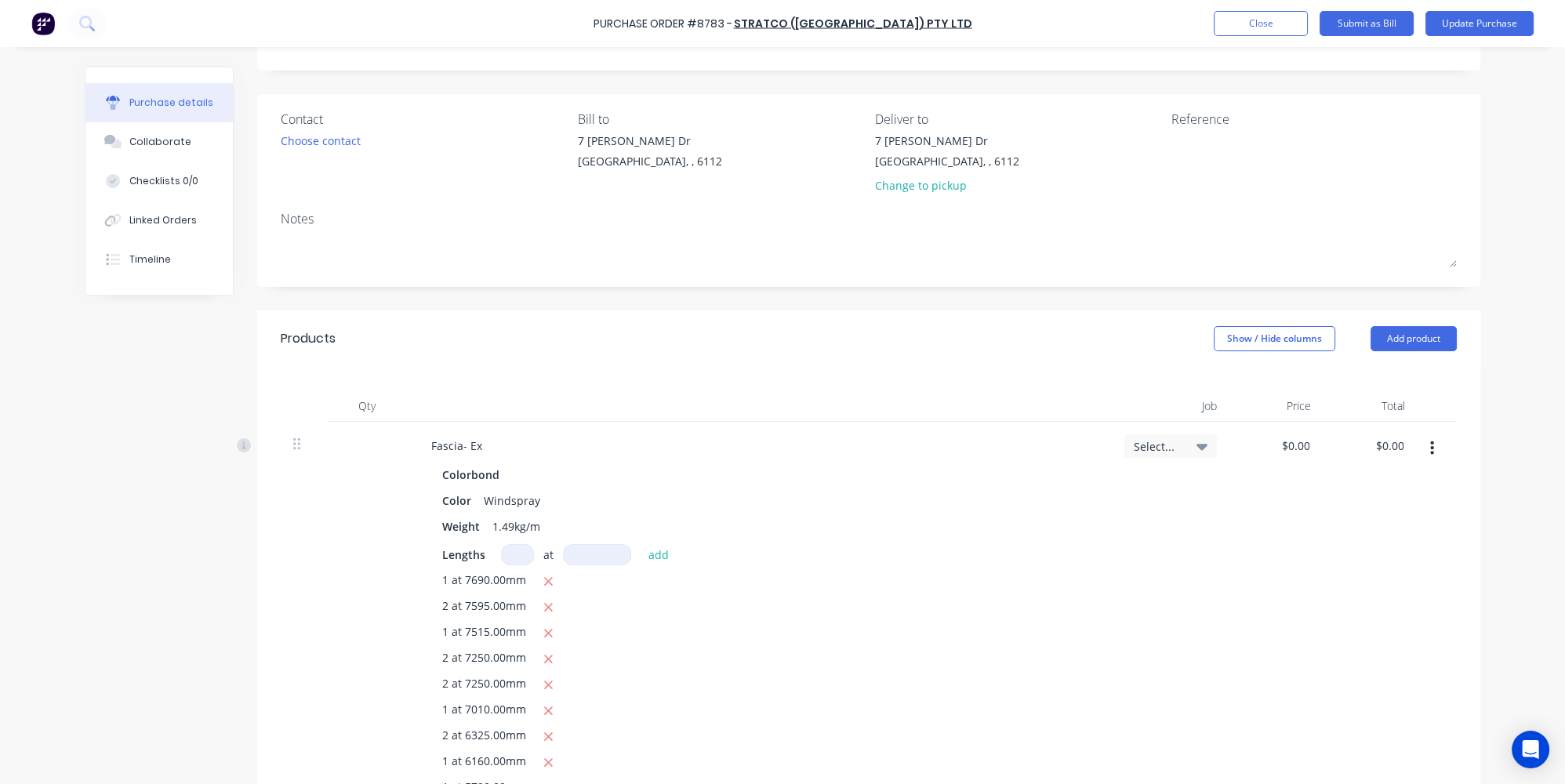
scroll to position [0, 0]
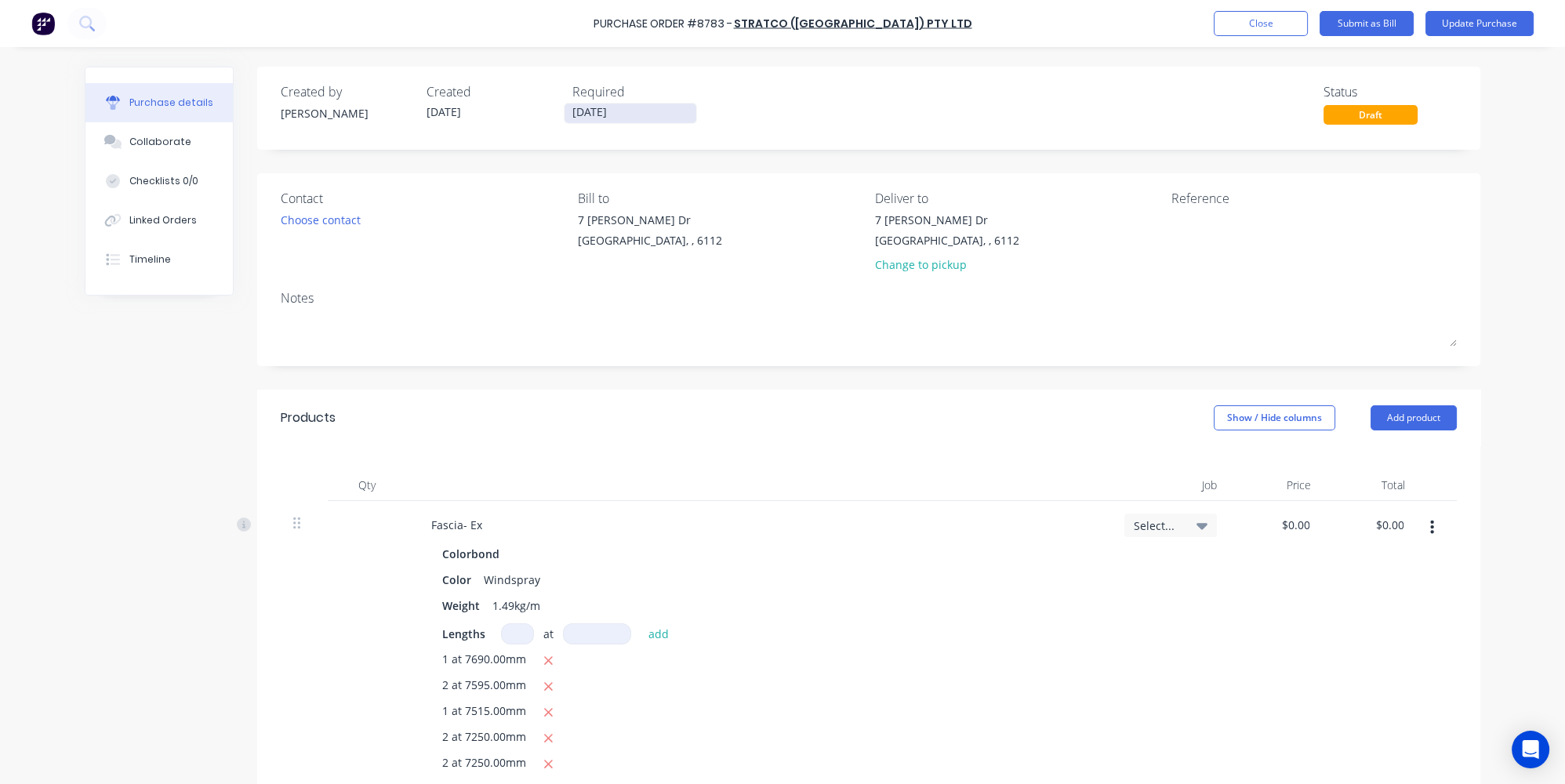
click at [573, 116] on input "[DATE]" at bounding box center [631, 113] width 132 height 20
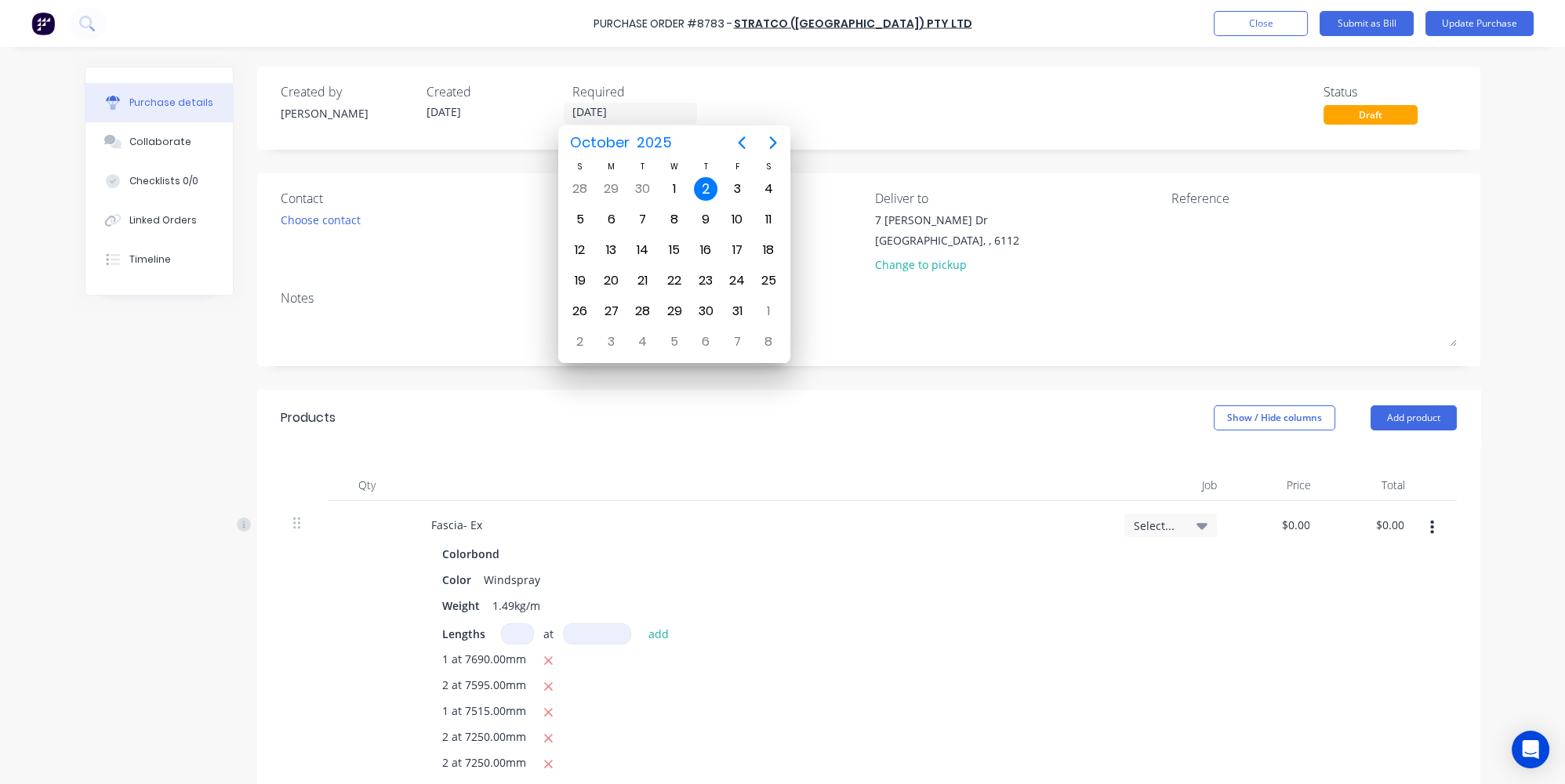
click at [706, 193] on div "2" at bounding box center [706, 189] width 24 height 24
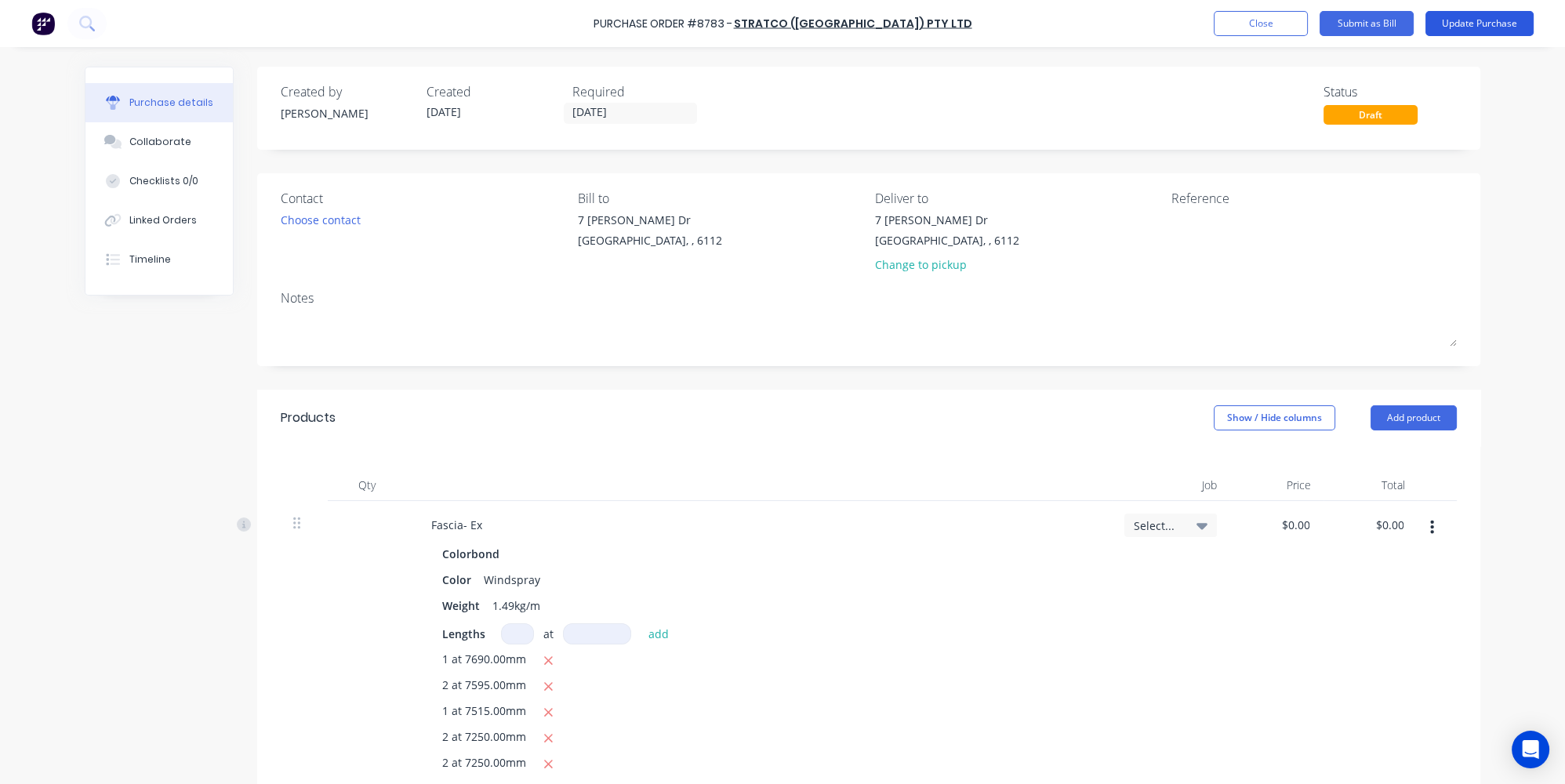
click at [1456, 29] on button "Update Purchase" at bounding box center [1480, 23] width 109 height 25
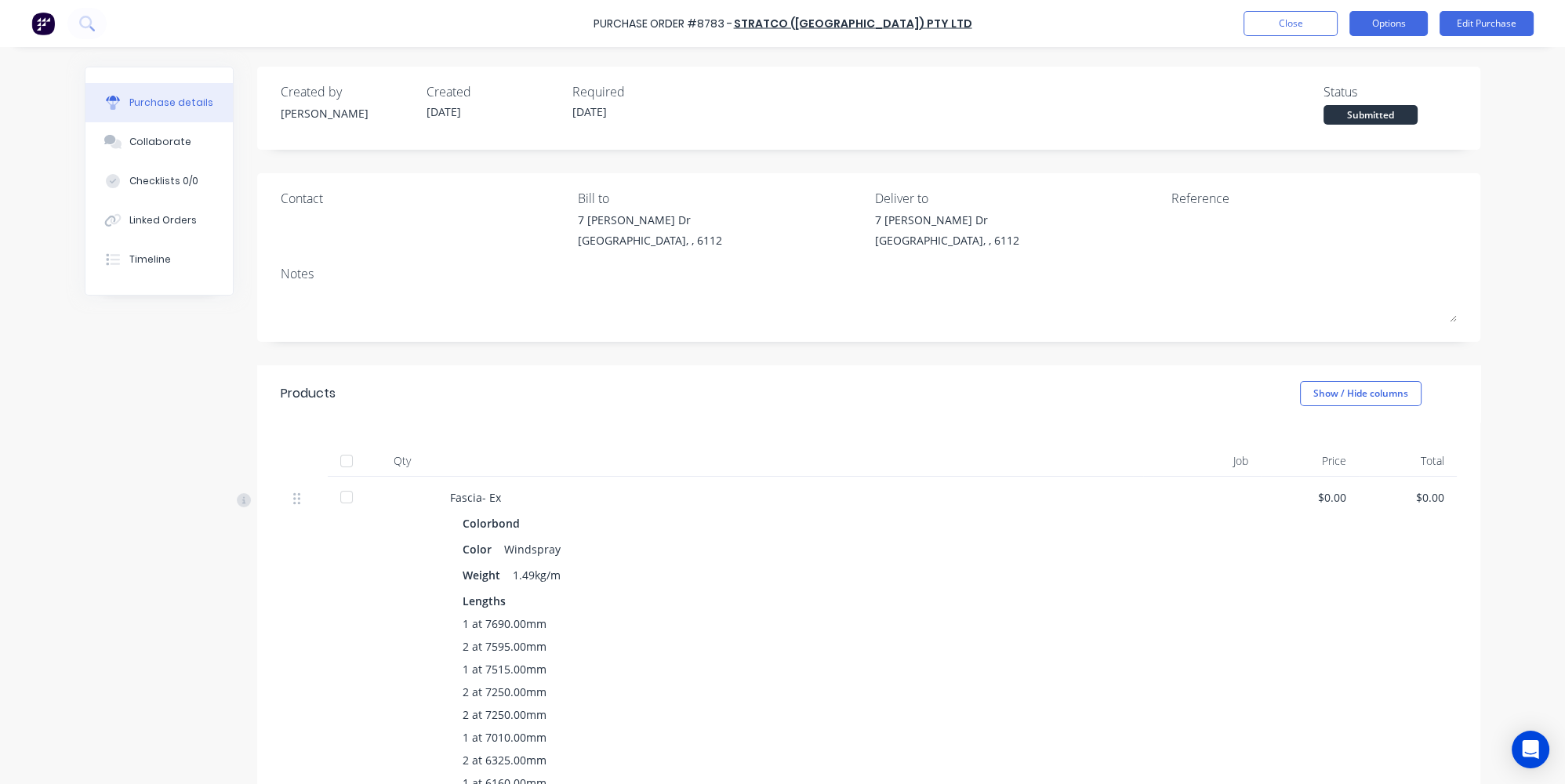
click at [1386, 21] on button "Options" at bounding box center [1388, 23] width 78 height 25
click at [1344, 74] on div "Print / Email" at bounding box center [1354, 63] width 120 height 23
click at [1304, 130] on div "Without pricing" at bounding box center [1354, 126] width 120 height 23
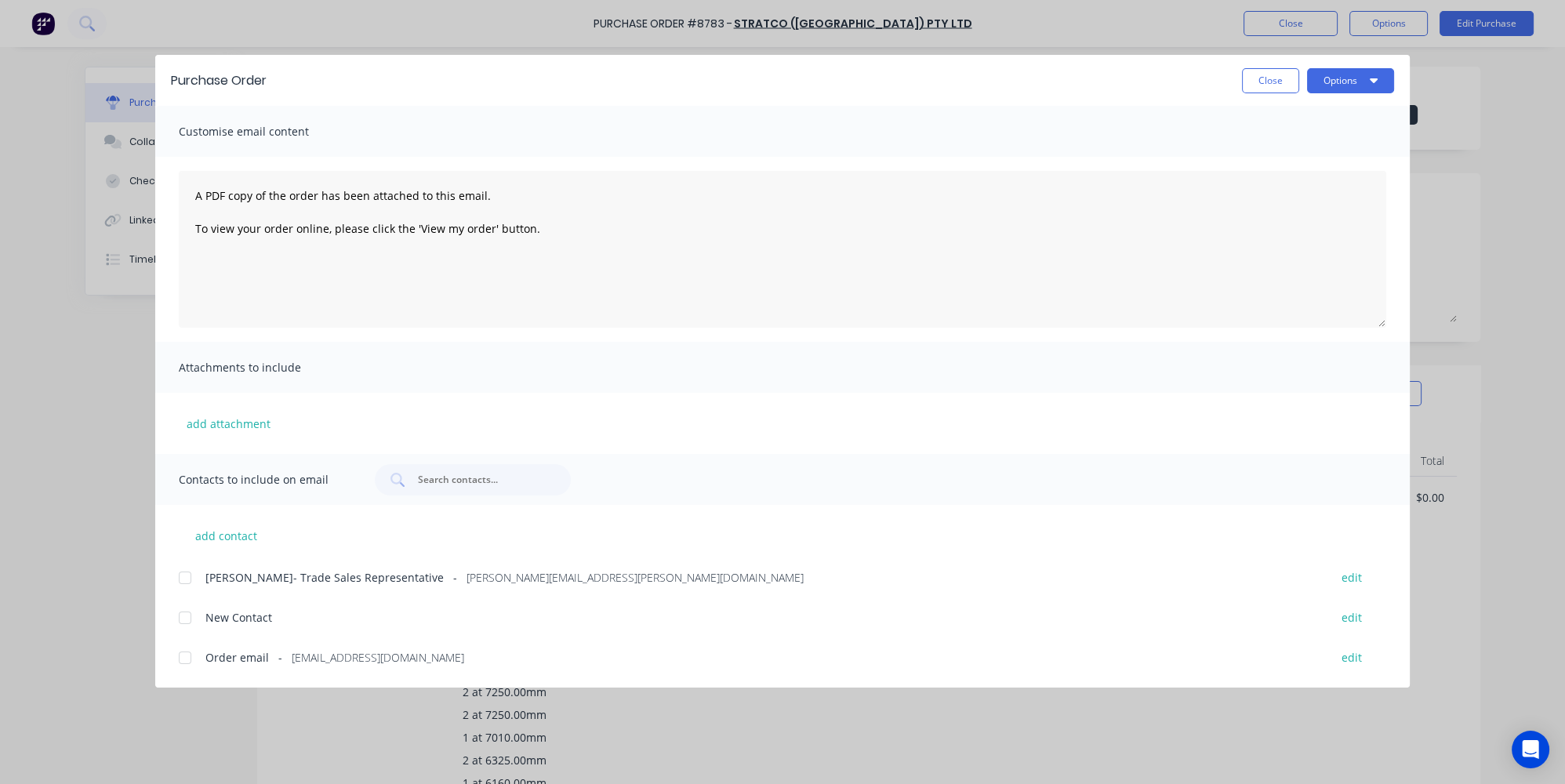
click at [192, 657] on div at bounding box center [186, 658] width 32 height 32
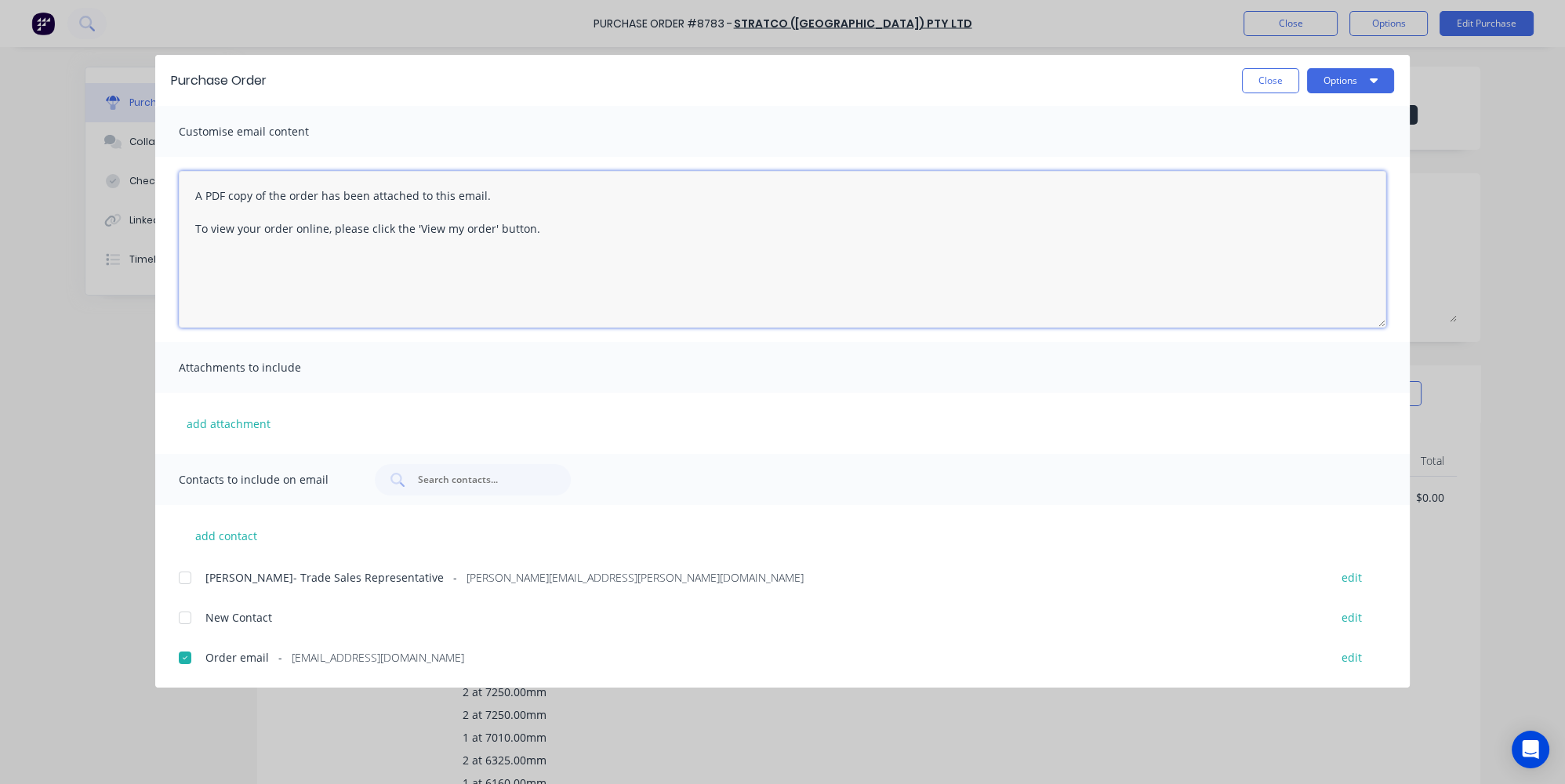
click at [191, 196] on textarea "A PDF copy of the order has been attached to this email. To view your order onl…" at bounding box center [782, 249] width 1208 height 157
type textarea "Hey team , we have a new order A PDF copy of the order has been attached to thi…"
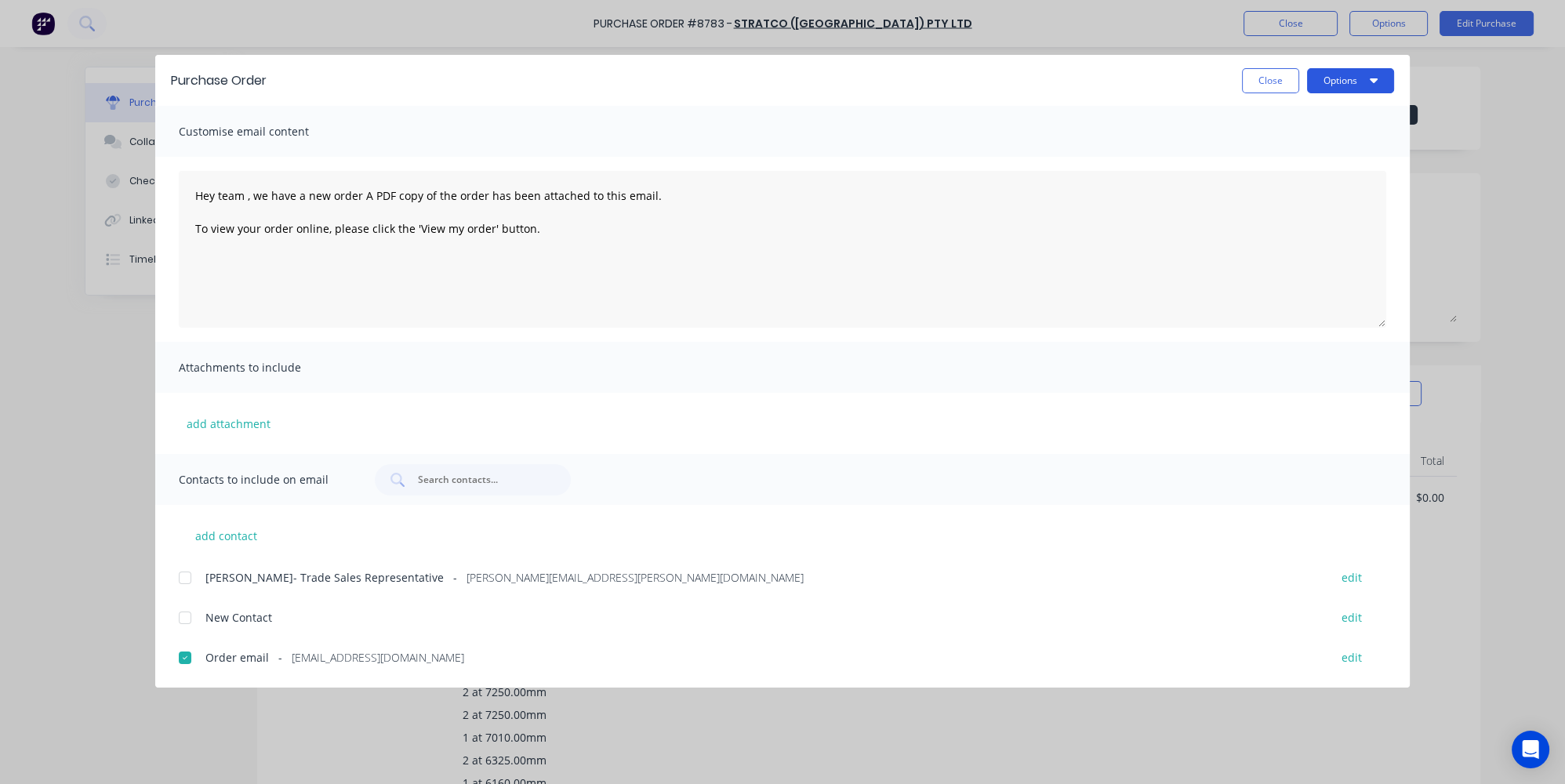
click at [1315, 86] on button "Options" at bounding box center [1351, 80] width 87 height 25
click at [1286, 176] on div "Email" at bounding box center [1319, 182] width 120 height 23
click at [1257, 73] on button "Close" at bounding box center [1271, 80] width 57 height 25
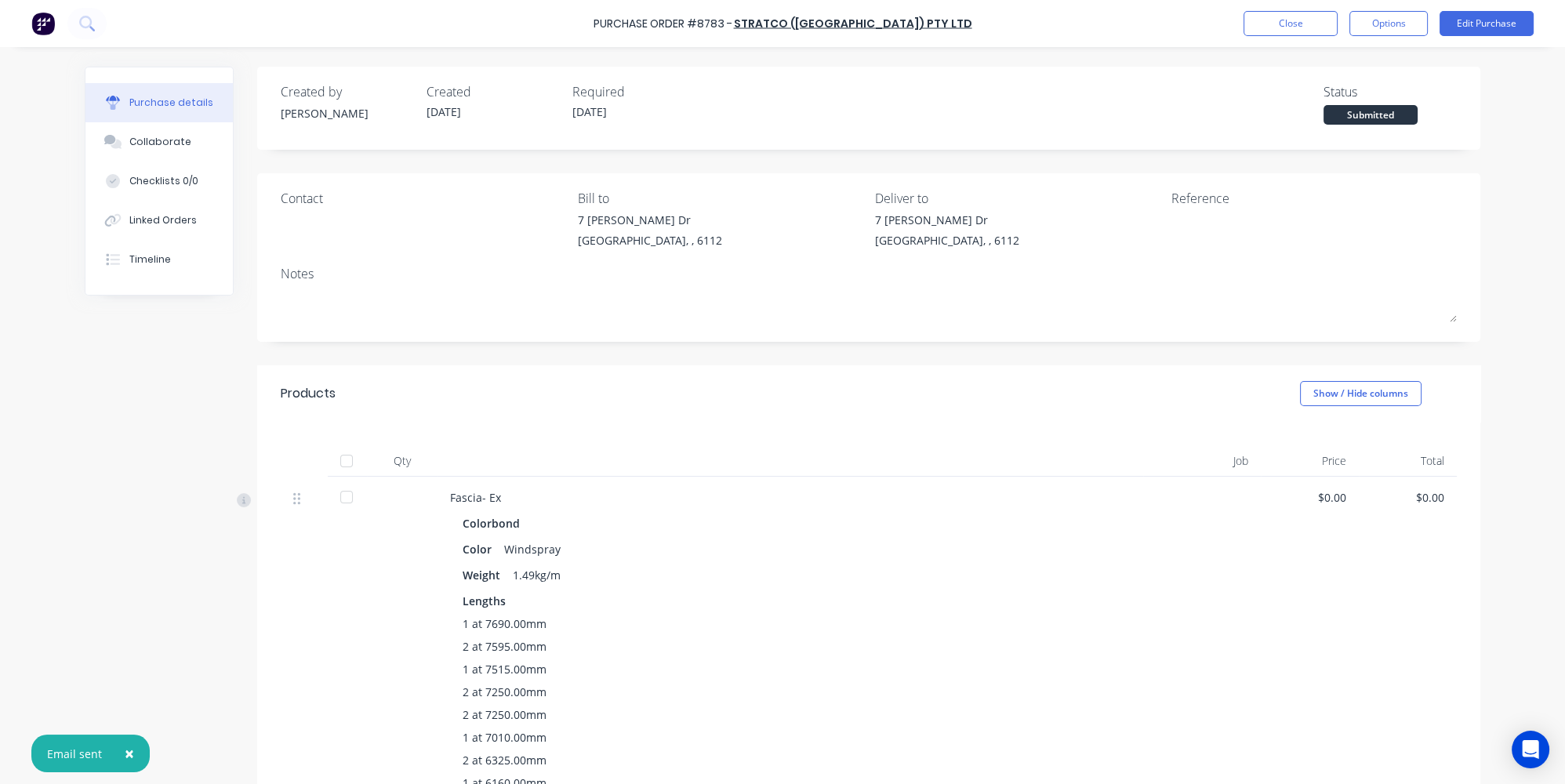
click at [46, 29] on img at bounding box center [43, 24] width 24 height 24
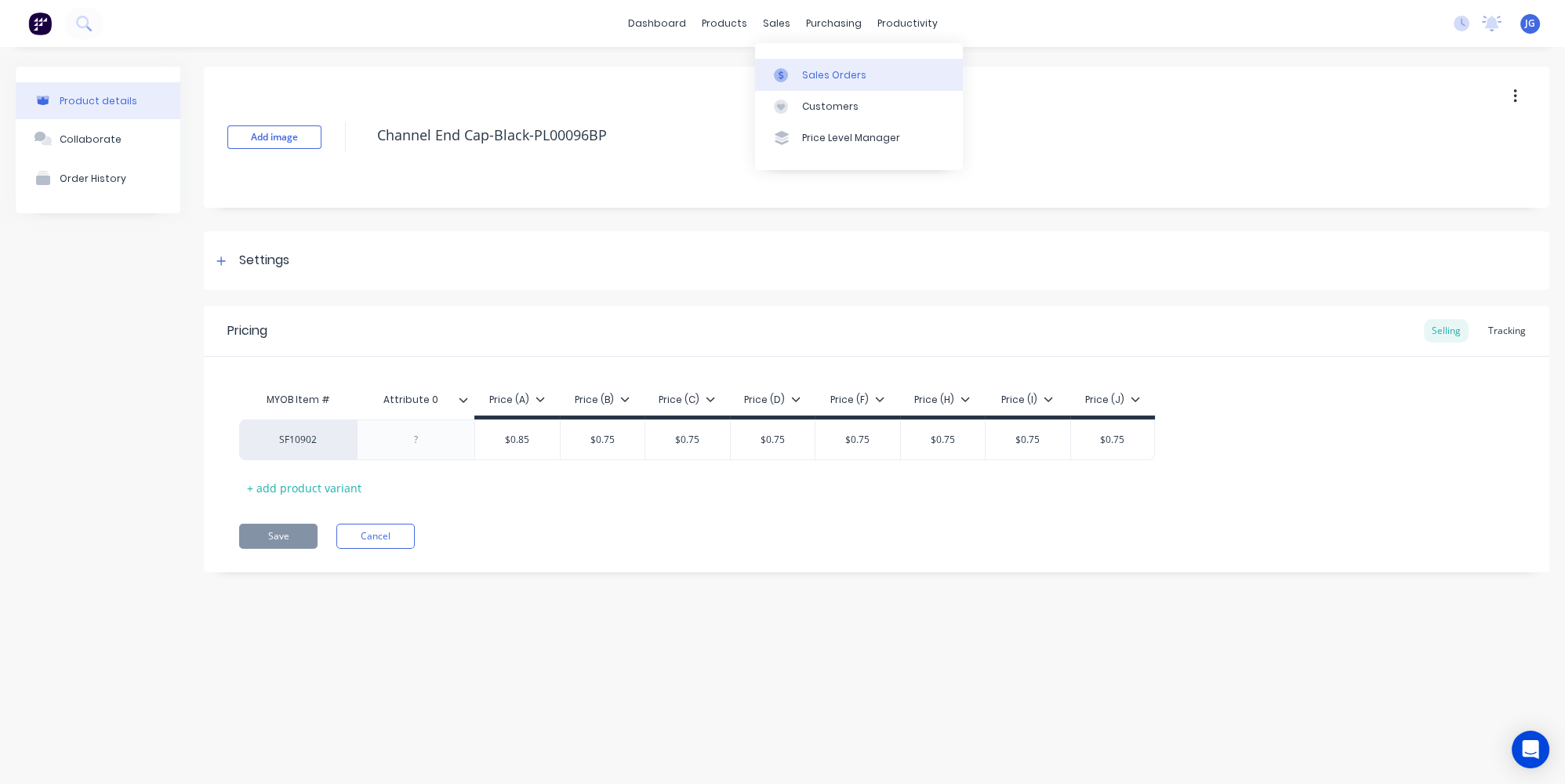
drag, startPoint x: 785, startPoint y: 64, endPoint x: 774, endPoint y: 65, distance: 11.0
click at [785, 64] on link "Sales Orders" at bounding box center [858, 75] width 208 height 32
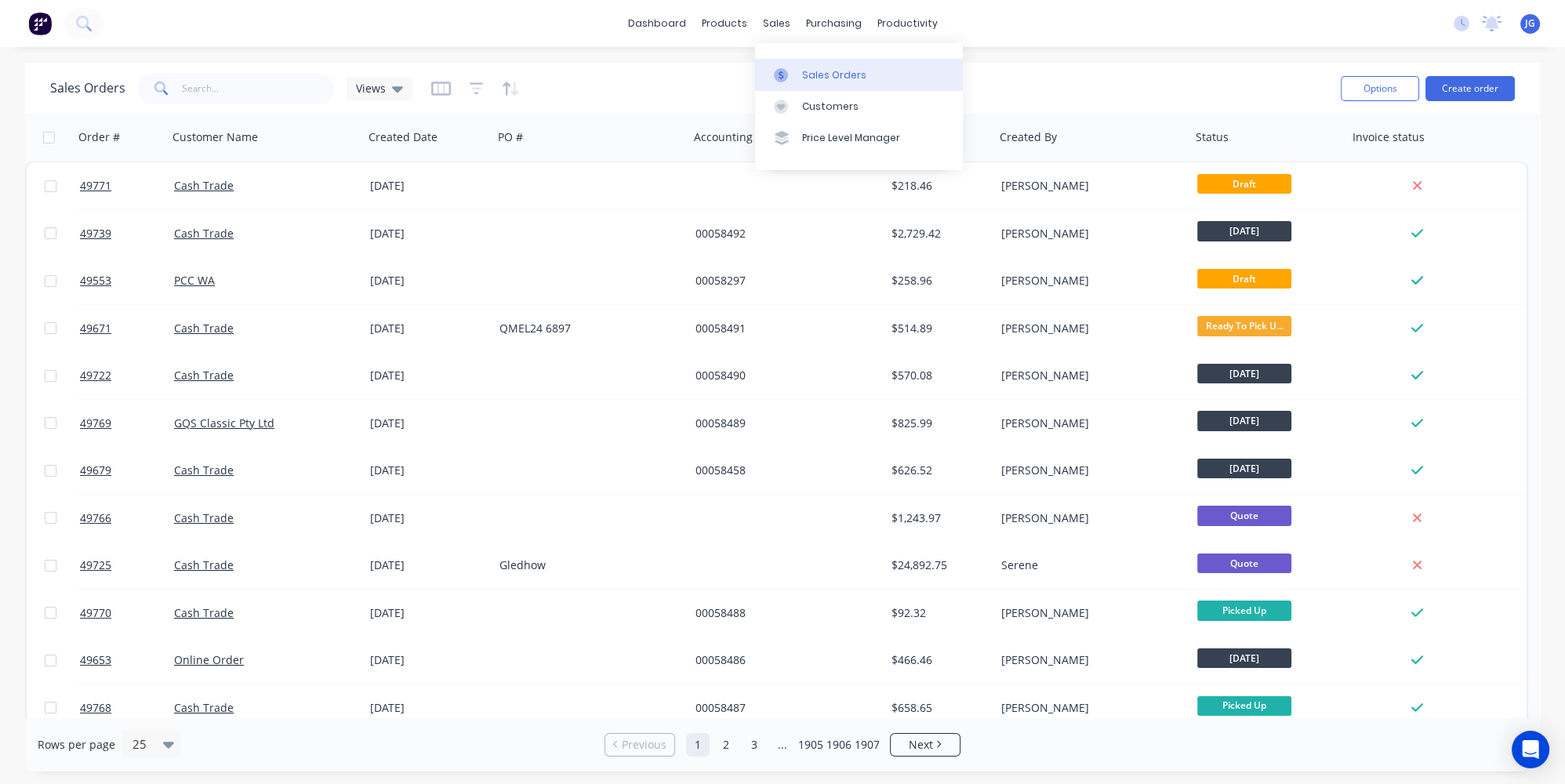
click at [784, 77] on icon at bounding box center [781, 75] width 14 height 14
click at [254, 90] on input "text" at bounding box center [258, 89] width 153 height 32
paste input "49739"
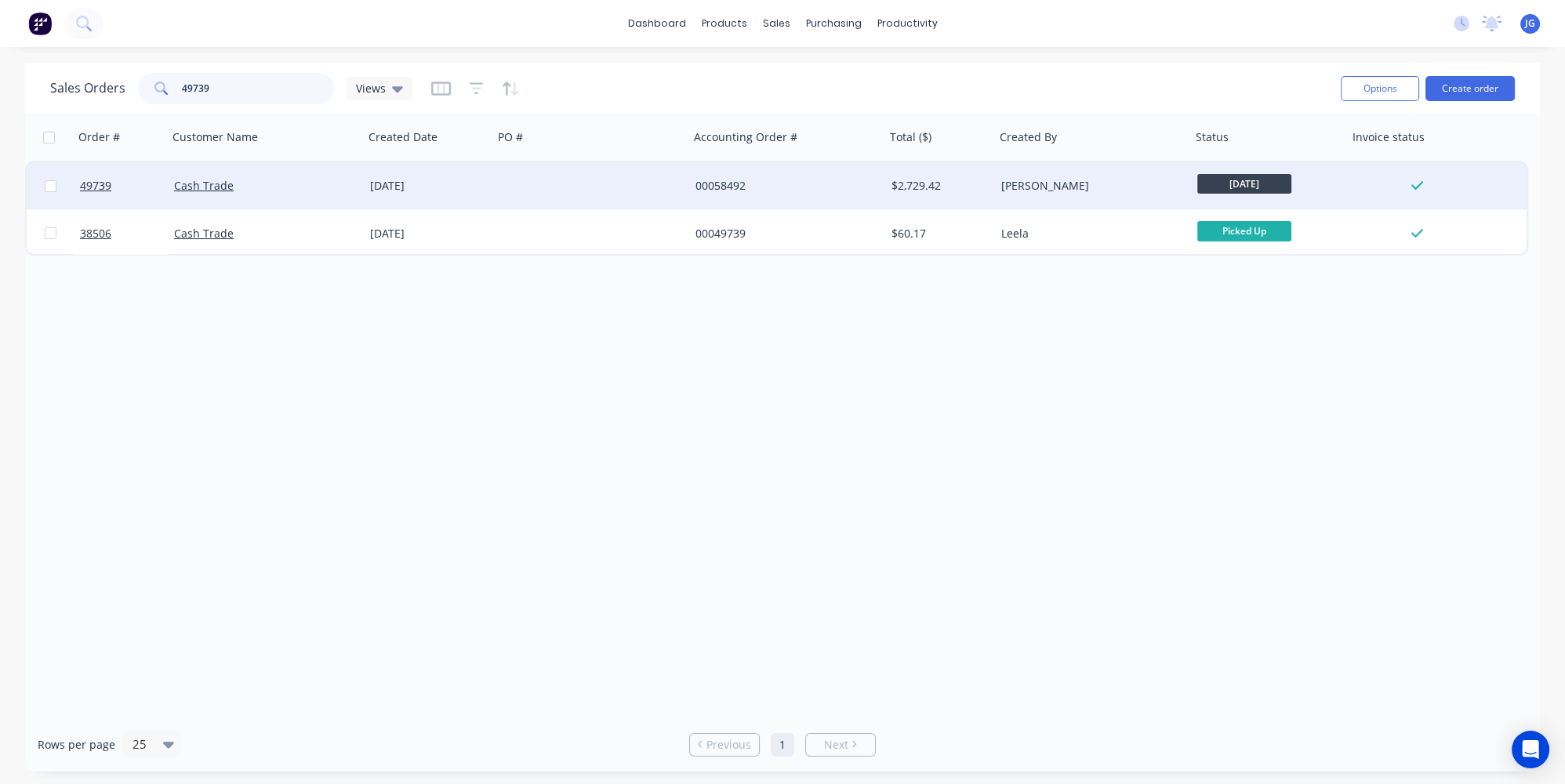
type input "49739"
click at [247, 182] on div "Cash Trade" at bounding box center [261, 185] width 174 height 16
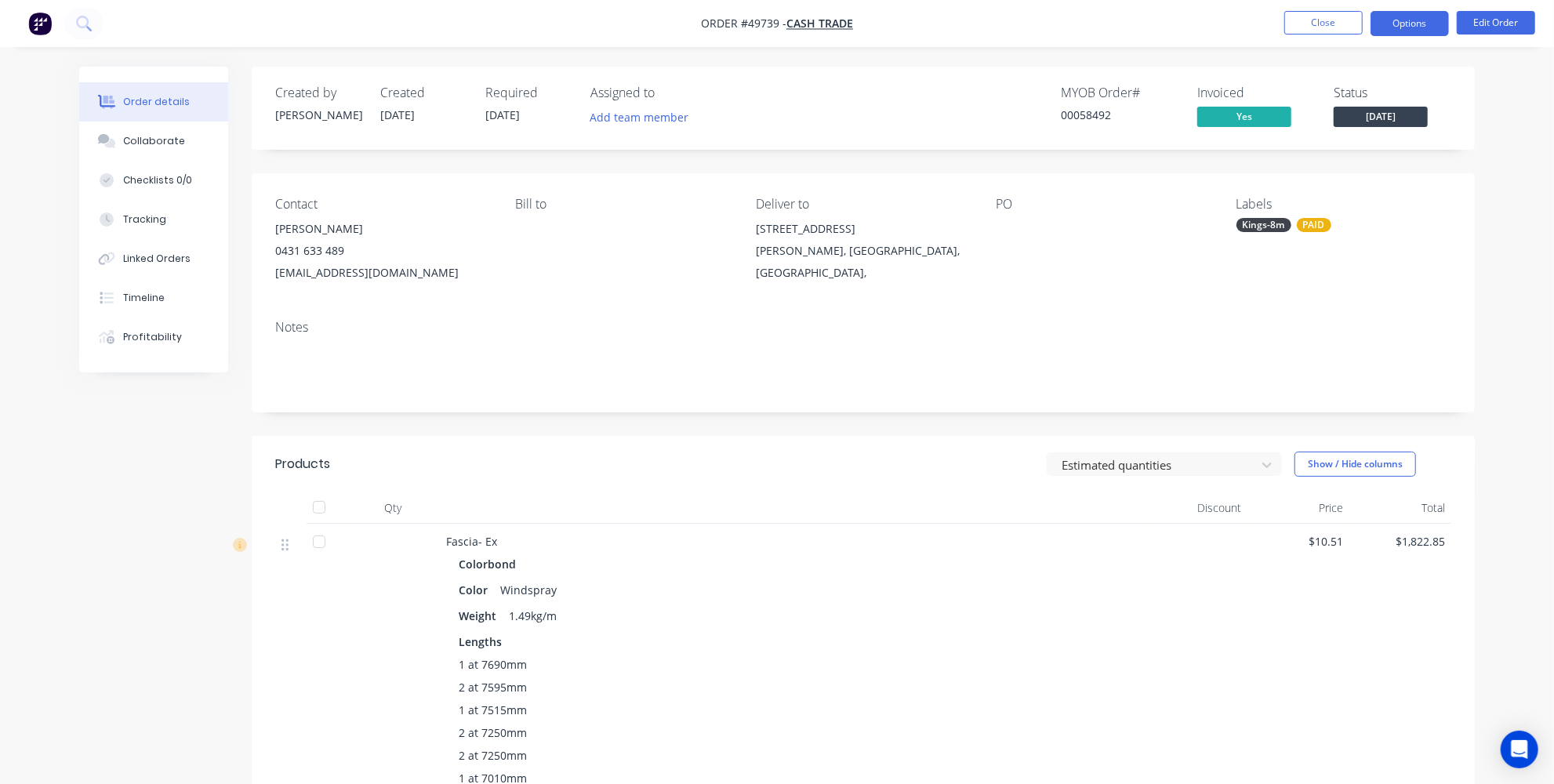
click at [1424, 27] on button "Options" at bounding box center [1409, 23] width 78 height 25
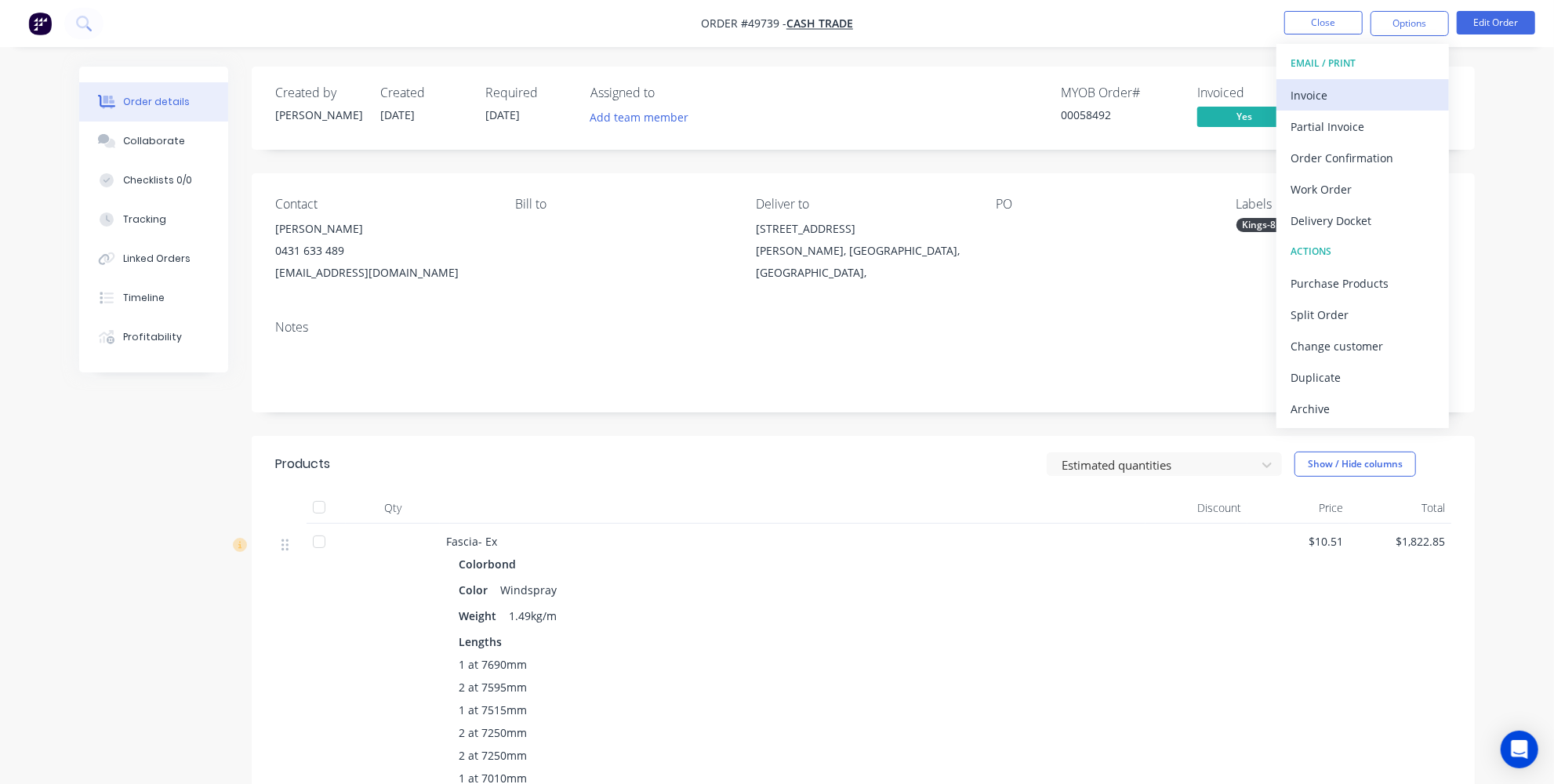
click at [1380, 85] on div "Invoice" at bounding box center [1363, 95] width 144 height 23
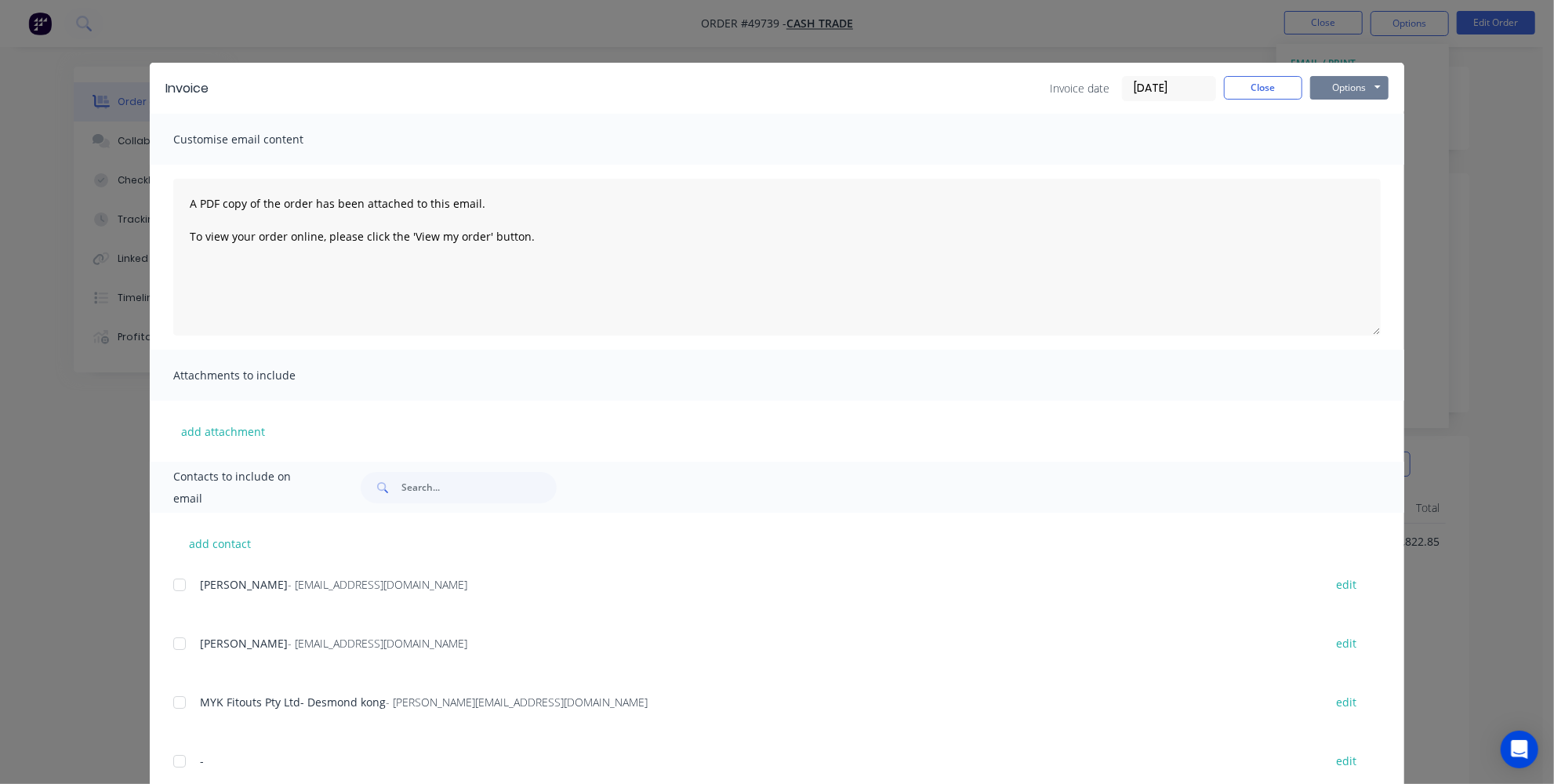
click at [1376, 85] on button "Options" at bounding box center [1349, 88] width 78 height 24
click at [1352, 140] on button "Print" at bounding box center [1361, 141] width 101 height 26
click at [1357, 90] on button "Options" at bounding box center [1349, 88] width 78 height 24
click at [1256, 86] on button "Close" at bounding box center [1263, 88] width 78 height 24
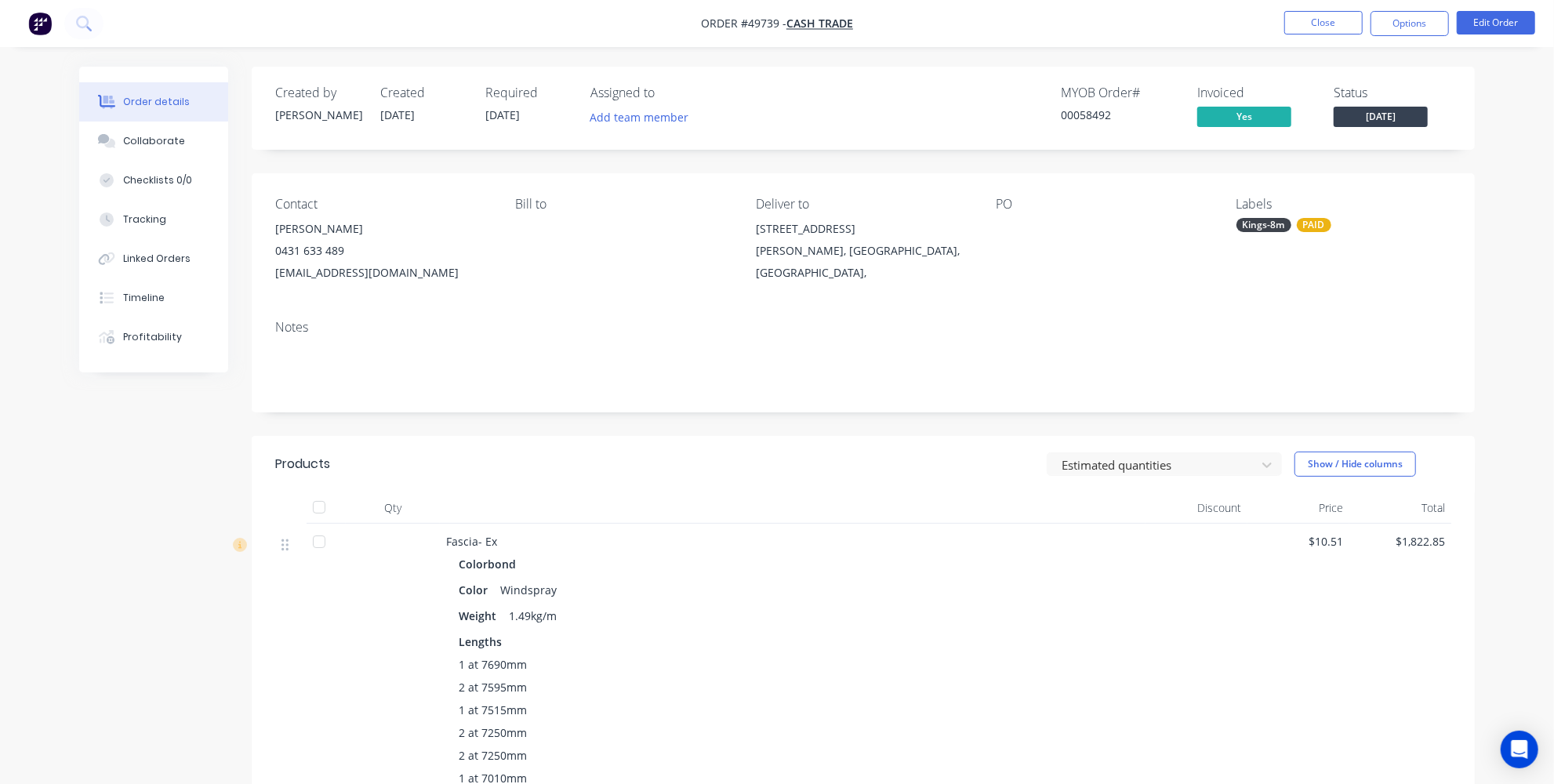
click at [38, 17] on img "button" at bounding box center [40, 24] width 24 height 24
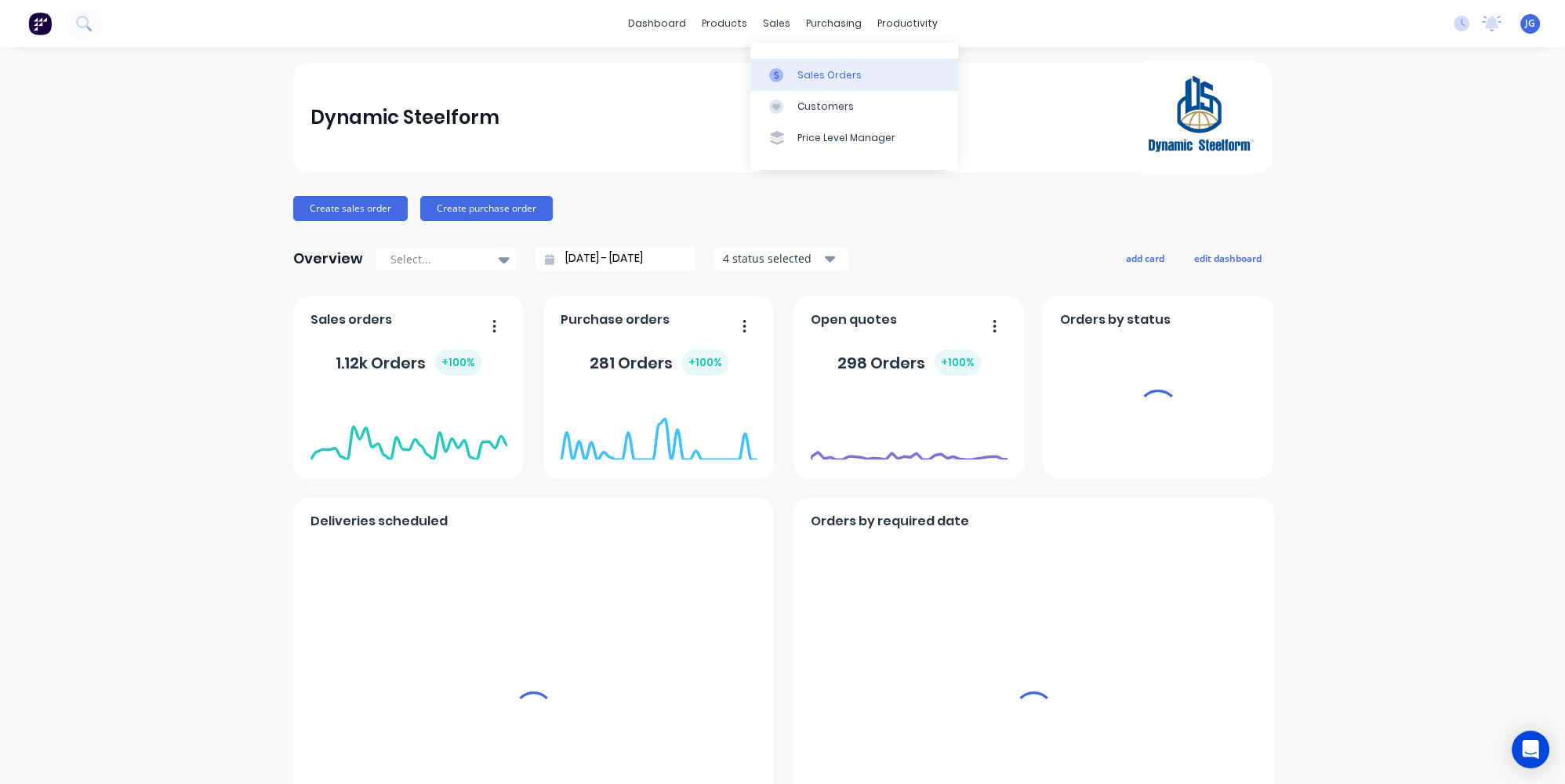
click at [789, 70] on div at bounding box center [782, 75] width 24 height 14
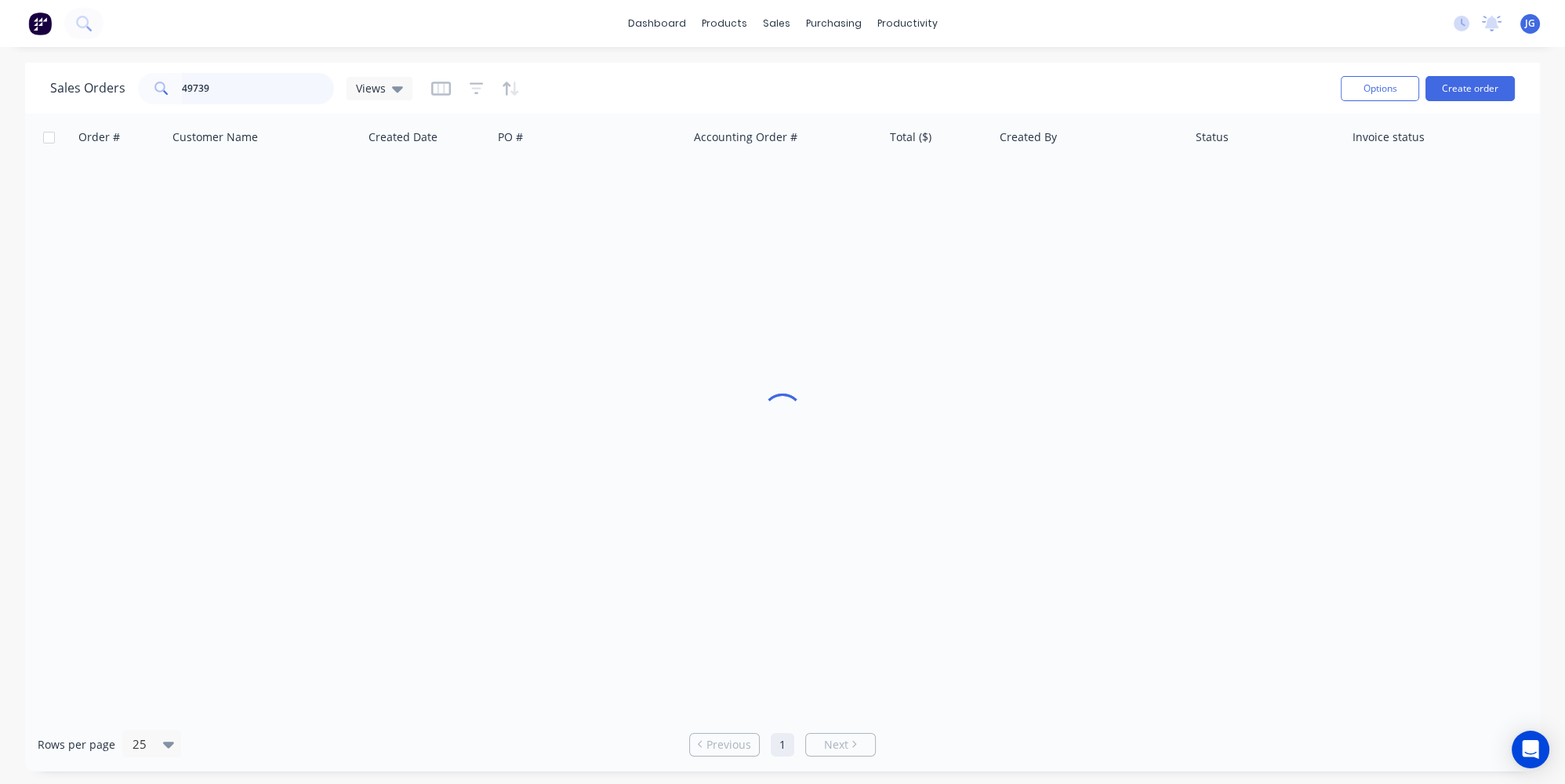
click at [251, 91] on input "49739" at bounding box center [258, 89] width 153 height 32
drag, startPoint x: 251, startPoint y: 91, endPoint x: 143, endPoint y: 75, distance: 109.2
click at [143, 75] on div "49739" at bounding box center [236, 89] width 196 height 32
paste input "48464"
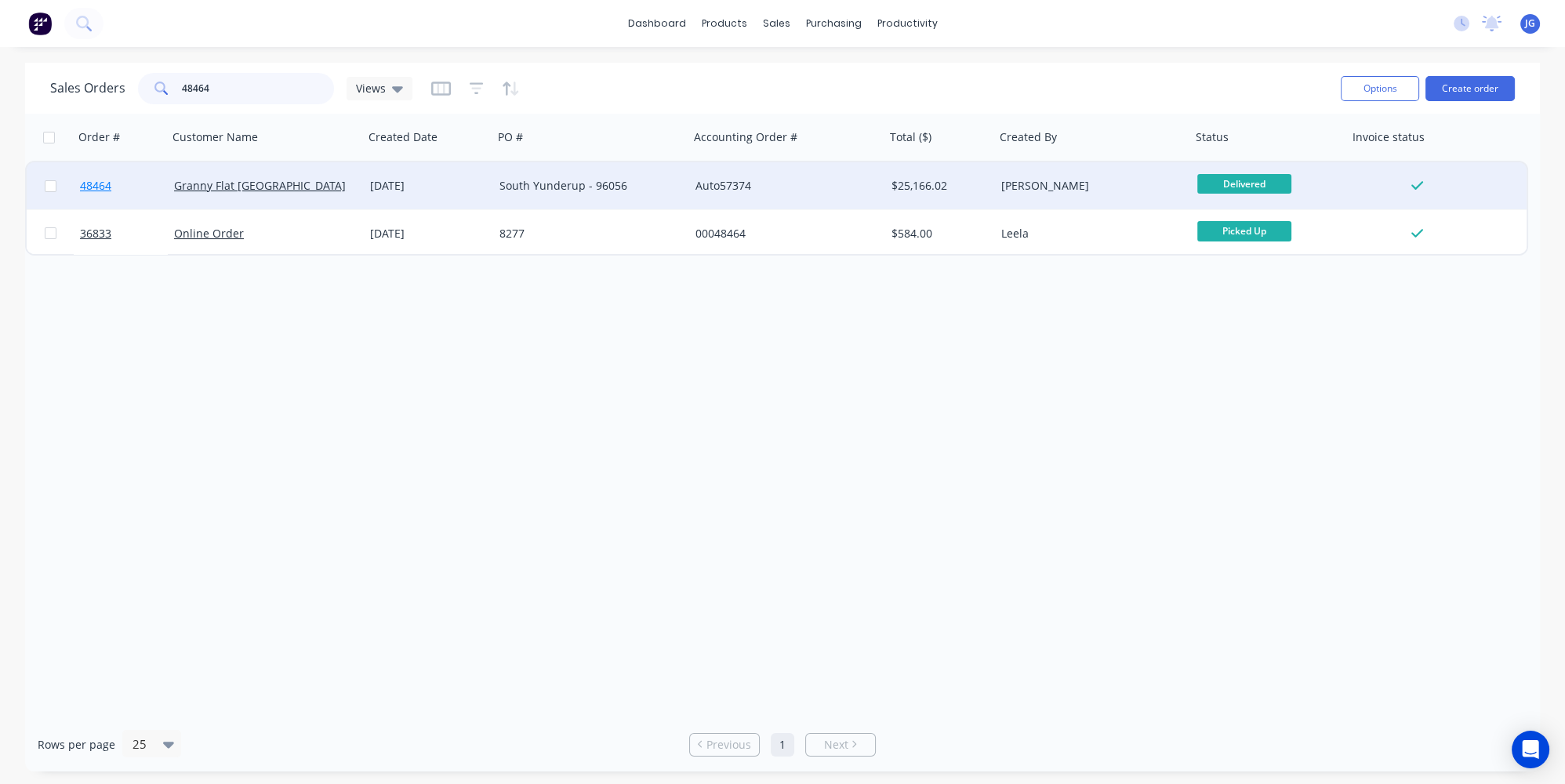
type input "48464"
click at [130, 189] on link "48464" at bounding box center [126, 186] width 94 height 47
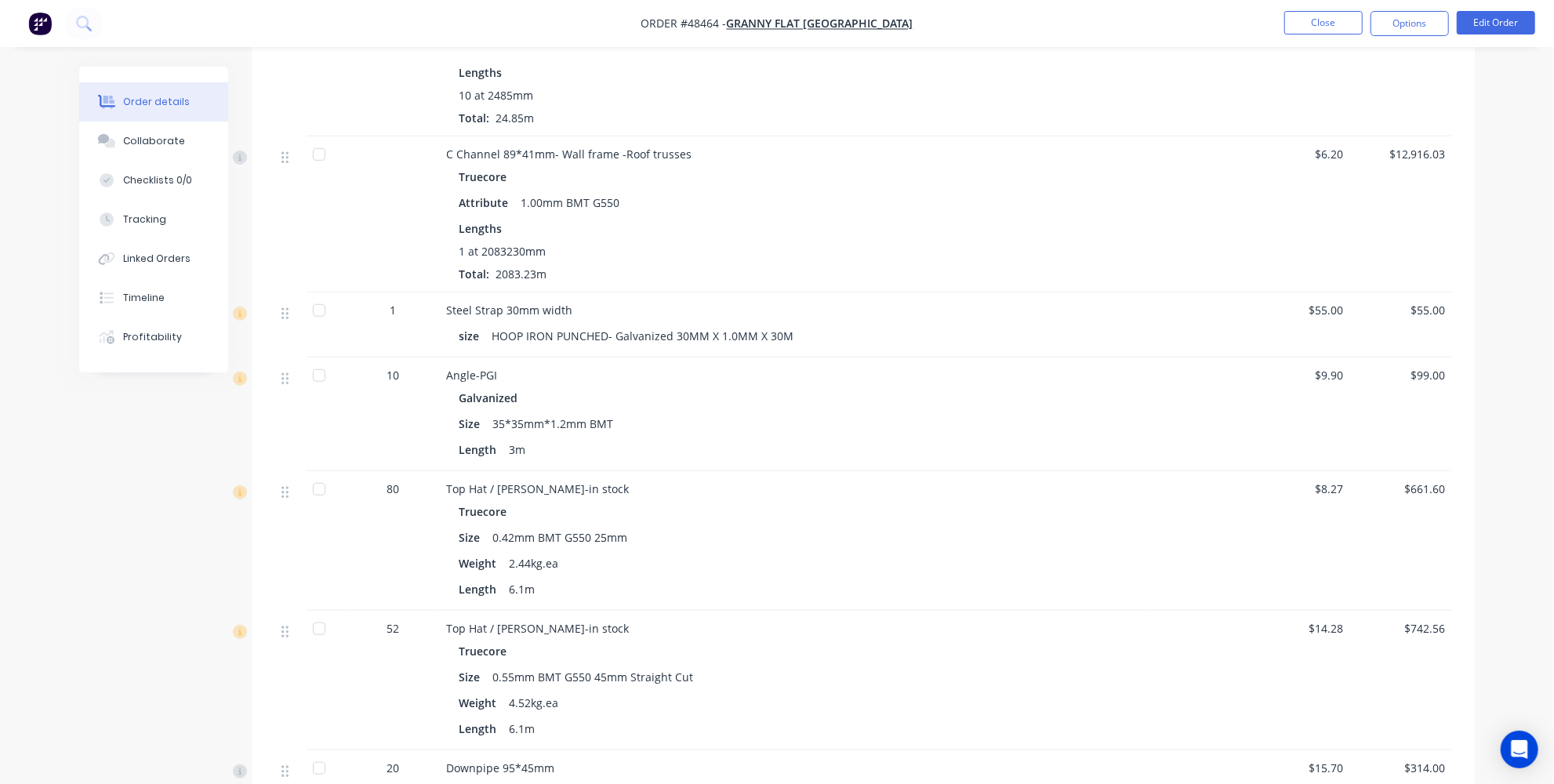
scroll to position [783, 0]
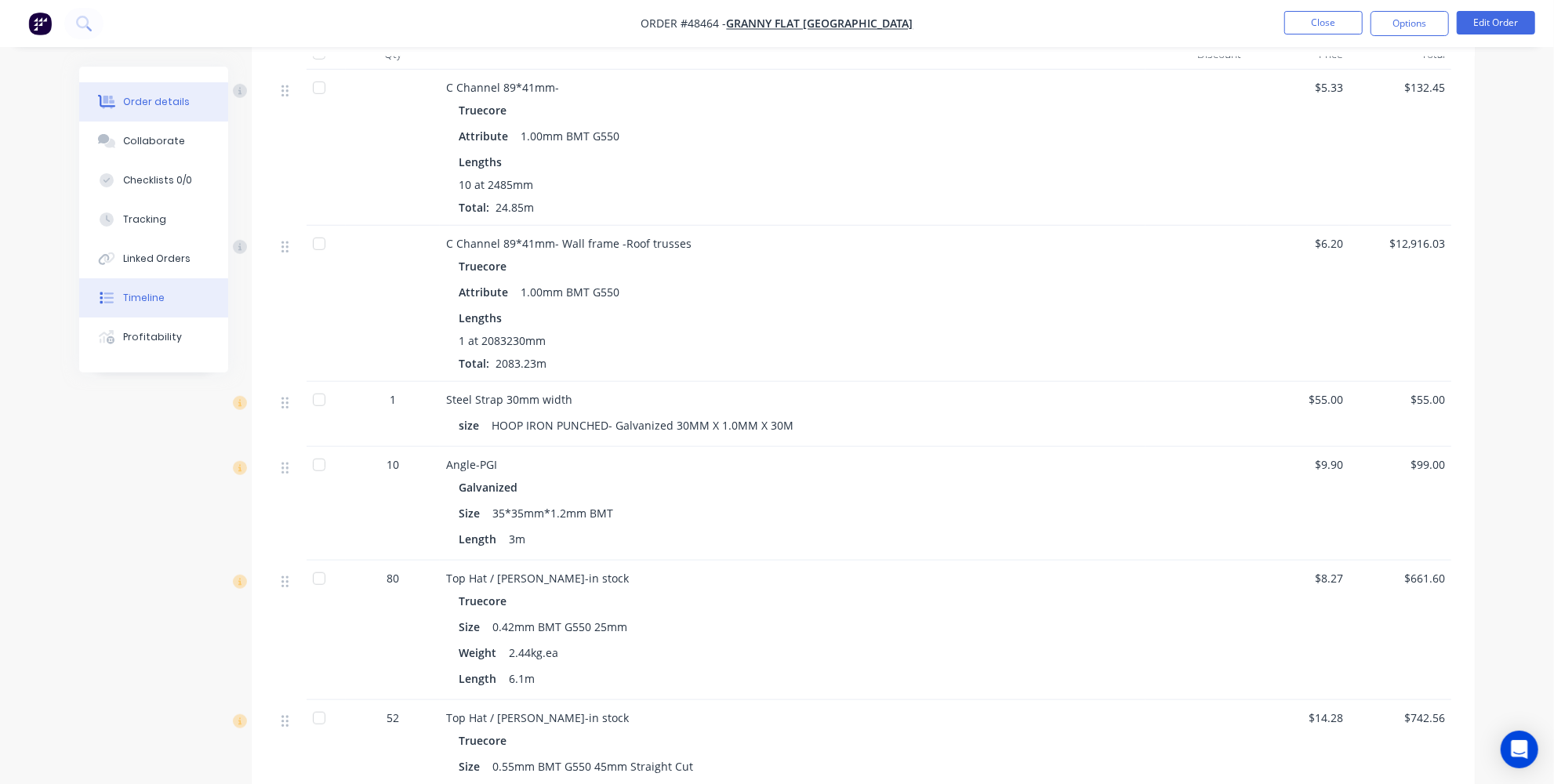
click at [160, 296] on div "Timeline" at bounding box center [144, 298] width 41 height 14
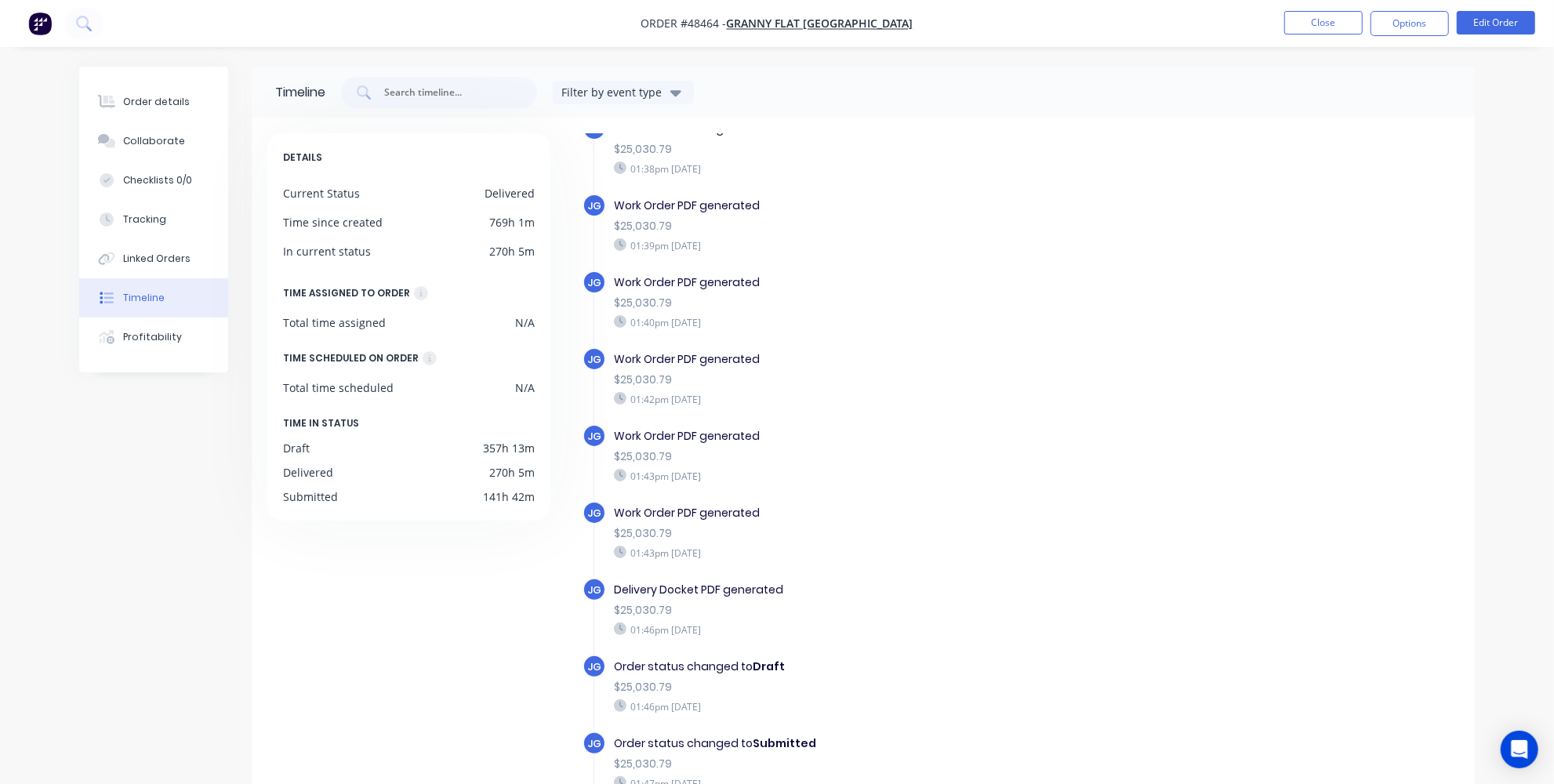
scroll to position [712, 0]
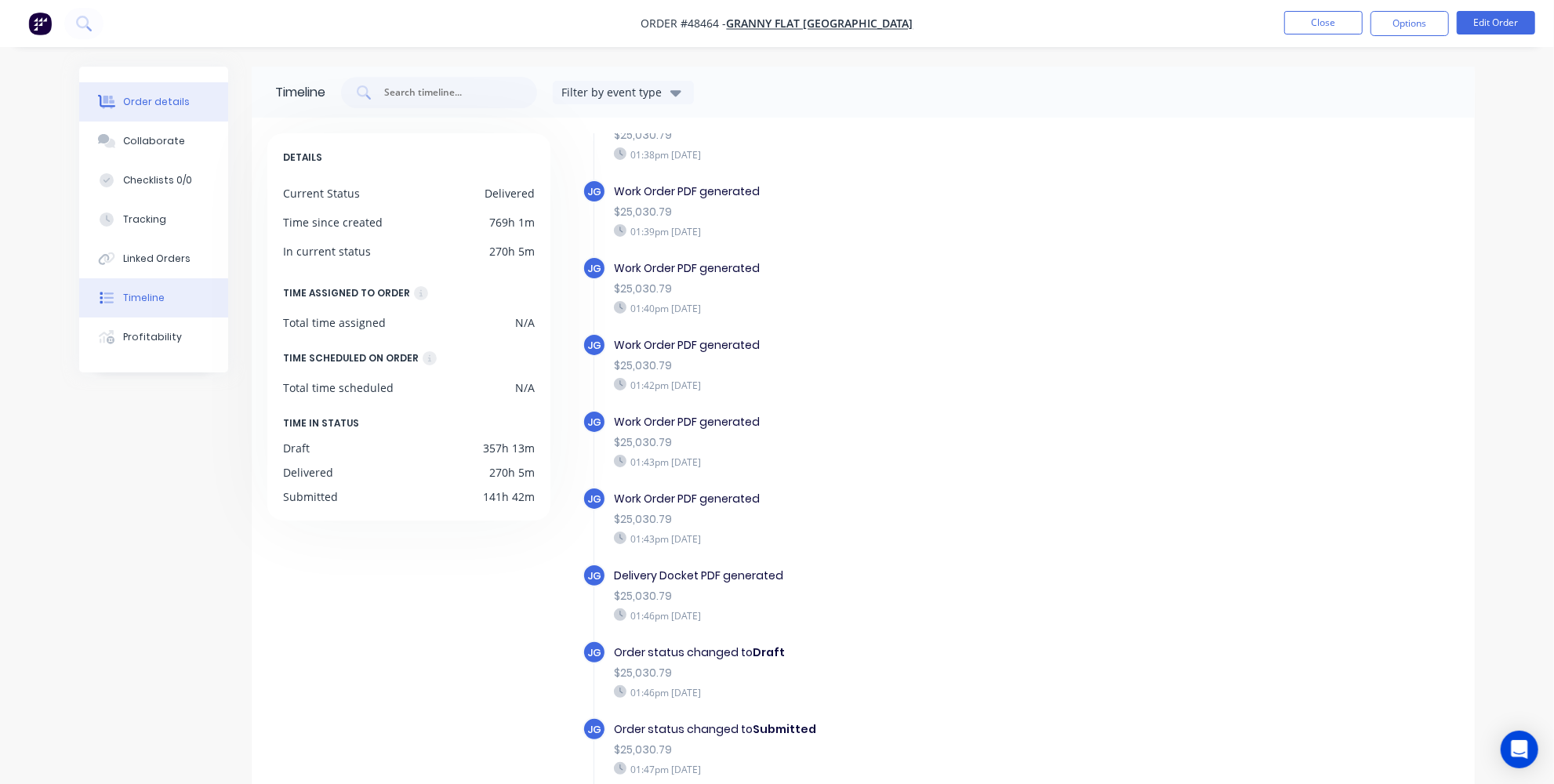
click at [111, 92] on button "Order details" at bounding box center [153, 102] width 149 height 39
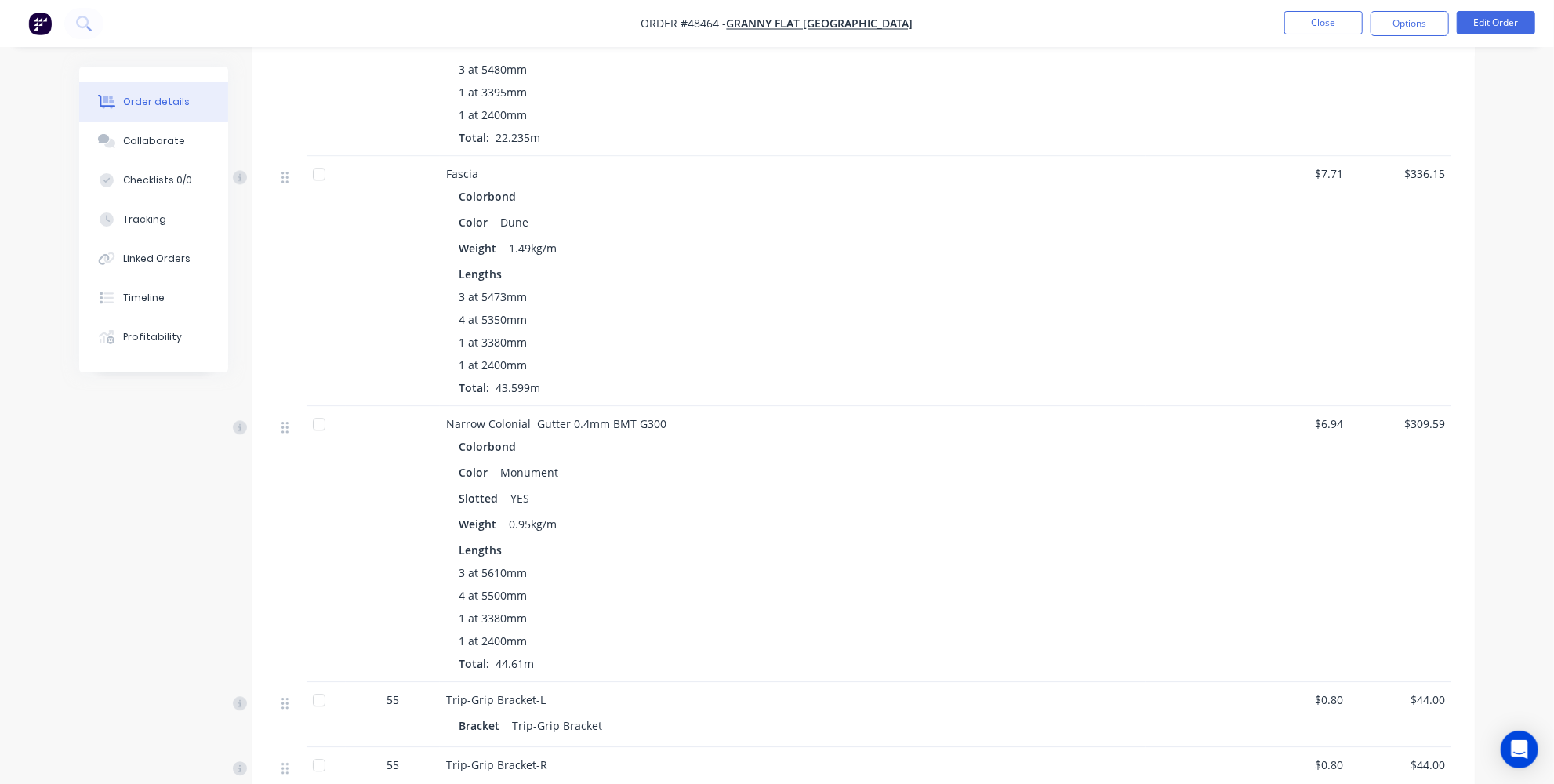
scroll to position [2715, 0]
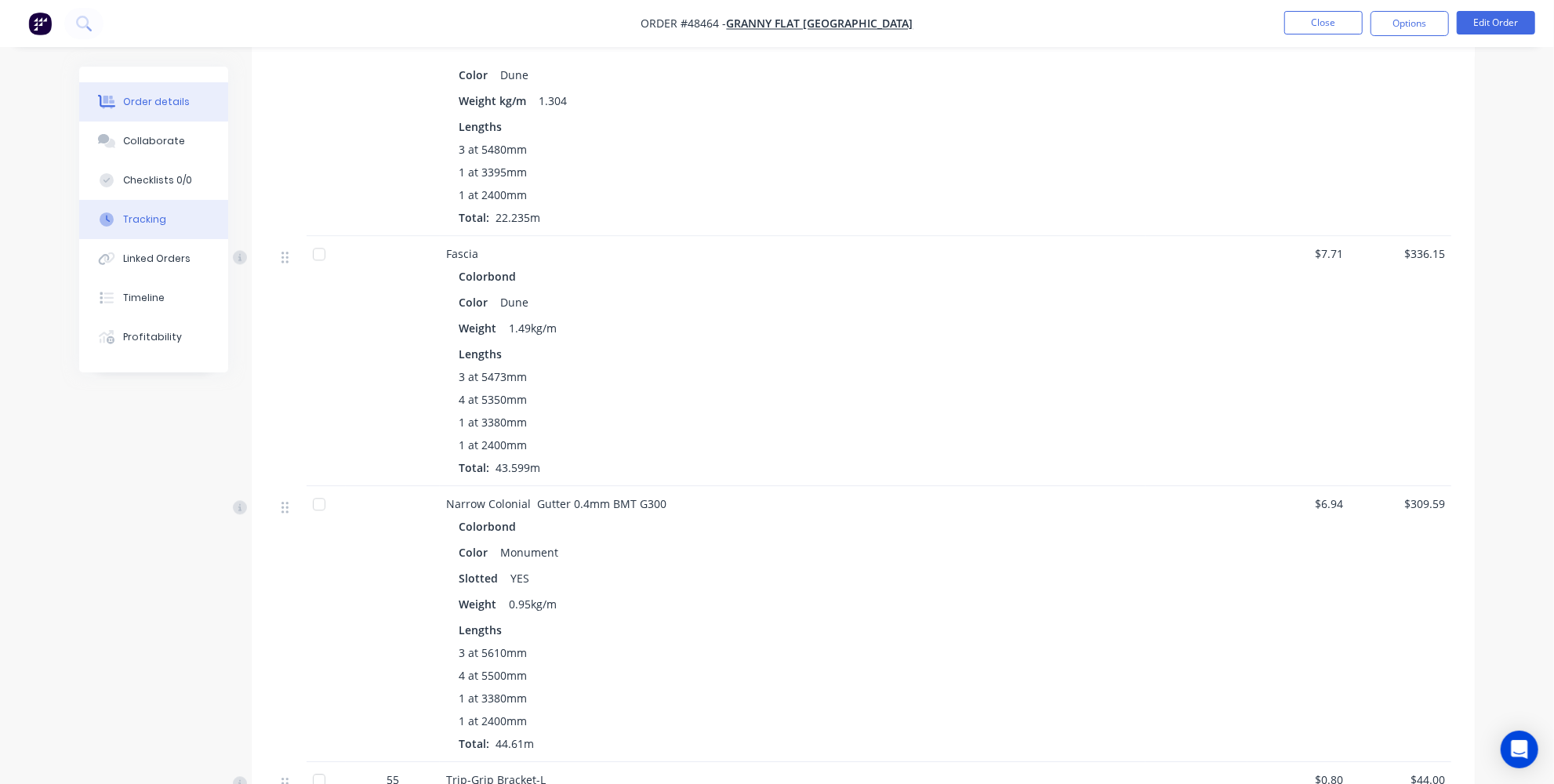
click at [139, 231] on button "Tracking" at bounding box center [153, 220] width 149 height 39
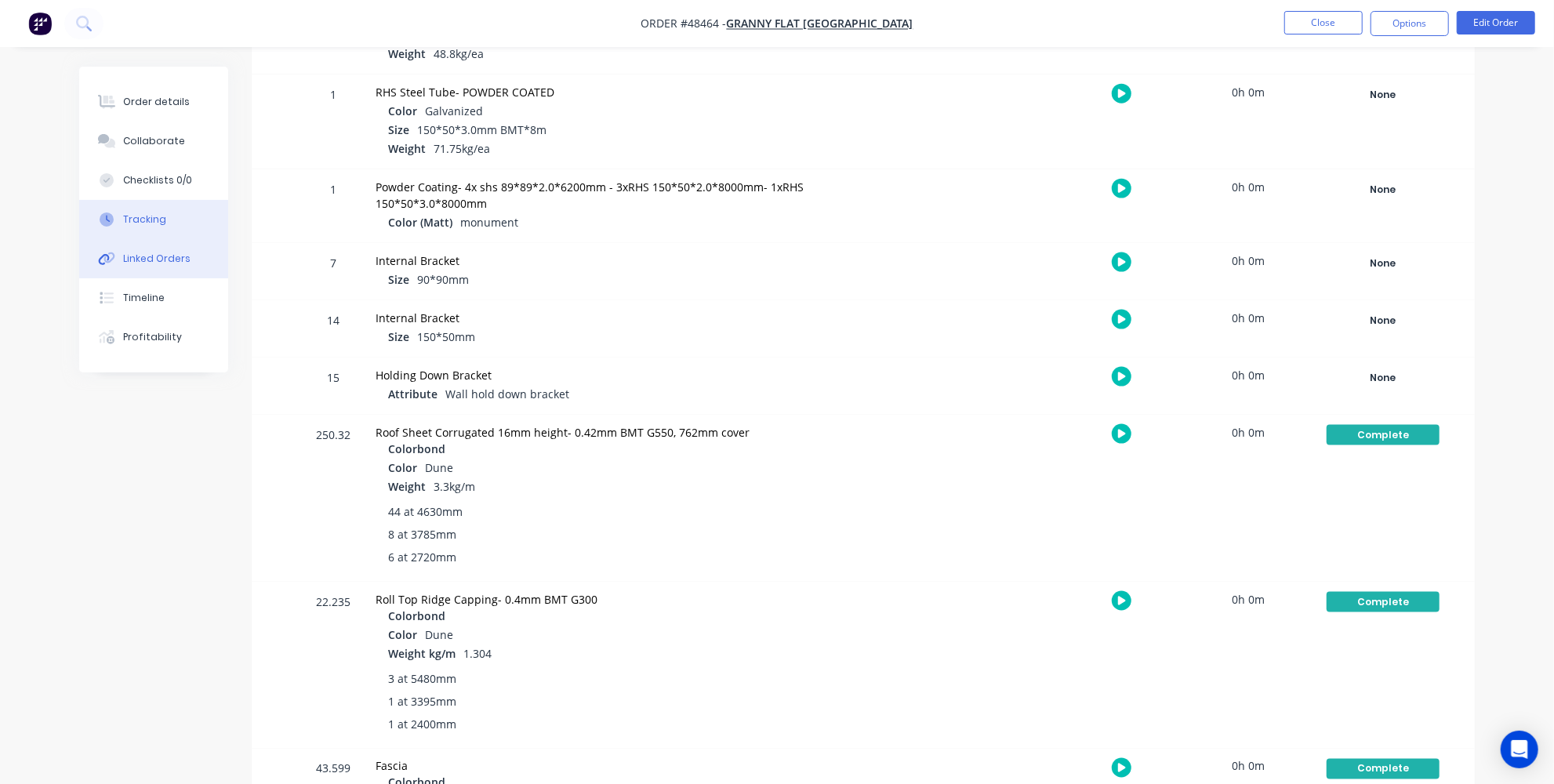
scroll to position [1425, 0]
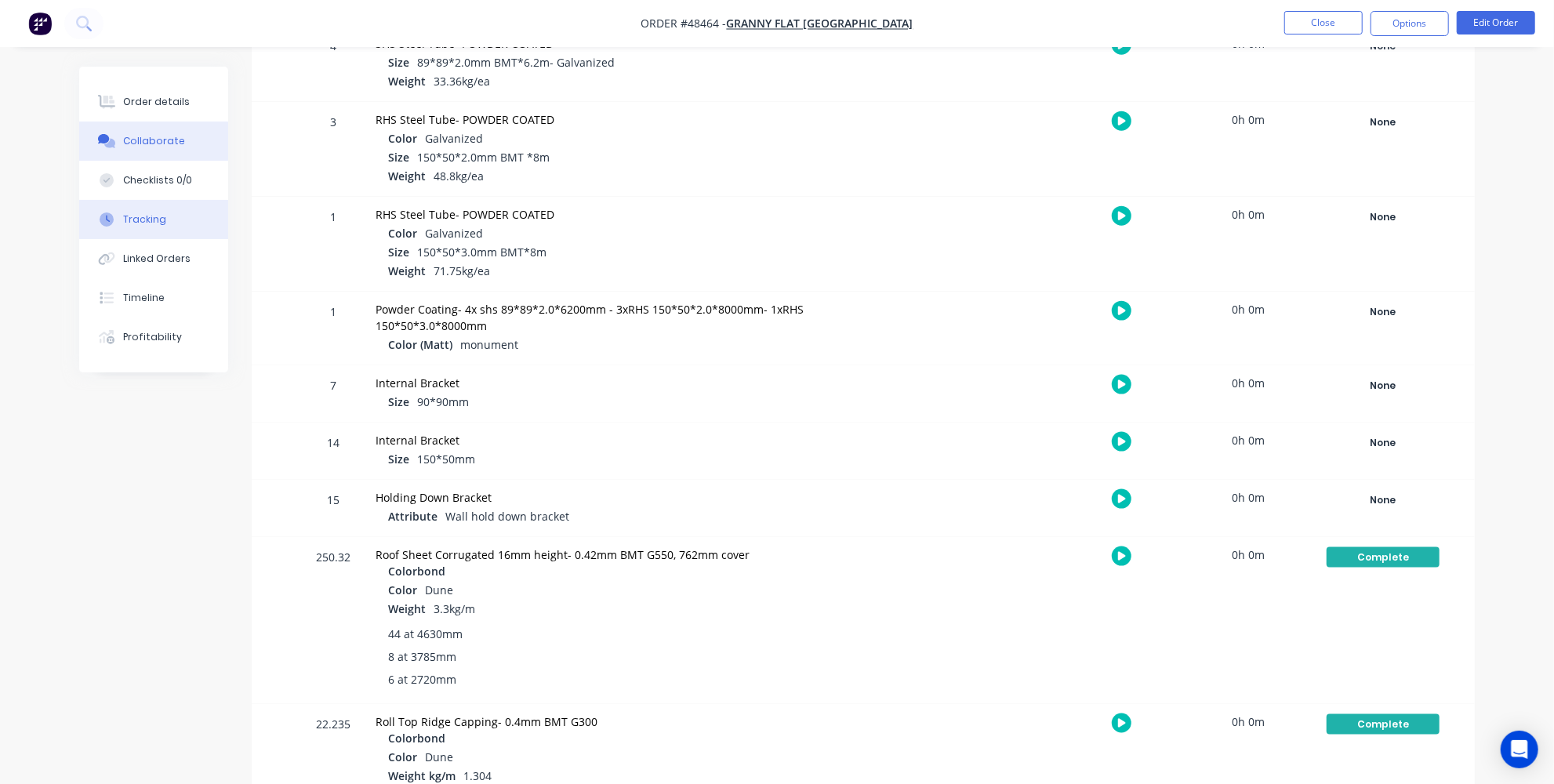
click at [135, 144] on div "Collaborate" at bounding box center [154, 141] width 62 height 14
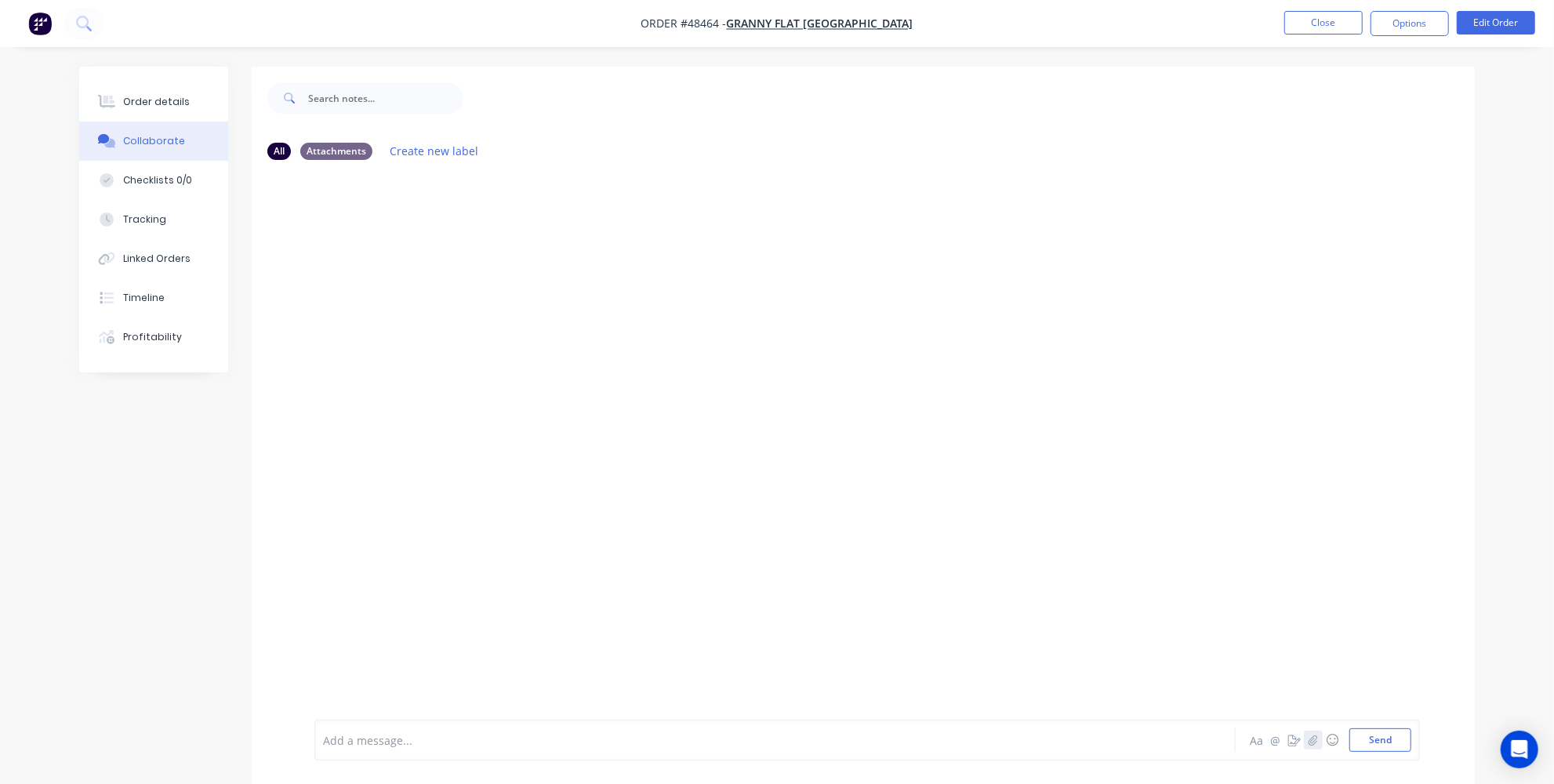
click at [1317, 739] on icon "button" at bounding box center [1313, 740] width 10 height 11
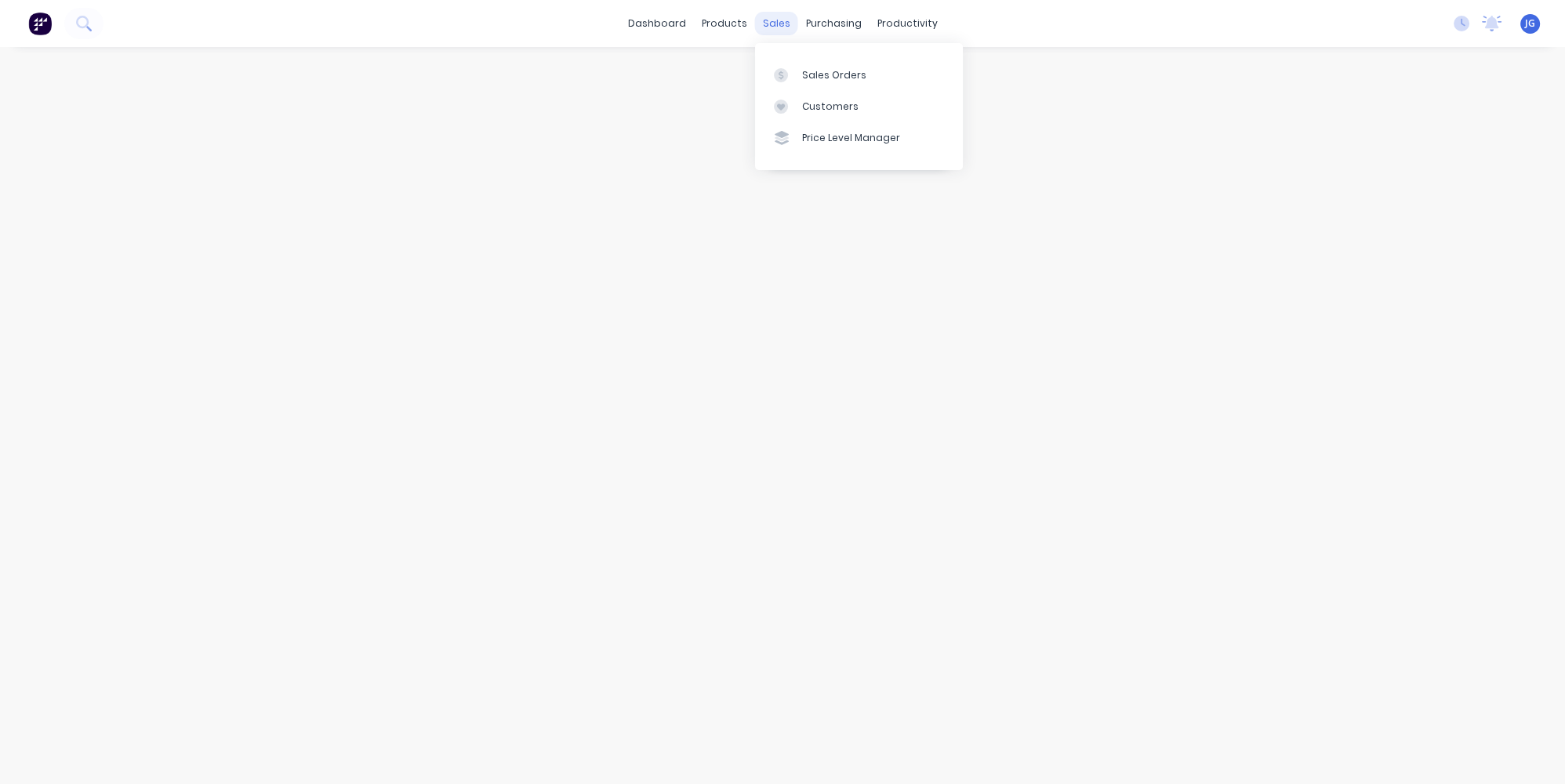
click at [778, 30] on div "sales" at bounding box center [777, 24] width 43 height 24
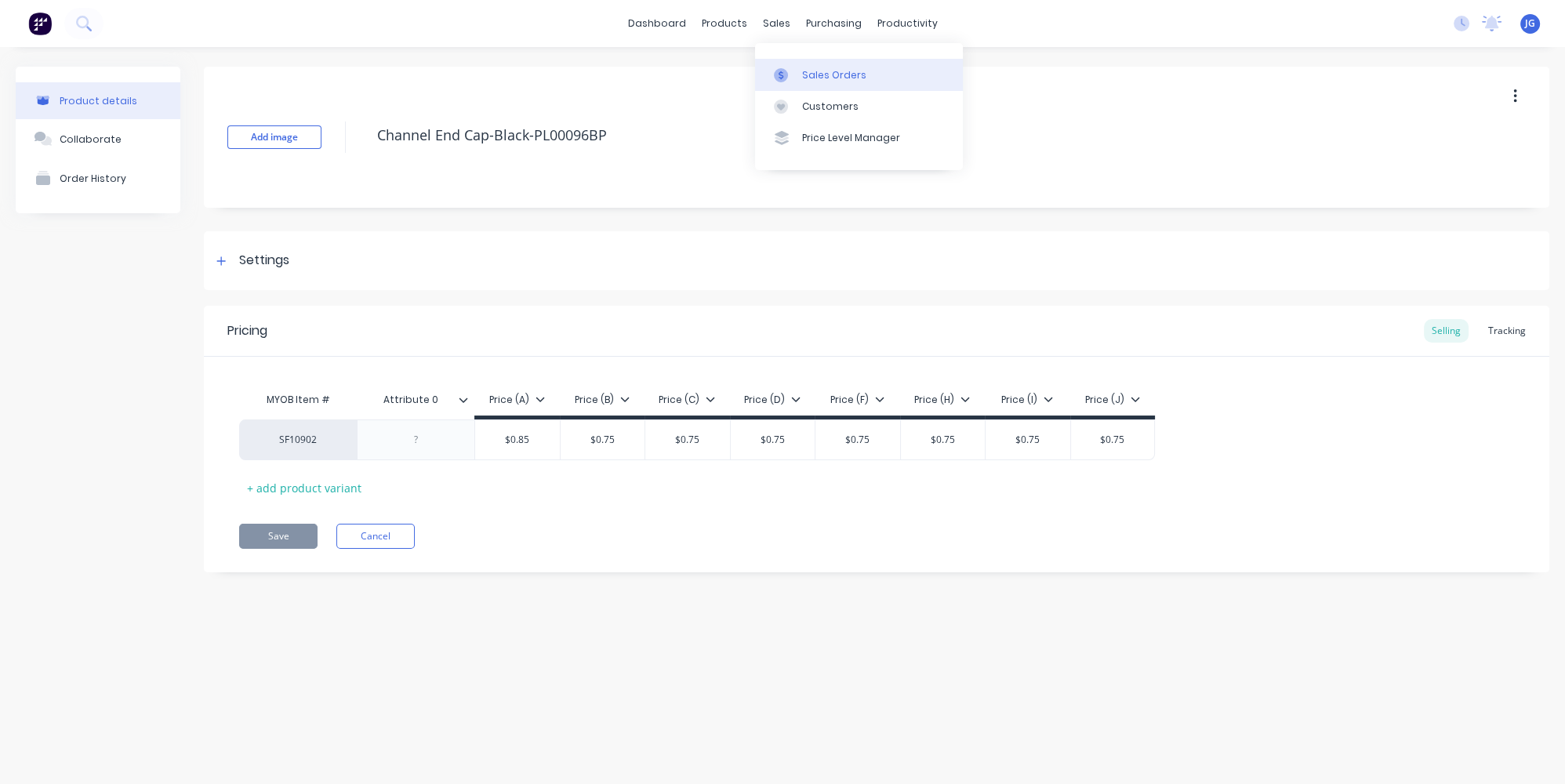
type textarea "x"
click at [795, 83] on link "Sales Orders" at bounding box center [858, 75] width 208 height 32
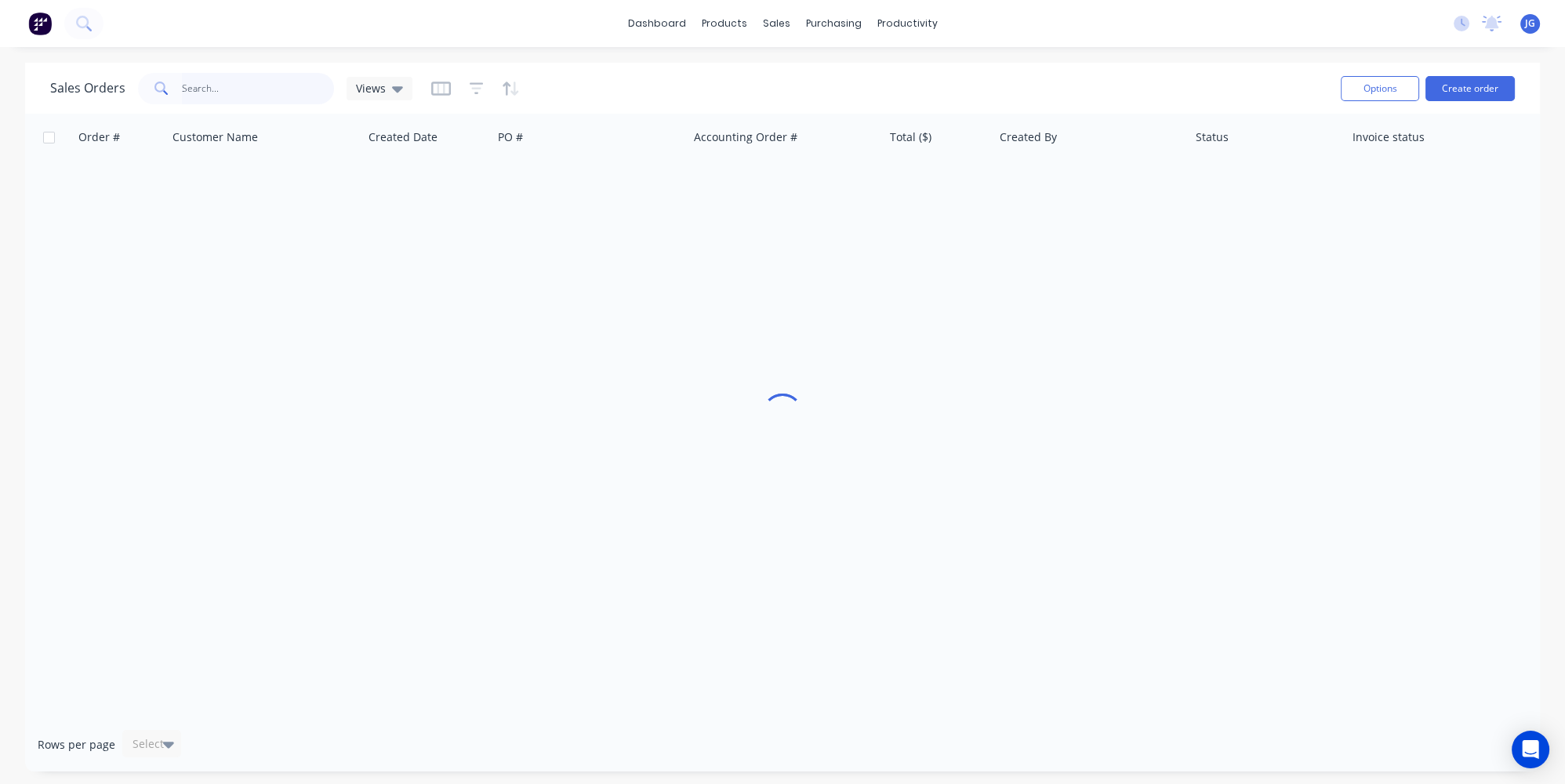
click at [232, 83] on input "text" at bounding box center [258, 89] width 153 height 32
type input "49722"
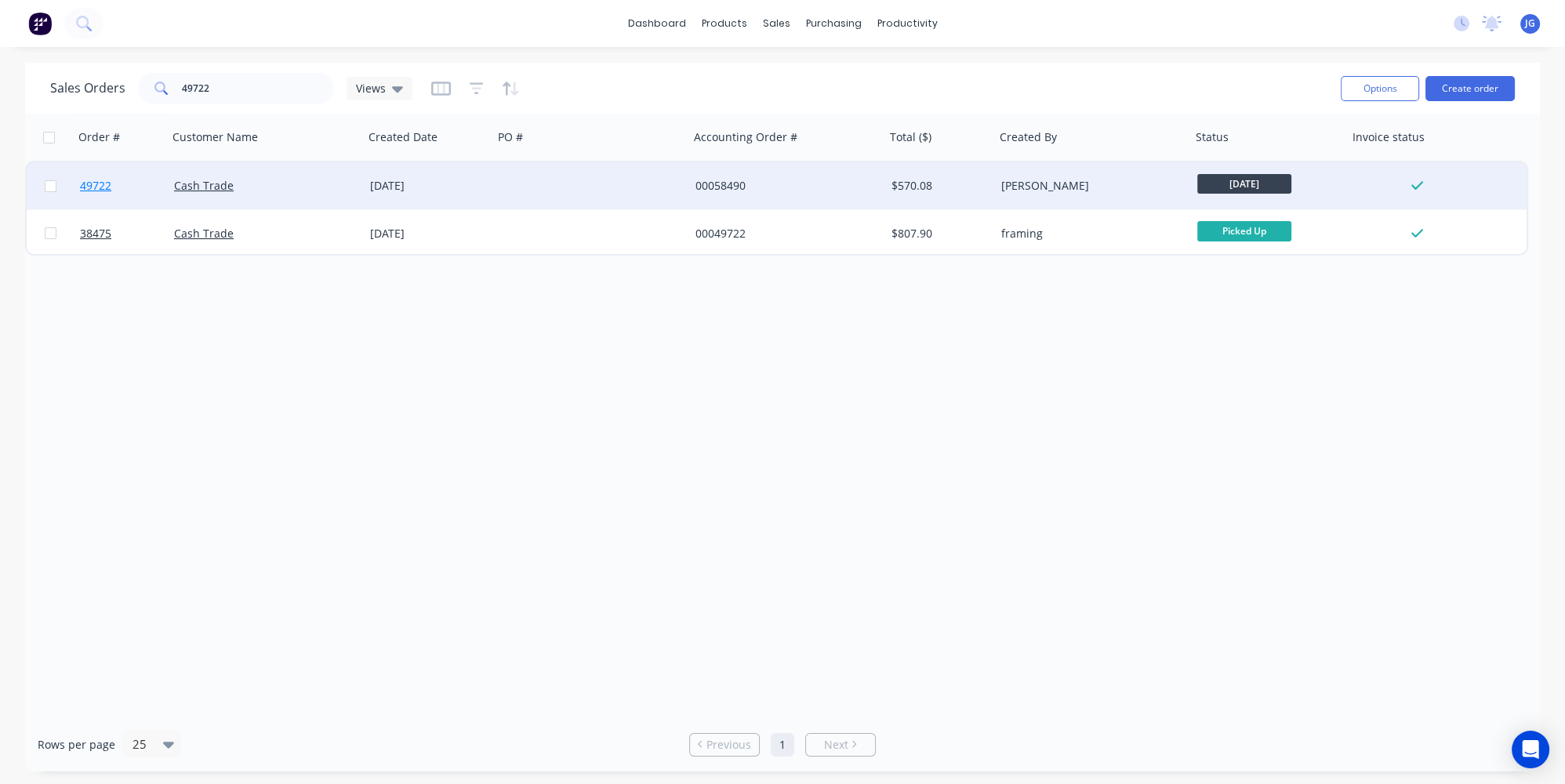
click at [147, 195] on link "49722" at bounding box center [126, 186] width 94 height 47
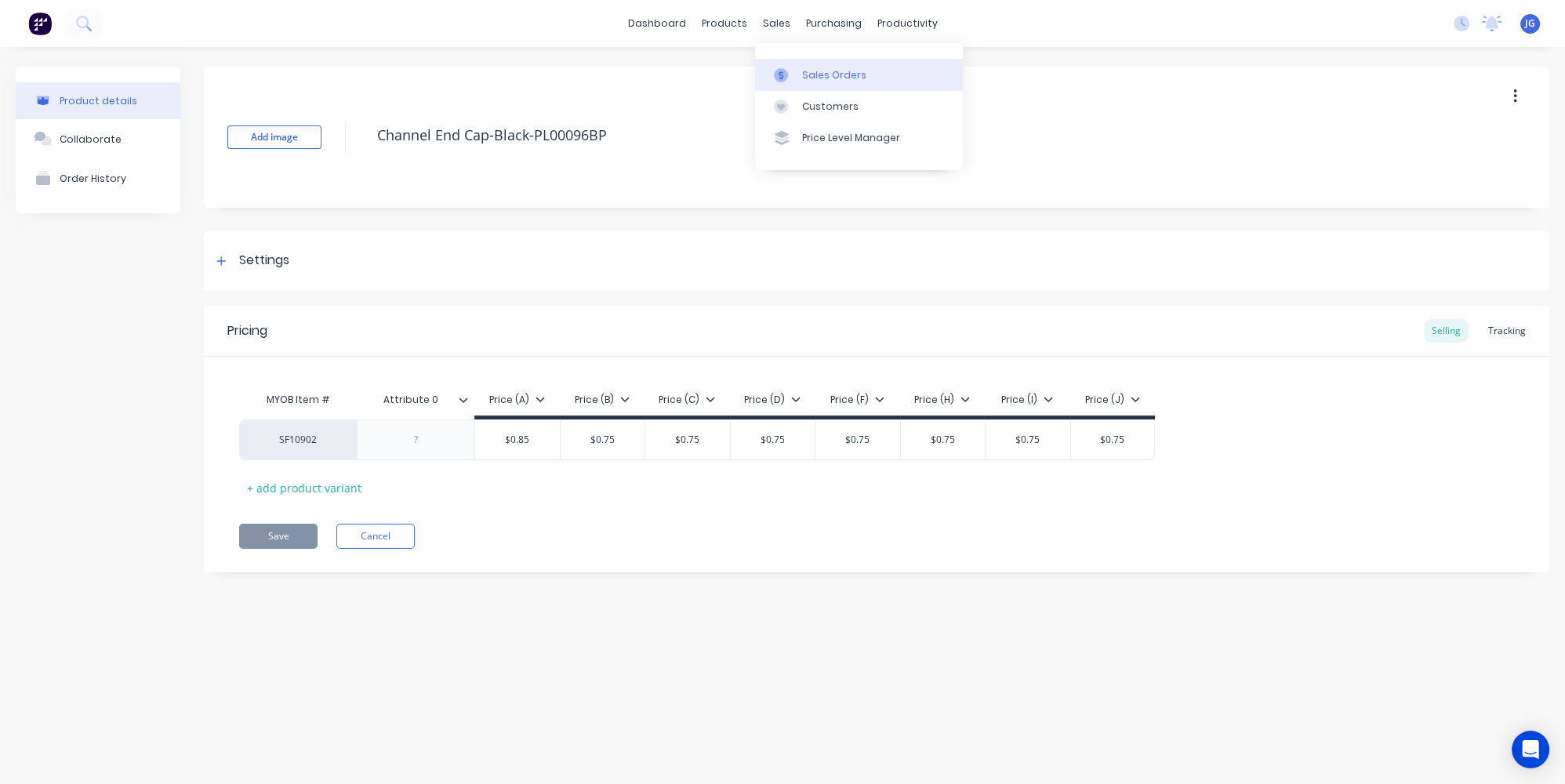
click at [786, 82] on link "Sales Orders" at bounding box center [858, 75] width 208 height 32
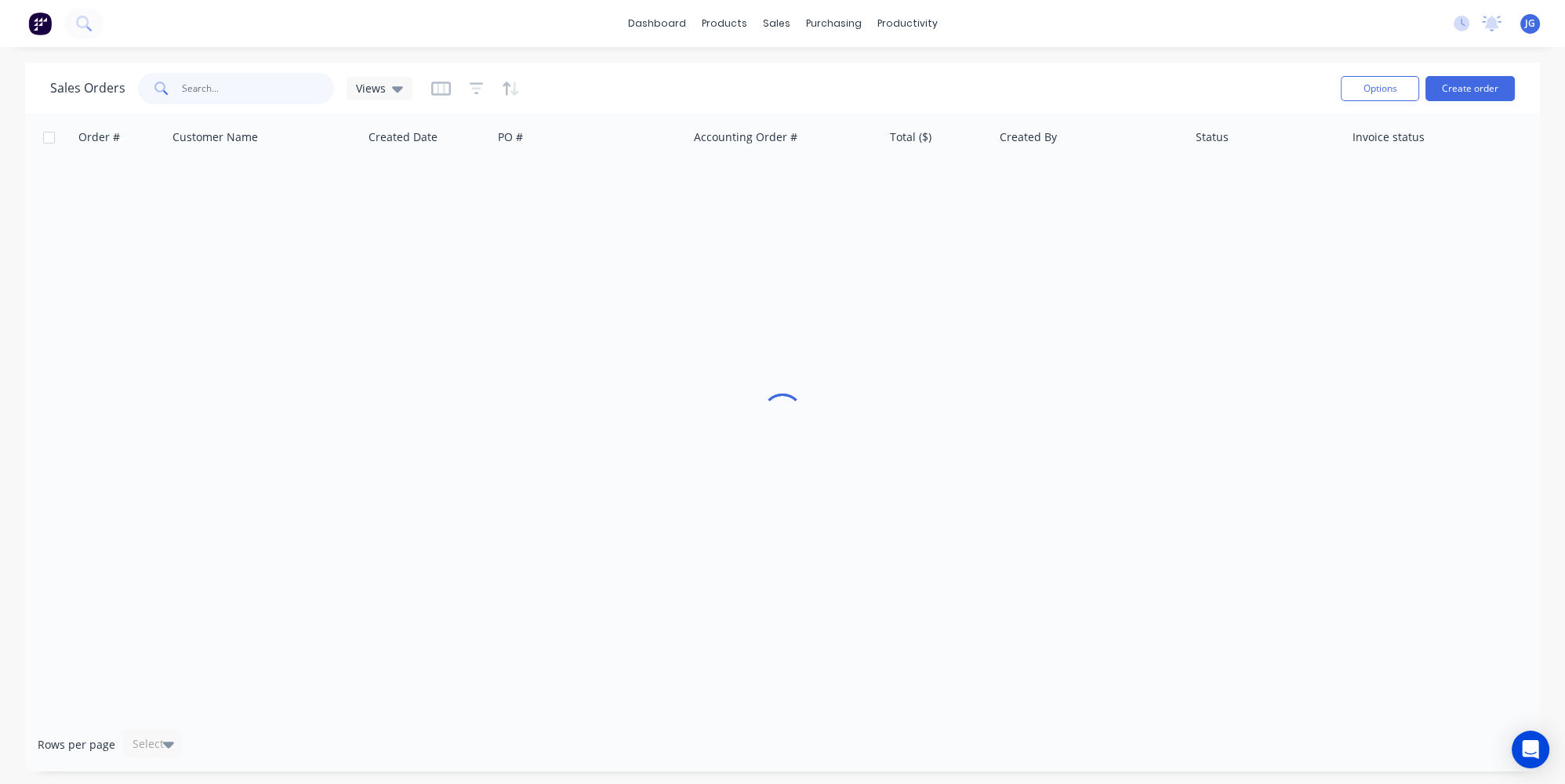
click at [247, 94] on input "text" at bounding box center [258, 89] width 153 height 32
click at [204, 91] on input "sundower" at bounding box center [258, 89] width 153 height 32
click at [239, 90] on input "sundower" at bounding box center [258, 89] width 153 height 32
drag, startPoint x: 238, startPoint y: 89, endPoint x: 186, endPoint y: 89, distance: 52.0
click at [186, 89] on input "sundower" at bounding box center [258, 89] width 153 height 32
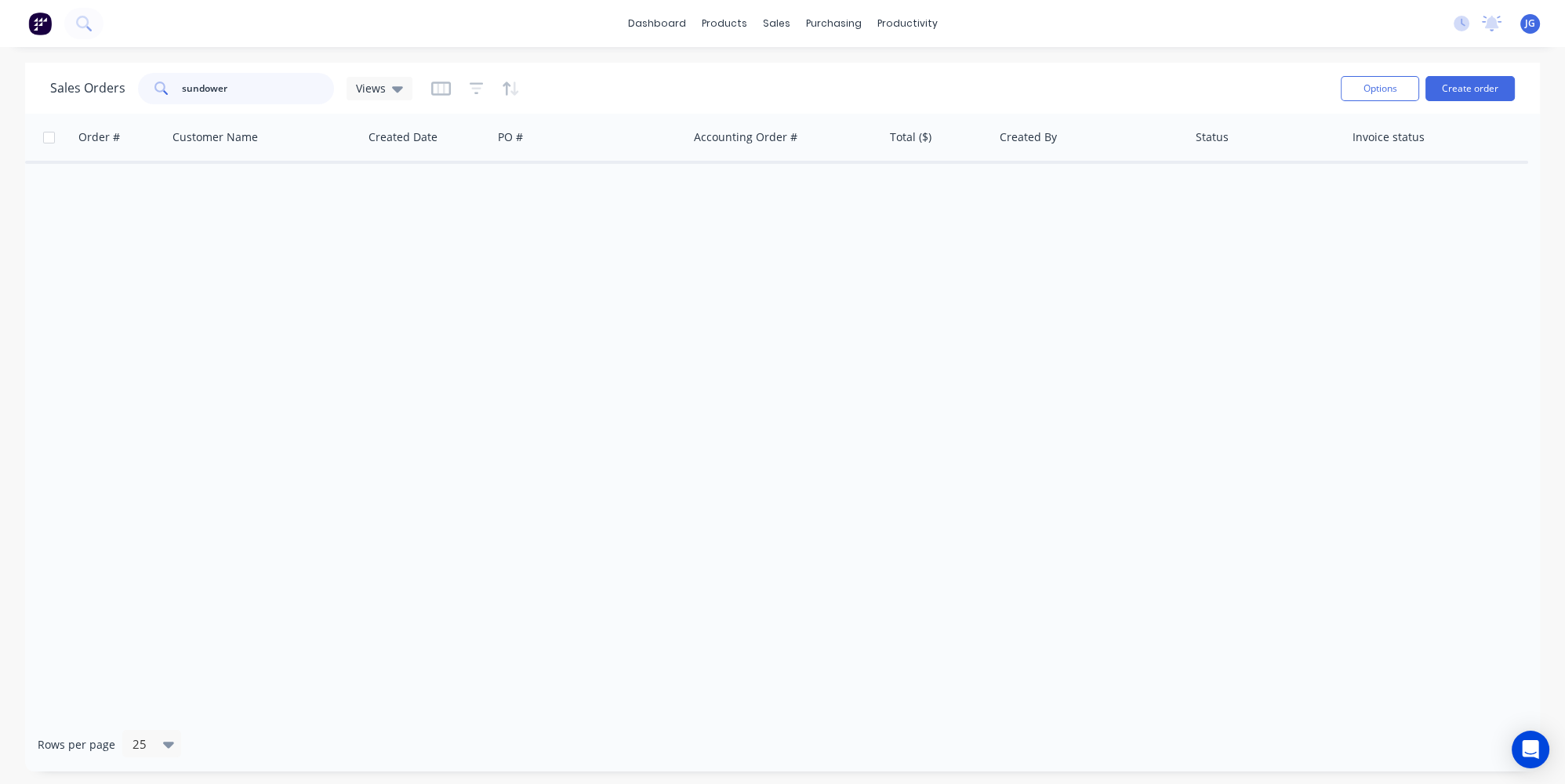
click at [243, 93] on input "sundower" at bounding box center [258, 89] width 153 height 32
click at [221, 88] on input "sundownwer" at bounding box center [258, 89] width 153 height 32
click at [227, 86] on input "sundonwwer" at bounding box center [258, 89] width 153 height 32
type input "sundonwer"
drag, startPoint x: 243, startPoint y: 95, endPoint x: 111, endPoint y: 93, distance: 132.0
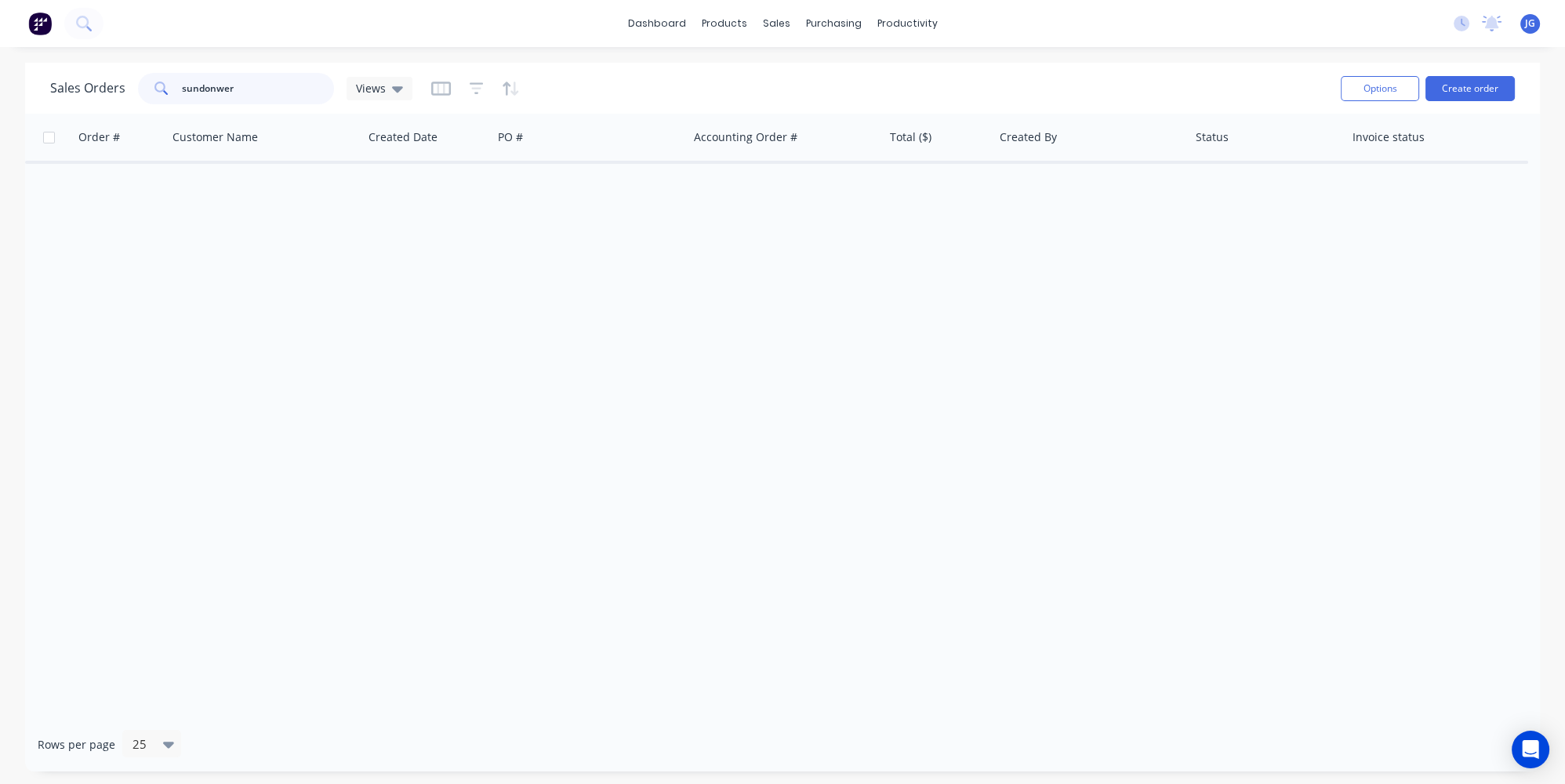
click at [111, 93] on div "Sales Orders sundonwer Views" at bounding box center [231, 89] width 362 height 32
paste input "48304"
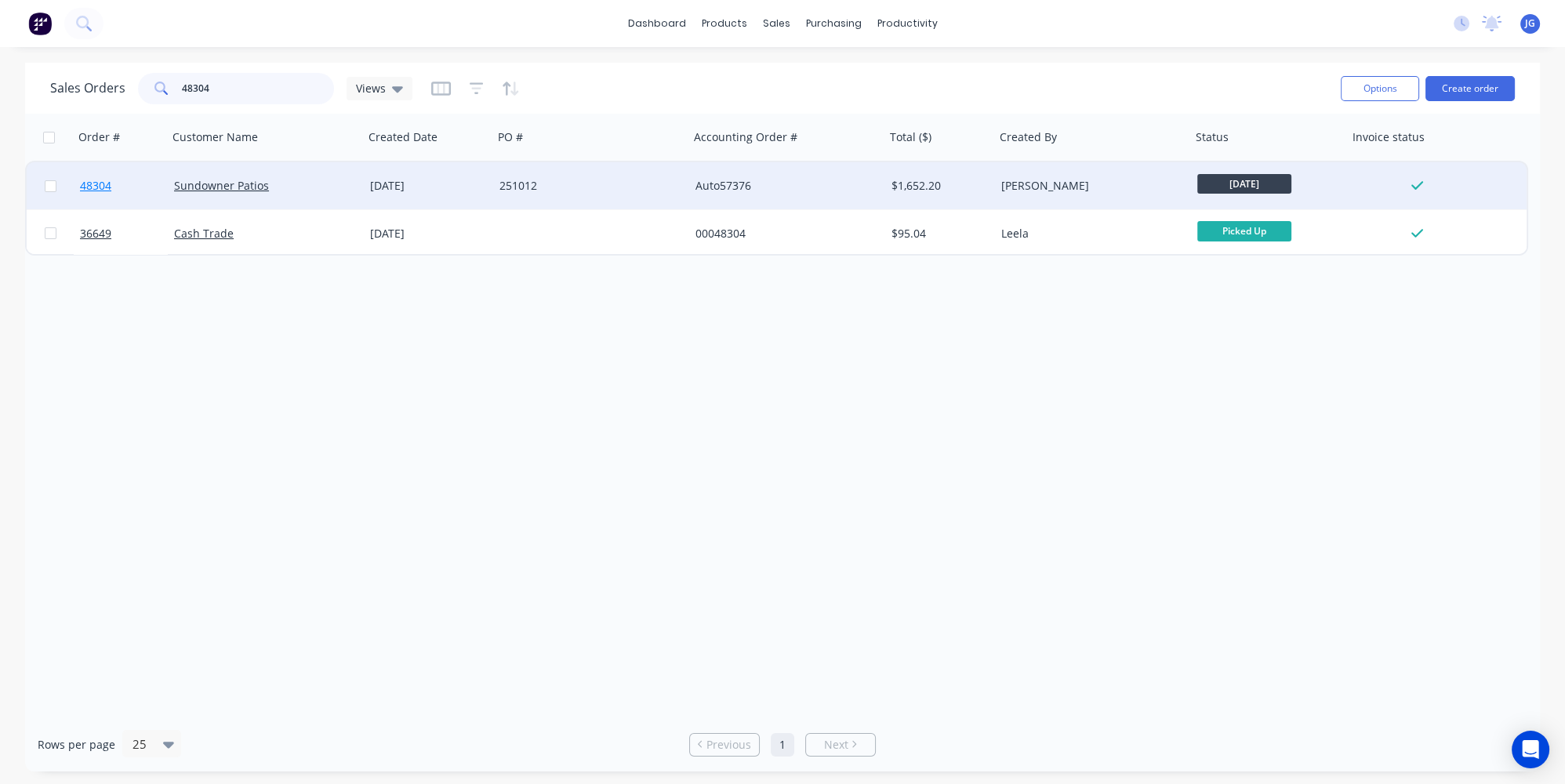
type input "48304"
click at [136, 185] on link "48304" at bounding box center [126, 186] width 94 height 47
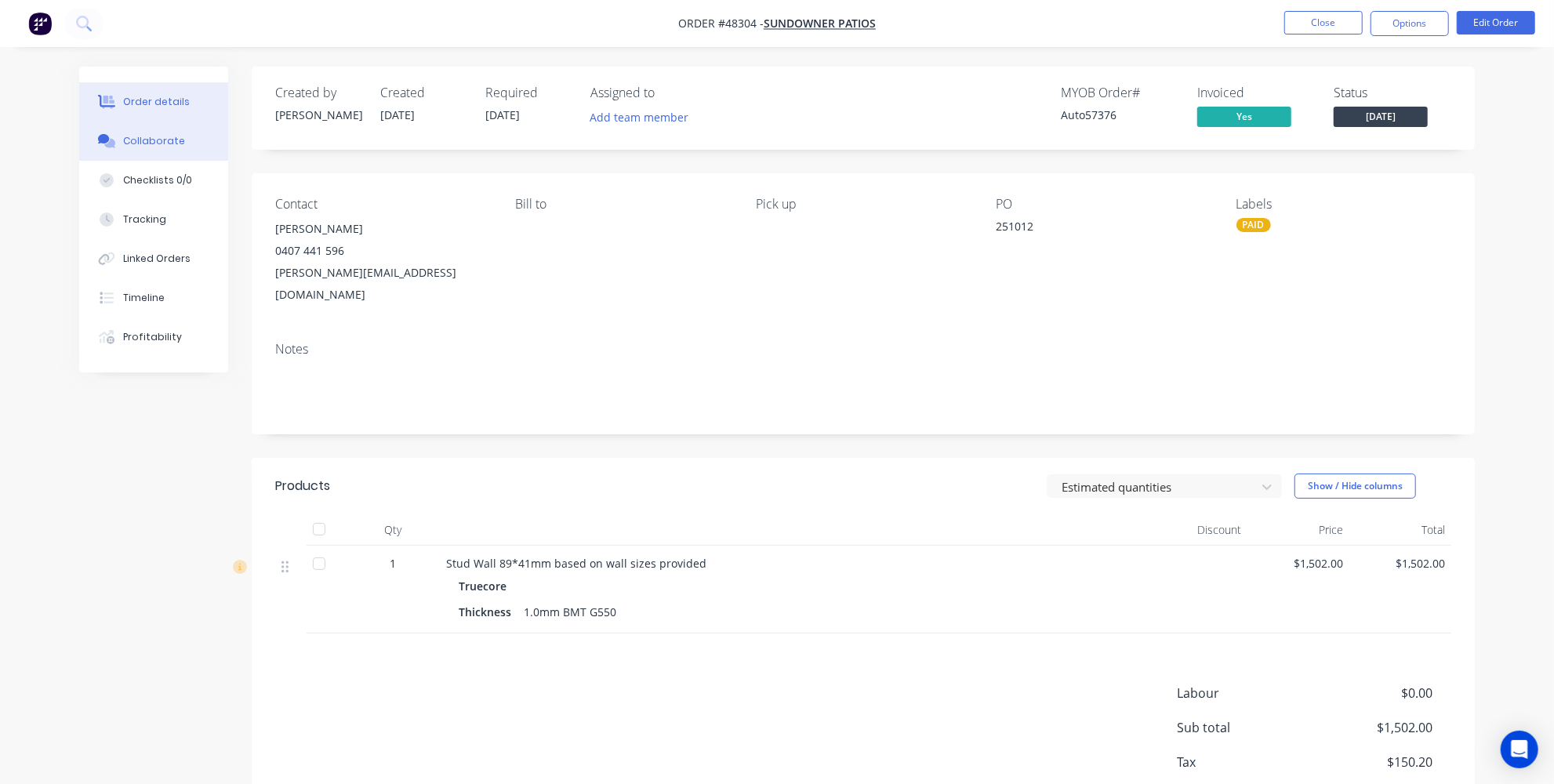
click at [166, 133] on button "Collaborate" at bounding box center [153, 141] width 149 height 39
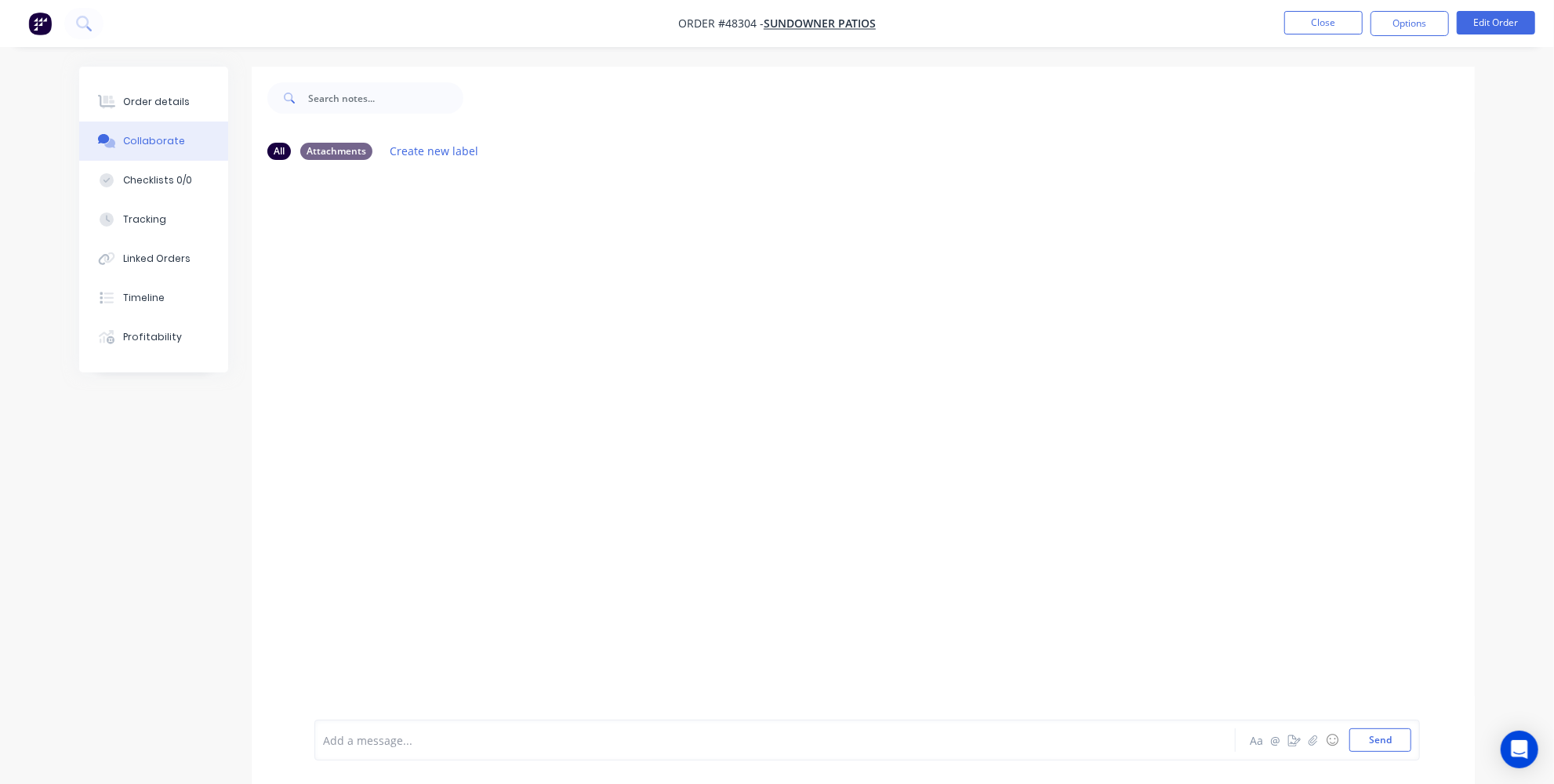
click at [428, 750] on div "Add a message..." at bounding box center [730, 740] width 816 height 24
click at [427, 741] on div at bounding box center [731, 740] width 816 height 17
click at [1311, 736] on icon "button" at bounding box center [1313, 740] width 10 height 11
click at [1393, 746] on button "Send" at bounding box center [1380, 740] width 62 height 24
click at [1312, 742] on icon "button" at bounding box center [1313, 740] width 10 height 11
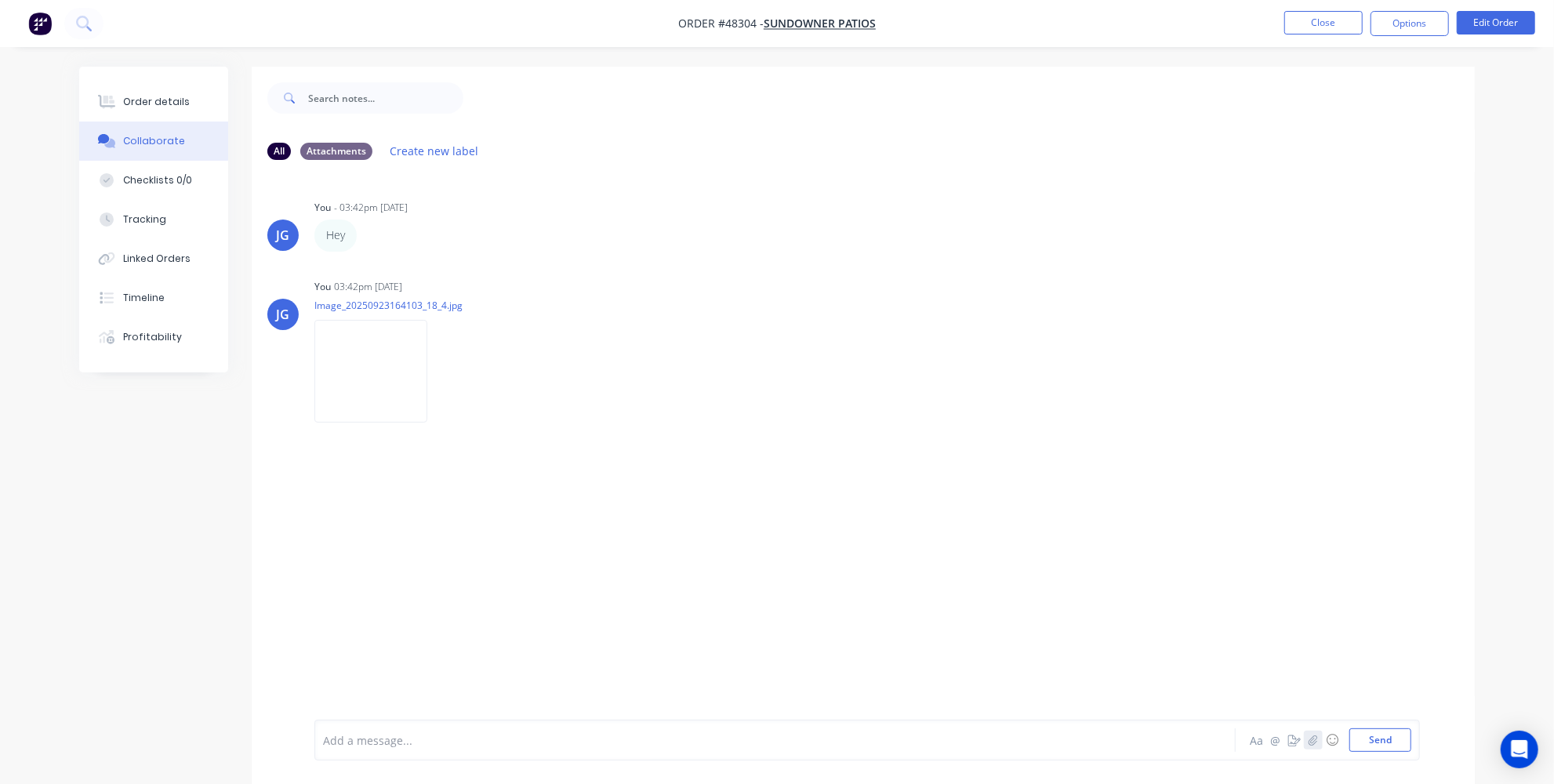
click at [1316, 739] on icon "button" at bounding box center [1313, 740] width 10 height 11
click at [1317, 741] on icon "button" at bounding box center [1312, 740] width 9 height 10
click at [369, 238] on icon "button" at bounding box center [367, 236] width 5 height 18
click at [369, 235] on icon "button" at bounding box center [367, 235] width 3 height 14
click at [371, 227] on button "button" at bounding box center [368, 235] width 6 height 23
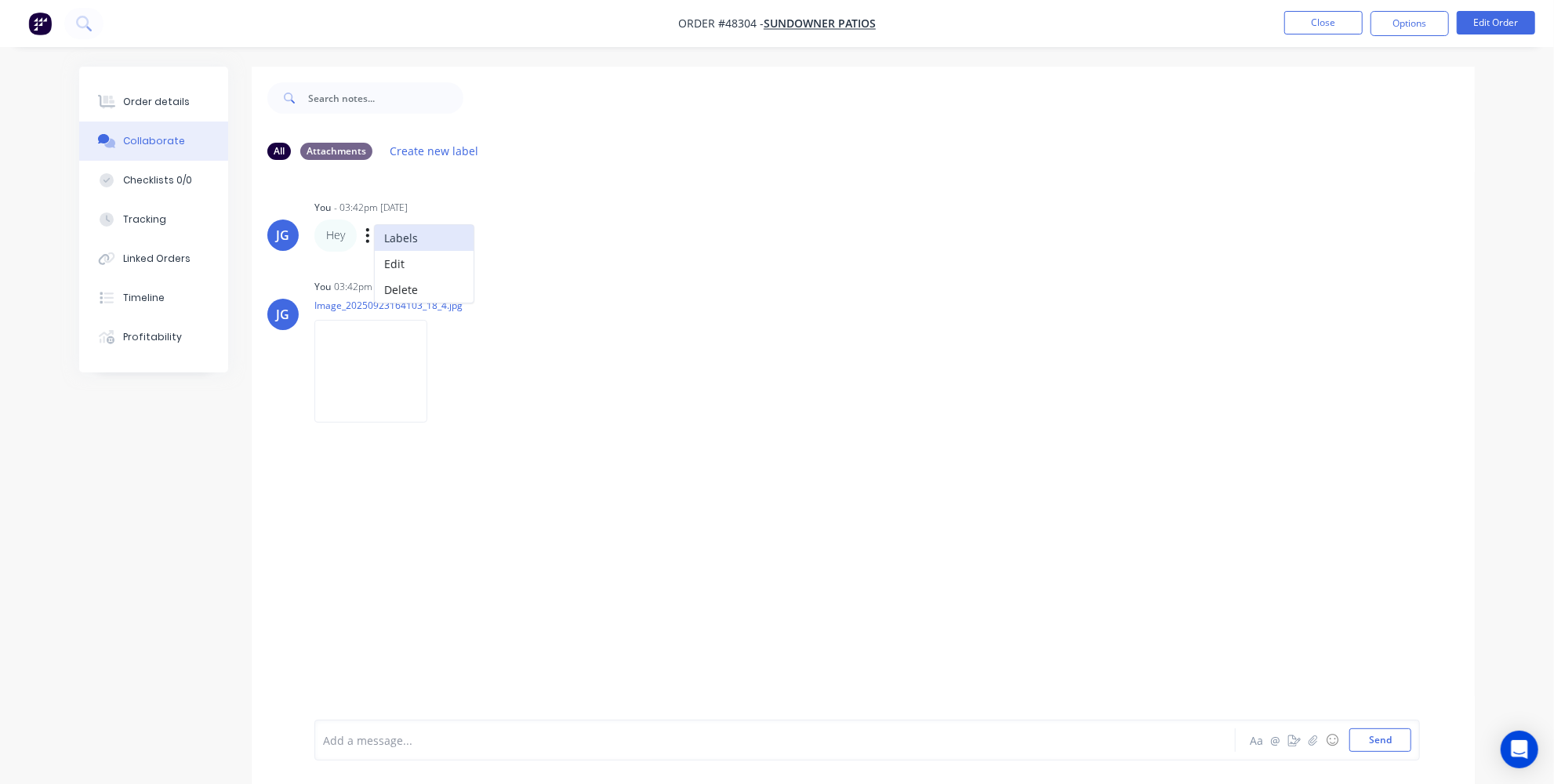
click at [431, 247] on button "Labels" at bounding box center [424, 238] width 99 height 26
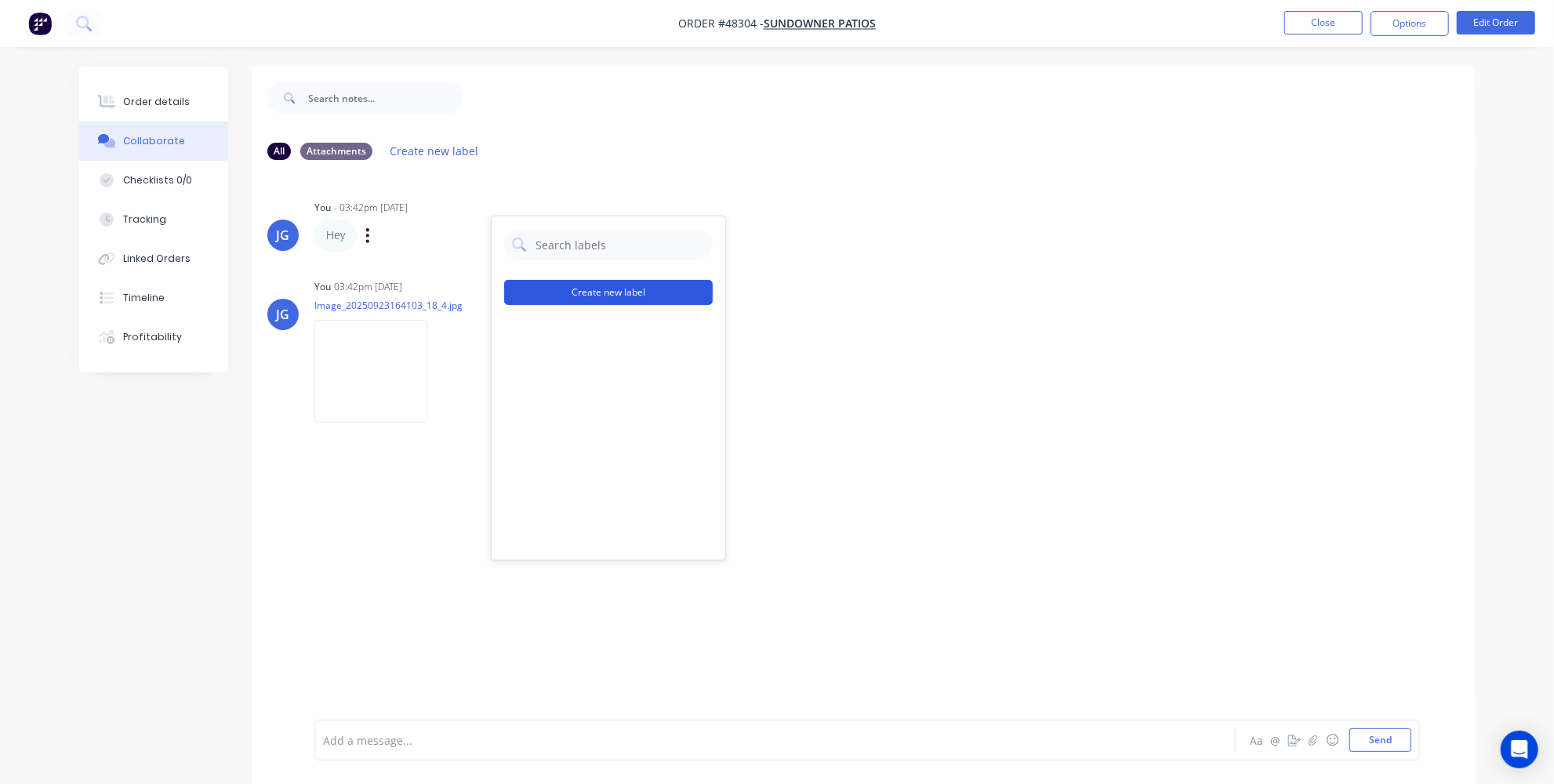
click at [579, 299] on button "Create new label" at bounding box center [608, 292] width 208 height 25
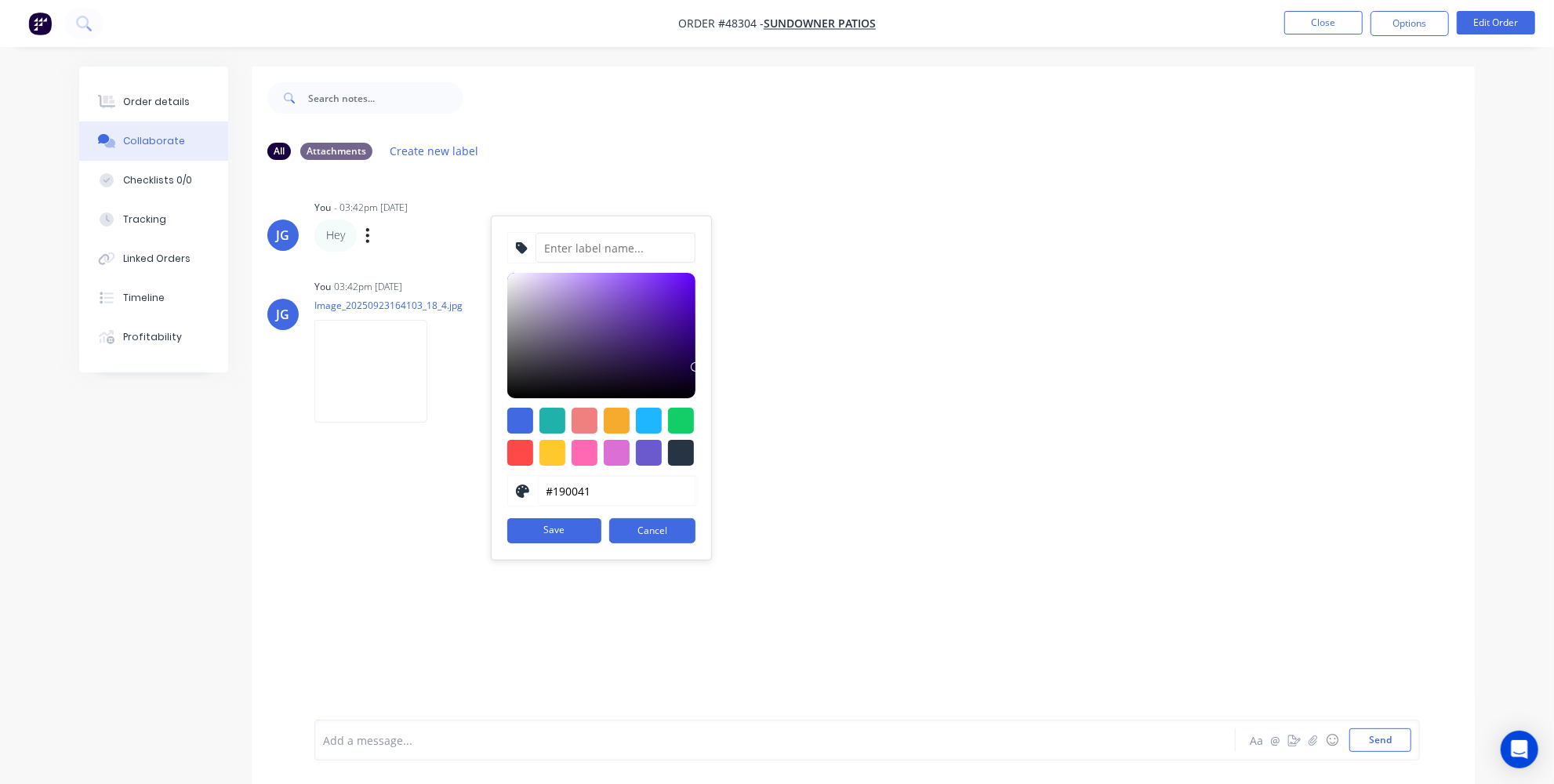
click at [582, 243] on input at bounding box center [616, 248] width 160 height 30
type input "[PERSON_NAME]"
click at [562, 529] on button "Save" at bounding box center [554, 530] width 94 height 25
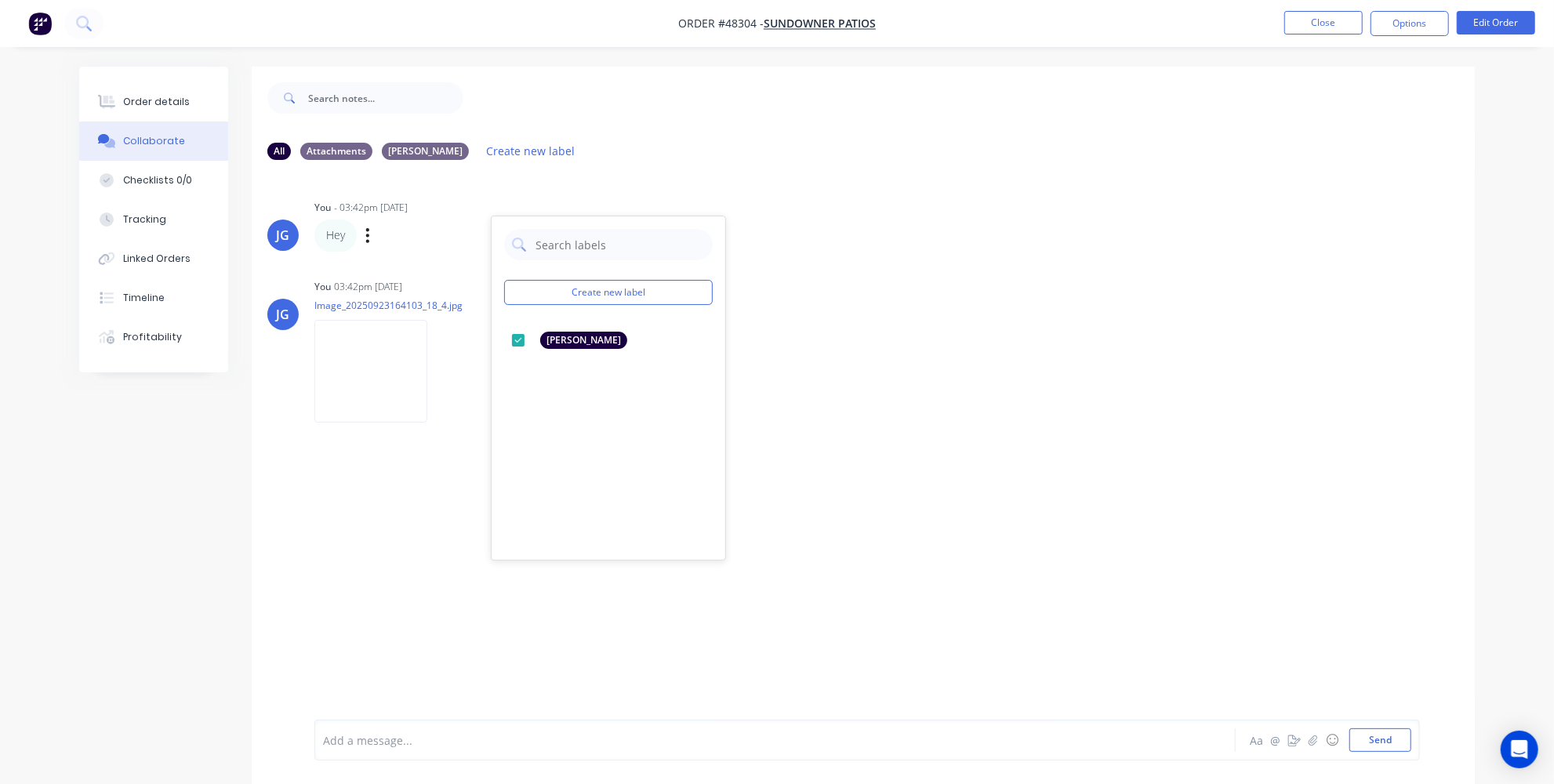
click at [421, 518] on div "JG You - 03:42pm [DATE] Create new label [PERSON_NAME] edit Hey Labels Edit Del…" at bounding box center [863, 446] width 1223 height 547
click at [443, 373] on icon "button" at bounding box center [440, 371] width 5 height 18
click at [526, 270] on div "JG You - 03:42pm [DATE] Hey Labels Edit Delete JG You 03:42pm [DATE] Image_2025…" at bounding box center [863, 446] width 1223 height 547
click at [331, 151] on div "Attachments" at bounding box center [335, 150] width 72 height 17
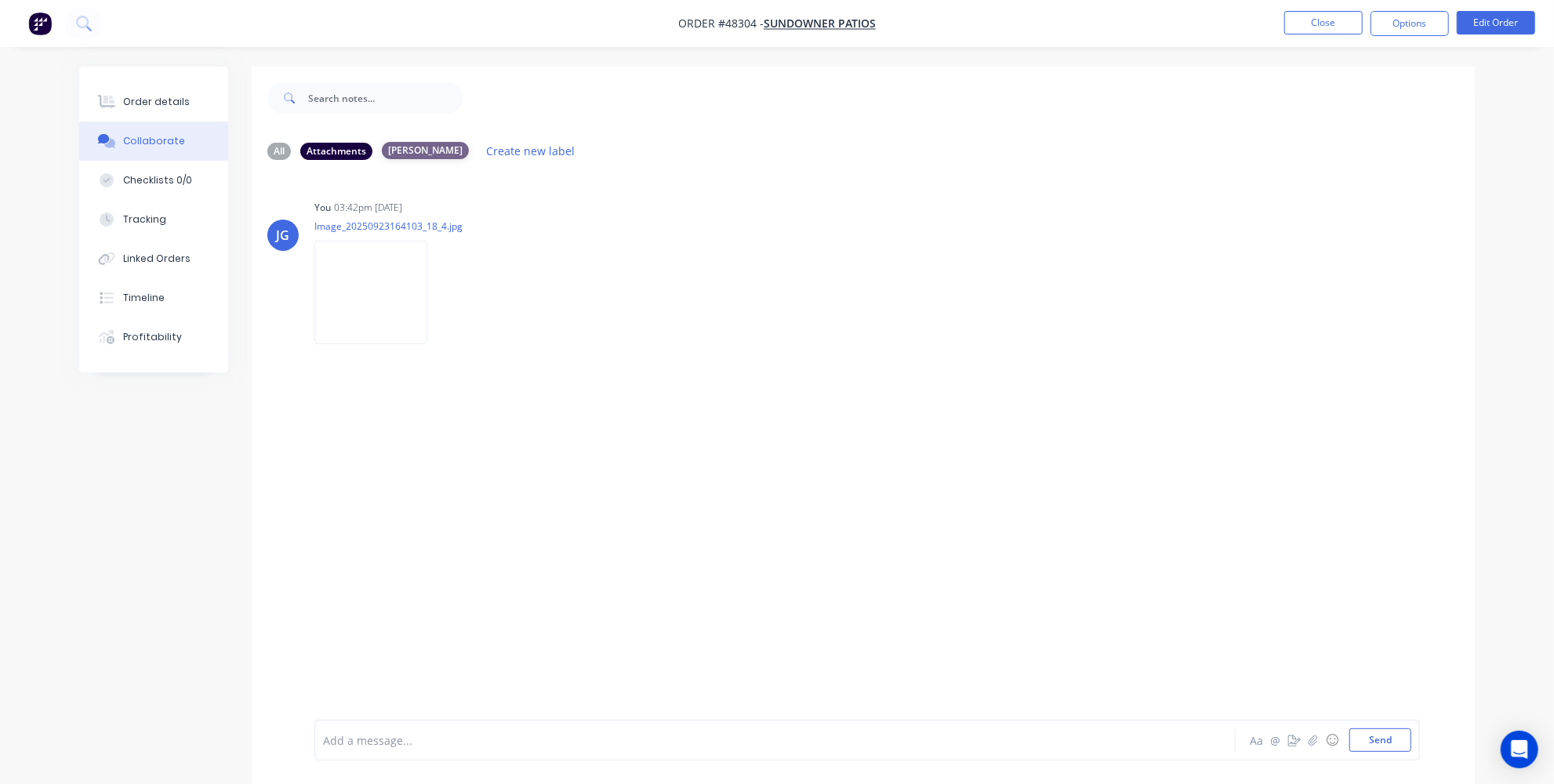
click at [419, 151] on div "[PERSON_NAME]" at bounding box center [425, 150] width 87 height 17
click at [479, 147] on button "Create new label" at bounding box center [531, 150] width 106 height 21
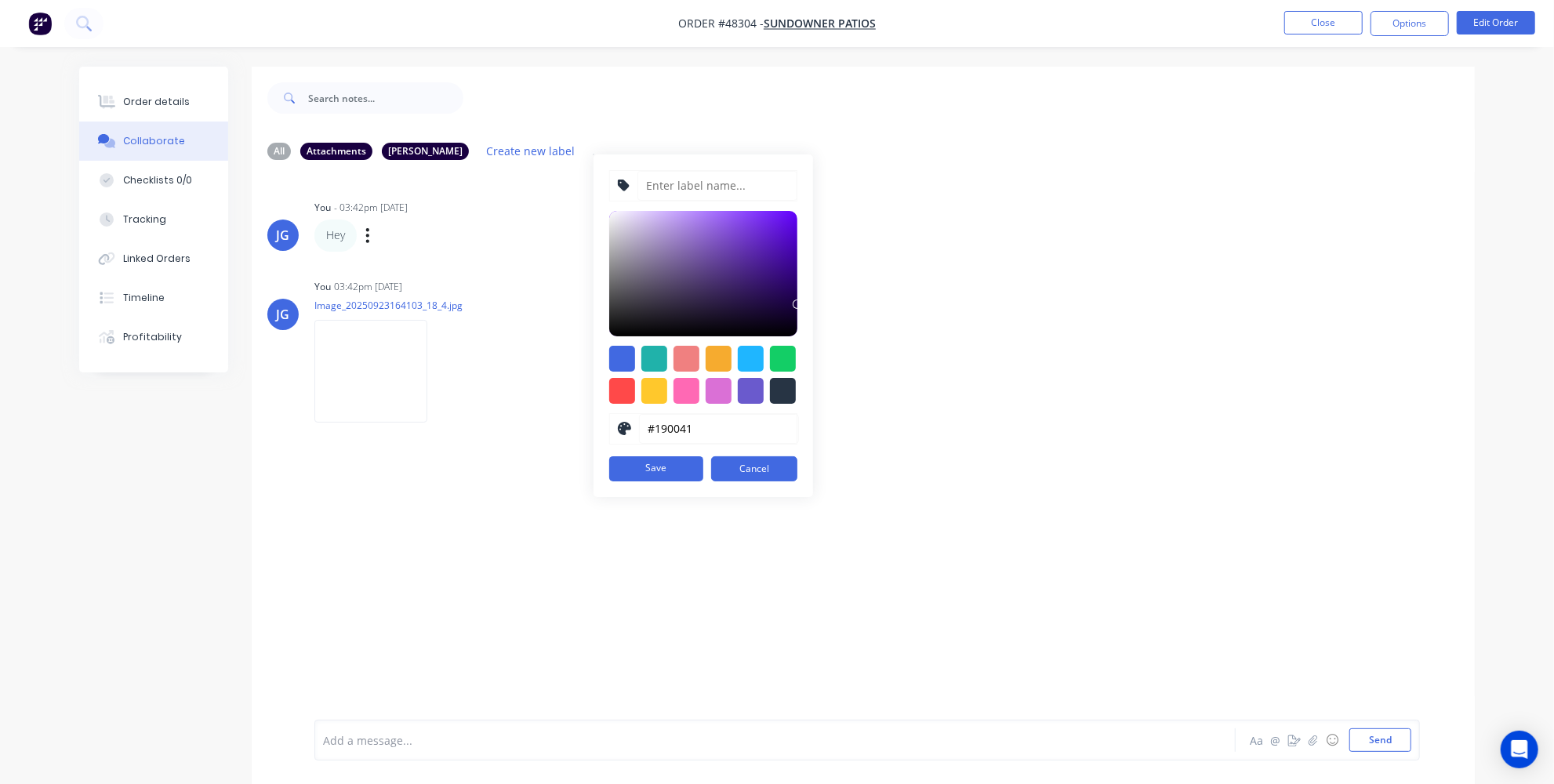
click at [366, 237] on div "Hey Labels Edit Delete" at bounding box center [559, 236] width 490 height 32
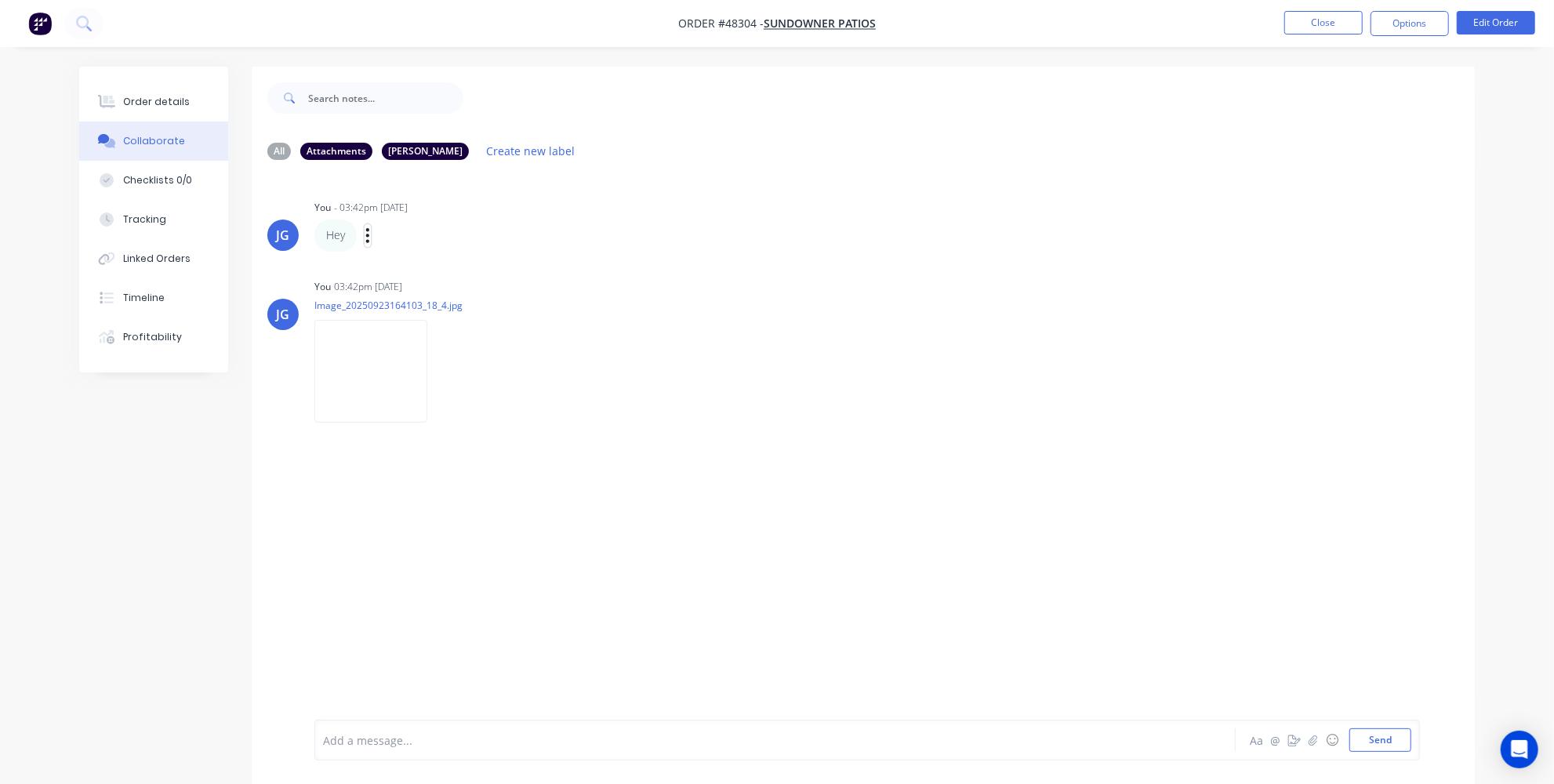
click at [369, 239] on icon "button" at bounding box center [367, 235] width 3 height 14
click at [397, 240] on button "Labels" at bounding box center [424, 238] width 99 height 26
click at [362, 436] on div "JG You - 03:42pm [DATE] Create new label [PERSON_NAME] edit Hey Labels Edit Del…" at bounding box center [863, 446] width 1223 height 547
click at [329, 151] on div "Attachments" at bounding box center [335, 150] width 72 height 17
click at [332, 147] on div "Attachments" at bounding box center [335, 150] width 72 height 17
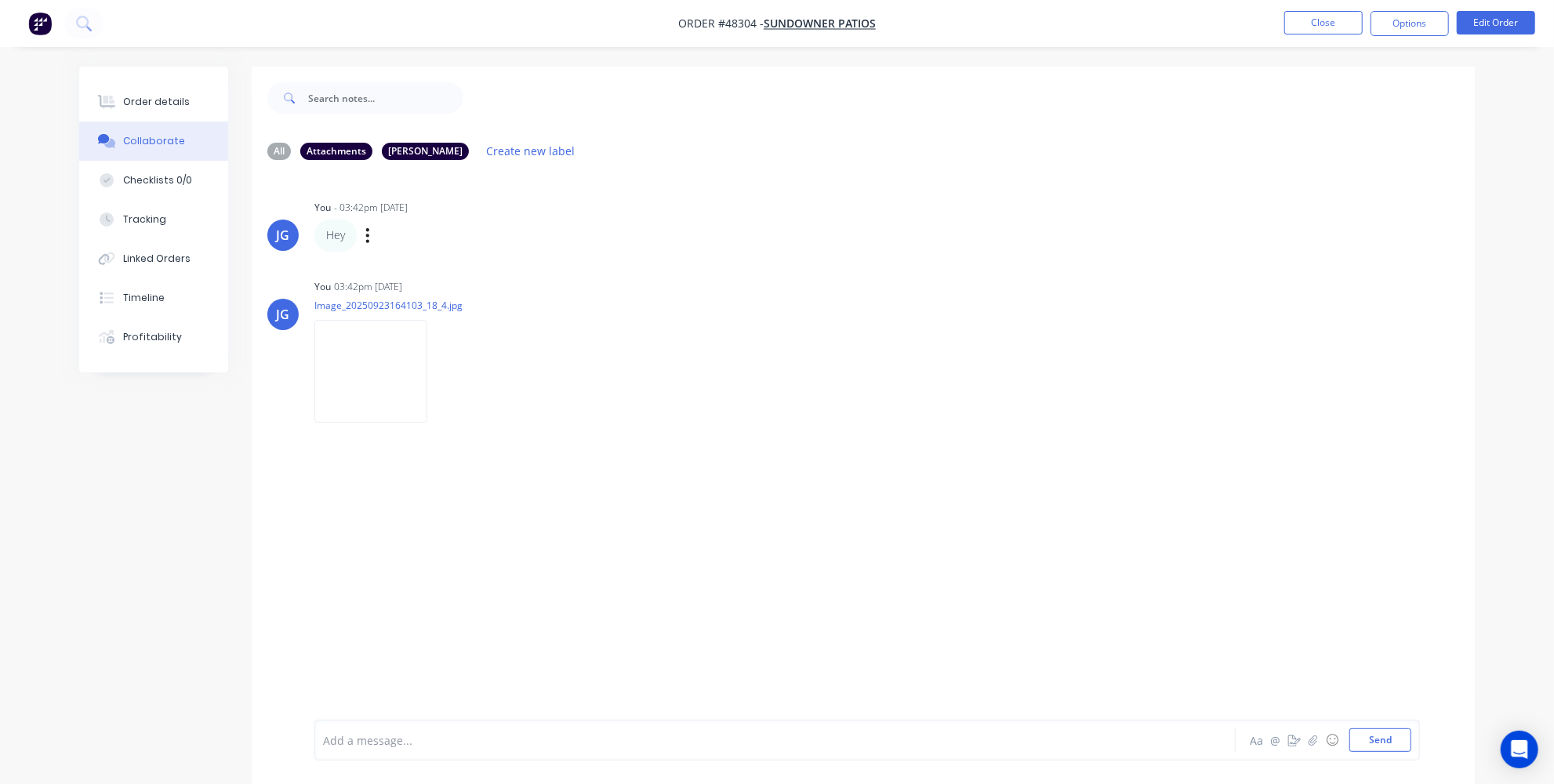
click at [1033, 740] on div at bounding box center [731, 740] width 816 height 17
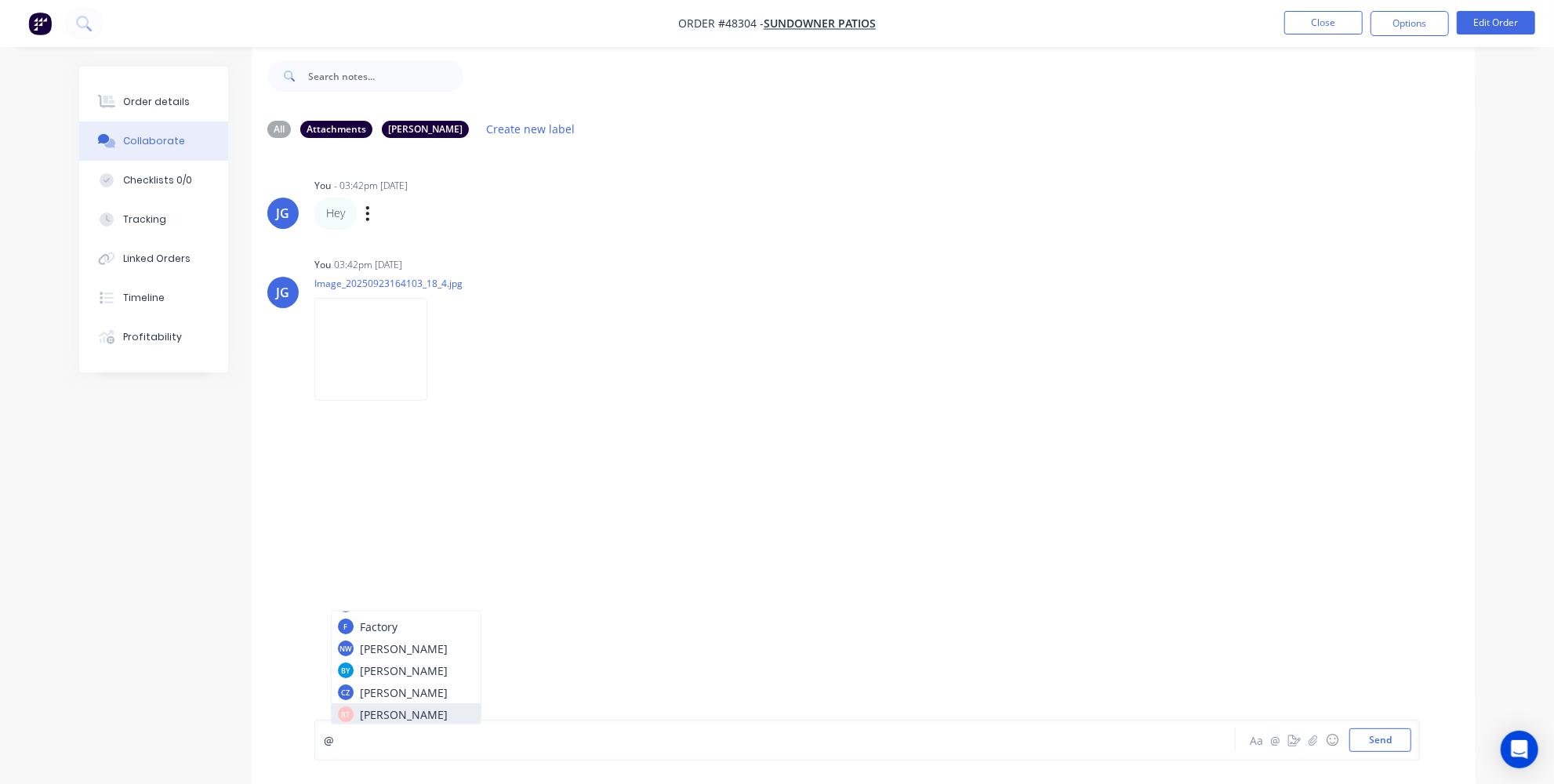
click at [385, 748] on div "@ [PERSON_NAME] Yep L [PERSON_NAME] L Leela JL June [PERSON_NAME] [PERSON_NAME]…" at bounding box center [730, 740] width 816 height 24
click at [522, 731] on div "Add a message..." at bounding box center [730, 740] width 816 height 24
click at [392, 132] on div "[PERSON_NAME]" at bounding box center [425, 128] width 87 height 17
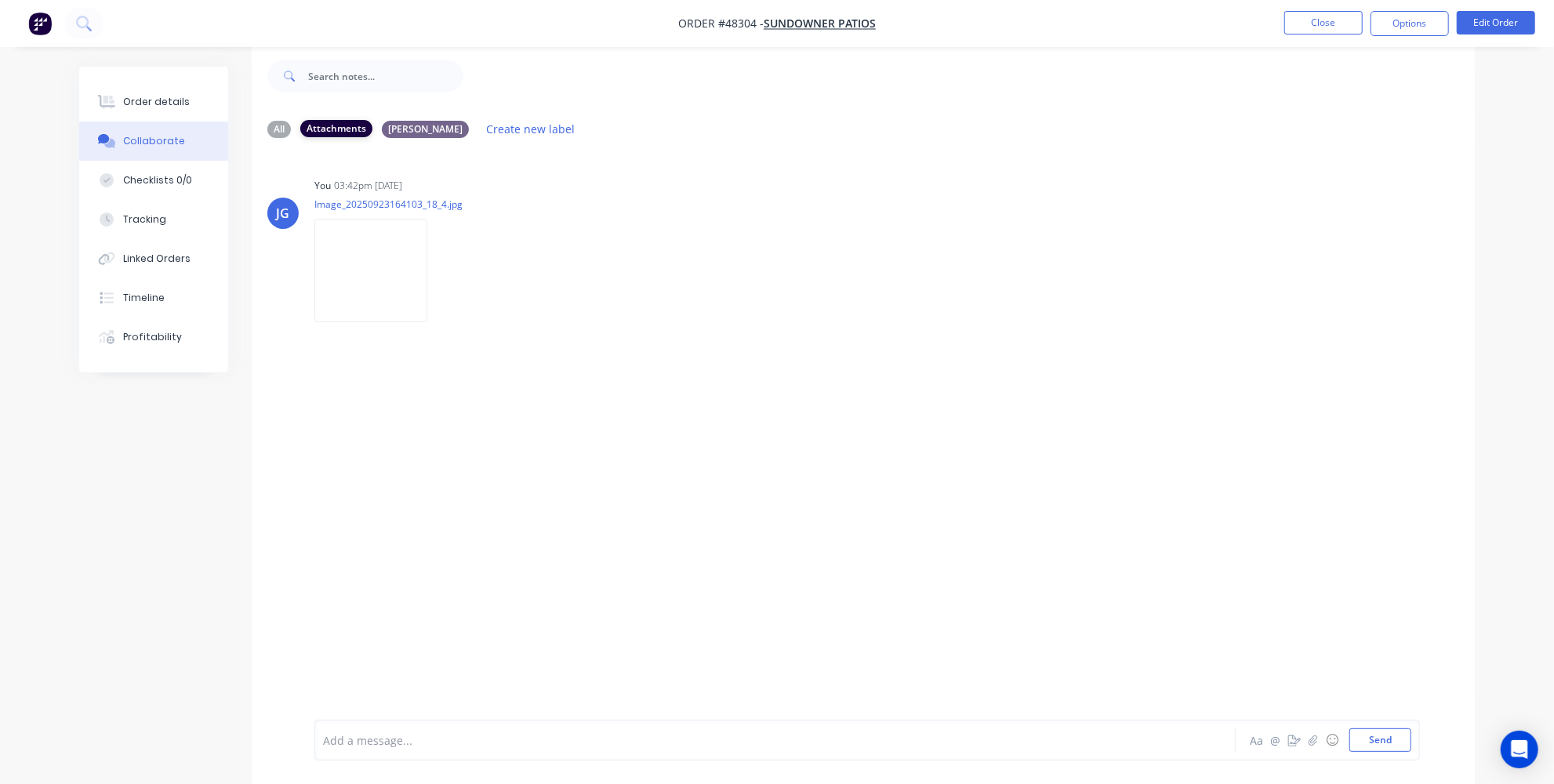
click at [341, 127] on div "Attachments" at bounding box center [335, 128] width 72 height 17
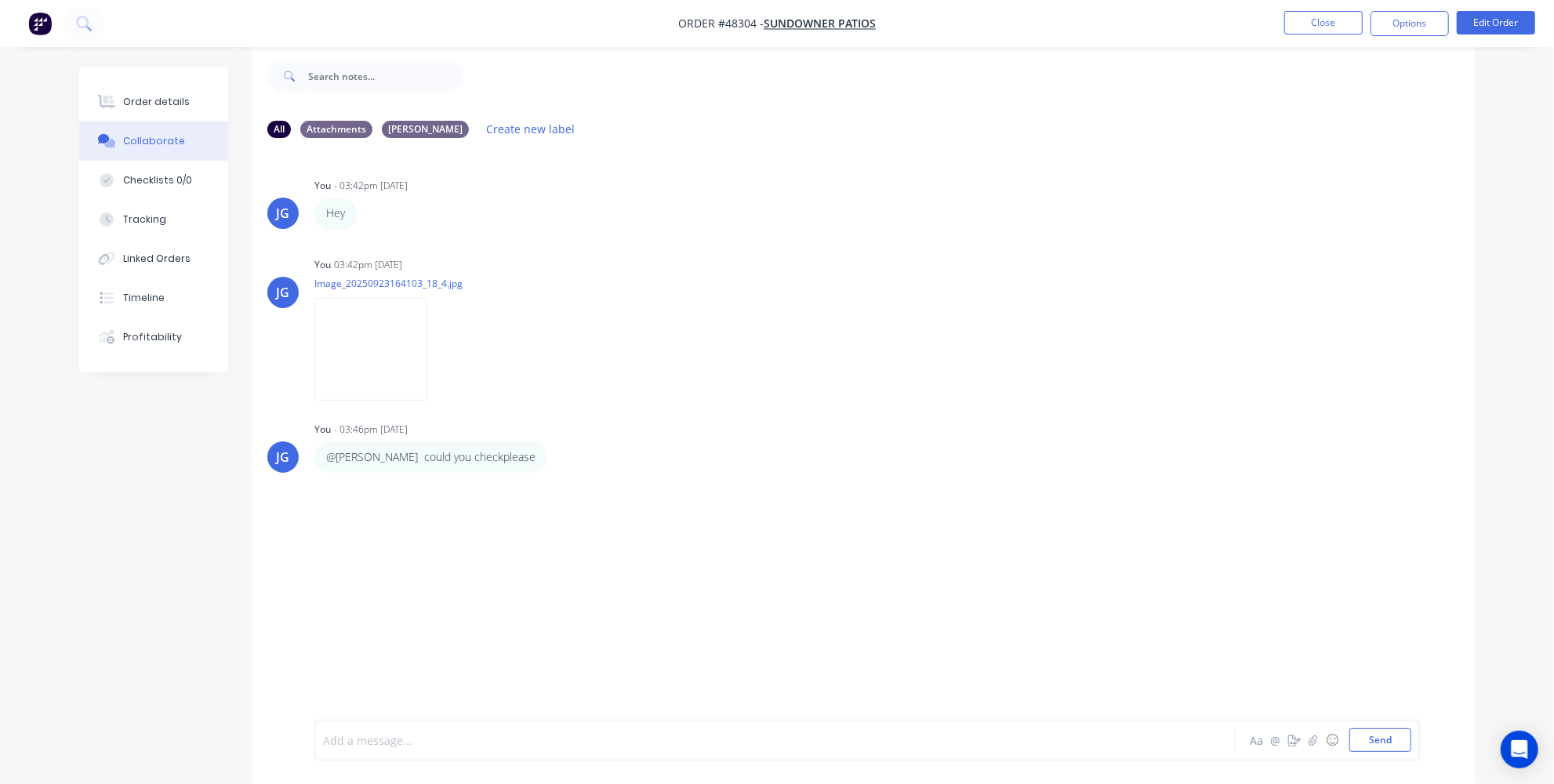
click at [345, 746] on div at bounding box center [731, 740] width 816 height 17
click at [942, 751] on div "@Serene Aa @ ☺ Send" at bounding box center [867, 740] width 1106 height 40
click at [982, 736] on div "@Serene" at bounding box center [731, 740] width 816 height 17
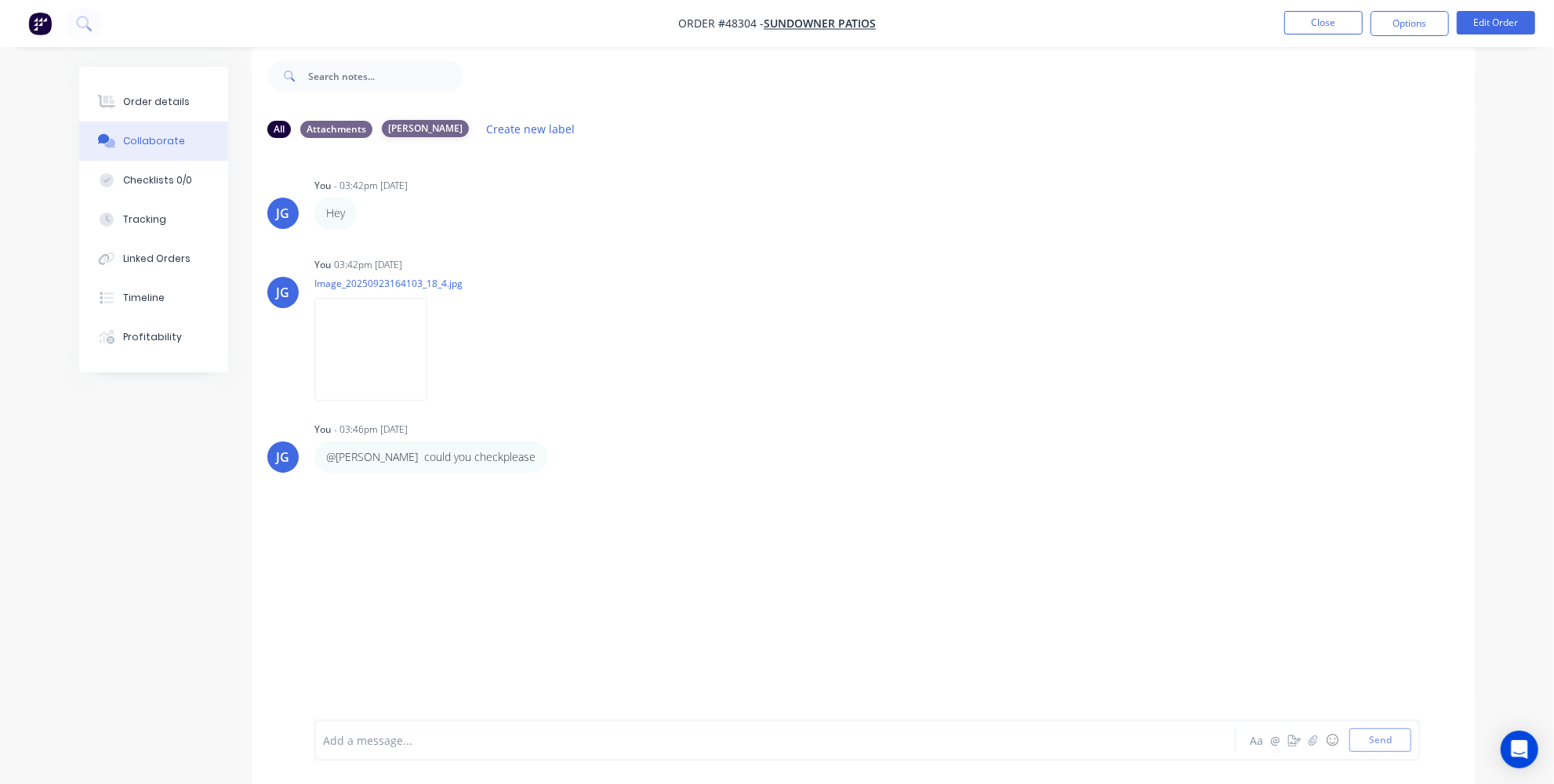
click at [401, 127] on div "[PERSON_NAME]" at bounding box center [425, 128] width 87 height 17
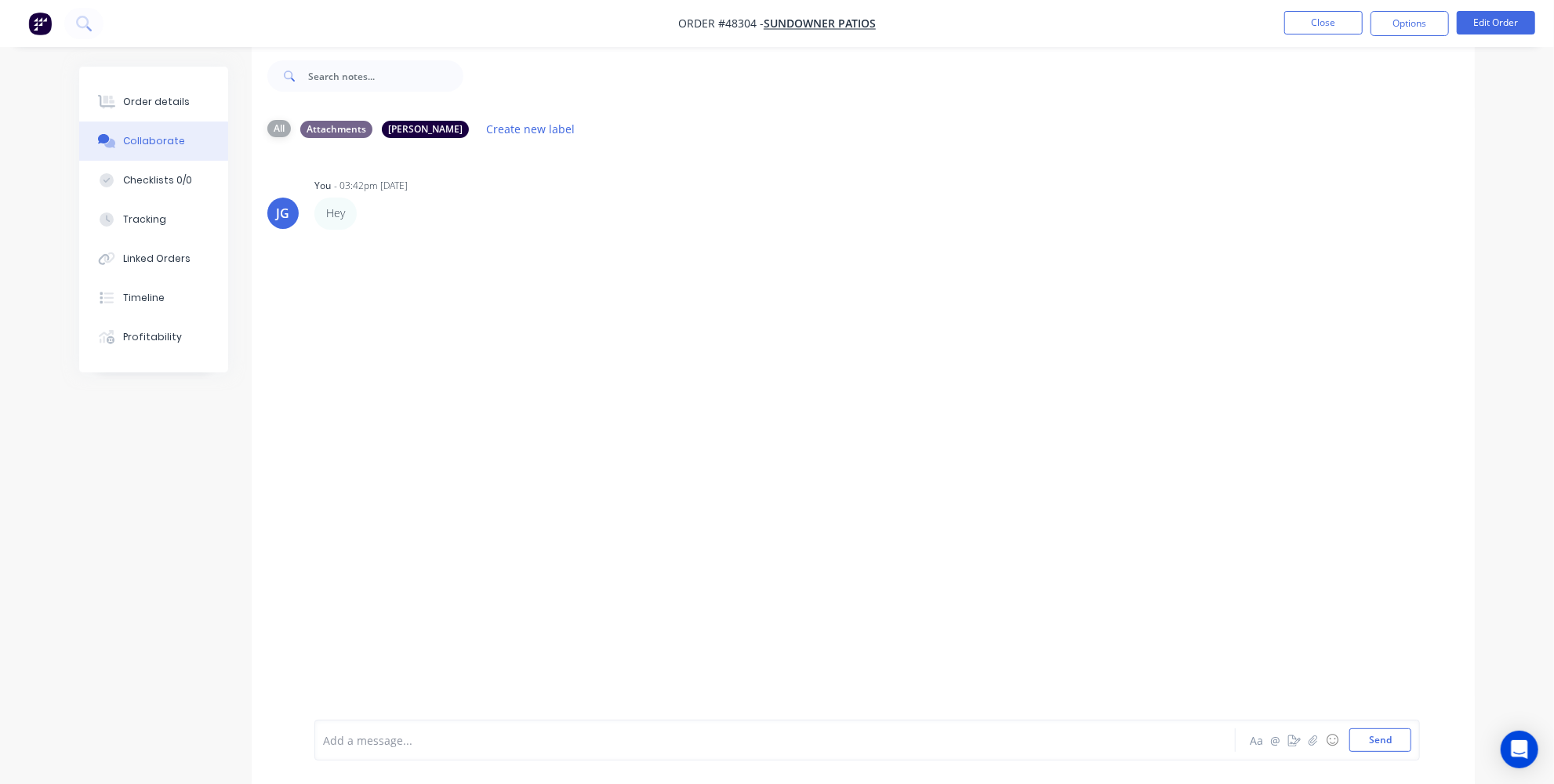
click at [288, 124] on div "All" at bounding box center [279, 128] width 24 height 17
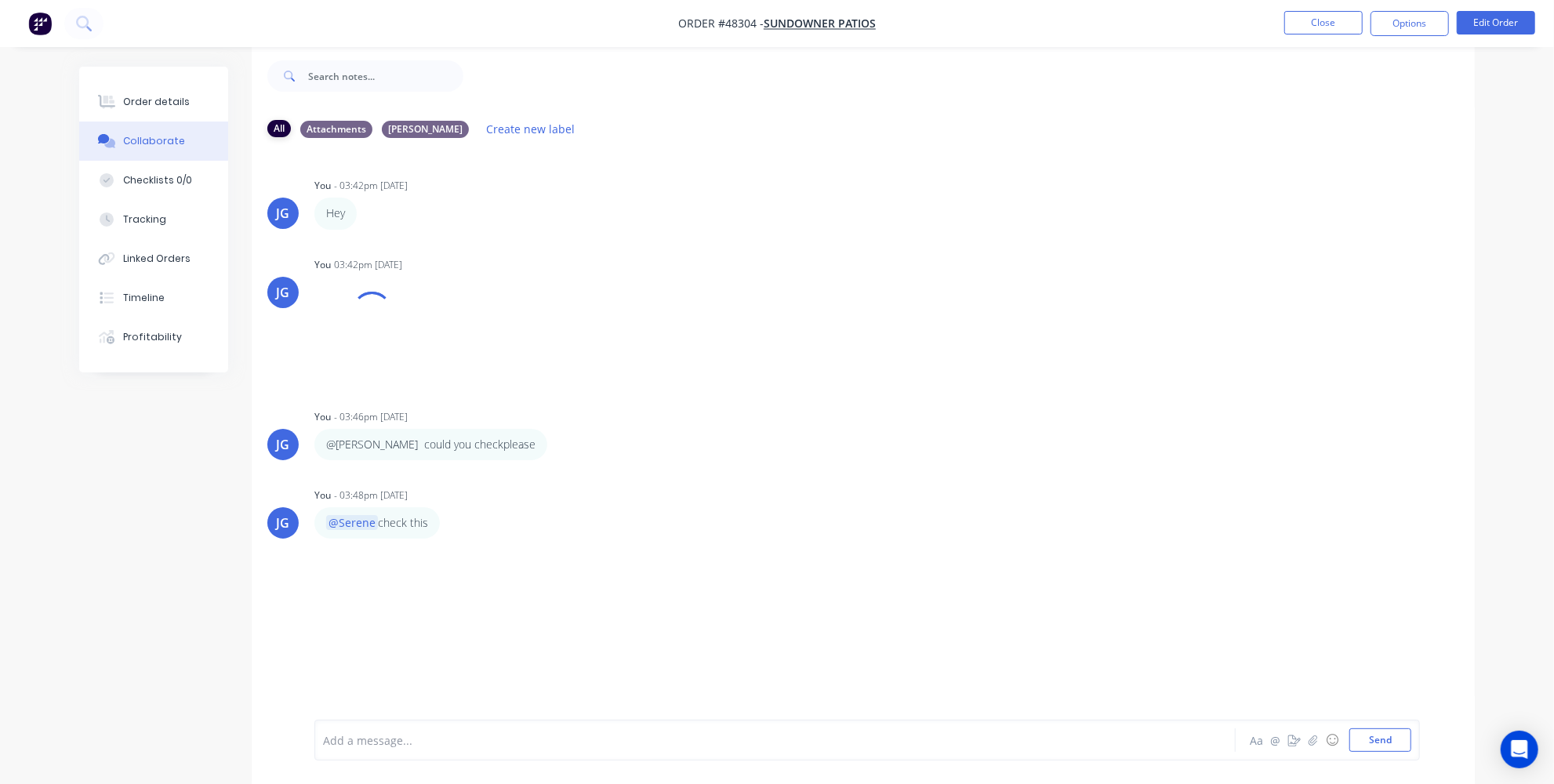
click at [271, 133] on div "All" at bounding box center [279, 128] width 24 height 17
